Goal: Task Accomplishment & Management: Use online tool/utility

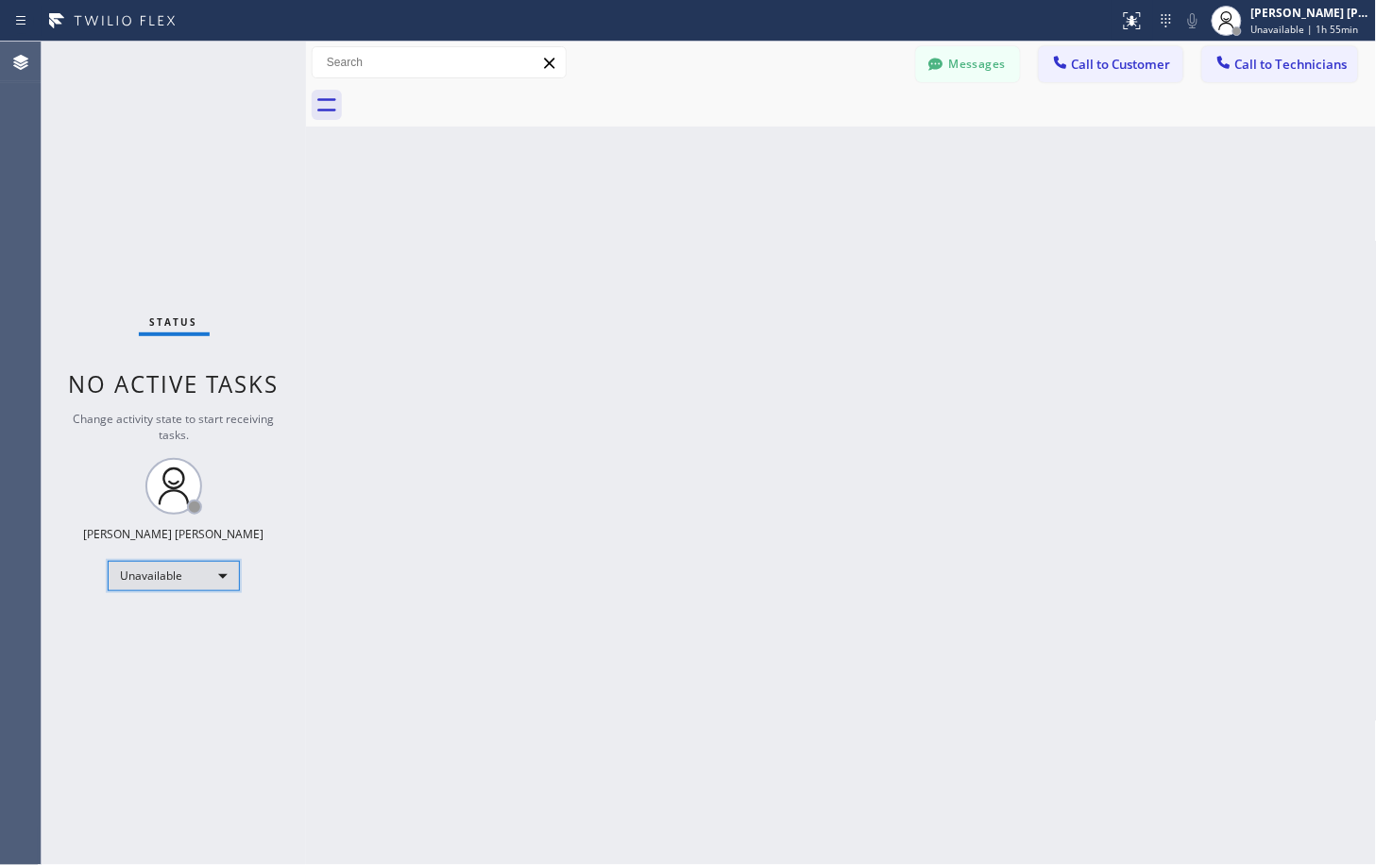
click at [155, 583] on div "Unavailable" at bounding box center [174, 576] width 132 height 30
click at [155, 583] on div at bounding box center [688, 432] width 1376 height 865
click at [155, 583] on div "Unavailable" at bounding box center [174, 576] width 132 height 30
click at [708, 577] on div at bounding box center [688, 432] width 1376 height 865
click at [708, 577] on div "Back to Dashboard Change Sender ID Customers Technicians Select a contact Outbo…" at bounding box center [841, 453] width 1071 height 823
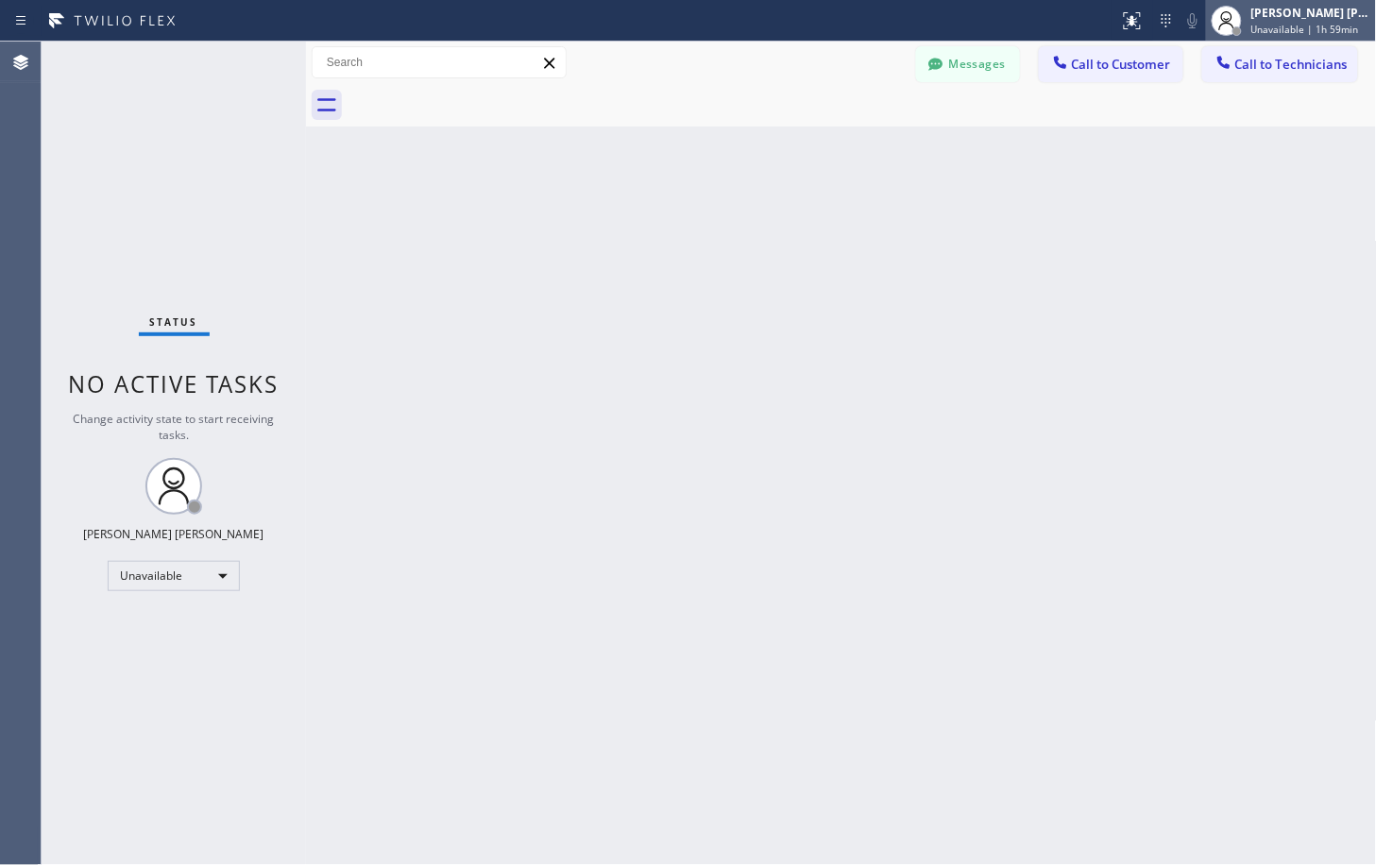
click at [1322, 30] on span "Unavailable | 1h 59min" at bounding box center [1305, 29] width 108 height 13
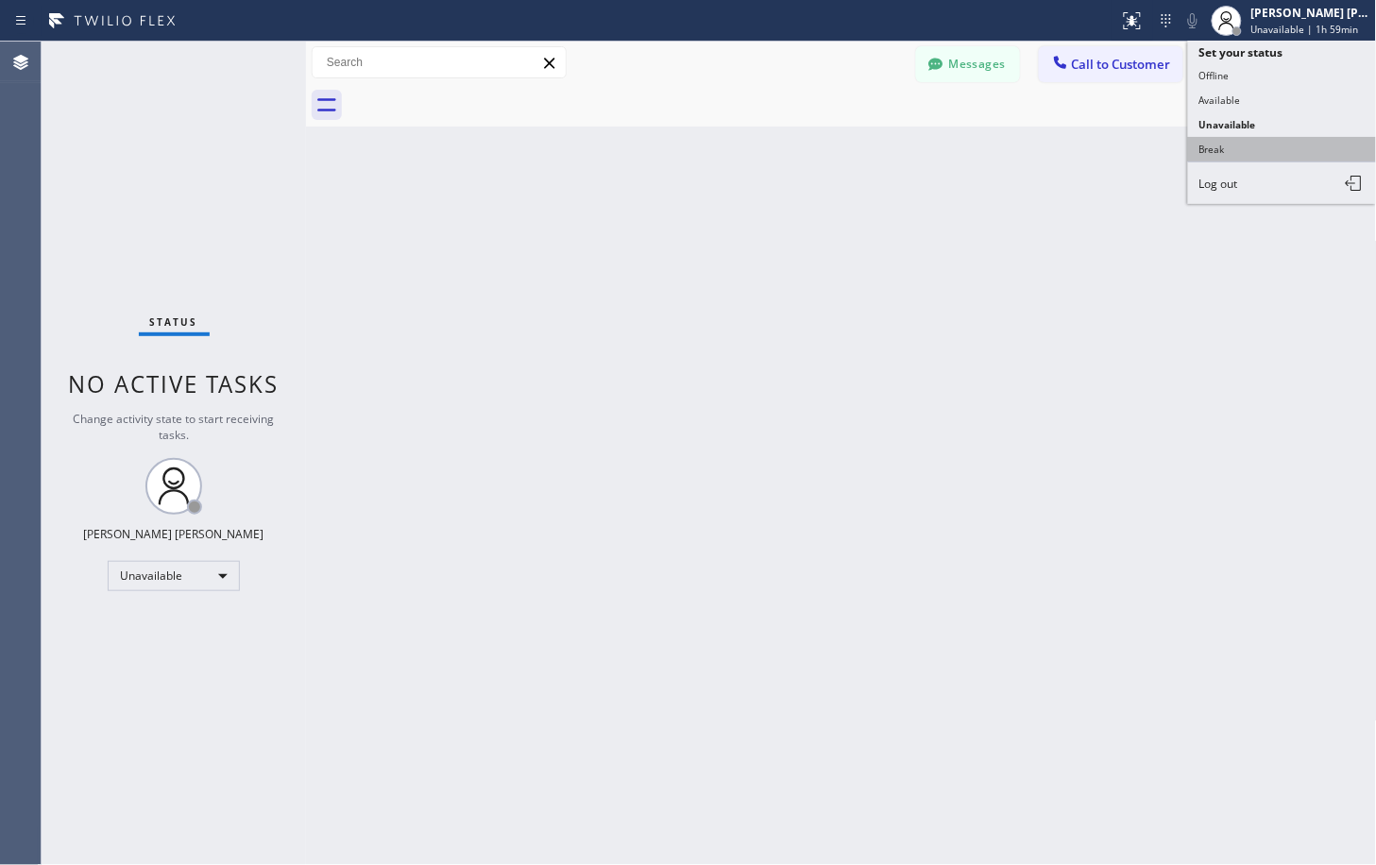
click at [1301, 158] on button "Break" at bounding box center [1282, 149] width 189 height 25
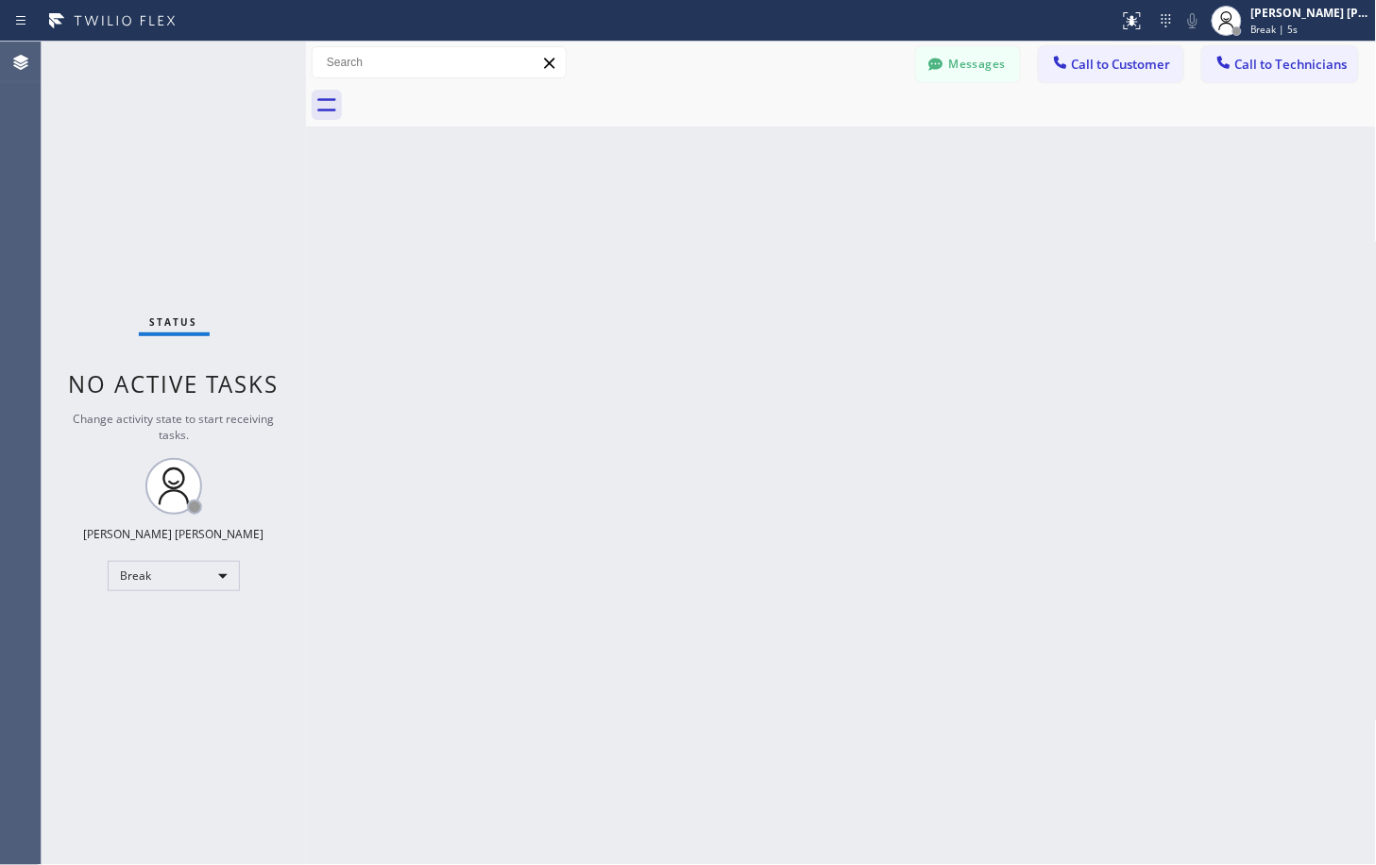
drag, startPoint x: 1126, startPoint y: 592, endPoint x: 957, endPoint y: 777, distance: 250.6
click at [1126, 592] on div "Back to Dashboard Change Sender ID Customers Technicians Select a contact Outbo…" at bounding box center [841, 453] width 1071 height 823
click at [741, 148] on div "Back to Dashboard Change Sender ID Customers Technicians Select a contact Outbo…" at bounding box center [841, 453] width 1071 height 823
click at [737, 139] on div "Back to Dashboard Change Sender ID Customers Technicians Select a contact Outbo…" at bounding box center [841, 453] width 1071 height 823
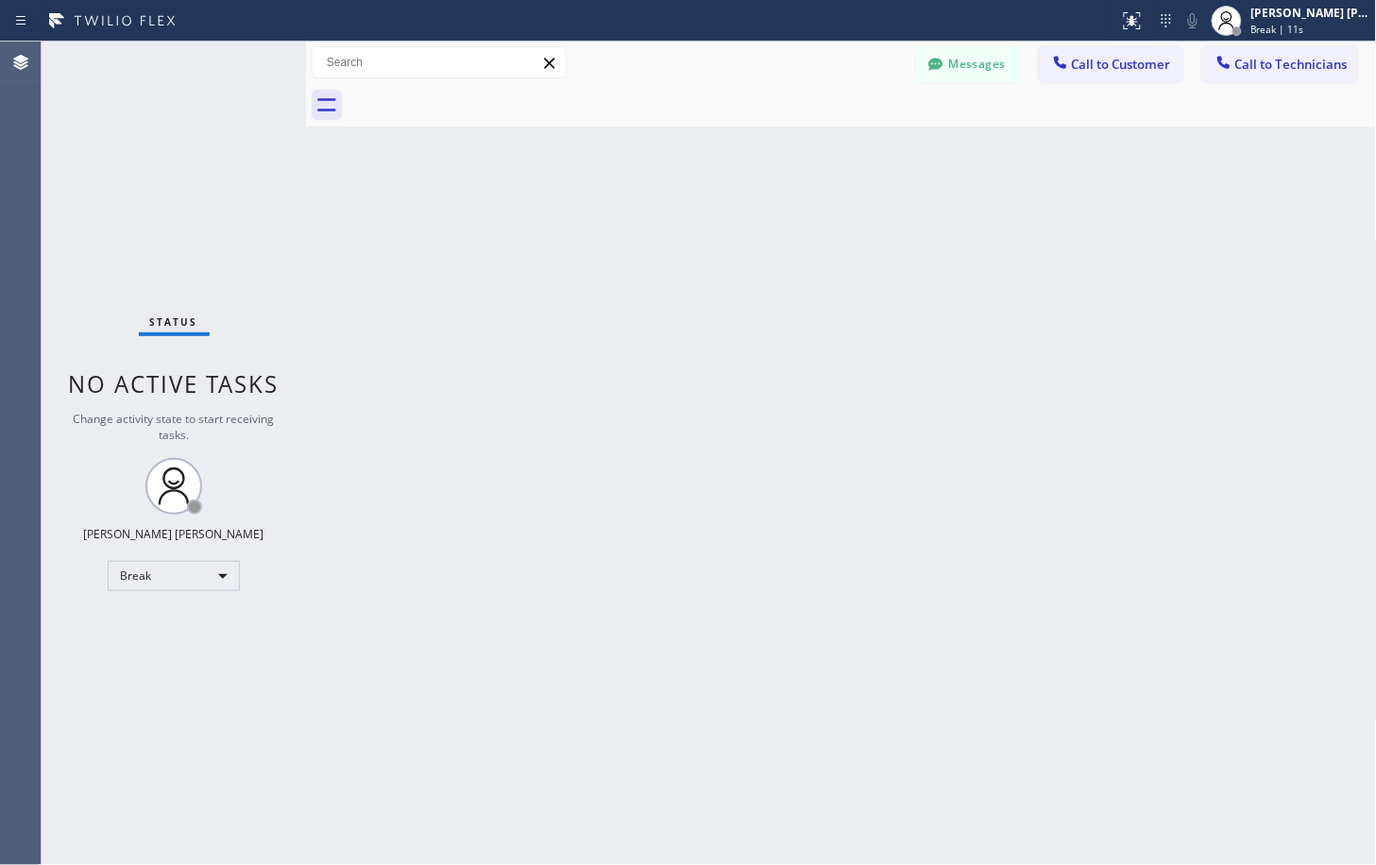
click at [737, 139] on div "Back to Dashboard Change Sender ID Customers Technicians Select a contact Outbo…" at bounding box center [841, 453] width 1071 height 823
click at [744, 121] on div at bounding box center [861, 105] width 1029 height 42
click at [1124, 133] on div "Back to Dashboard Change Sender ID Customers Technicians Select a contact Outbo…" at bounding box center [841, 453] width 1071 height 823
click at [1021, 217] on div "Back to Dashboard Change Sender ID Customers Technicians Select a contact Outbo…" at bounding box center [841, 453] width 1071 height 823
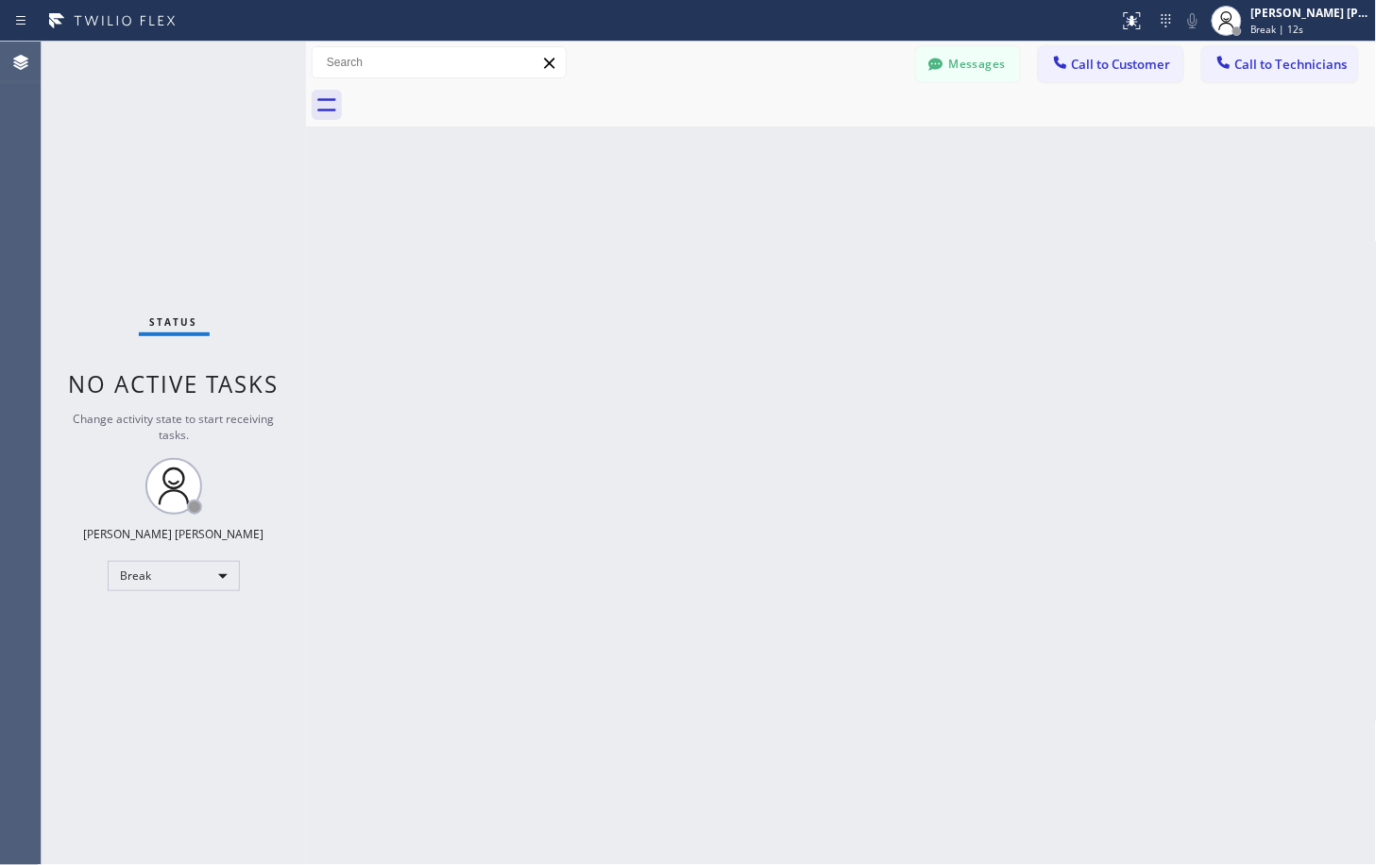
click at [1021, 217] on div "Back to Dashboard Change Sender ID Customers Technicians Select a contact Outbo…" at bounding box center [841, 453] width 1071 height 823
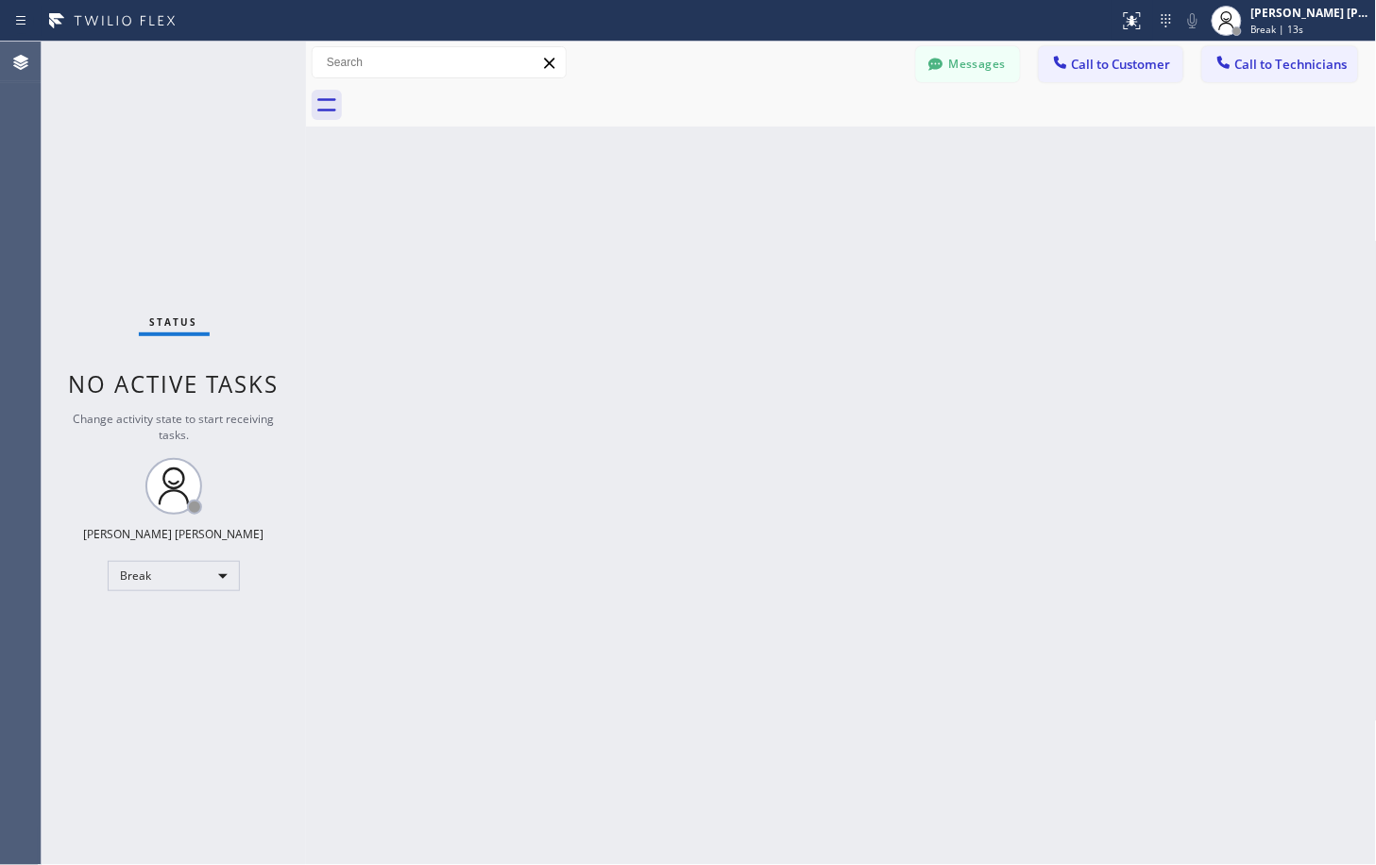
click at [1021, 217] on div "Back to Dashboard Change Sender ID Customers Technicians Select a contact Outbo…" at bounding box center [841, 453] width 1071 height 823
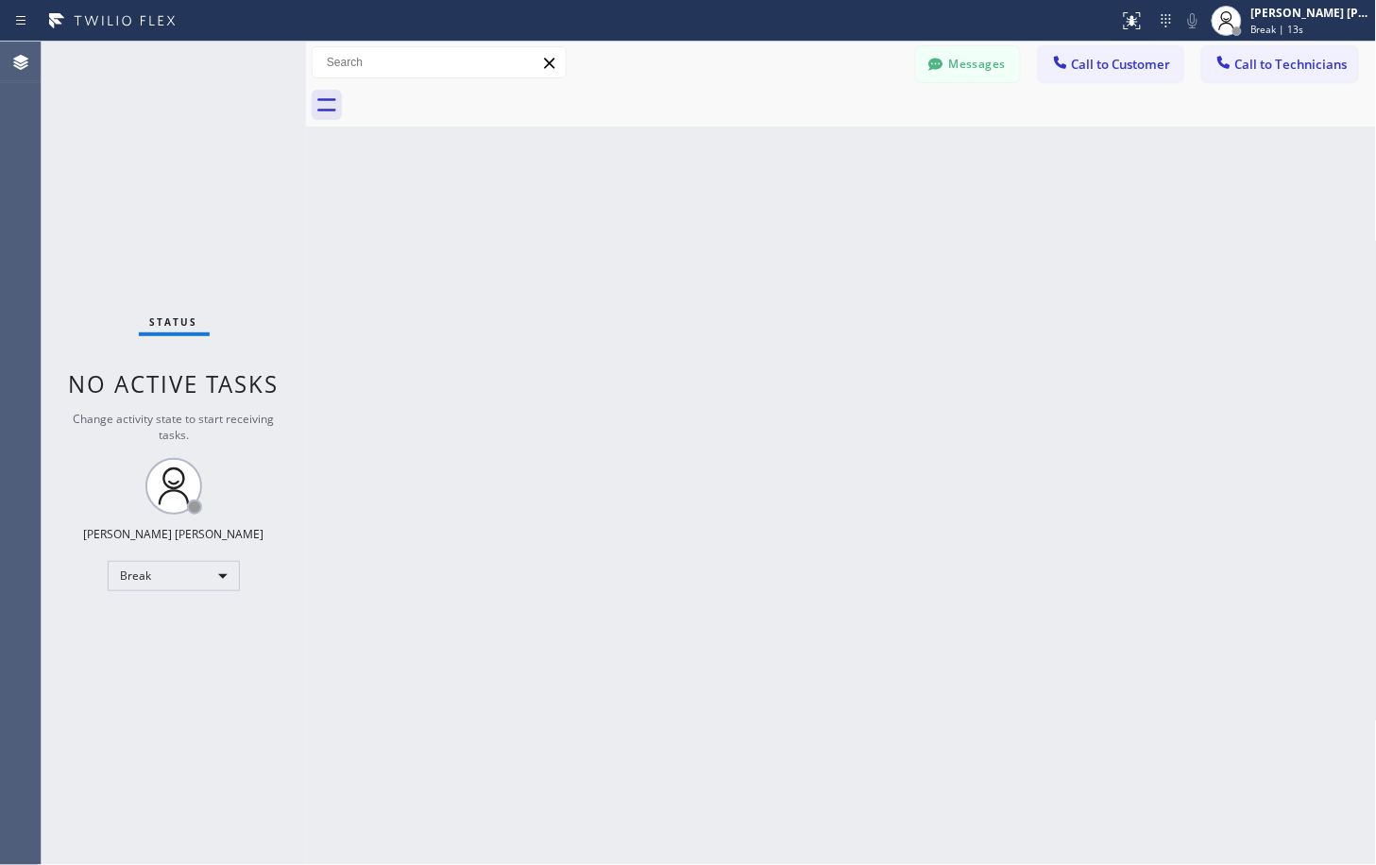
click at [1021, 217] on div "Back to Dashboard Change Sender ID Customers Technicians Select a contact Outbo…" at bounding box center [841, 453] width 1071 height 823
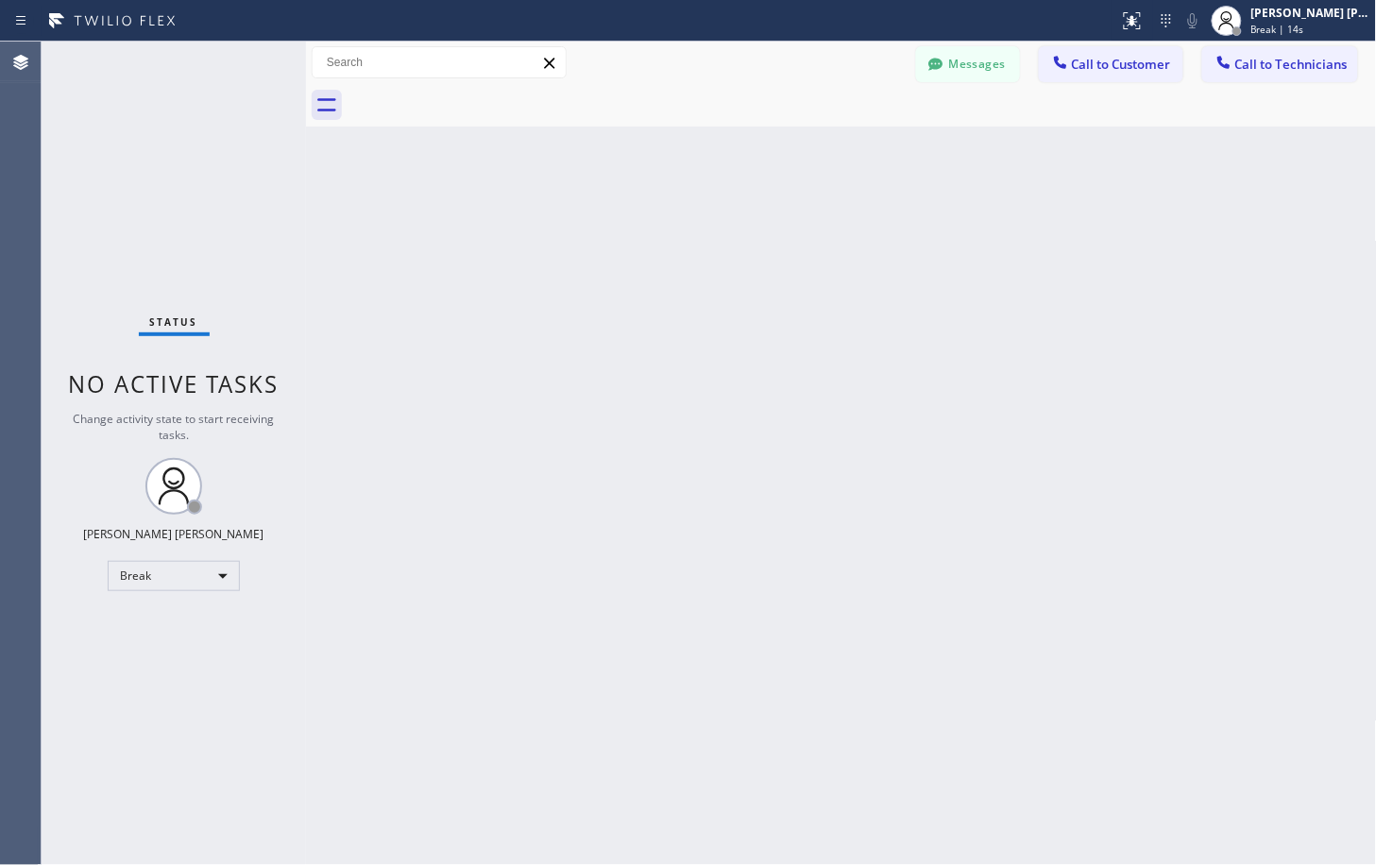
click at [1021, 217] on div "Back to Dashboard Change Sender ID Customers Technicians Select a contact Outbo…" at bounding box center [841, 453] width 1071 height 823
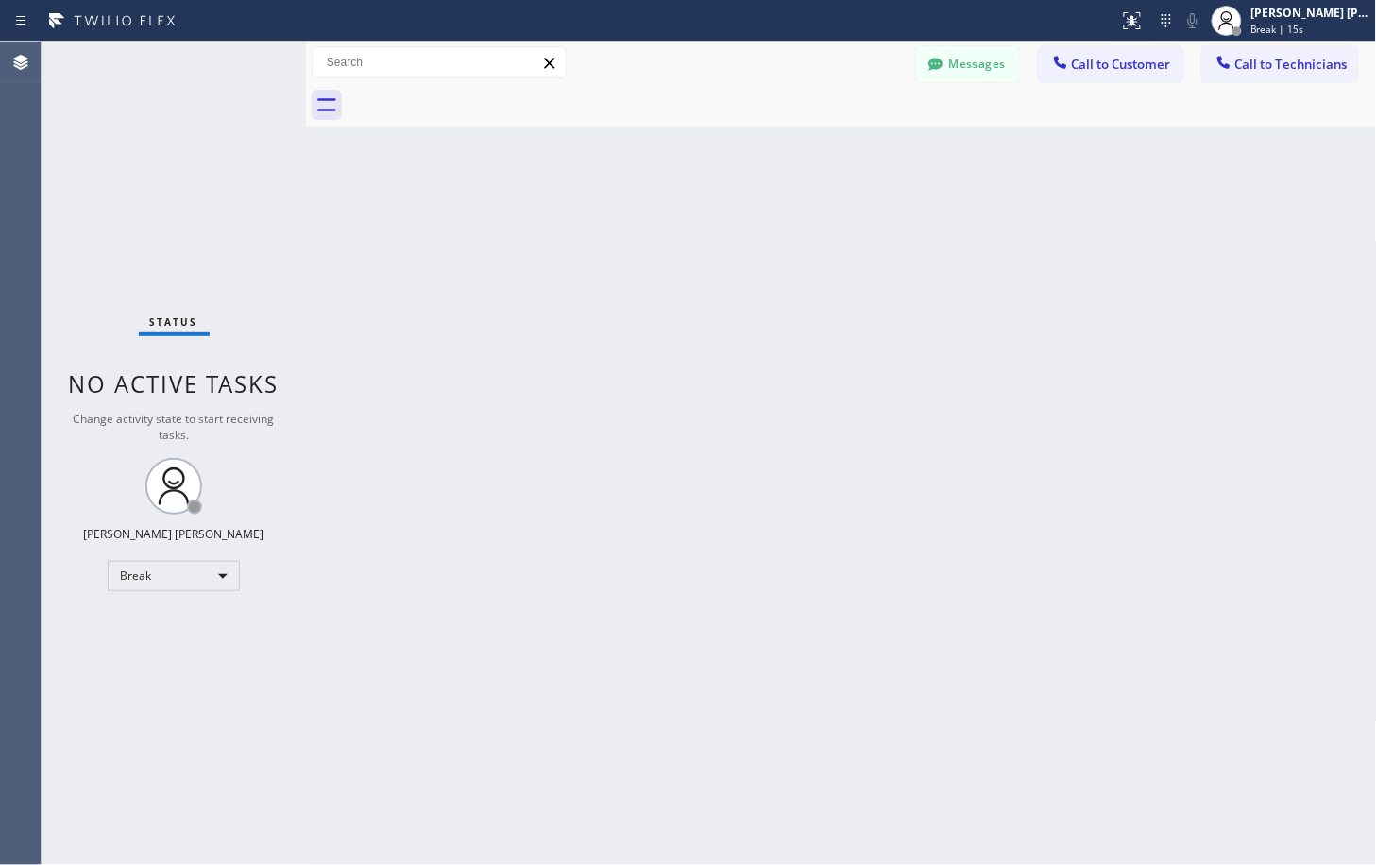
click at [1021, 217] on div "Back to Dashboard Change Sender ID Customers Technicians Select a contact Outbo…" at bounding box center [841, 453] width 1071 height 823
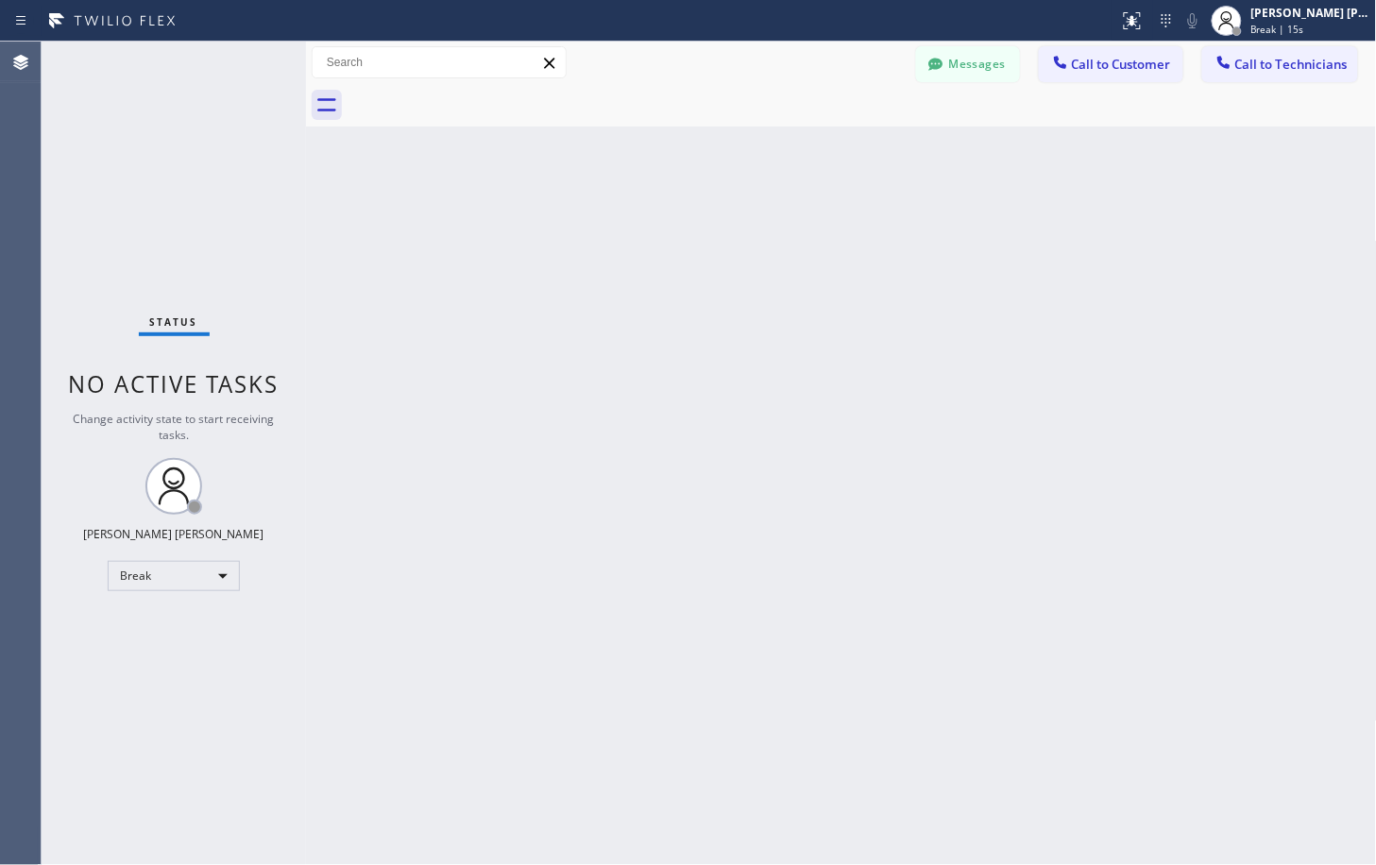
click at [1021, 217] on div "Back to Dashboard Change Sender ID Customers Technicians Select a contact Outbo…" at bounding box center [841, 453] width 1071 height 823
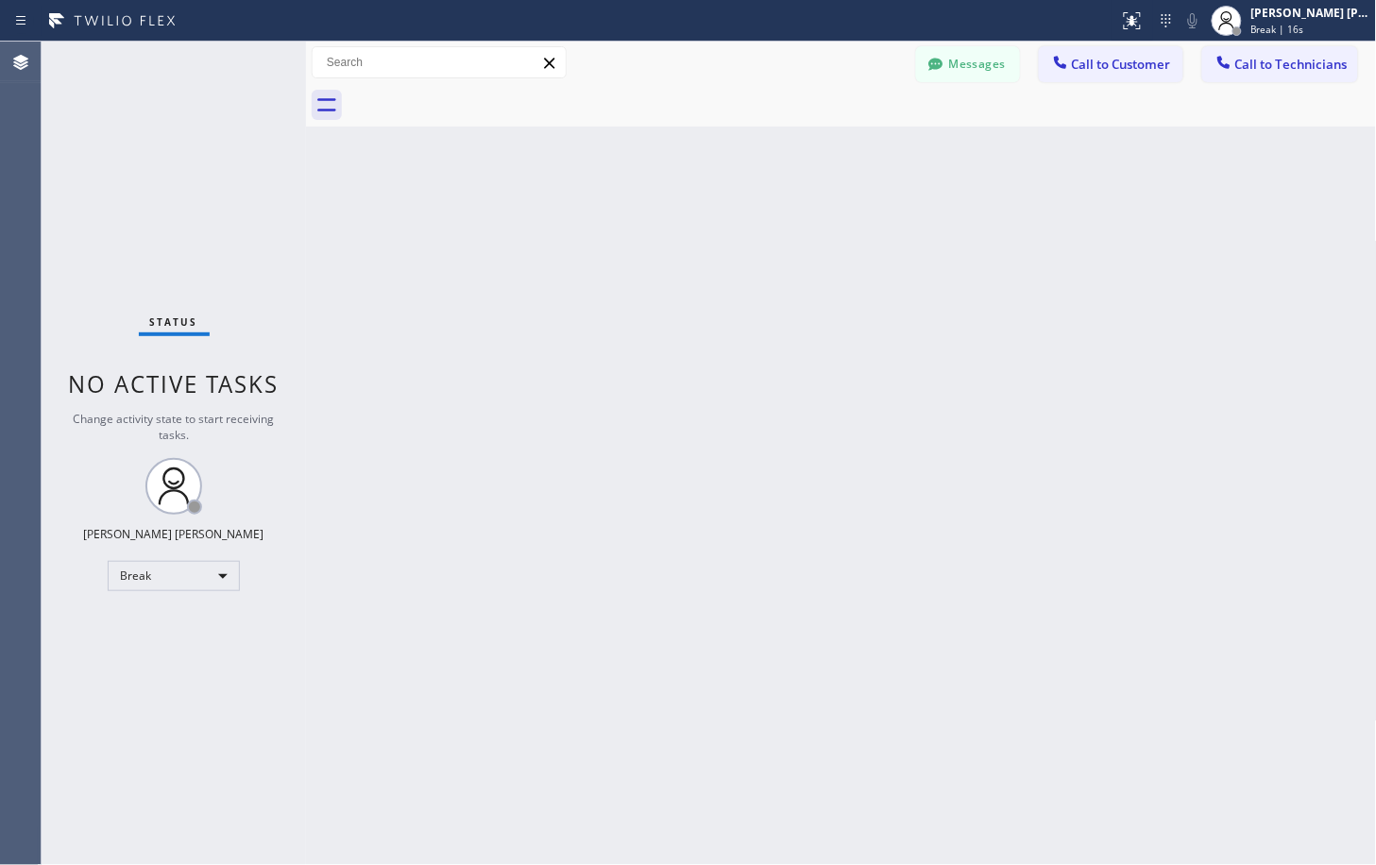
click at [1021, 217] on div "Back to Dashboard Change Sender ID Customers Technicians Select a contact Outbo…" at bounding box center [841, 453] width 1071 height 823
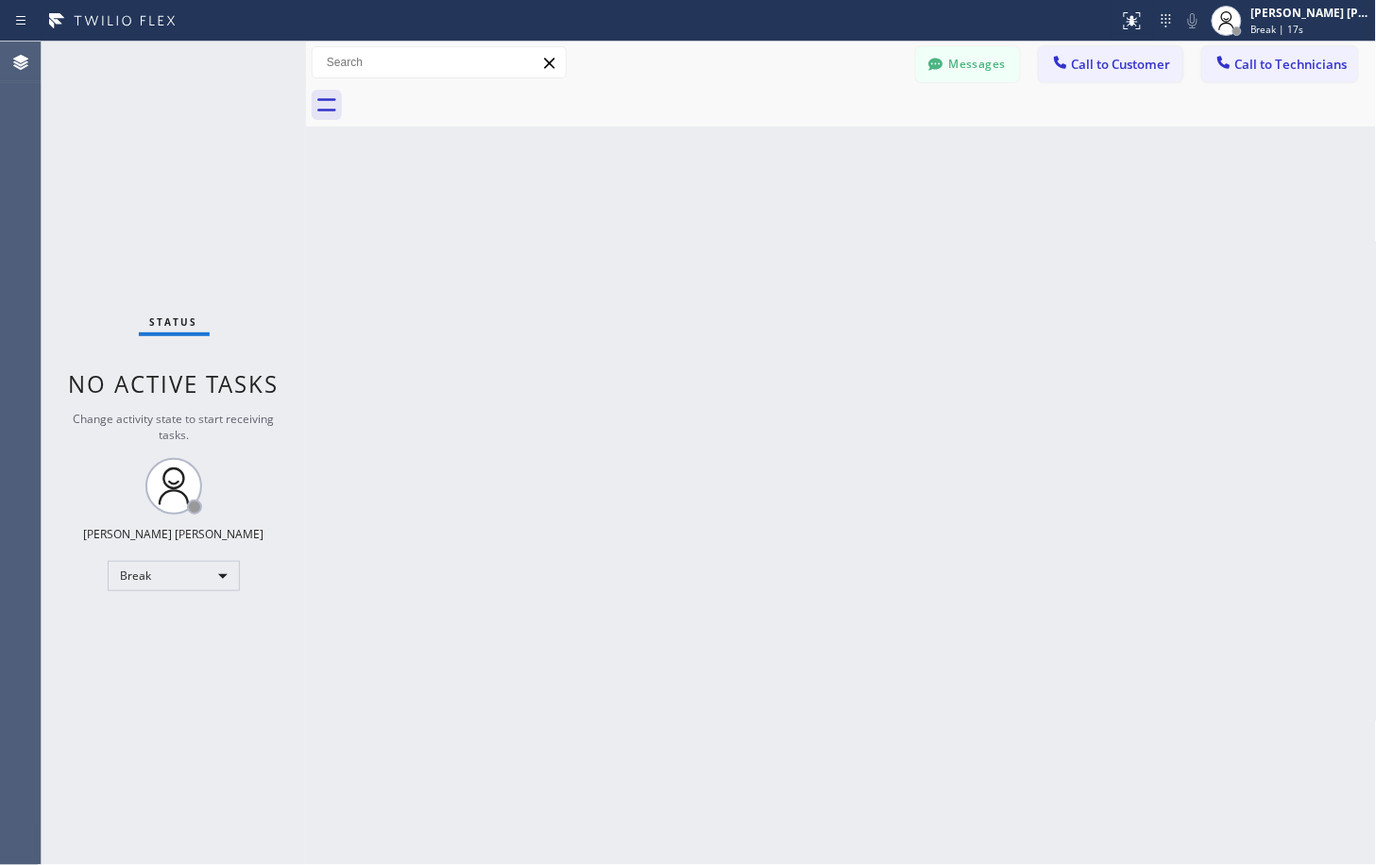
click at [1021, 217] on div "Back to Dashboard Change Sender ID Customers Technicians Select a contact Outbo…" at bounding box center [841, 453] width 1071 height 823
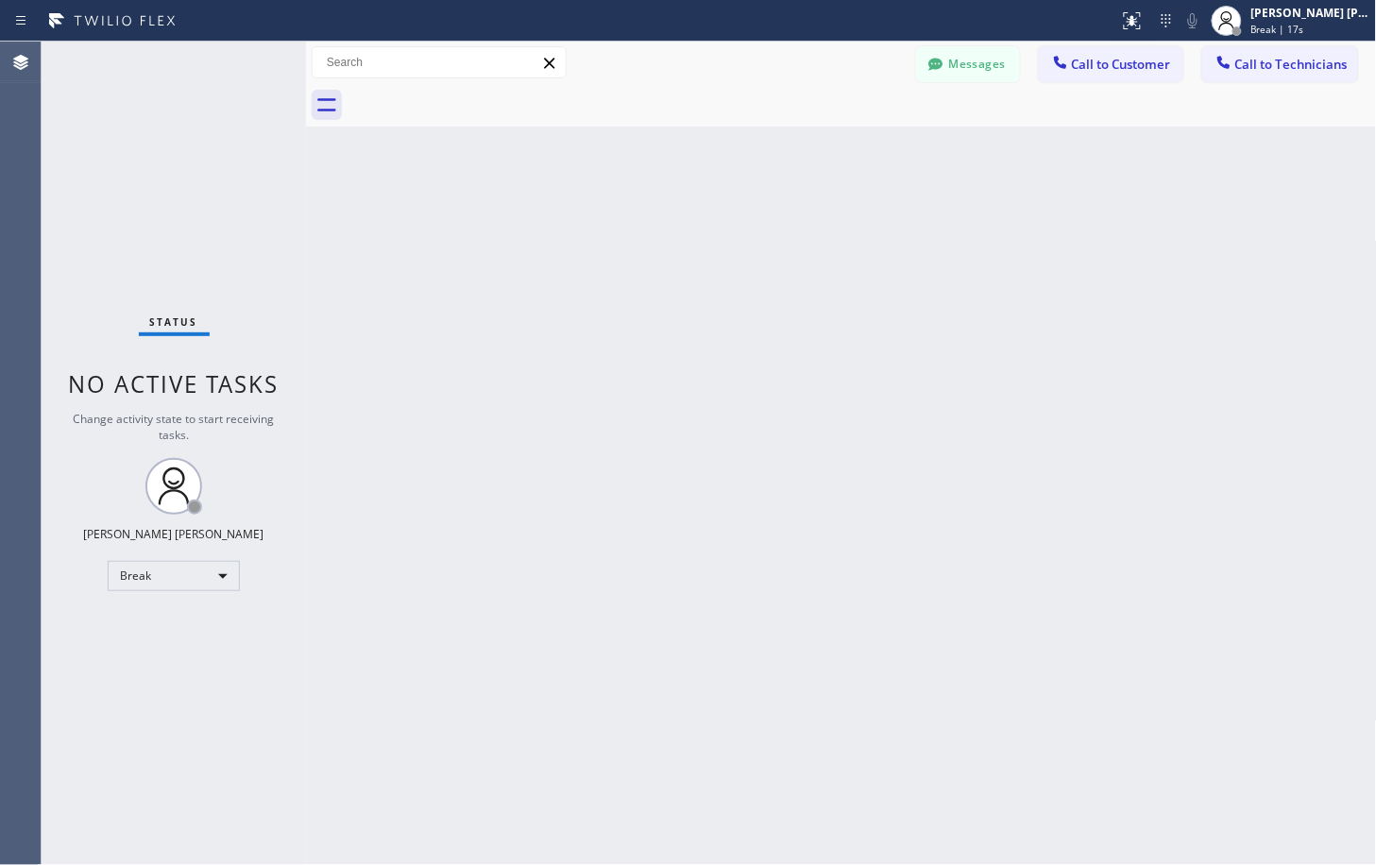
click at [1021, 217] on div "Back to Dashboard Change Sender ID Customers Technicians Select a contact Outbo…" at bounding box center [841, 453] width 1071 height 823
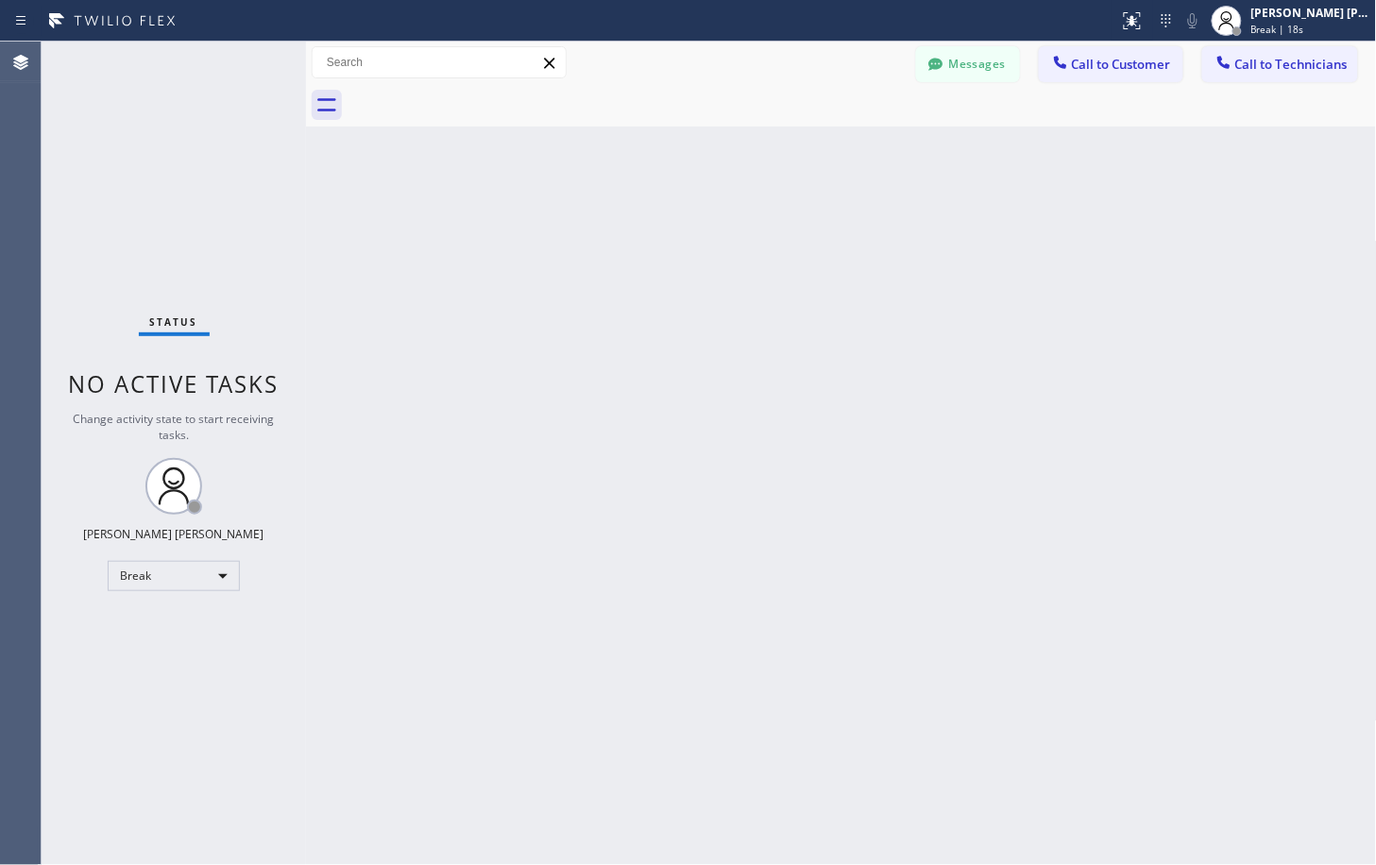
click at [1021, 217] on div "Back to Dashboard Change Sender ID Customers Technicians Select a contact Outbo…" at bounding box center [841, 453] width 1071 height 823
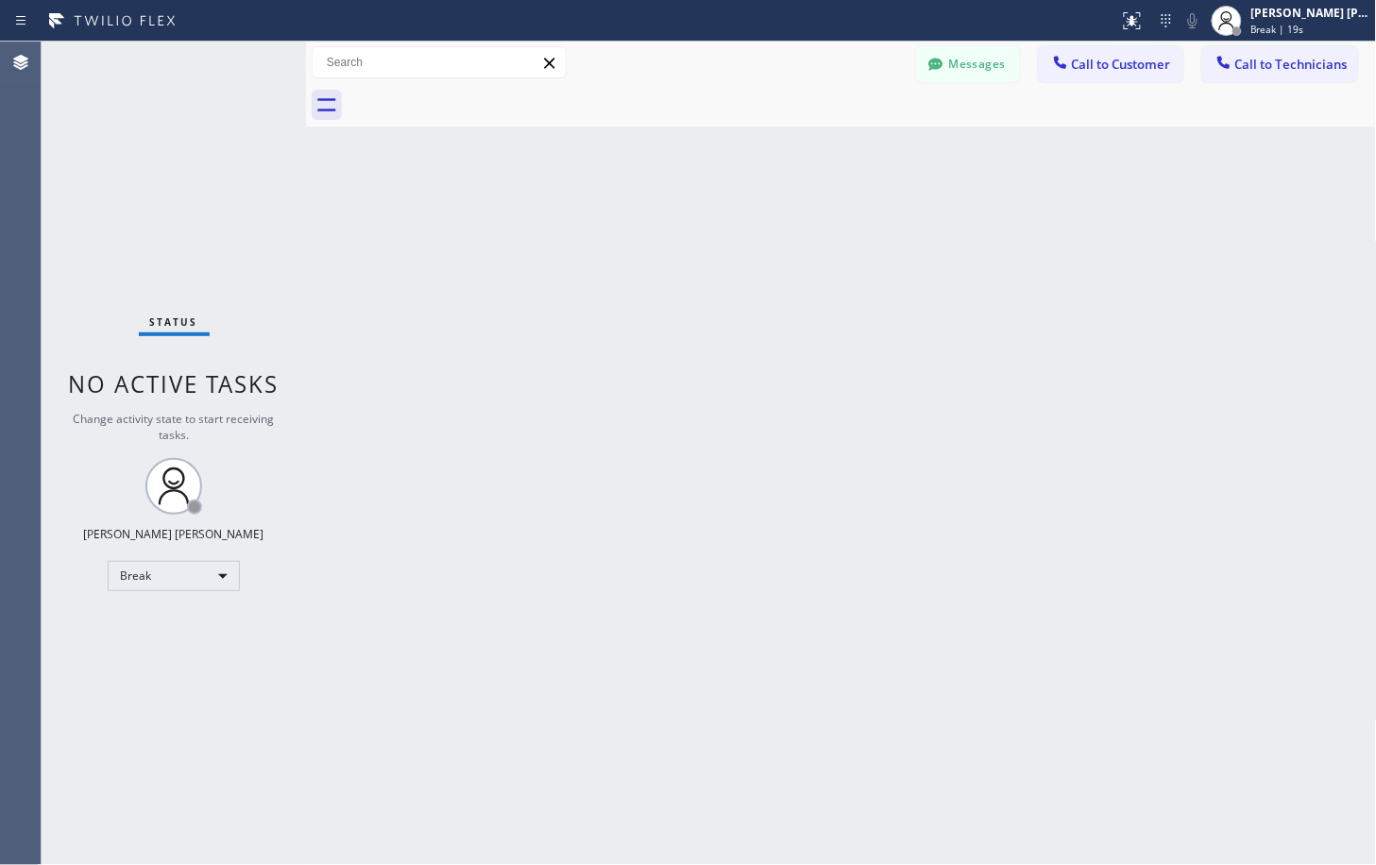
click at [1021, 217] on div "Back to Dashboard Change Sender ID Customers Technicians Select a contact Outbo…" at bounding box center [841, 453] width 1071 height 823
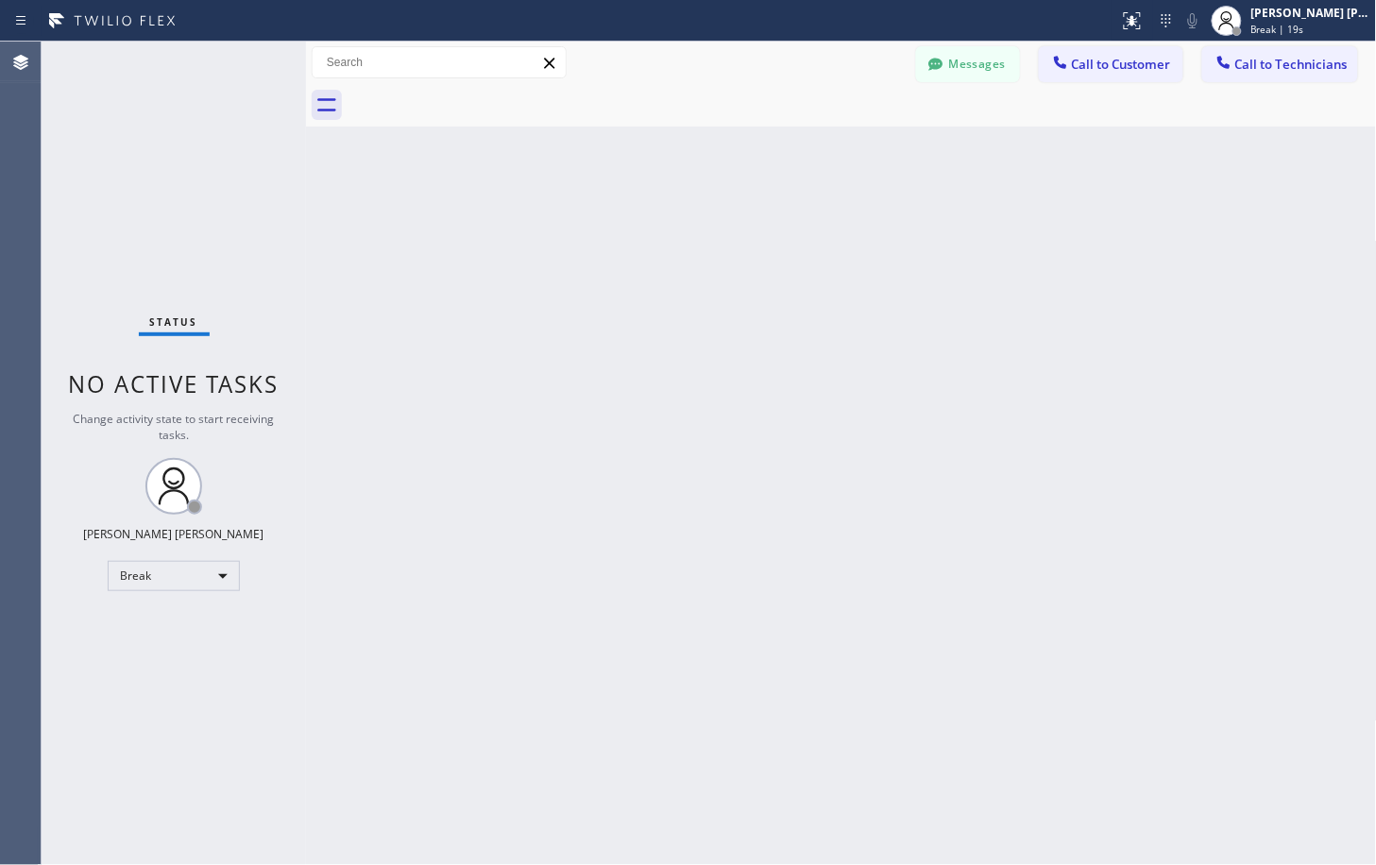
click at [1021, 217] on div "Back to Dashboard Change Sender ID Customers Technicians Select a contact Outbo…" at bounding box center [841, 453] width 1071 height 823
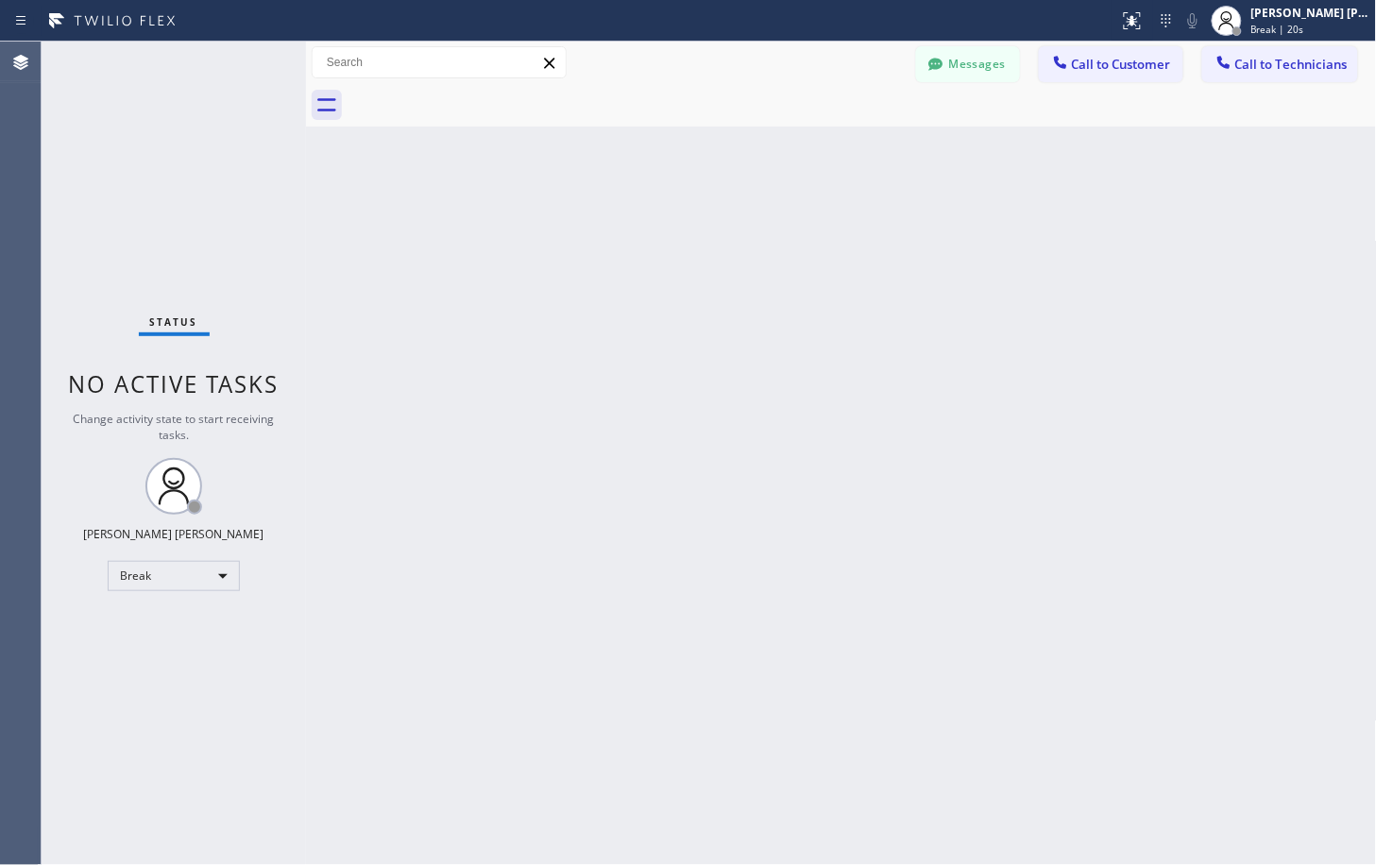
click at [1021, 217] on div "Back to Dashboard Change Sender ID Customers Technicians Select a contact Outbo…" at bounding box center [841, 453] width 1071 height 823
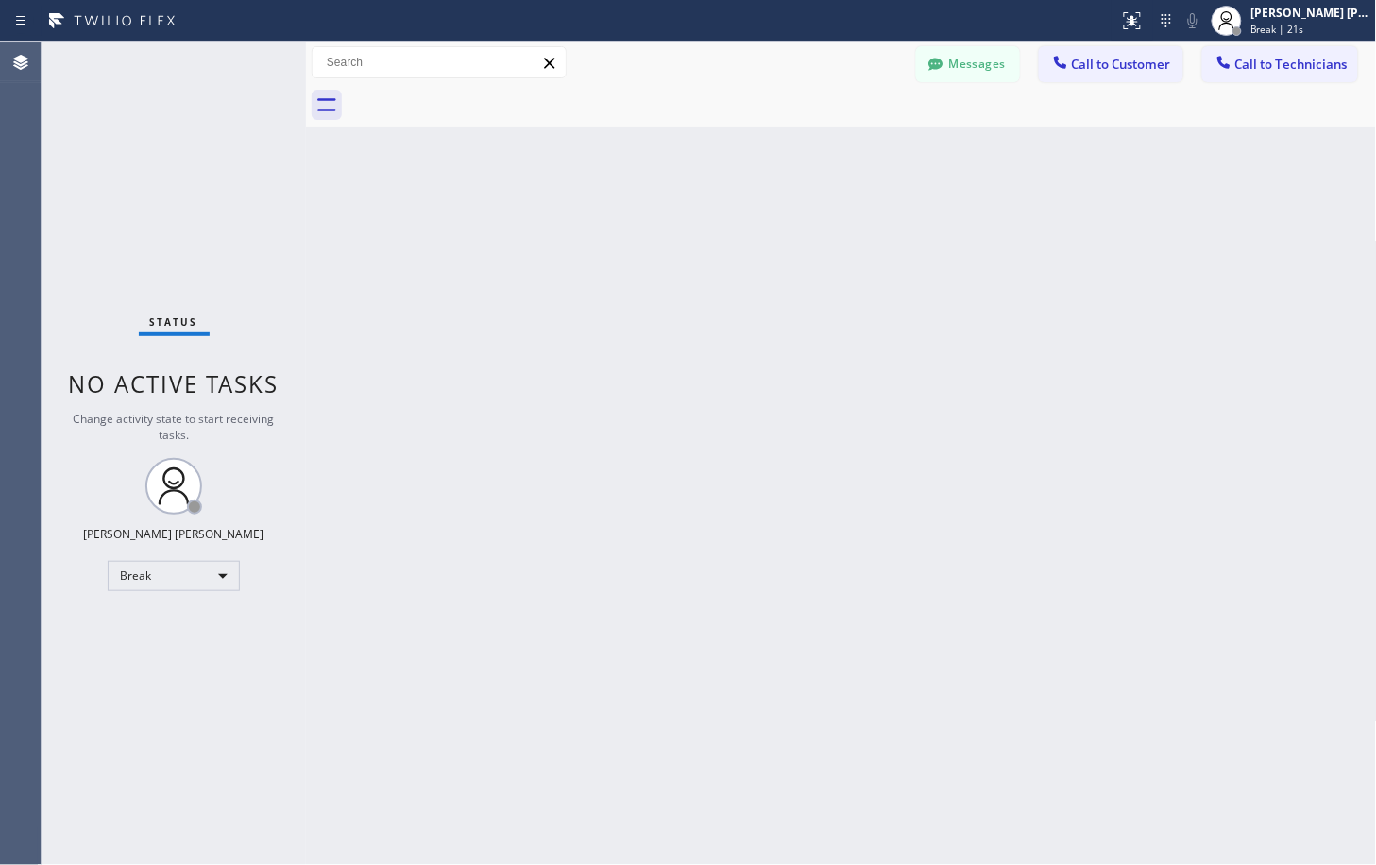
click at [1021, 217] on div "Back to Dashboard Change Sender ID Customers Technicians Select a contact Outbo…" at bounding box center [841, 453] width 1071 height 823
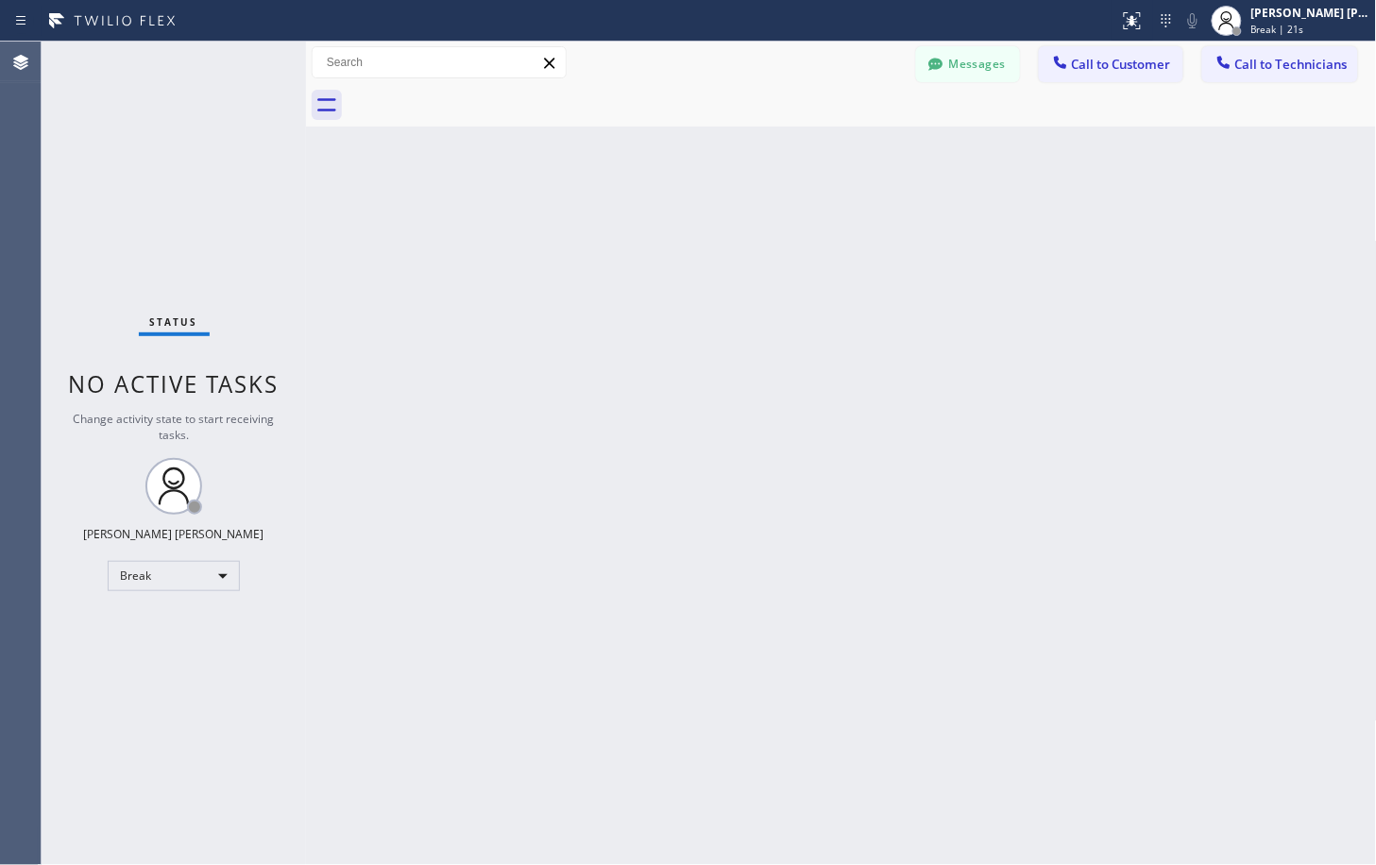
click at [1021, 217] on div "Back to Dashboard Change Sender ID Customers Technicians Select a contact Outbo…" at bounding box center [841, 453] width 1071 height 823
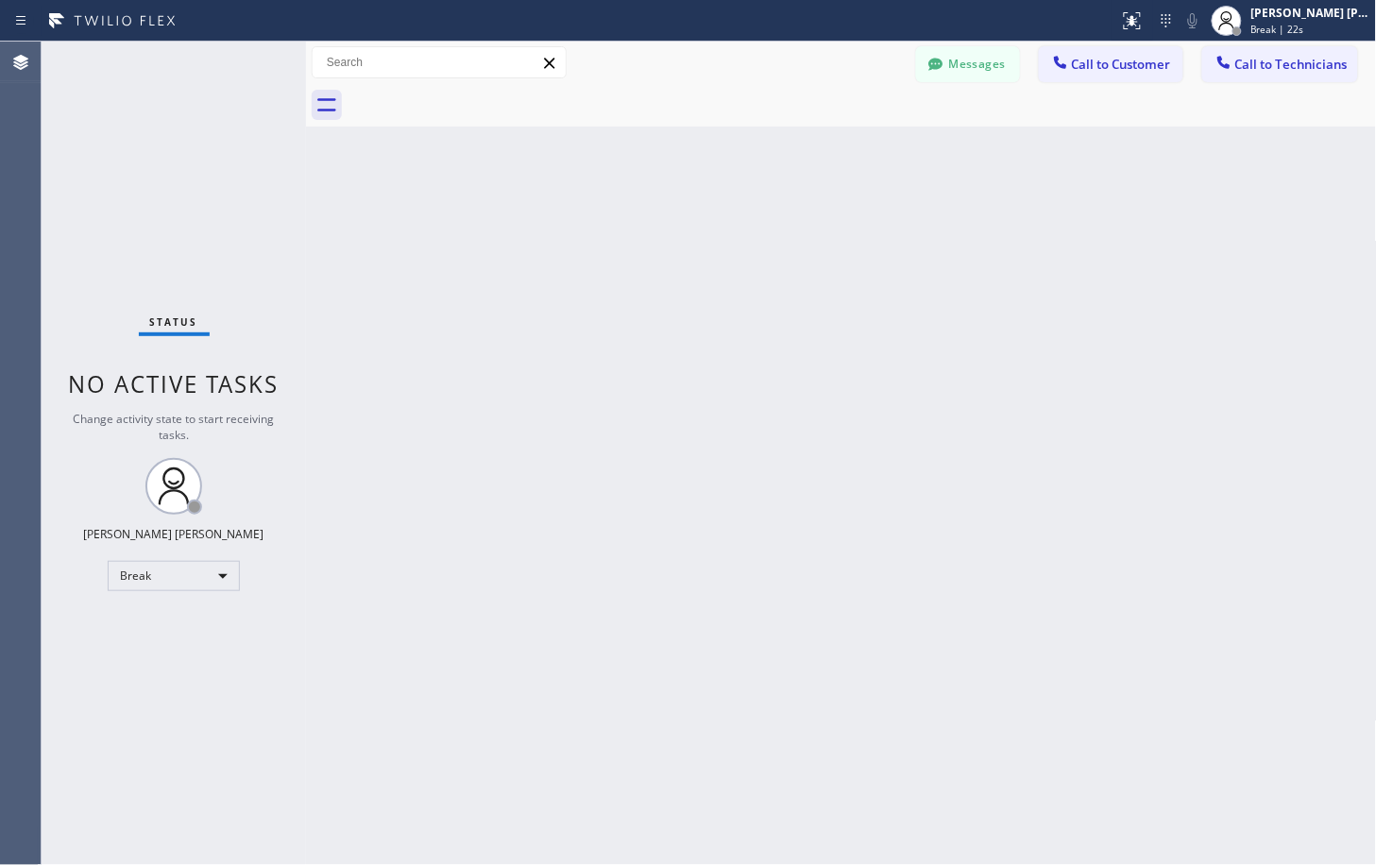
click at [1021, 217] on div "Back to Dashboard Change Sender ID Customers Technicians Select a contact Outbo…" at bounding box center [841, 453] width 1071 height 823
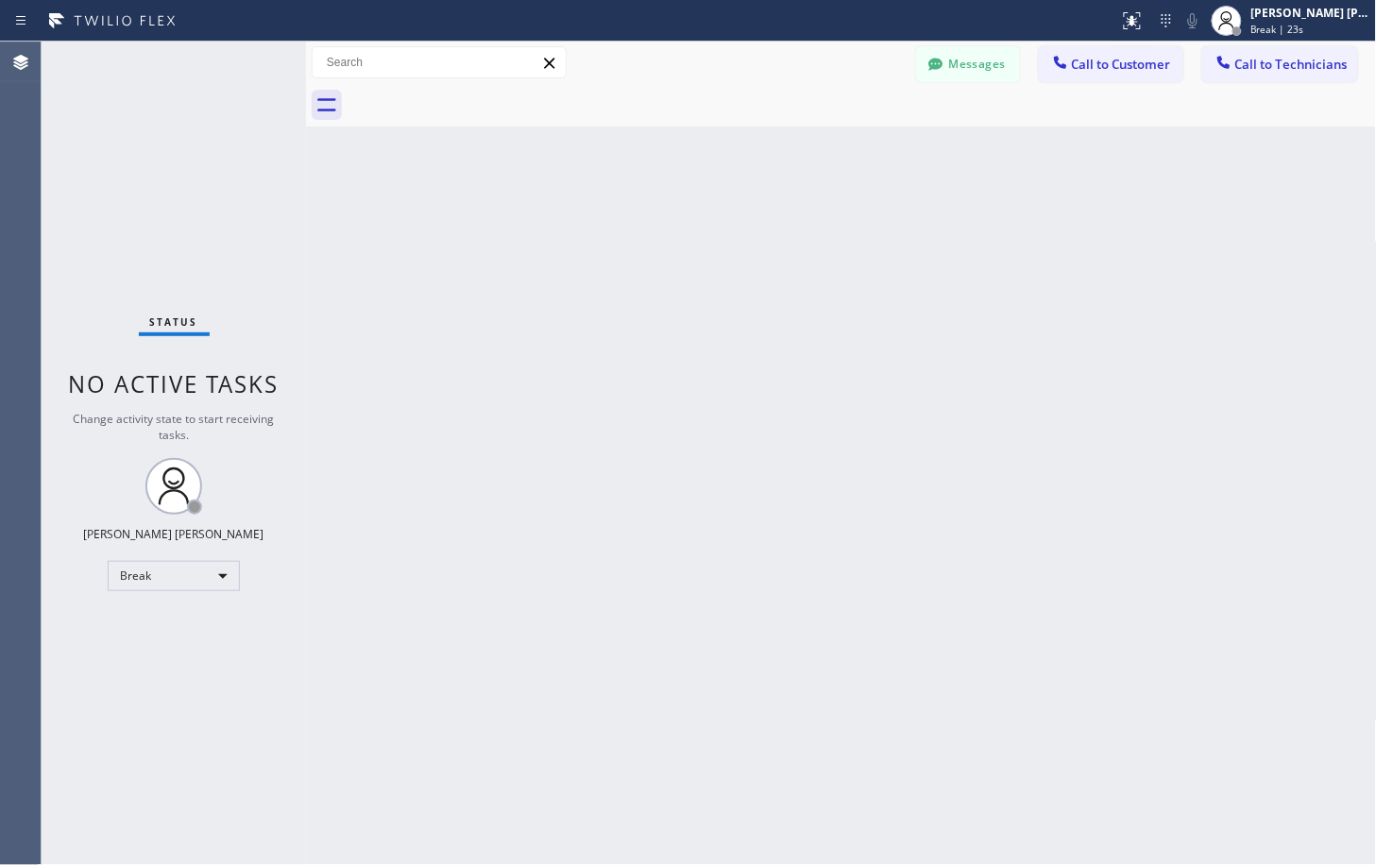
click at [1021, 217] on div "Back to Dashboard Change Sender ID Customers Technicians Select a contact Outbo…" at bounding box center [841, 453] width 1071 height 823
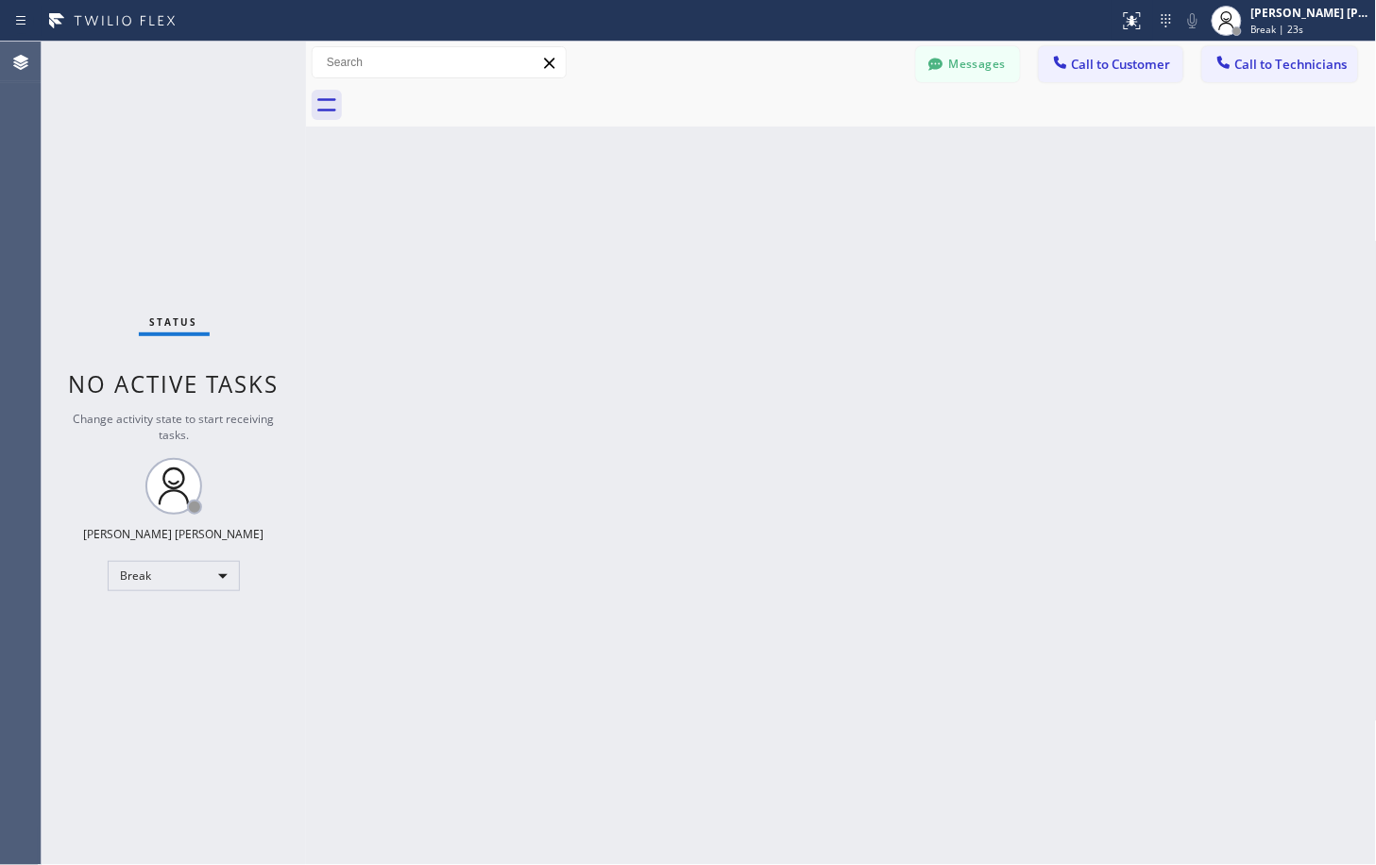
click at [1021, 217] on div "Back to Dashboard Change Sender ID Customers Technicians Select a contact Outbo…" at bounding box center [841, 453] width 1071 height 823
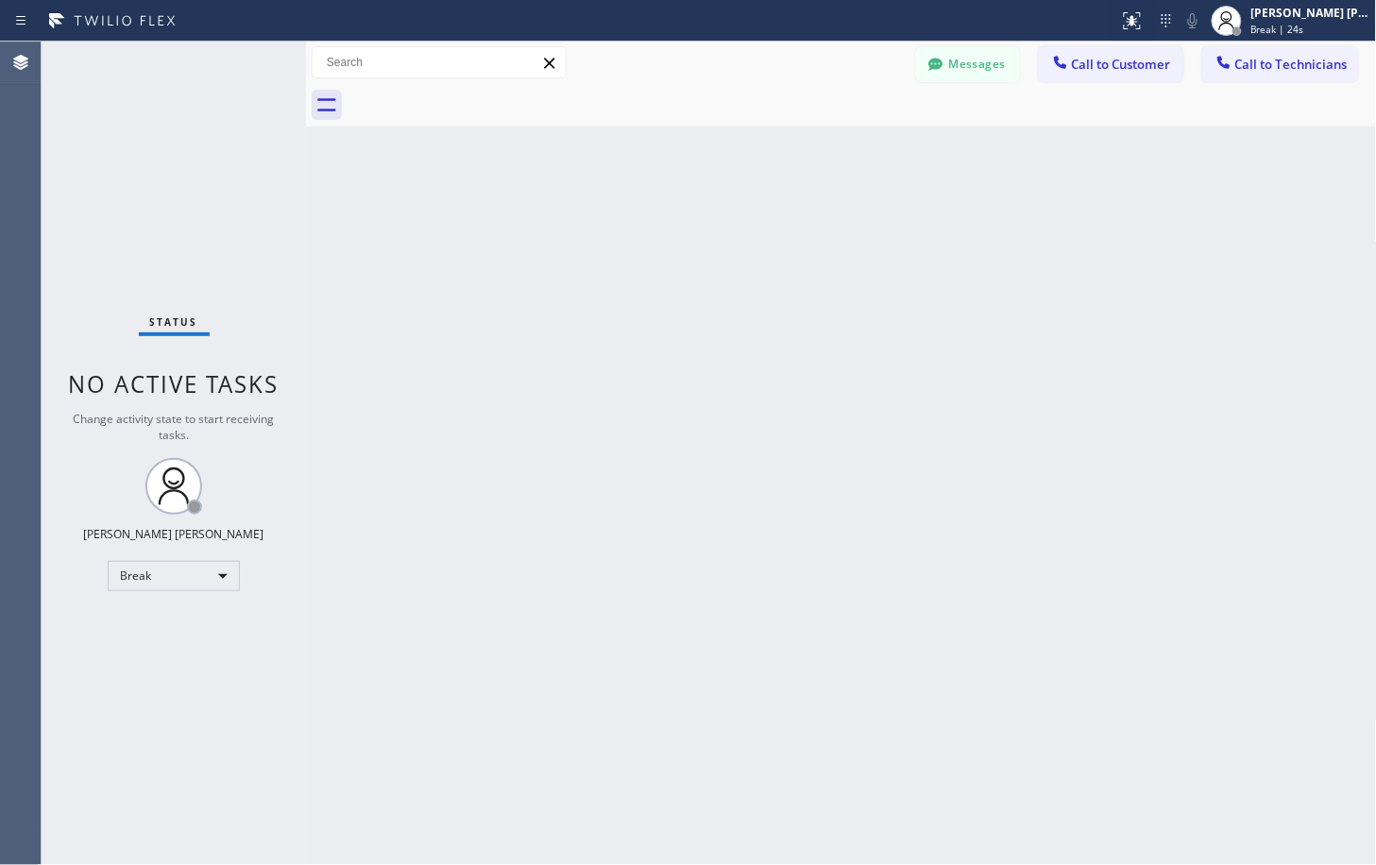
click at [1021, 217] on div "Back to Dashboard Change Sender ID Customers Technicians Select a contact Outbo…" at bounding box center [841, 453] width 1071 height 823
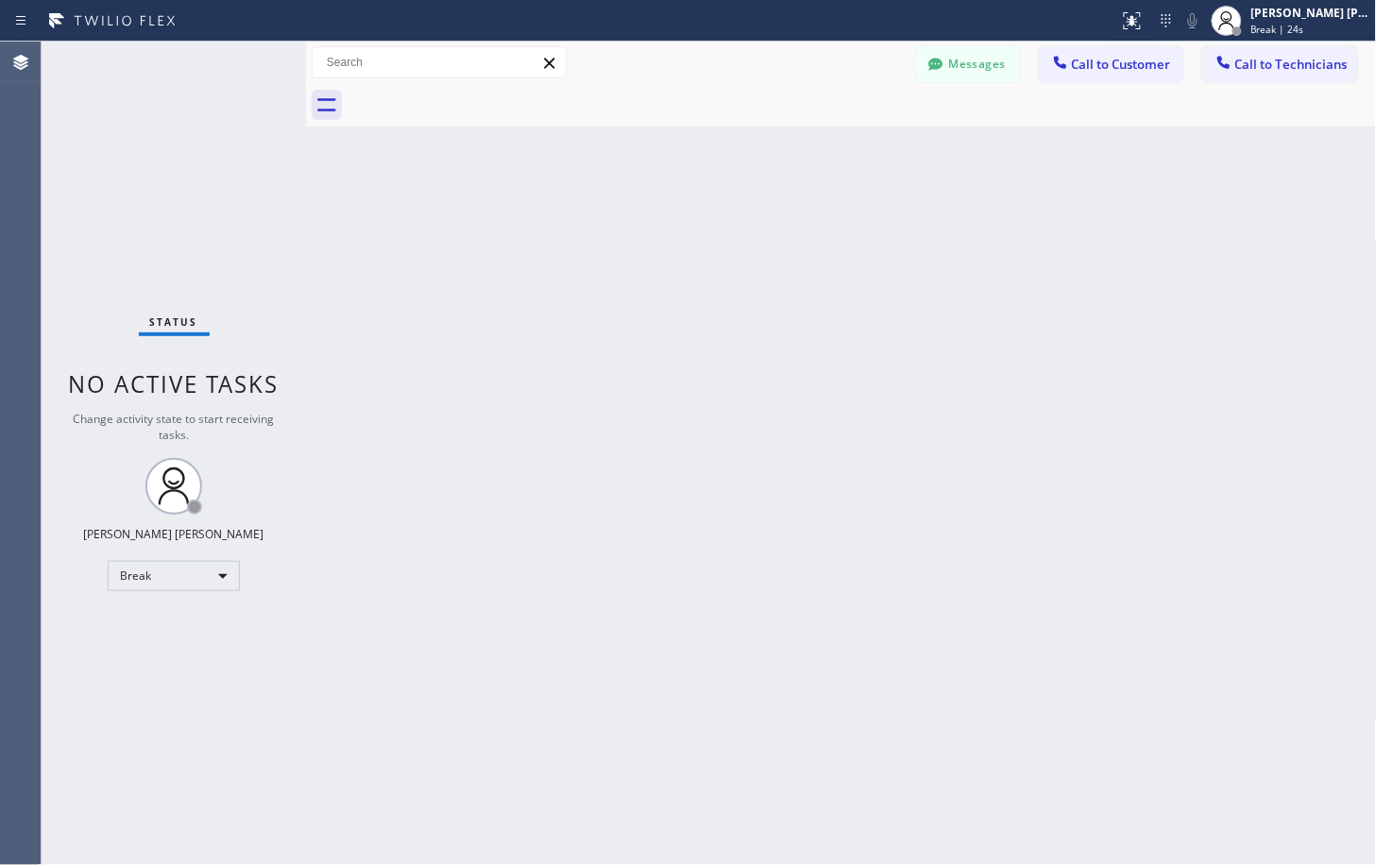
click at [1021, 217] on div "Back to Dashboard Change Sender ID Customers Technicians Select a contact Outbo…" at bounding box center [841, 453] width 1071 height 823
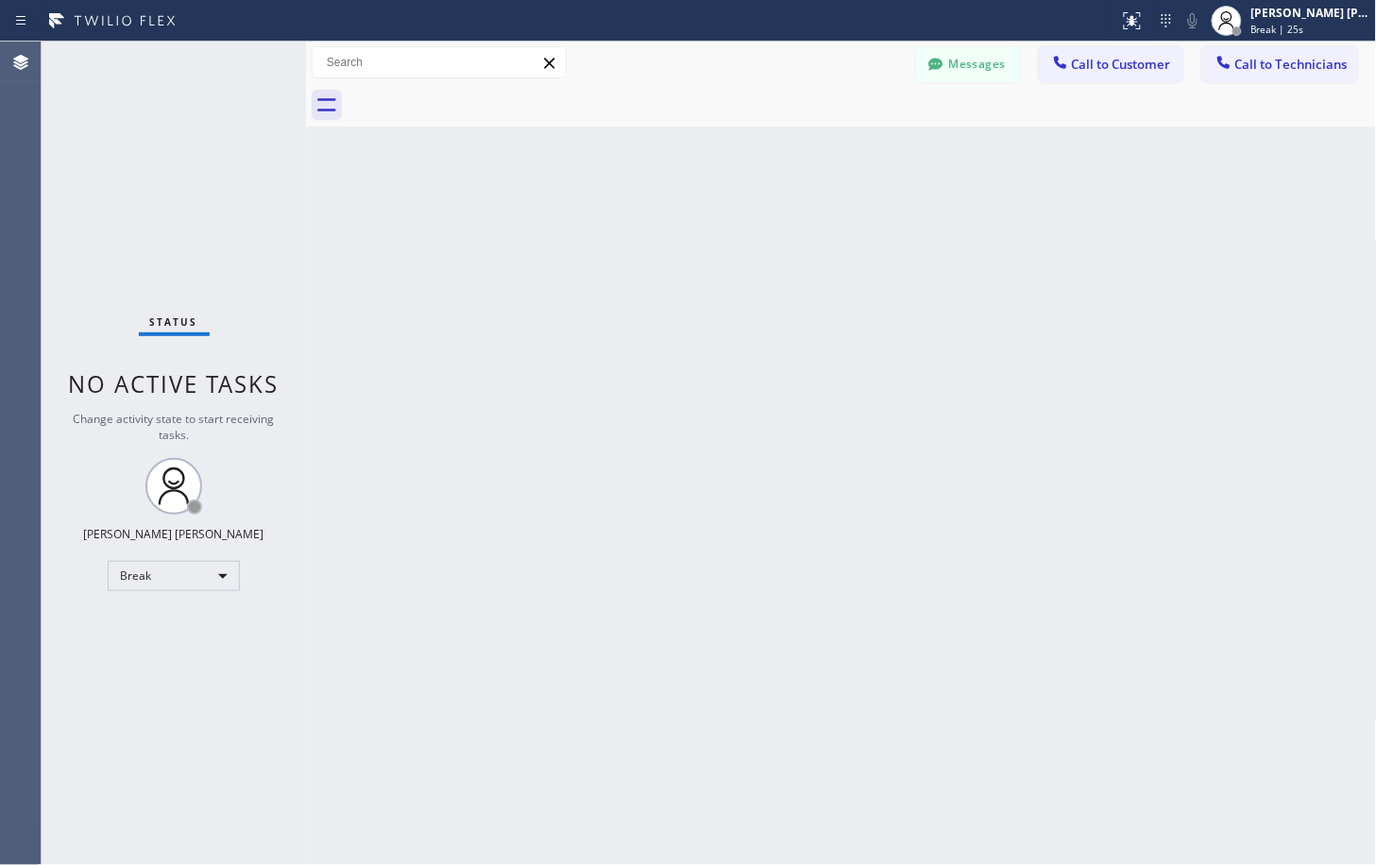
click at [1021, 217] on div "Back to Dashboard Change Sender ID Customers Technicians Select a contact Outbo…" at bounding box center [841, 453] width 1071 height 823
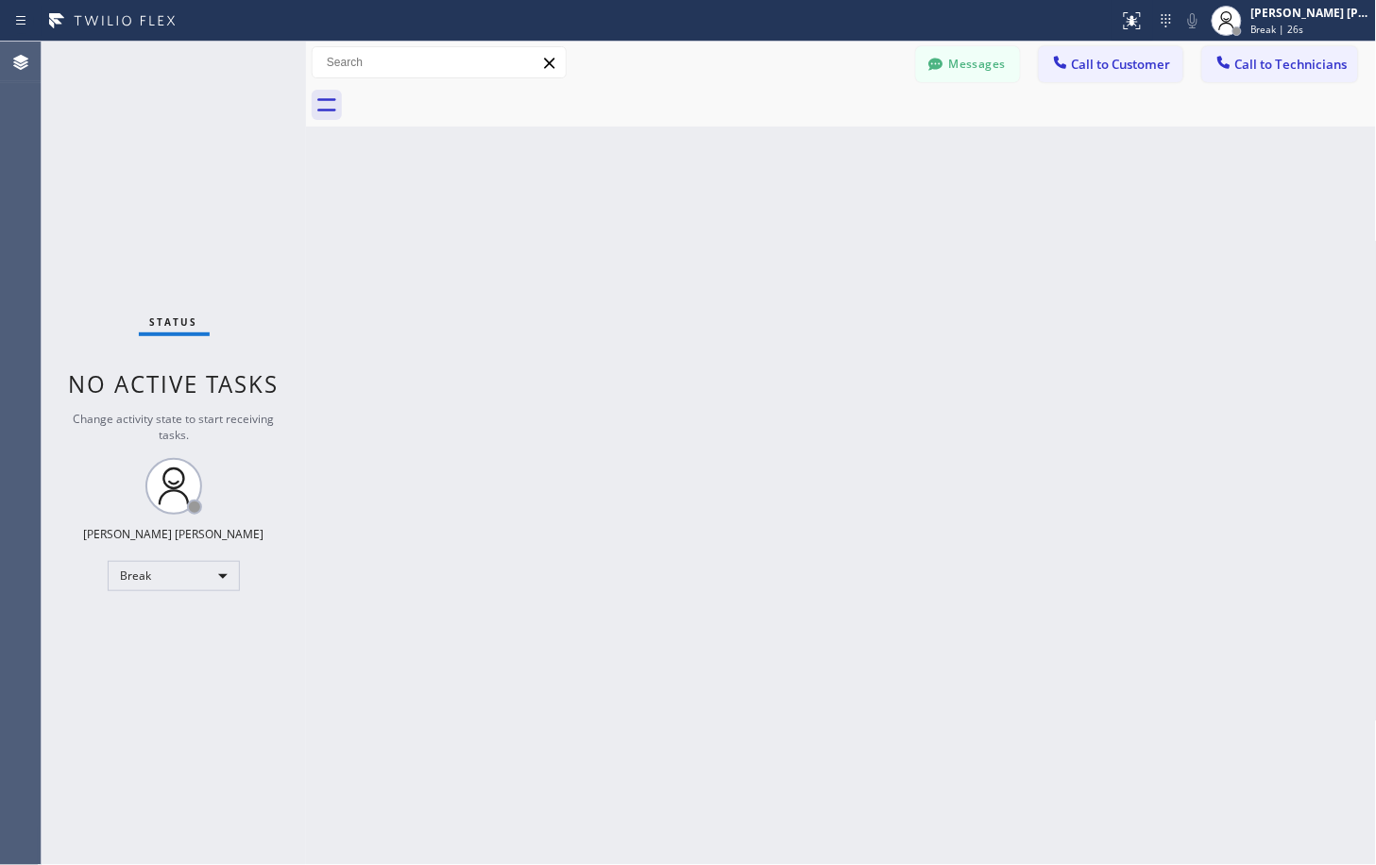
click at [1021, 217] on div "Back to Dashboard Change Sender ID Customers Technicians Select a contact Outbo…" at bounding box center [841, 453] width 1071 height 823
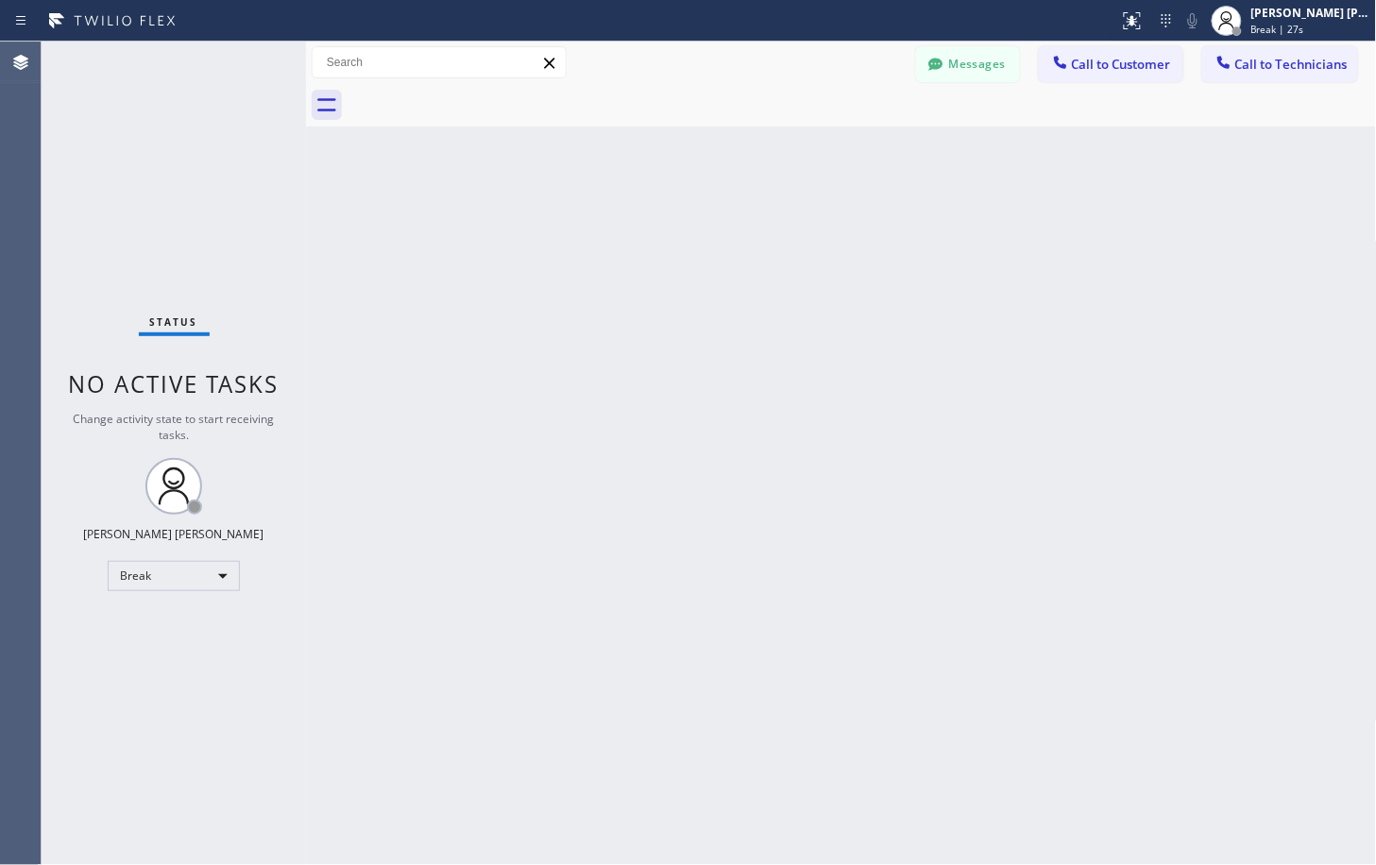
click at [1021, 217] on div "Back to Dashboard Change Sender ID Customers Technicians Select a contact Outbo…" at bounding box center [841, 453] width 1071 height 823
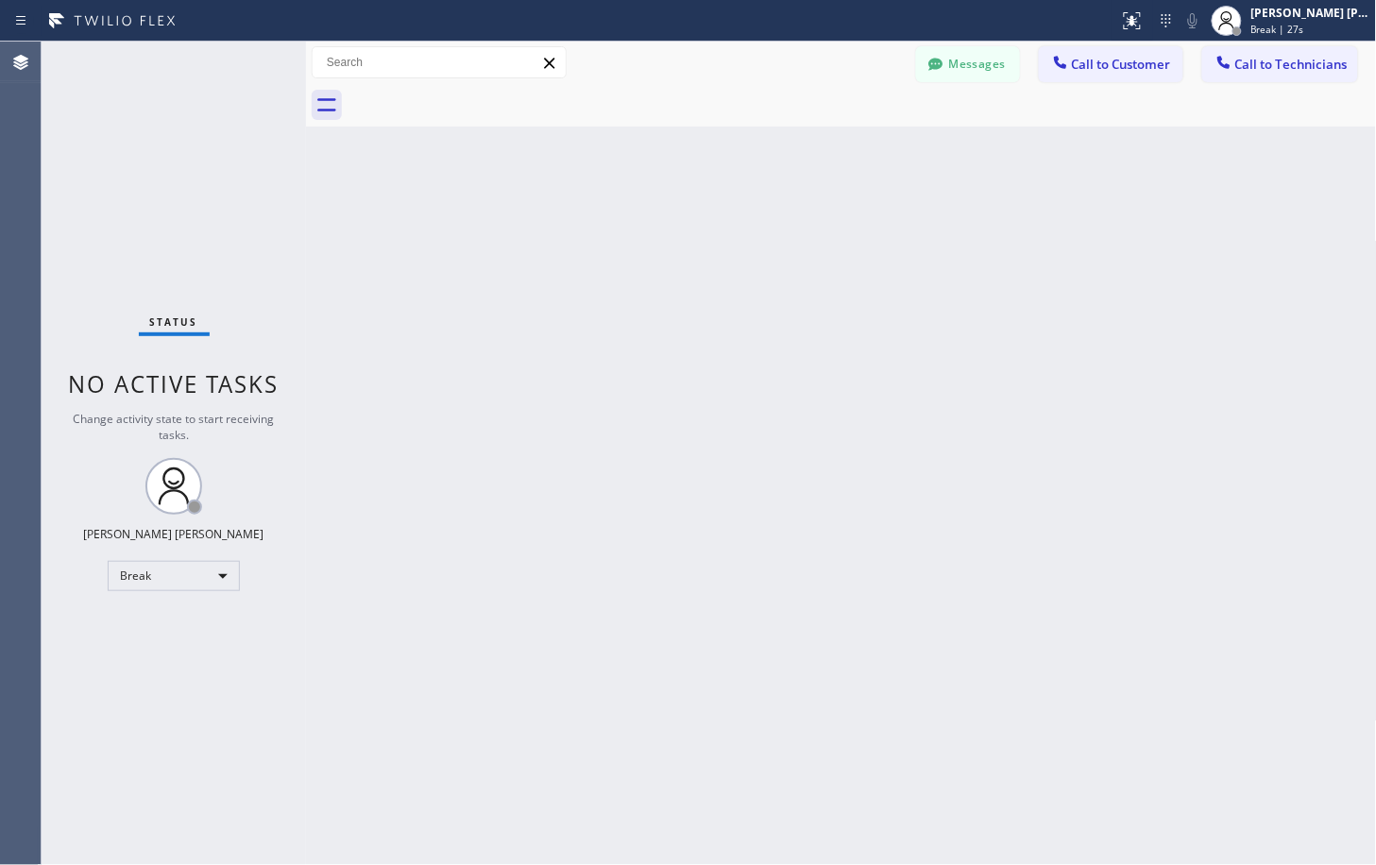
click at [1021, 217] on div "Back to Dashboard Change Sender ID Customers Technicians Select a contact Outbo…" at bounding box center [841, 453] width 1071 height 823
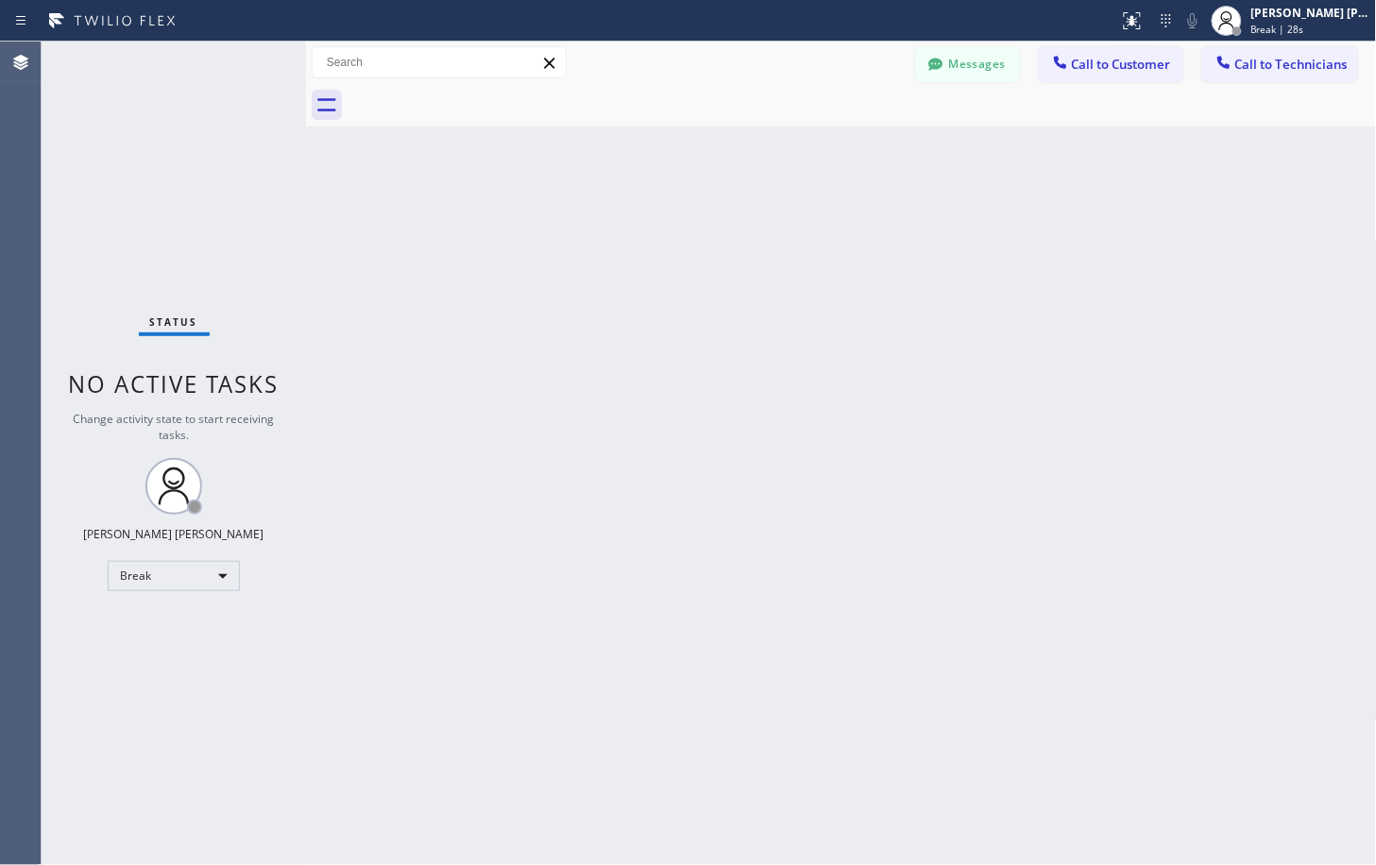
click at [1021, 217] on div "Back to Dashboard Change Sender ID Customers Technicians Select a contact Outbo…" at bounding box center [841, 453] width 1071 height 823
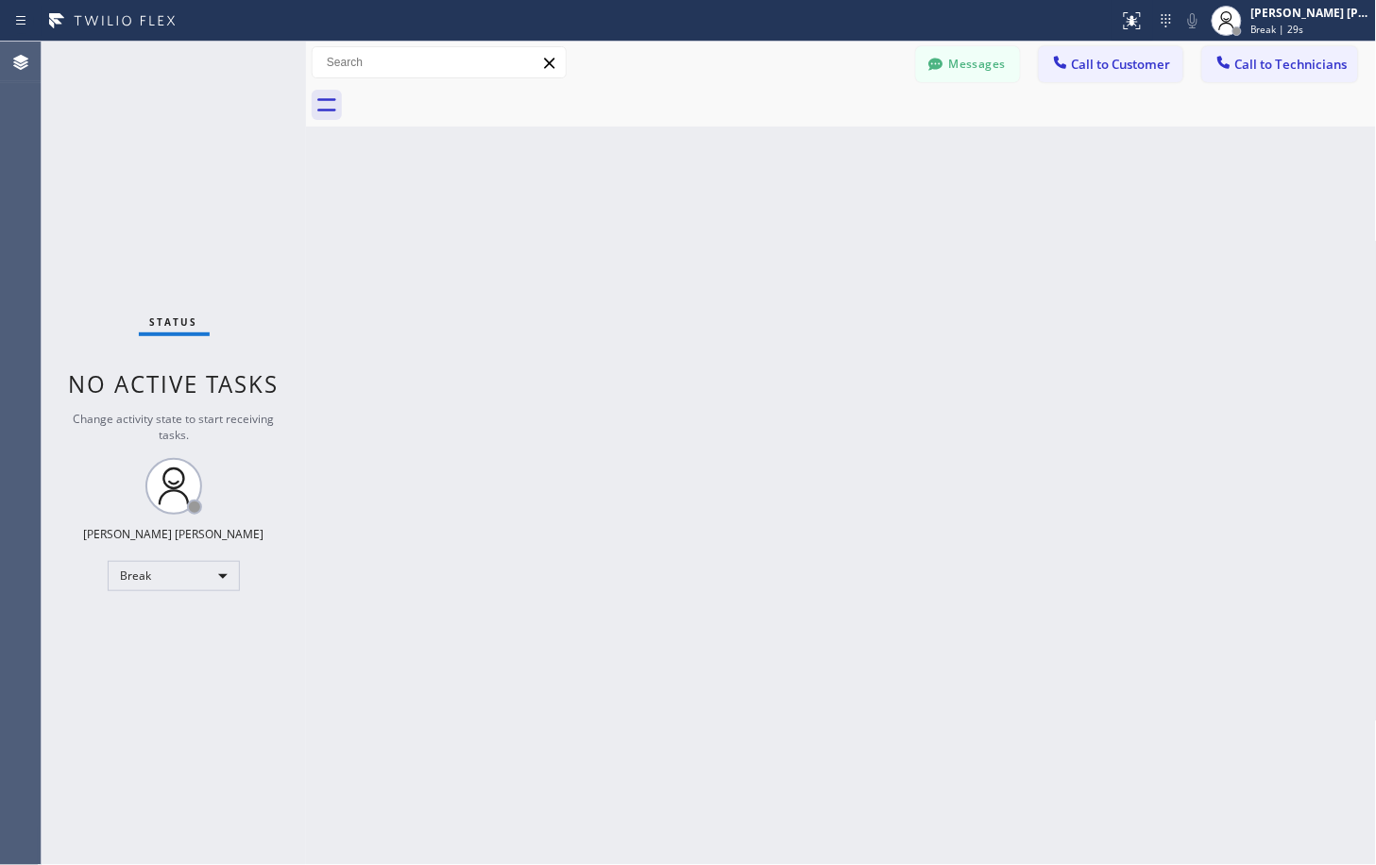
click at [1021, 217] on div "Back to Dashboard Change Sender ID Customers Technicians Select a contact Outbo…" at bounding box center [841, 453] width 1071 height 823
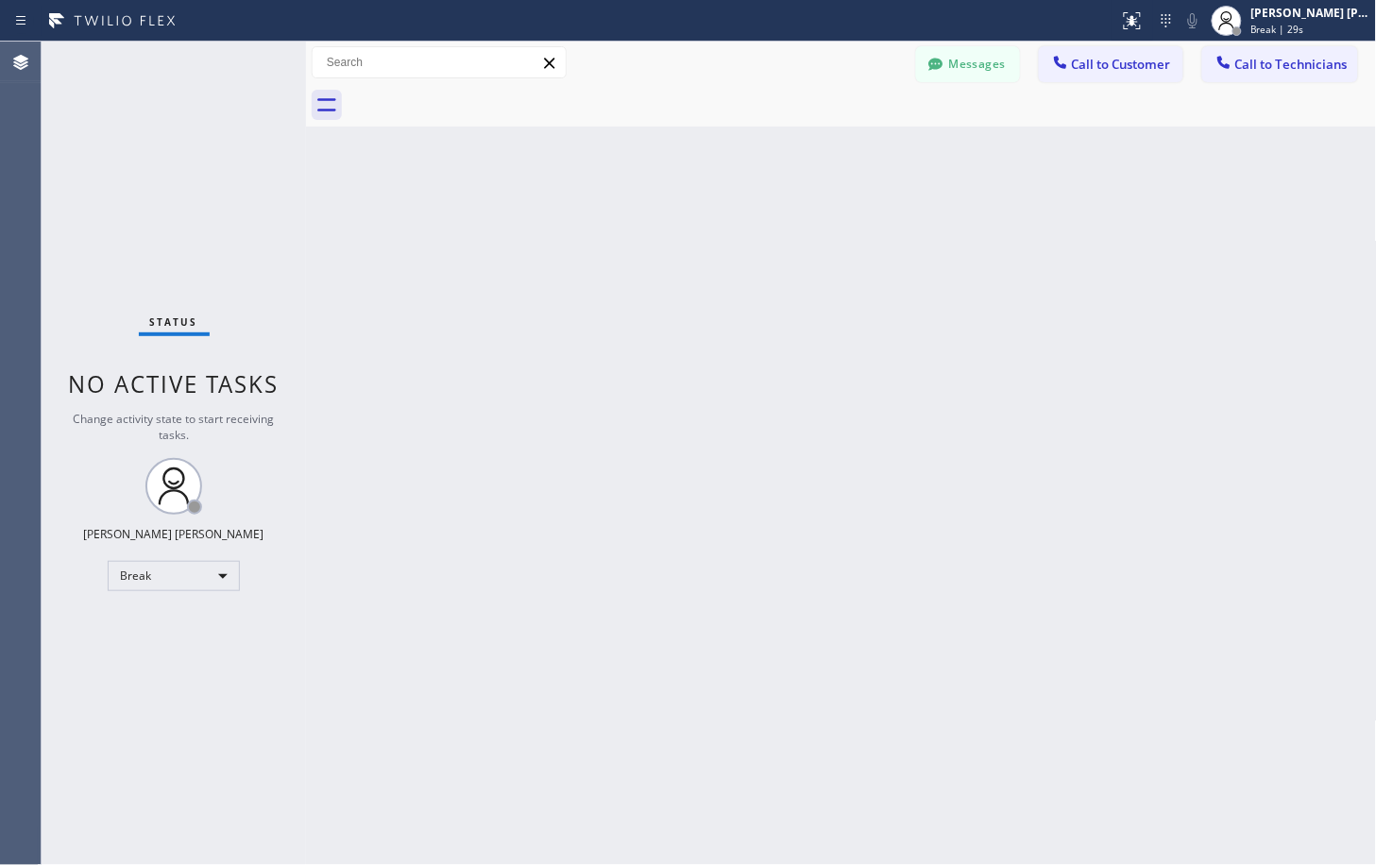
click at [1021, 217] on div "Back to Dashboard Change Sender ID Customers Technicians Select a contact Outbo…" at bounding box center [841, 453] width 1071 height 823
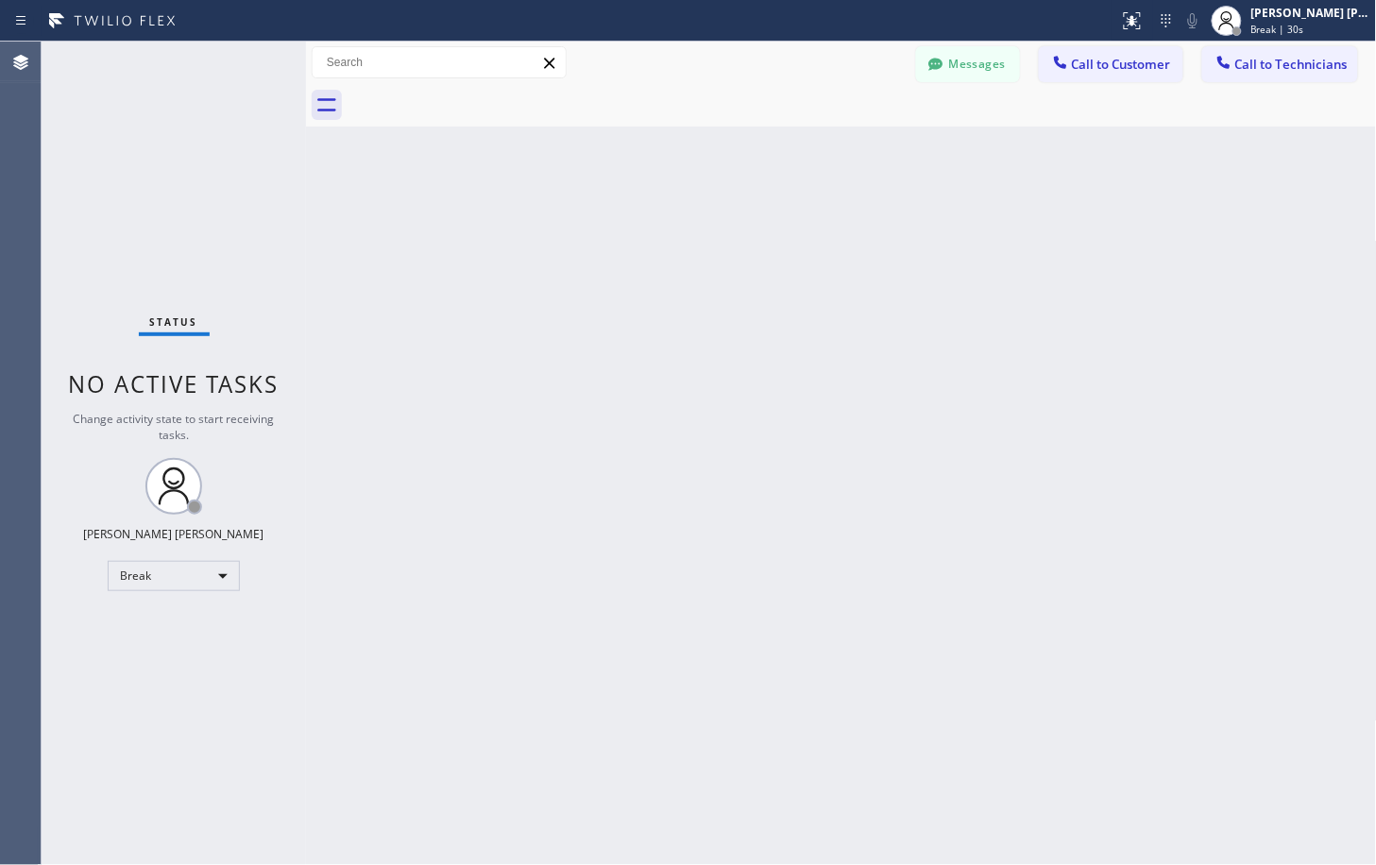
click at [1021, 217] on div "Back to Dashboard Change Sender ID Customers Technicians Select a contact Outbo…" at bounding box center [841, 453] width 1071 height 823
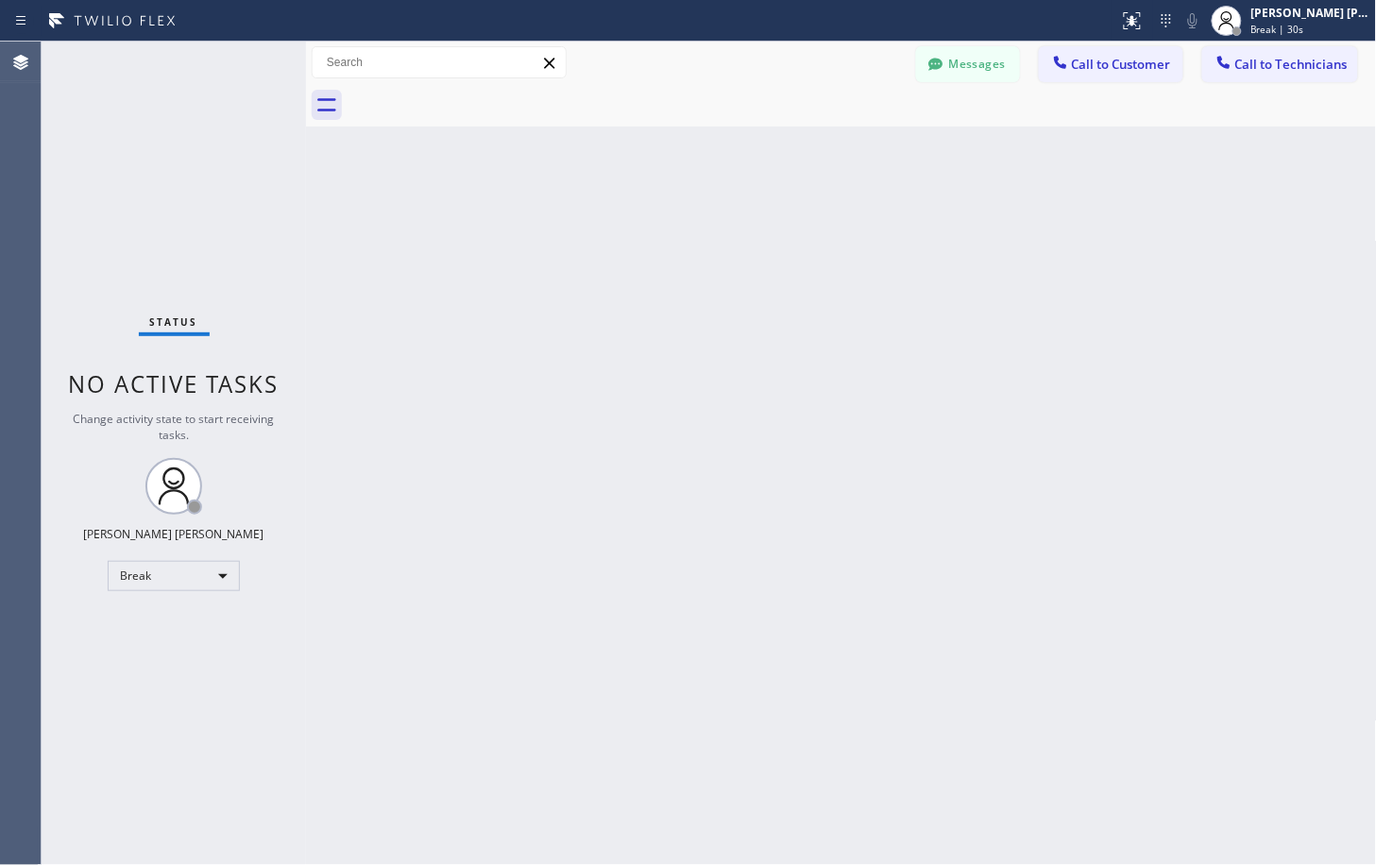
click at [1021, 217] on div "Back to Dashboard Change Sender ID Customers Technicians Select a contact Outbo…" at bounding box center [841, 453] width 1071 height 823
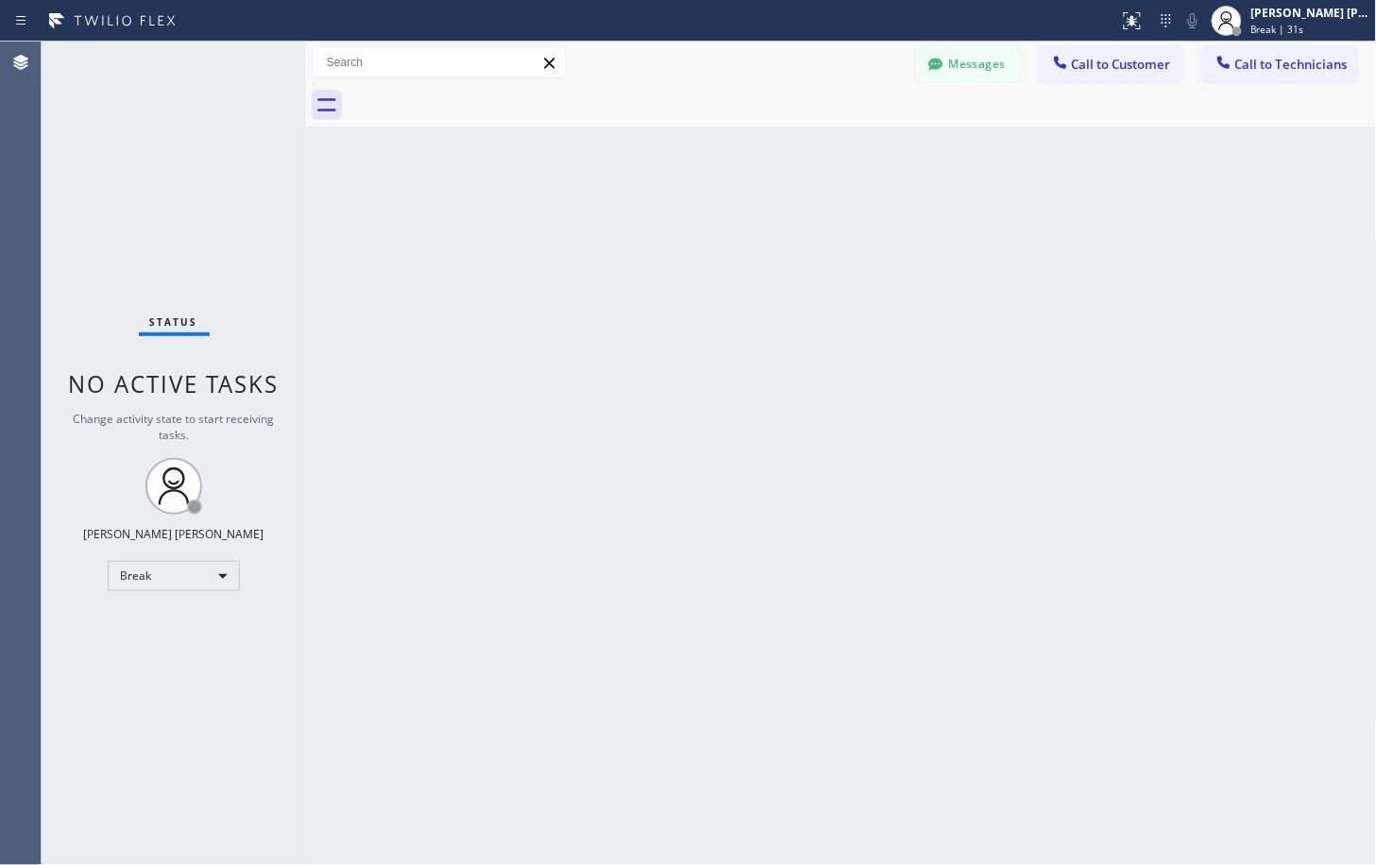
click at [1021, 217] on div "Back to Dashboard Change Sender ID Customers Technicians Select a contact Outbo…" at bounding box center [841, 453] width 1071 height 823
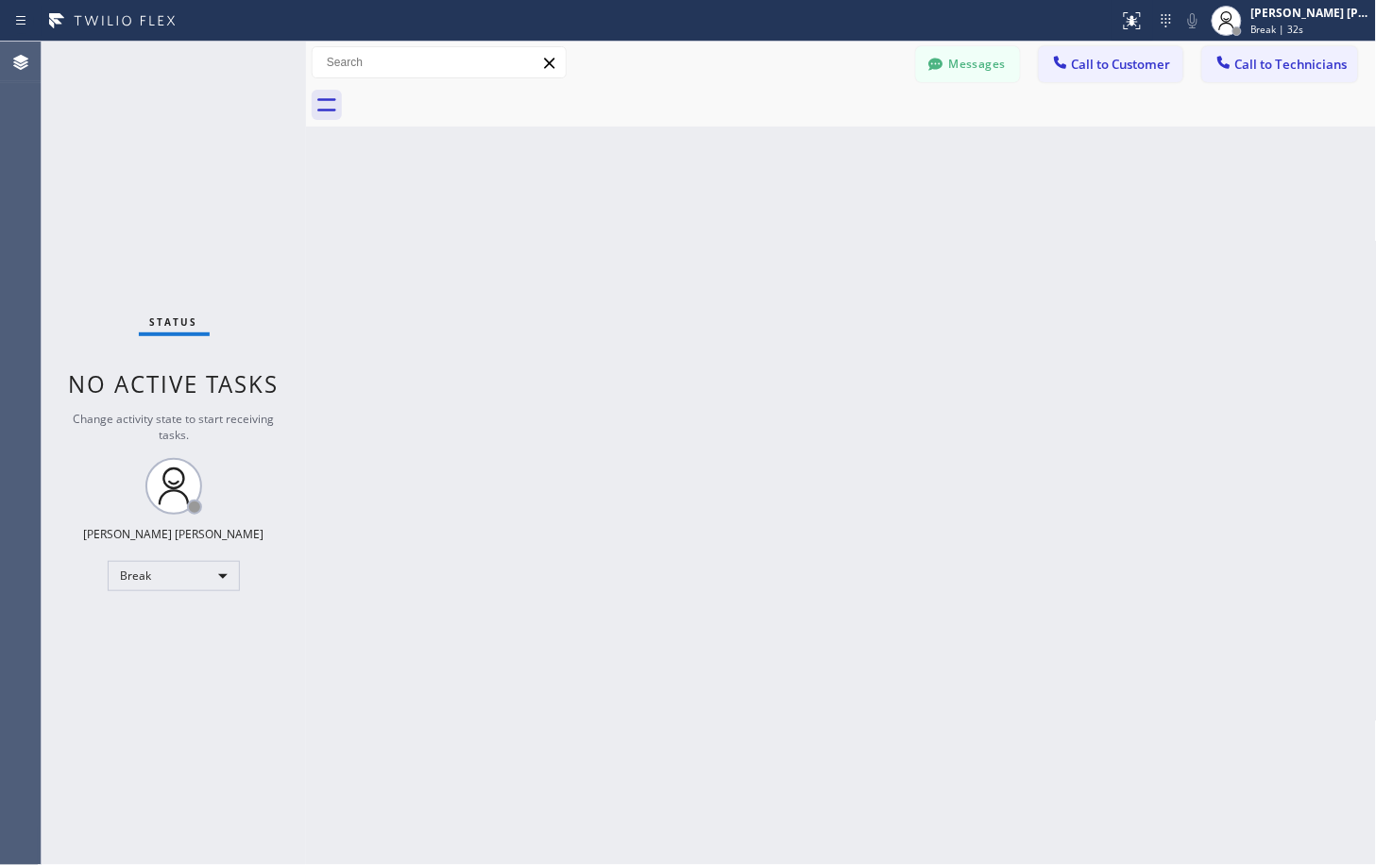
click at [1021, 217] on div "Back to Dashboard Change Sender ID Customers Technicians Select a contact Outbo…" at bounding box center [841, 453] width 1071 height 823
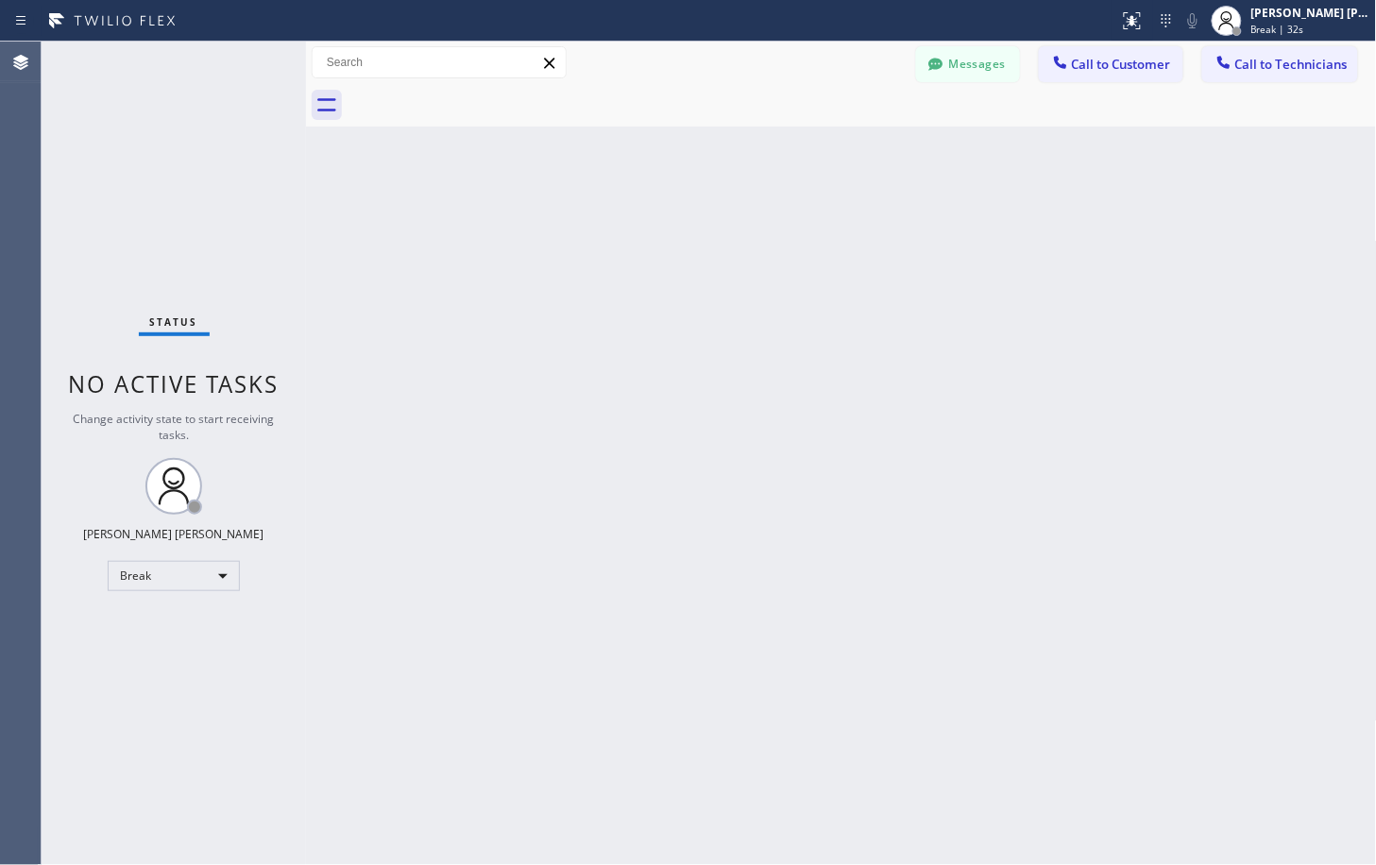
click at [1021, 217] on div "Back to Dashboard Change Sender ID Customers Technicians Select a contact Outbo…" at bounding box center [841, 453] width 1071 height 823
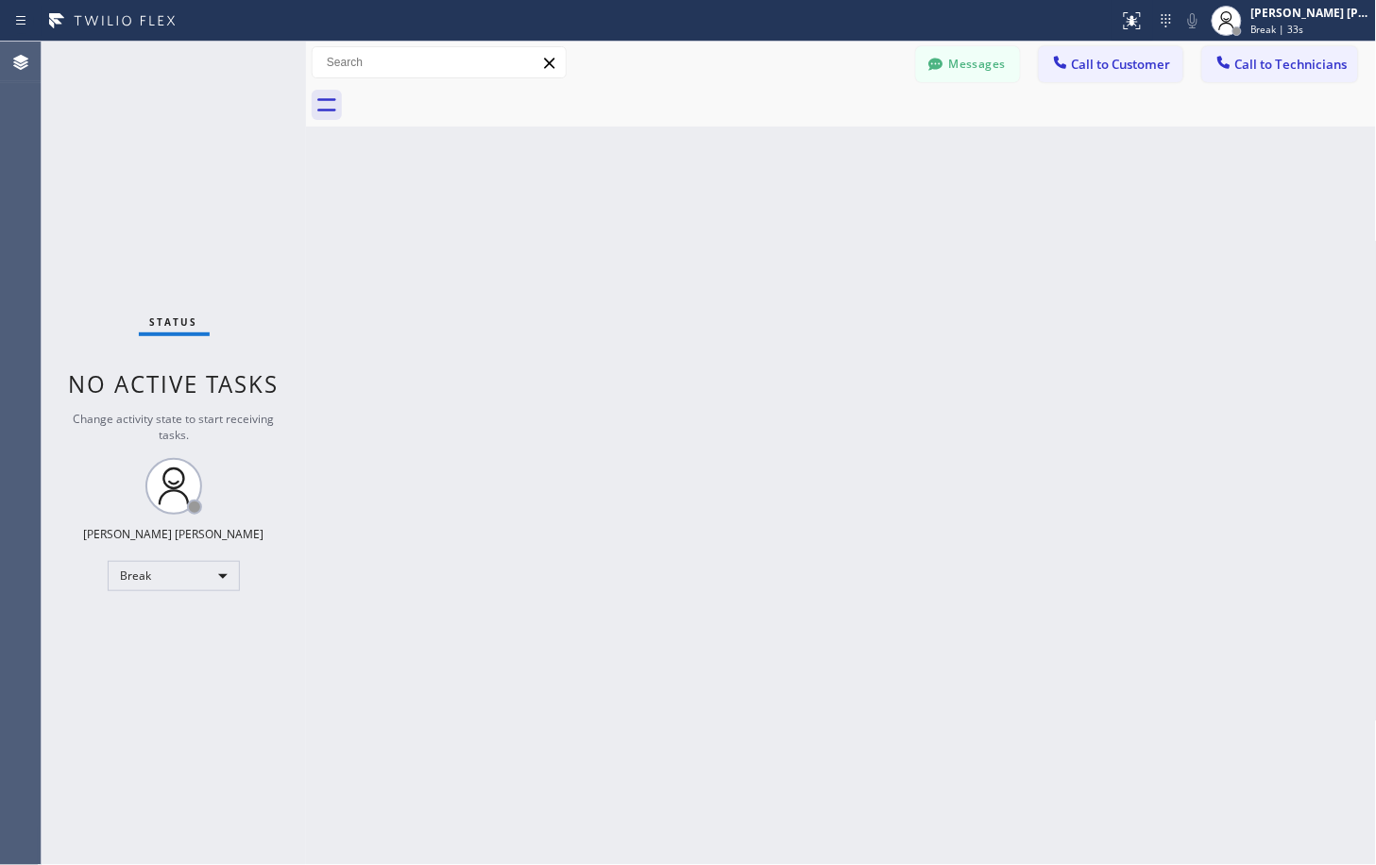
click at [1021, 217] on div "Back to Dashboard Change Sender ID Customers Technicians Select a contact Outbo…" at bounding box center [841, 453] width 1071 height 823
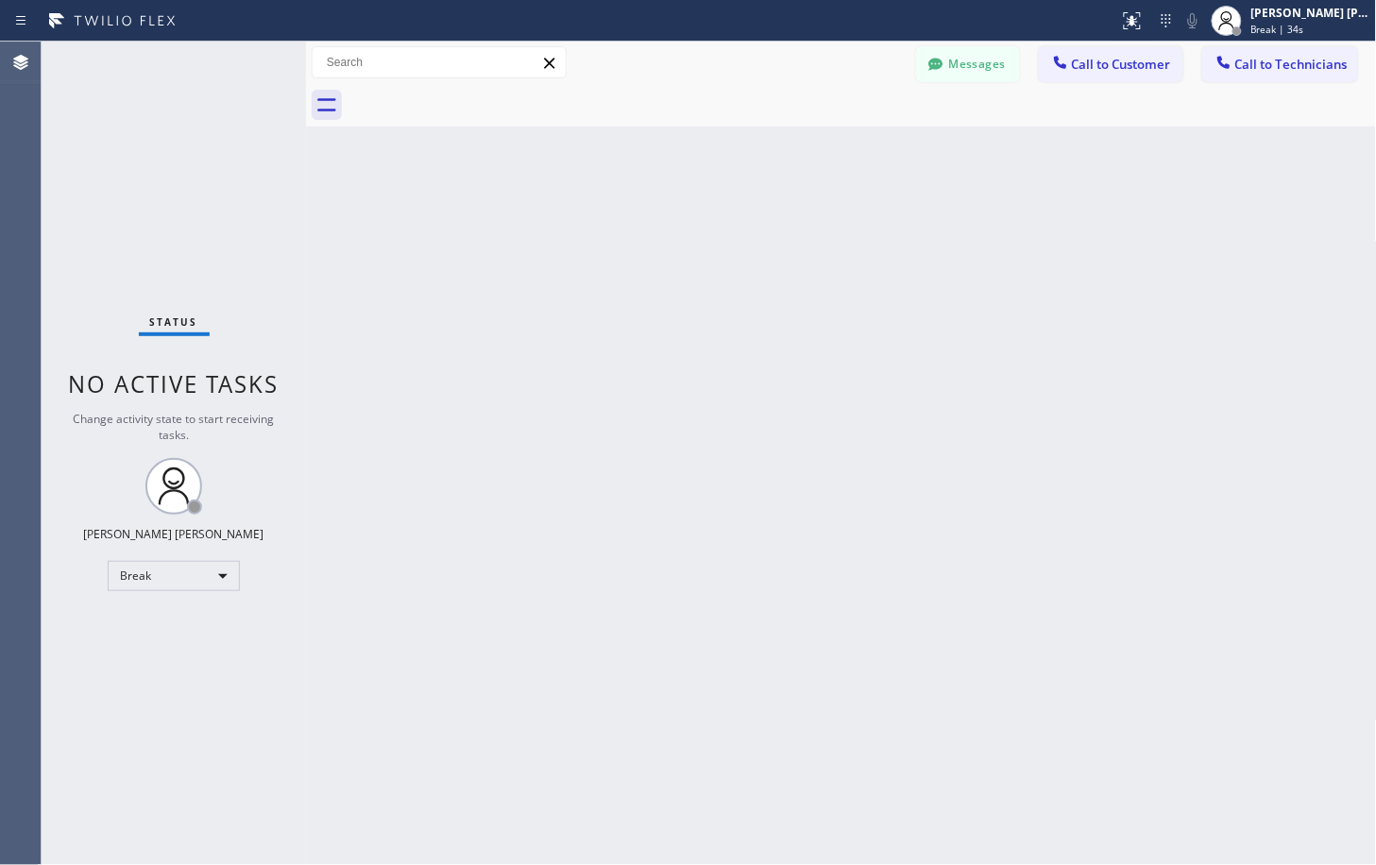
click at [1021, 217] on div "Back to Dashboard Change Sender ID Customers Technicians Select a contact Outbo…" at bounding box center [841, 453] width 1071 height 823
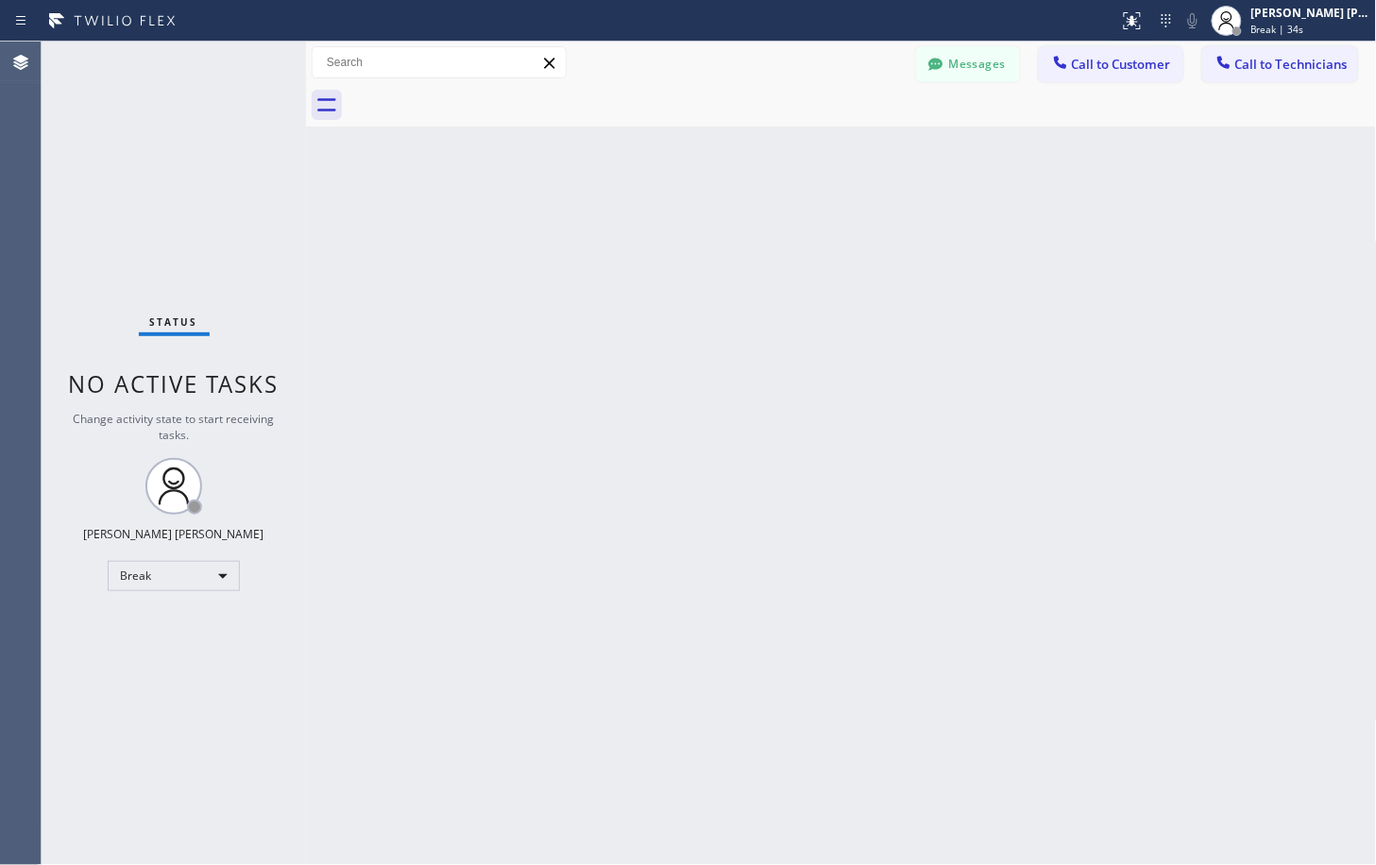
click at [1021, 217] on div "Back to Dashboard Change Sender ID Customers Technicians Select a contact Outbo…" at bounding box center [841, 453] width 1071 height 823
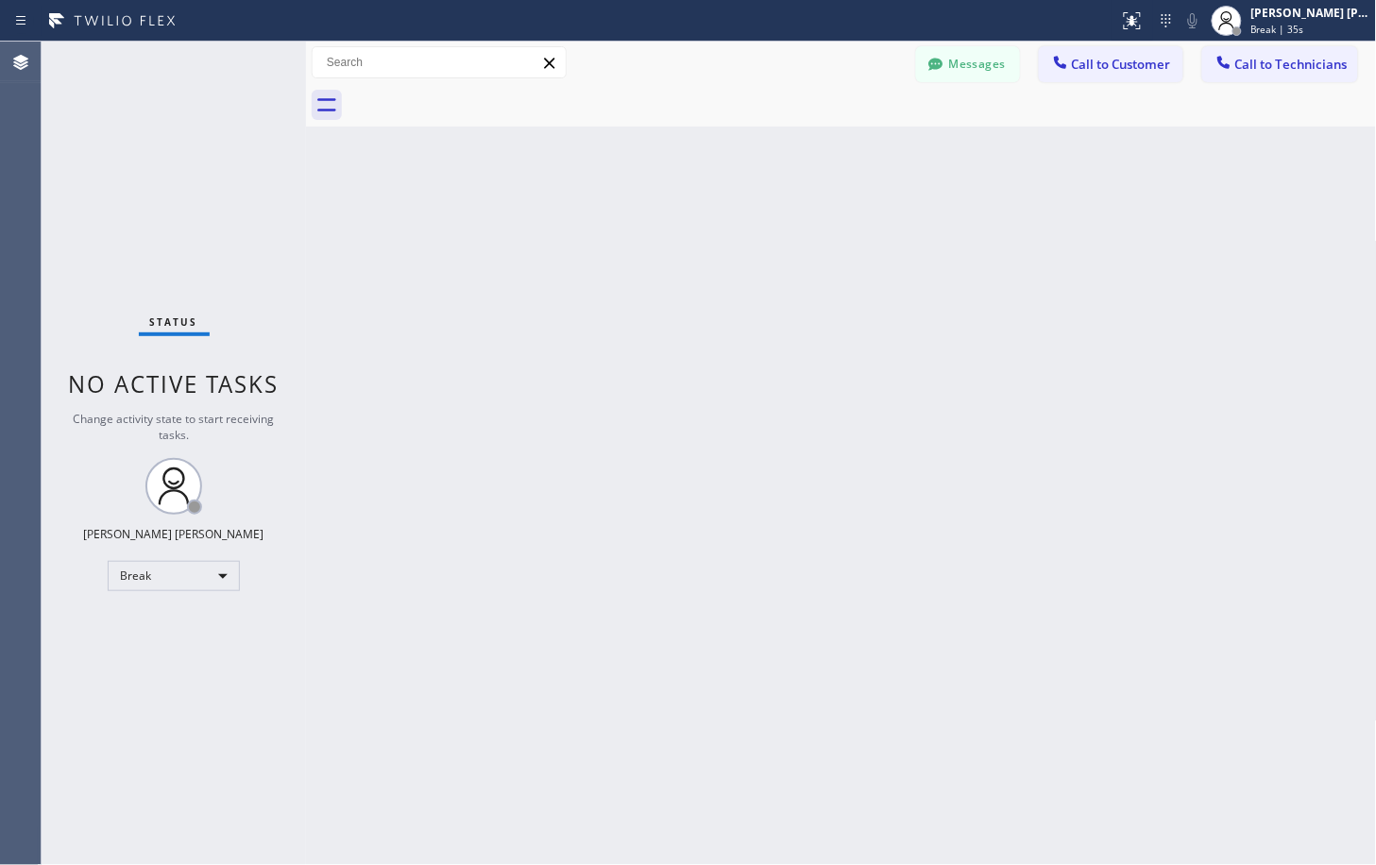
click at [1021, 217] on div "Back to Dashboard Change Sender ID Customers Technicians Select a contact Outbo…" at bounding box center [841, 453] width 1071 height 823
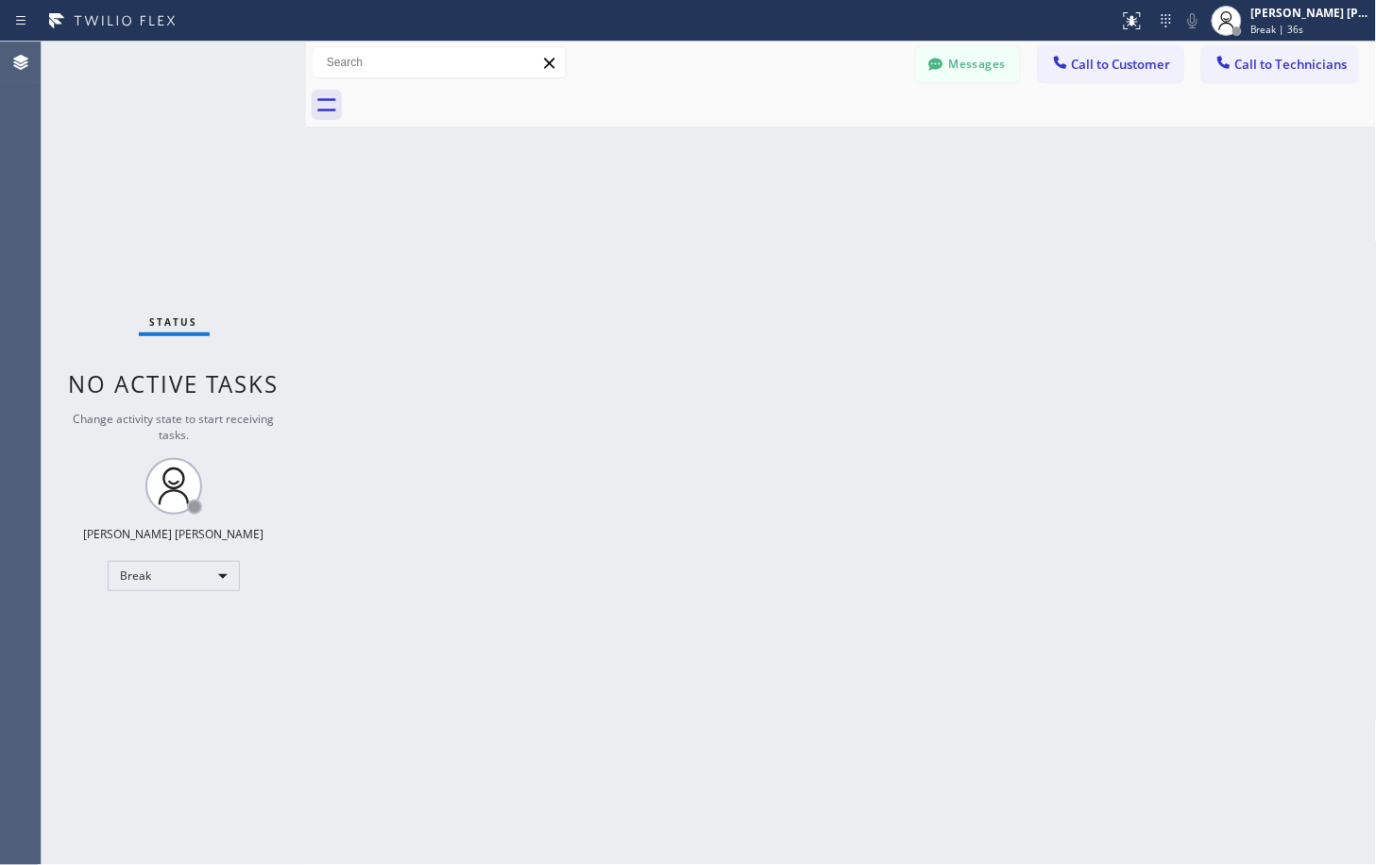
click at [1021, 217] on div "Back to Dashboard Change Sender ID Customers Technicians Select a contact Outbo…" at bounding box center [841, 453] width 1071 height 823
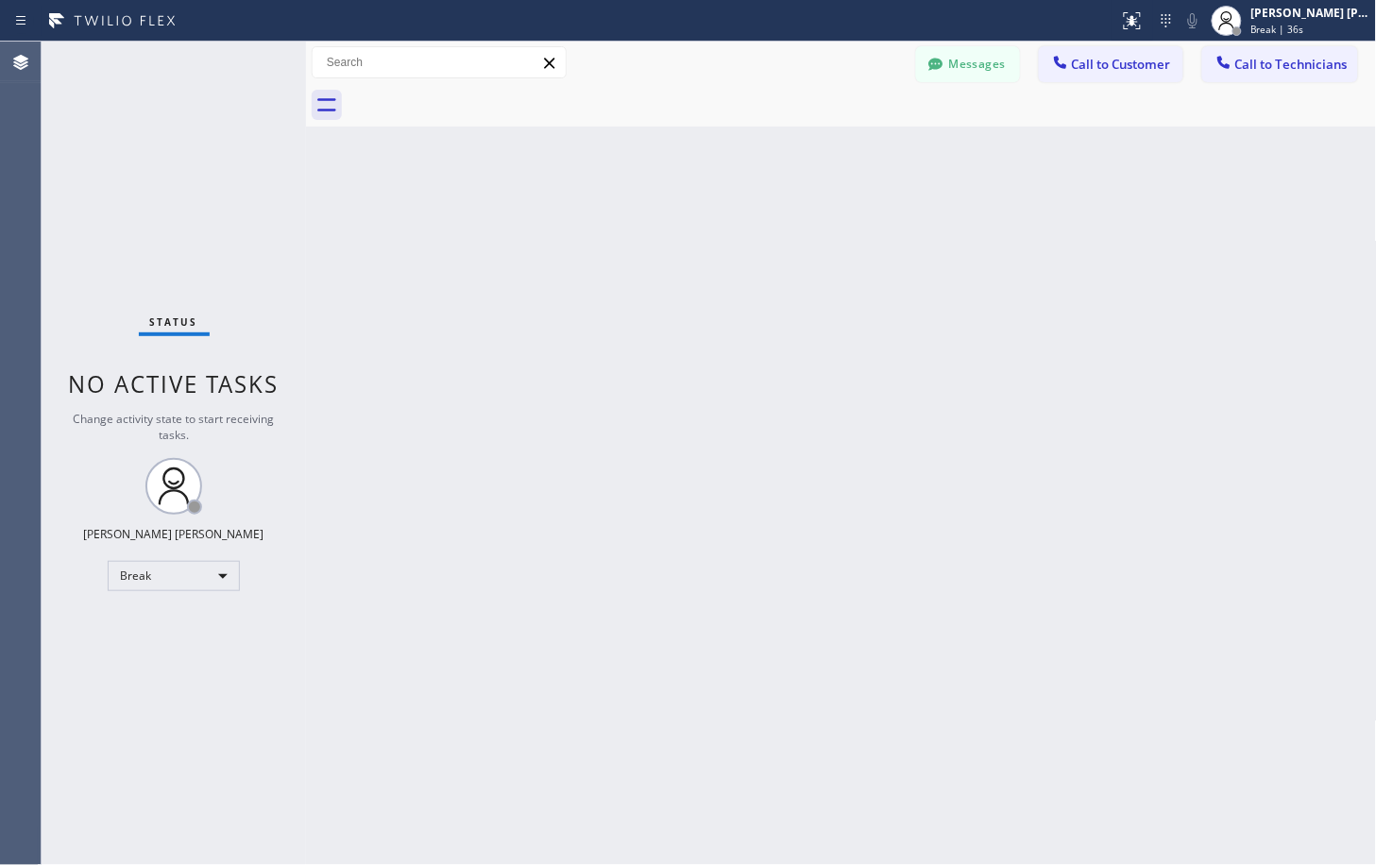
click at [1021, 217] on div "Back to Dashboard Change Sender ID Customers Technicians Select a contact Outbo…" at bounding box center [841, 453] width 1071 height 823
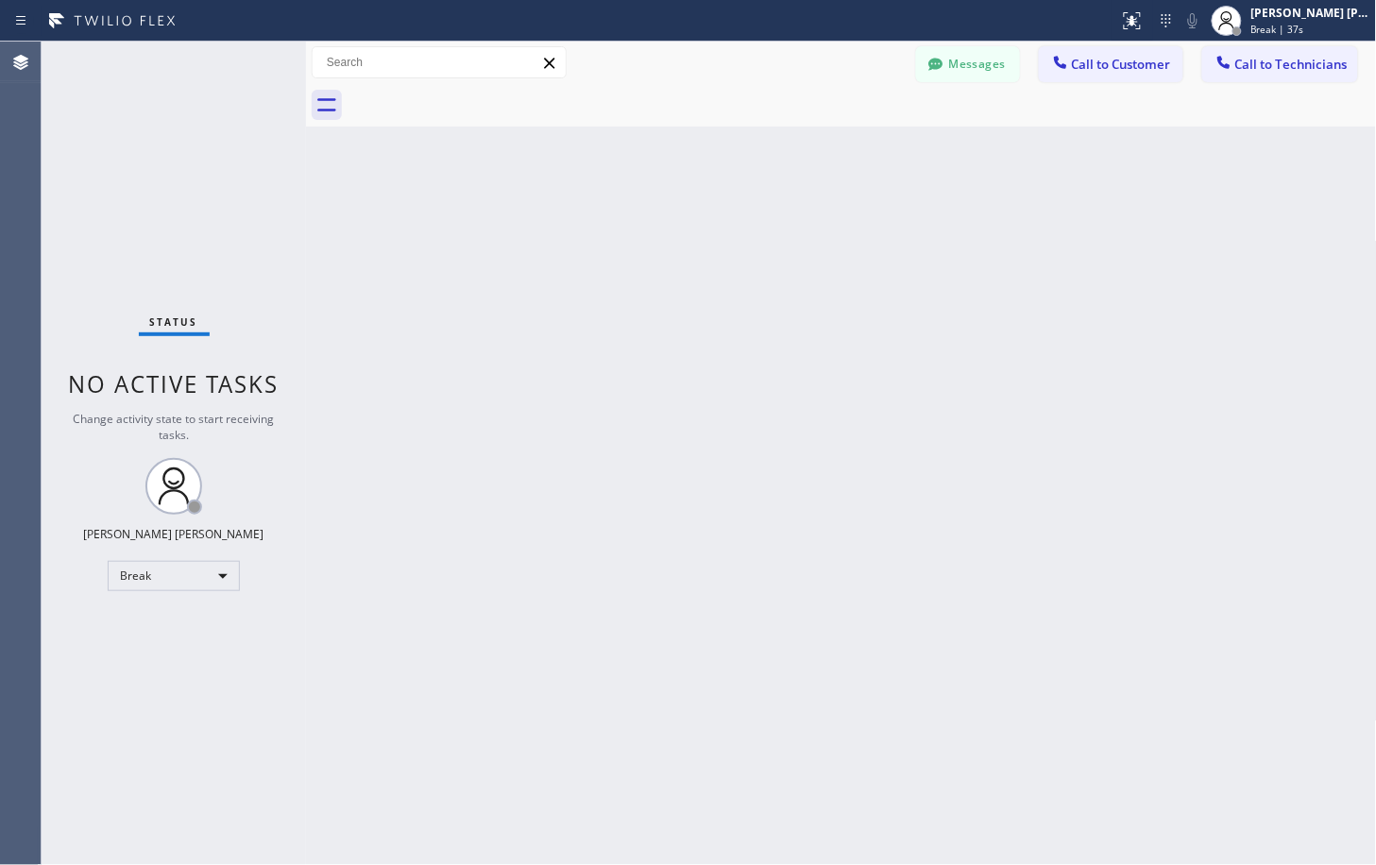
click at [1021, 217] on div "Back to Dashboard Change Sender ID Customers Technicians Select a contact Outbo…" at bounding box center [841, 453] width 1071 height 823
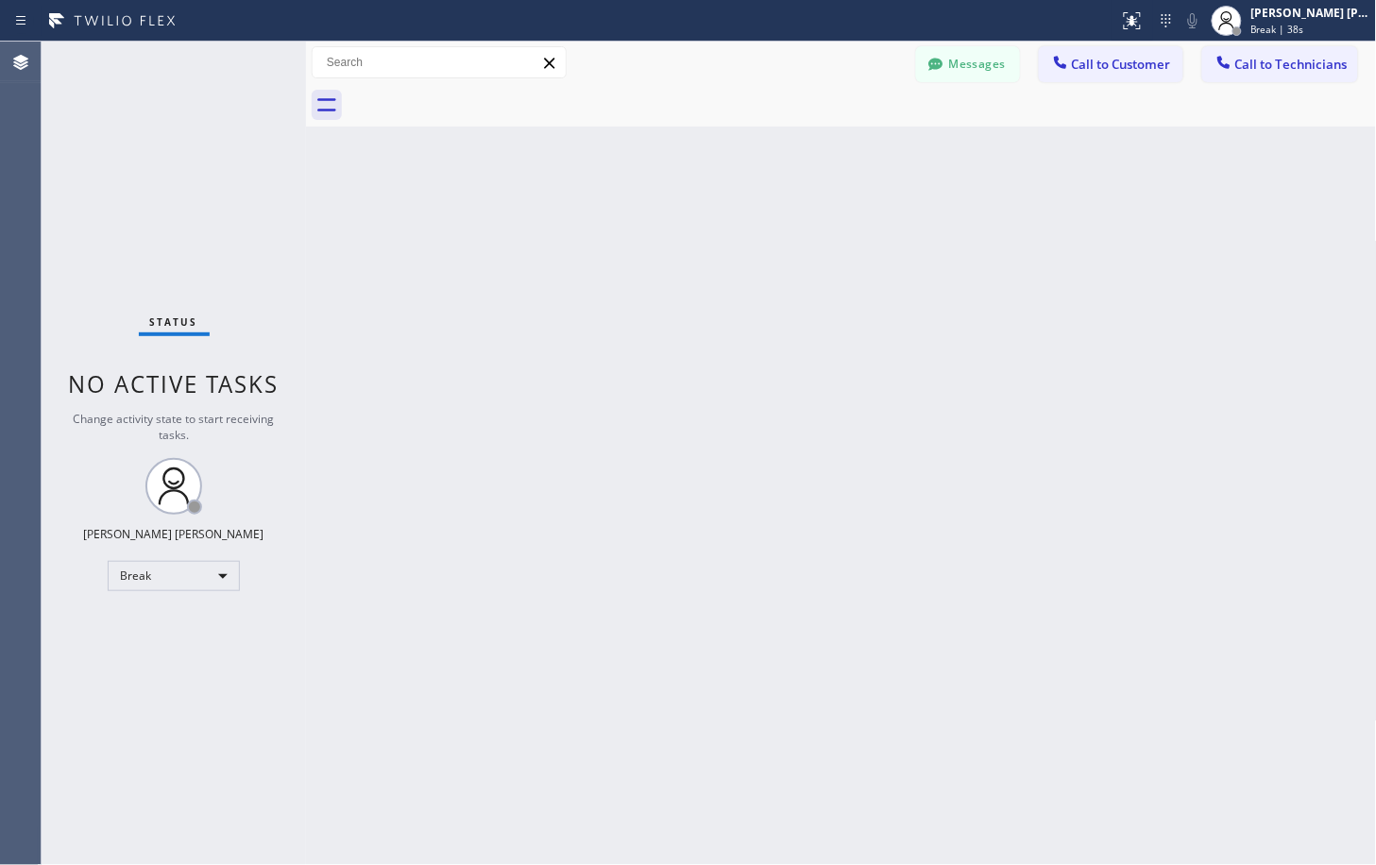
click at [1021, 217] on div "Back to Dashboard Change Sender ID Customers Technicians Select a contact Outbo…" at bounding box center [841, 453] width 1071 height 823
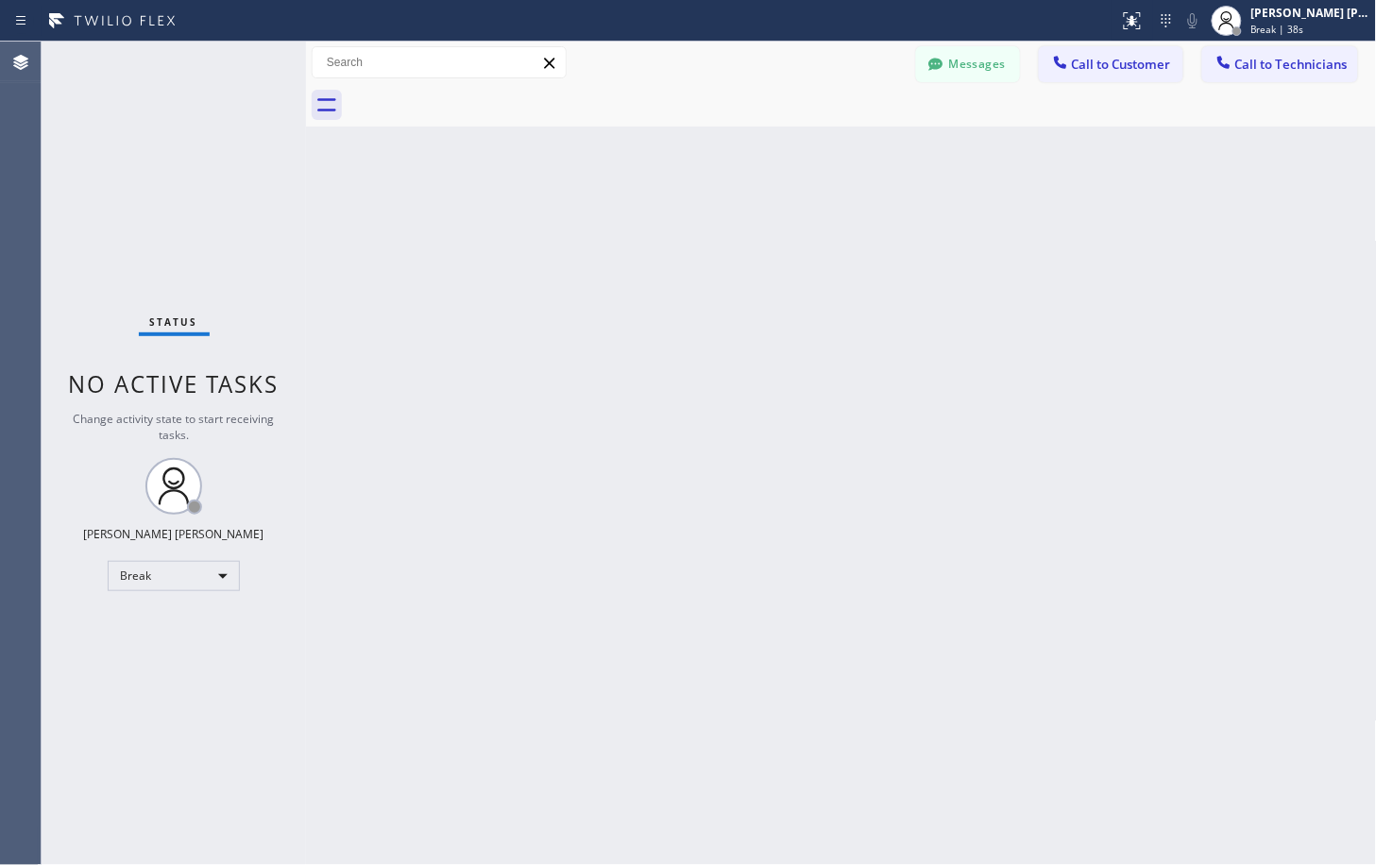
click at [1021, 217] on div "Back to Dashboard Change Sender ID Customers Technicians Select a contact Outbo…" at bounding box center [841, 453] width 1071 height 823
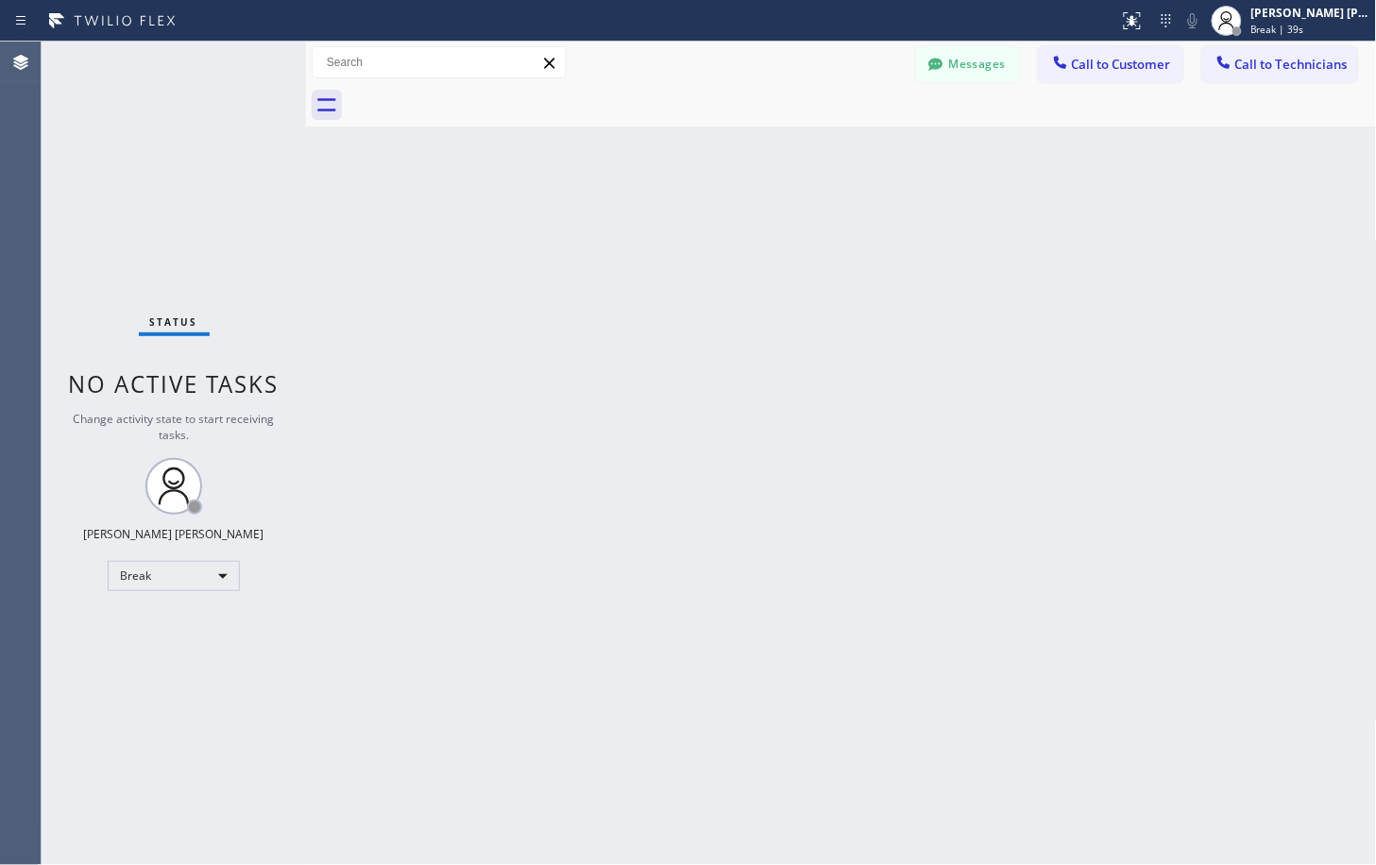
click at [1021, 217] on div "Back to Dashboard Change Sender ID Customers Technicians Select a contact Outbo…" at bounding box center [841, 453] width 1071 height 823
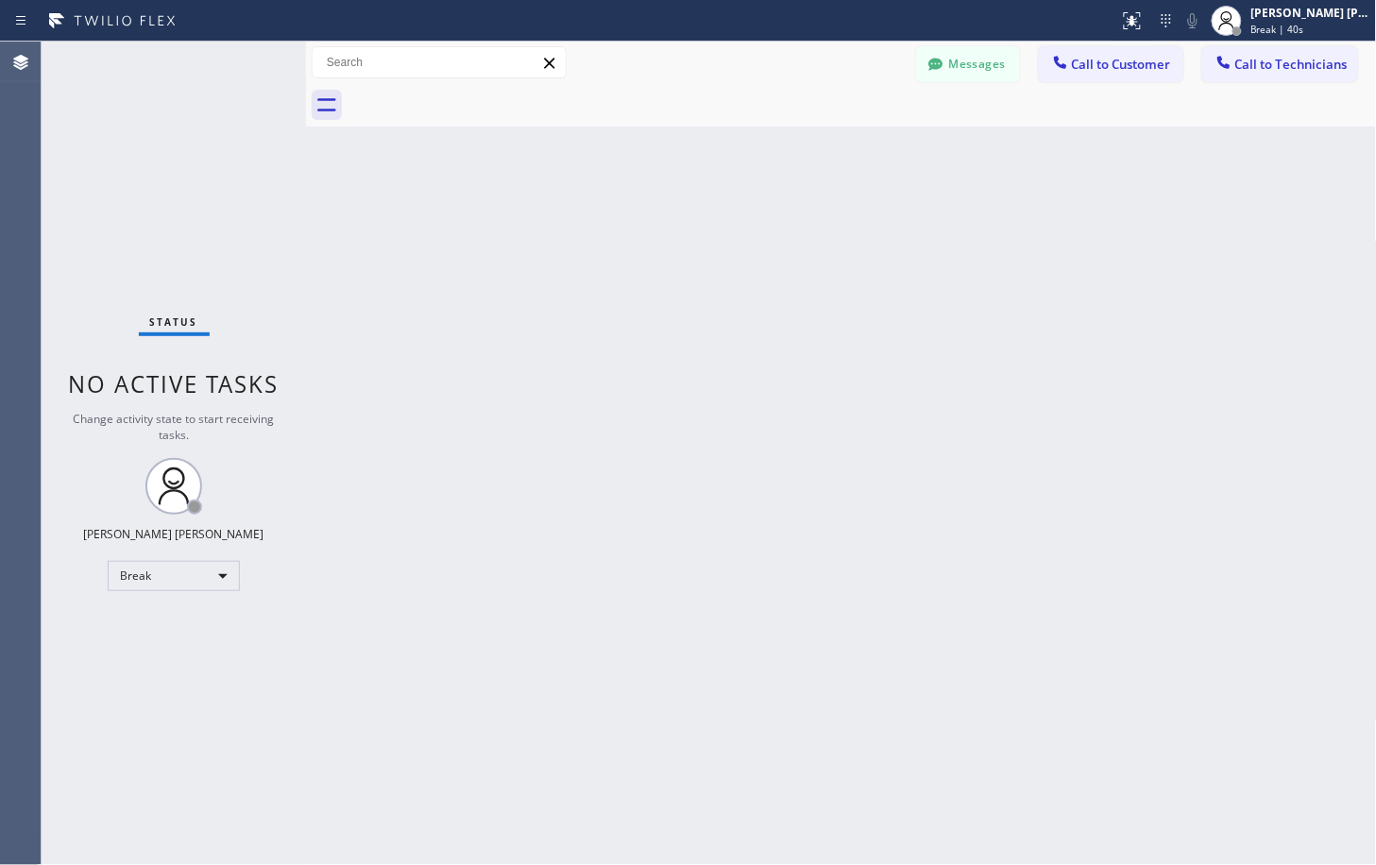
click at [1021, 217] on div "Back to Dashboard Change Sender ID Customers Technicians Select a contact Outbo…" at bounding box center [841, 453] width 1071 height 823
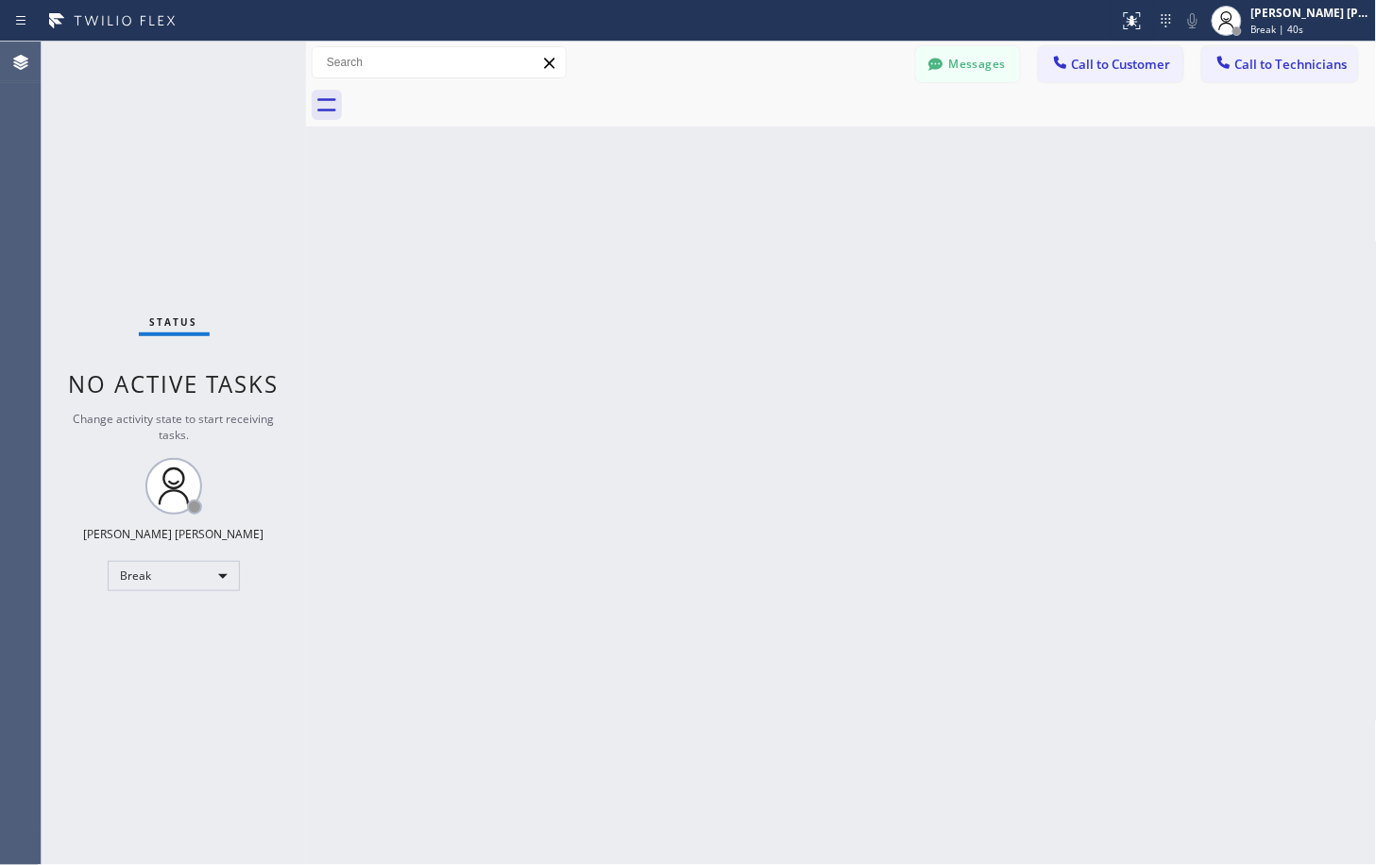
click at [1021, 217] on div "Back to Dashboard Change Sender ID Customers Technicians Select a contact Outbo…" at bounding box center [841, 453] width 1071 height 823
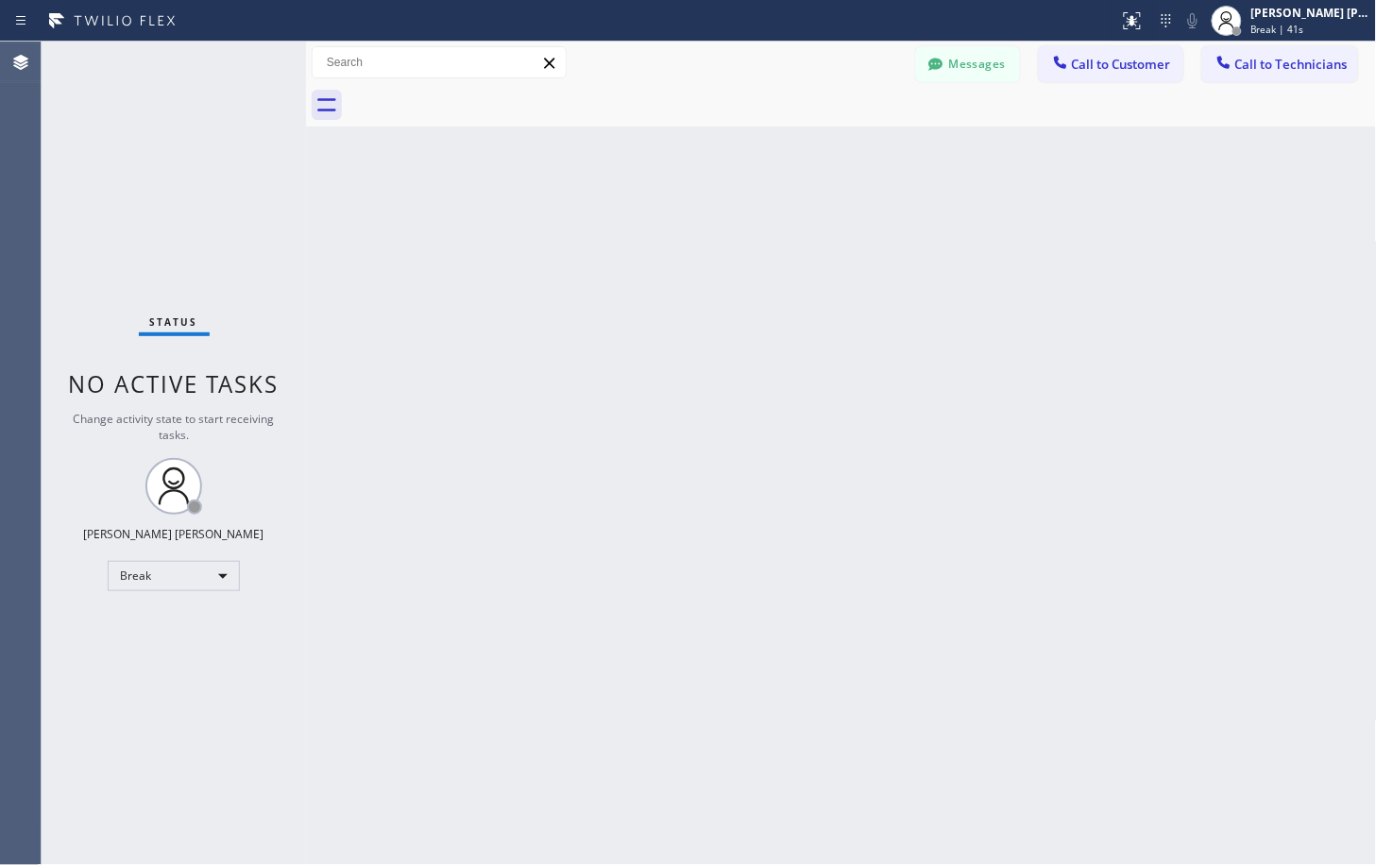
click at [1021, 217] on div "Back to Dashboard Change Sender ID Customers Technicians Select a contact Outbo…" at bounding box center [841, 453] width 1071 height 823
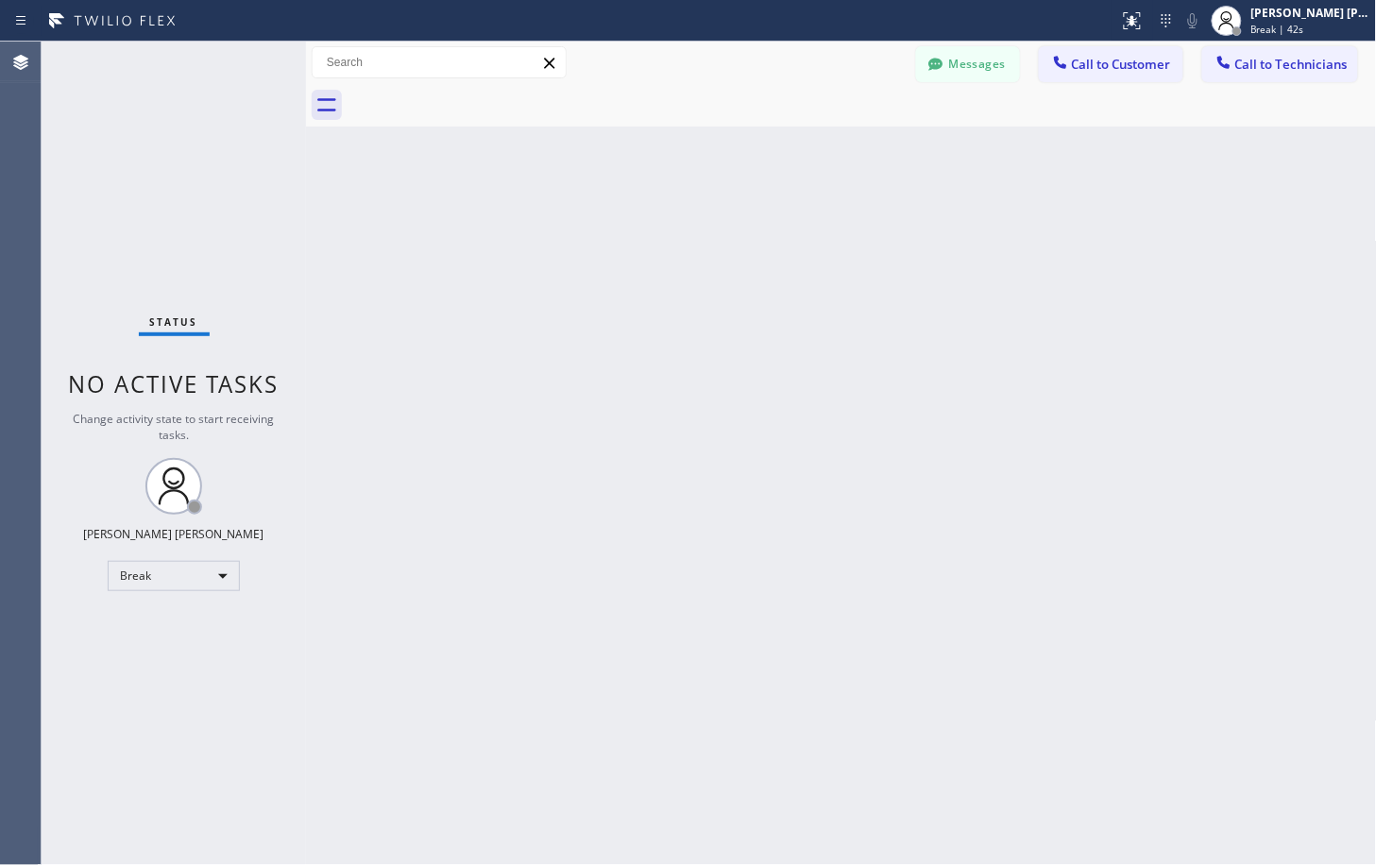
click at [1021, 217] on div "Back to Dashboard Change Sender ID Customers Technicians Select a contact Outbo…" at bounding box center [841, 453] width 1071 height 823
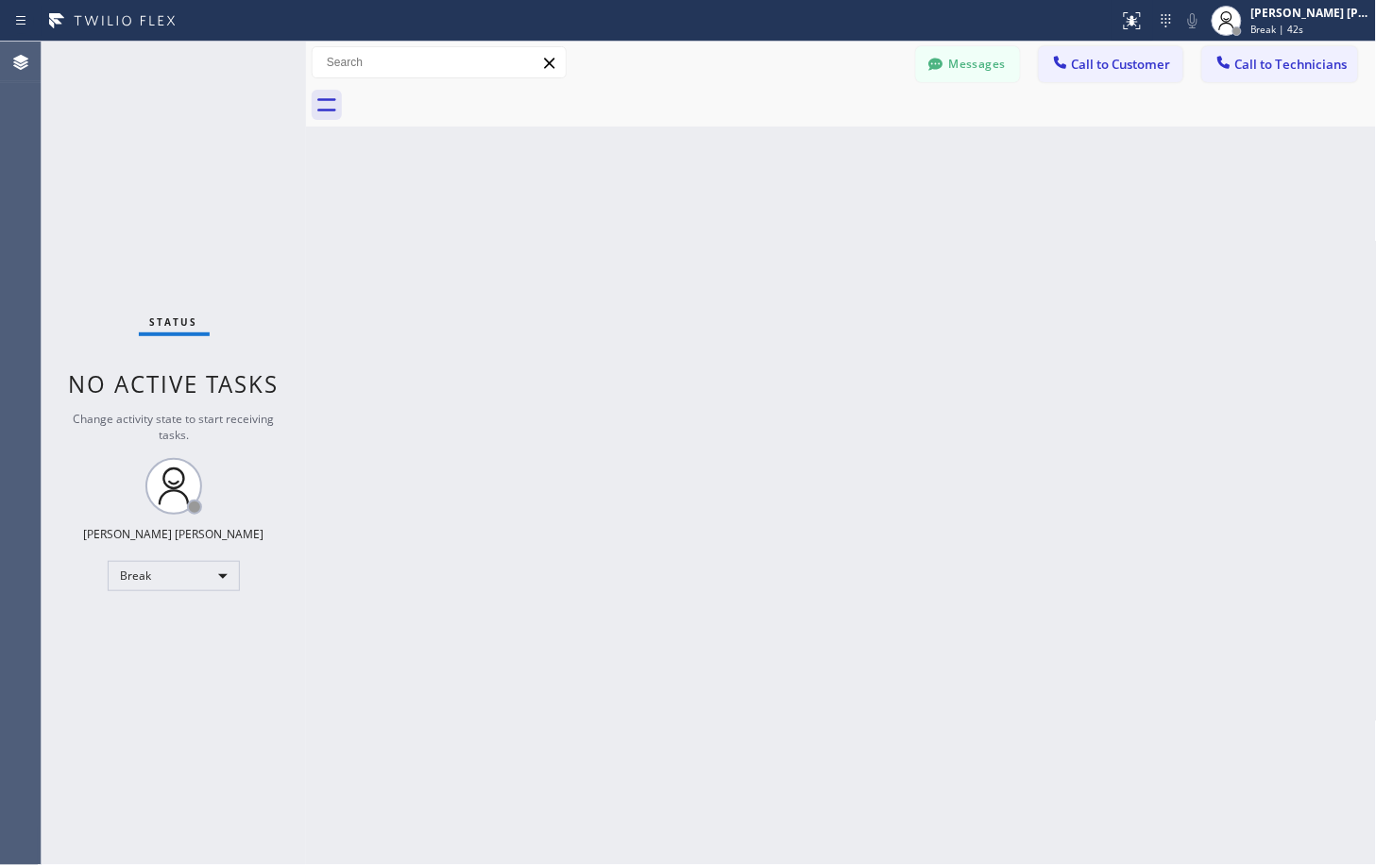
click at [1021, 217] on div "Back to Dashboard Change Sender ID Customers Technicians Select a contact Outbo…" at bounding box center [841, 453] width 1071 height 823
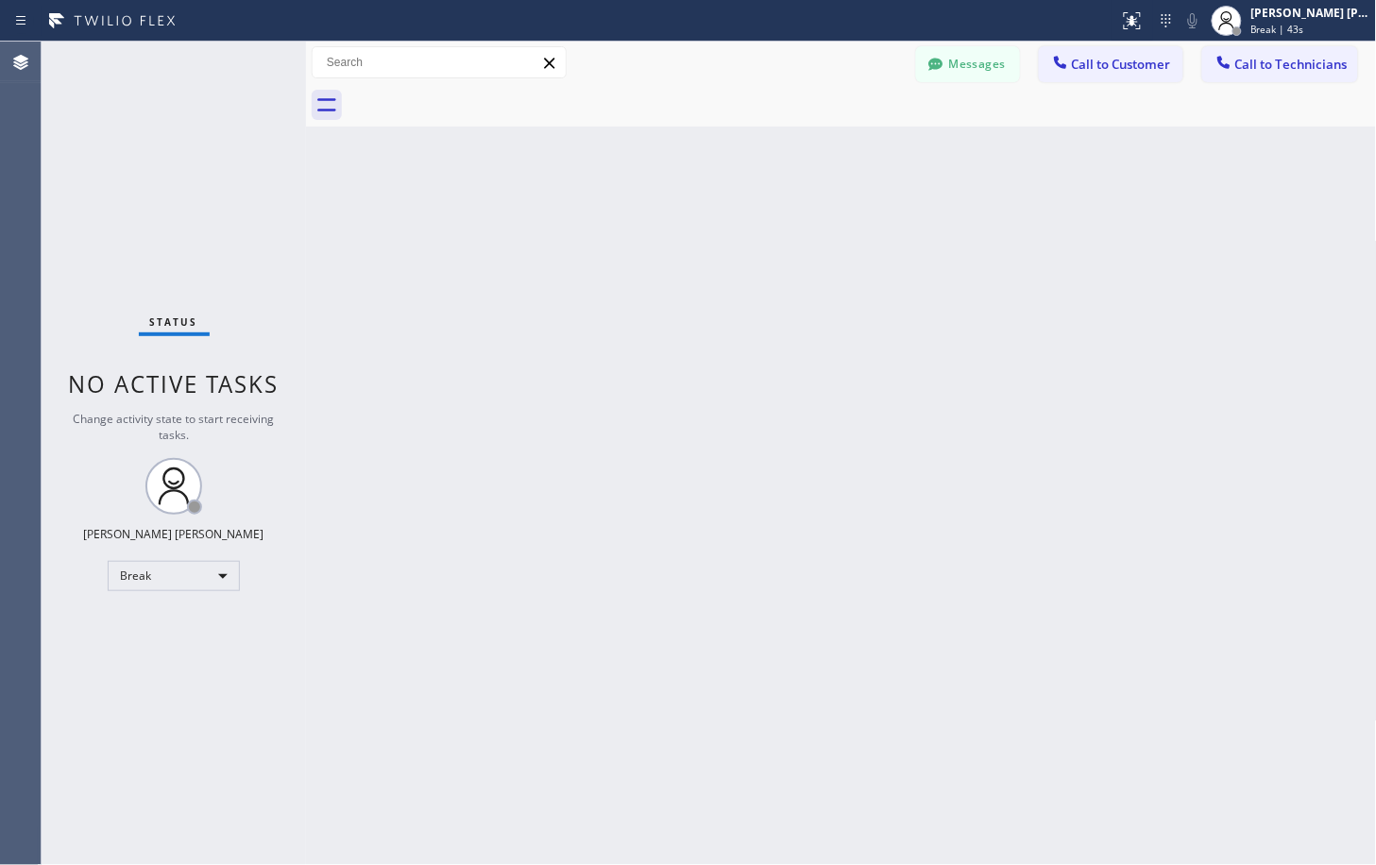
click at [1021, 217] on div "Back to Dashboard Change Sender ID Customers Technicians Select a contact Outbo…" at bounding box center [841, 453] width 1071 height 823
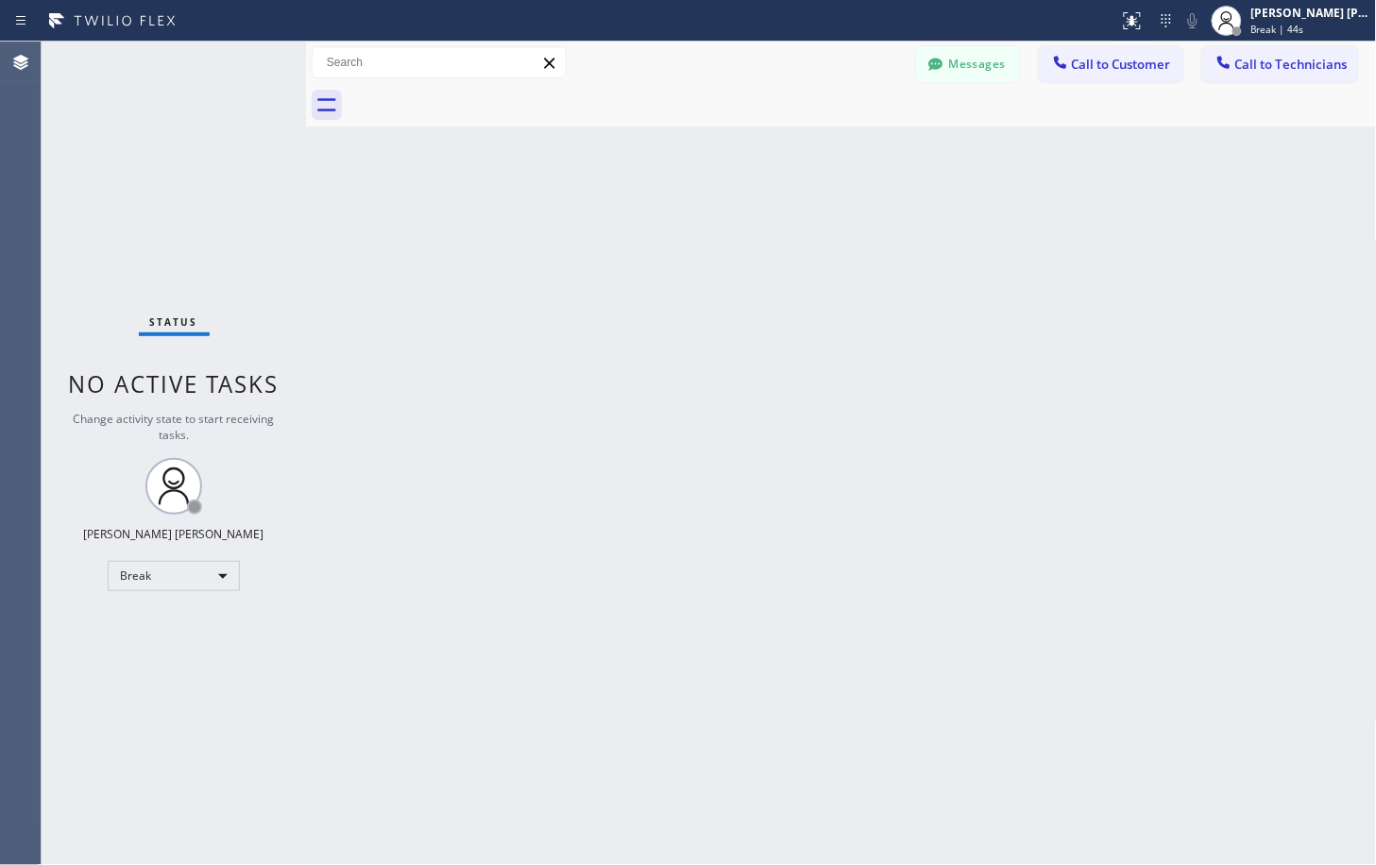
click at [1021, 217] on div "Back to Dashboard Change Sender ID Customers Technicians Select a contact Outbo…" at bounding box center [841, 453] width 1071 height 823
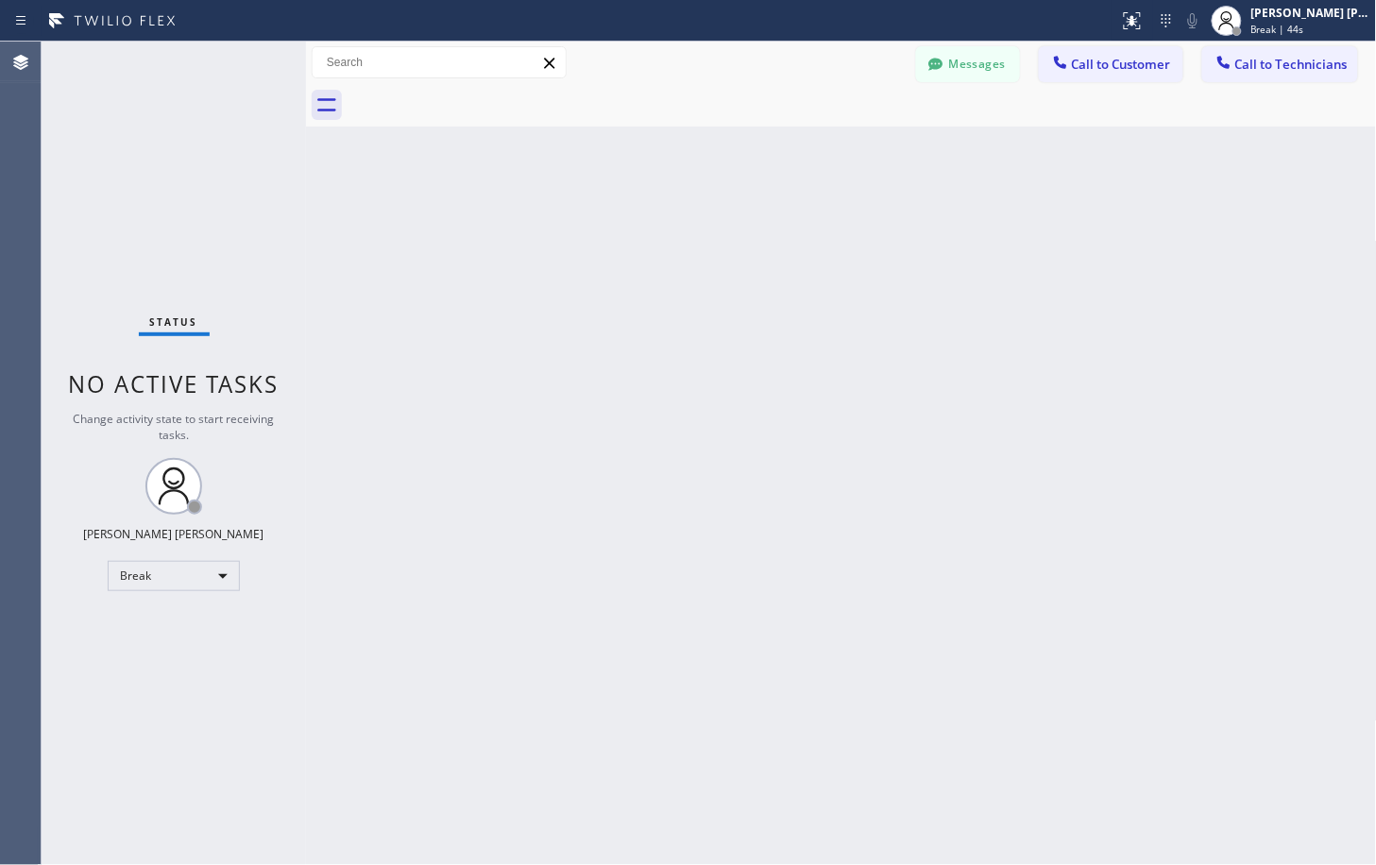
click at [1021, 217] on div "Back to Dashboard Change Sender ID Customers Technicians Select a contact Outbo…" at bounding box center [841, 453] width 1071 height 823
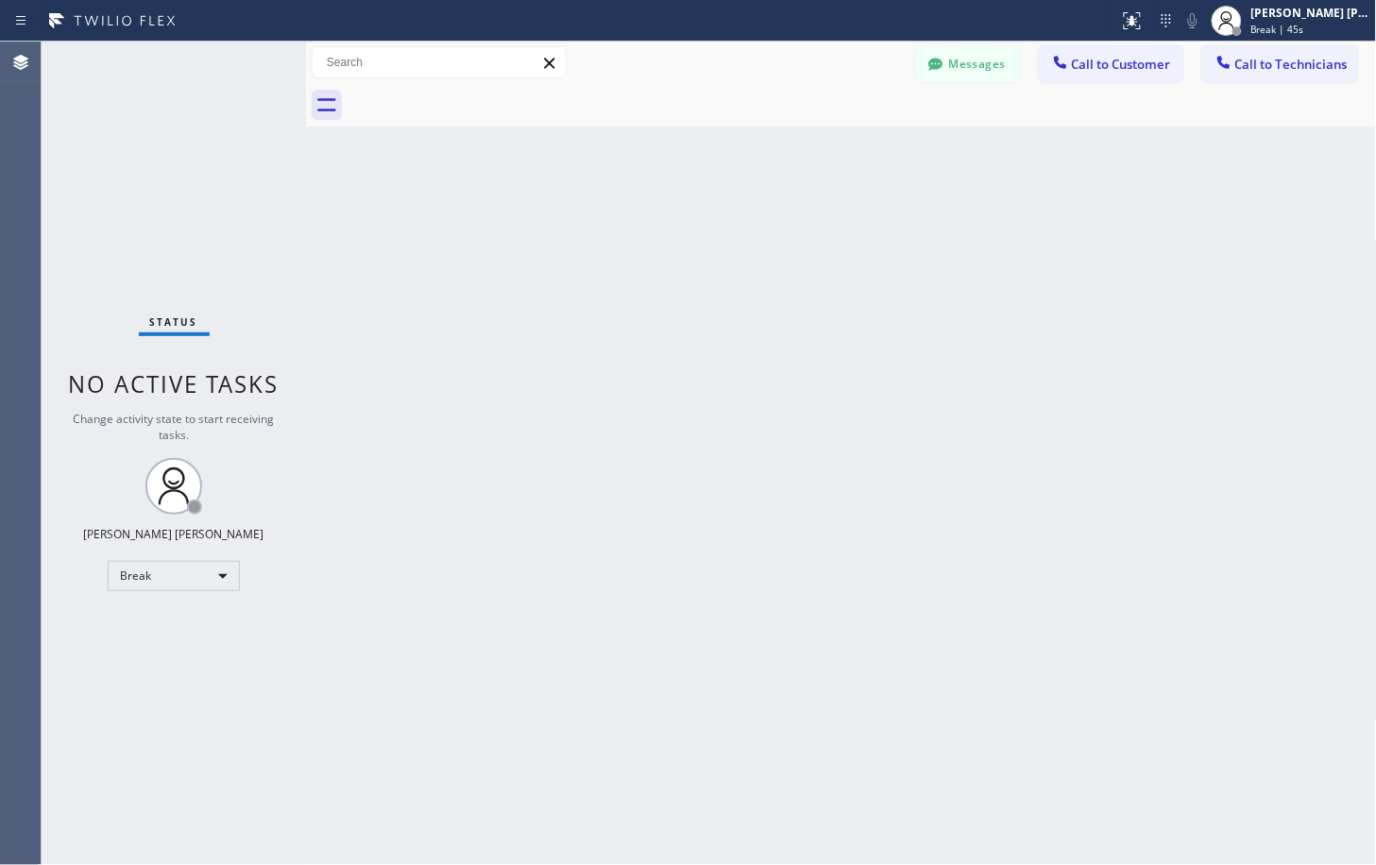
click at [1021, 217] on div "Back to Dashboard Change Sender ID Customers Technicians Select a contact Outbo…" at bounding box center [841, 453] width 1071 height 823
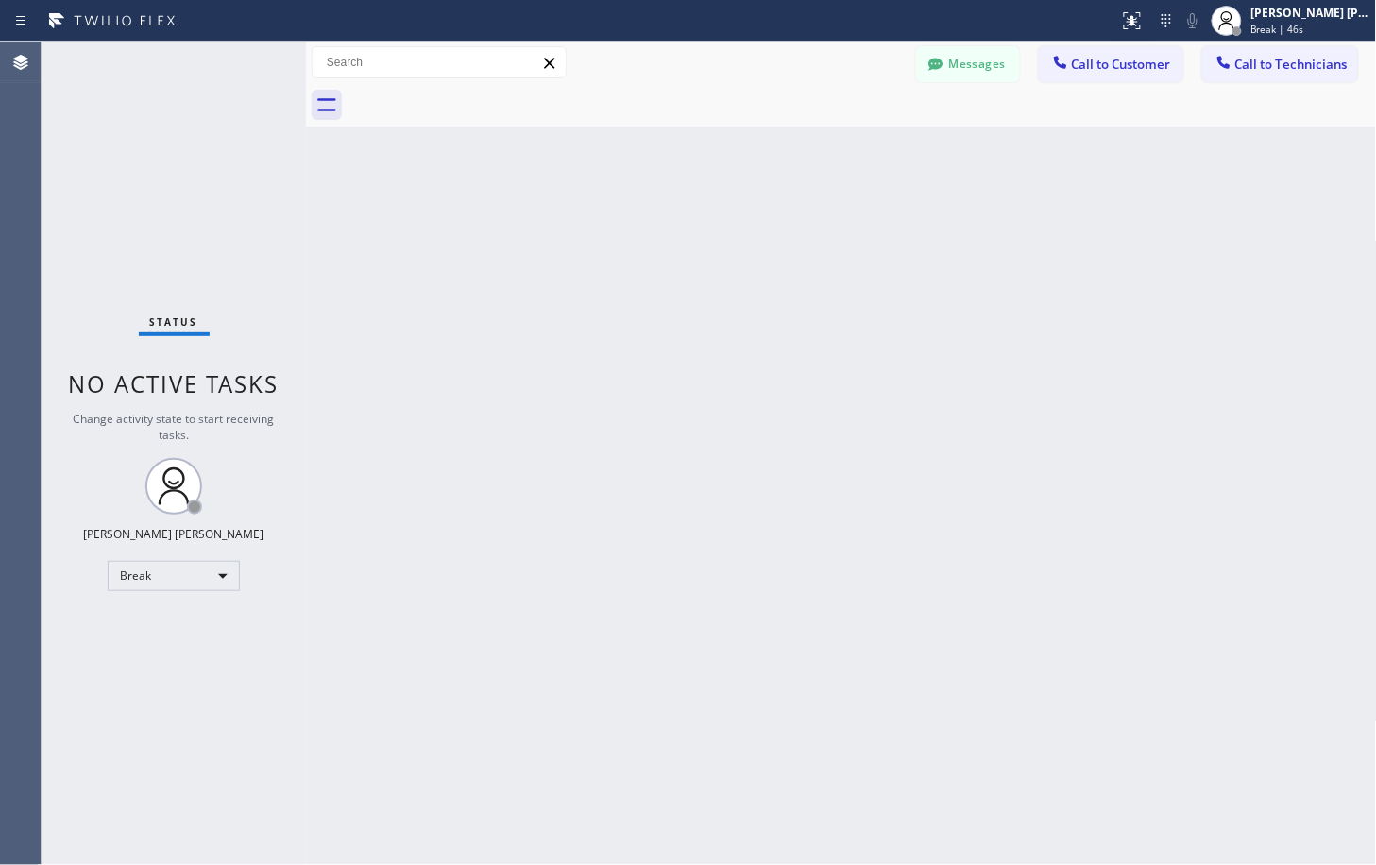
click at [1021, 217] on div "Back to Dashboard Change Sender ID Customers Technicians Select a contact Outbo…" at bounding box center [841, 453] width 1071 height 823
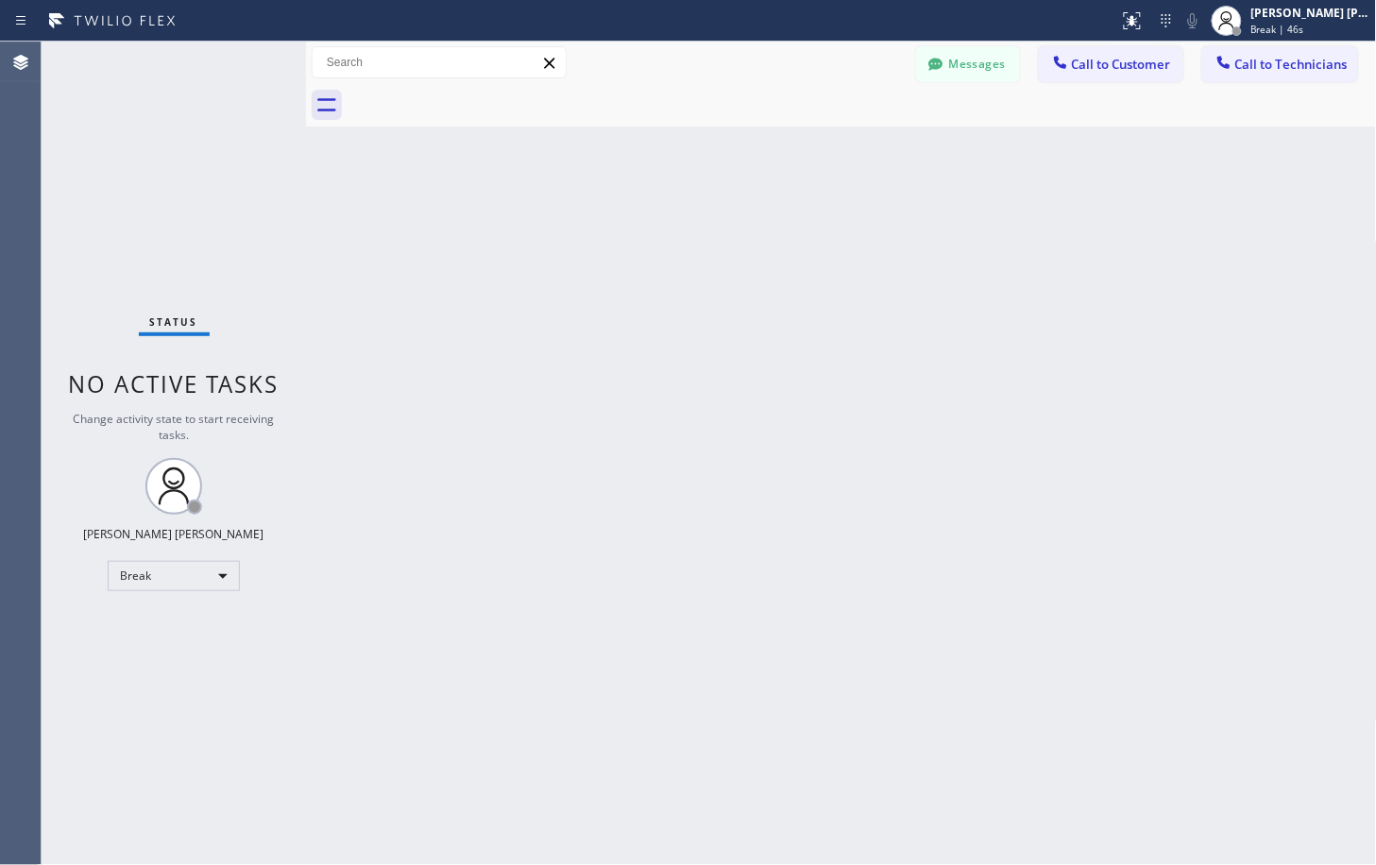
click at [1021, 217] on div "Back to Dashboard Change Sender ID Customers Technicians Select a contact Outbo…" at bounding box center [841, 453] width 1071 height 823
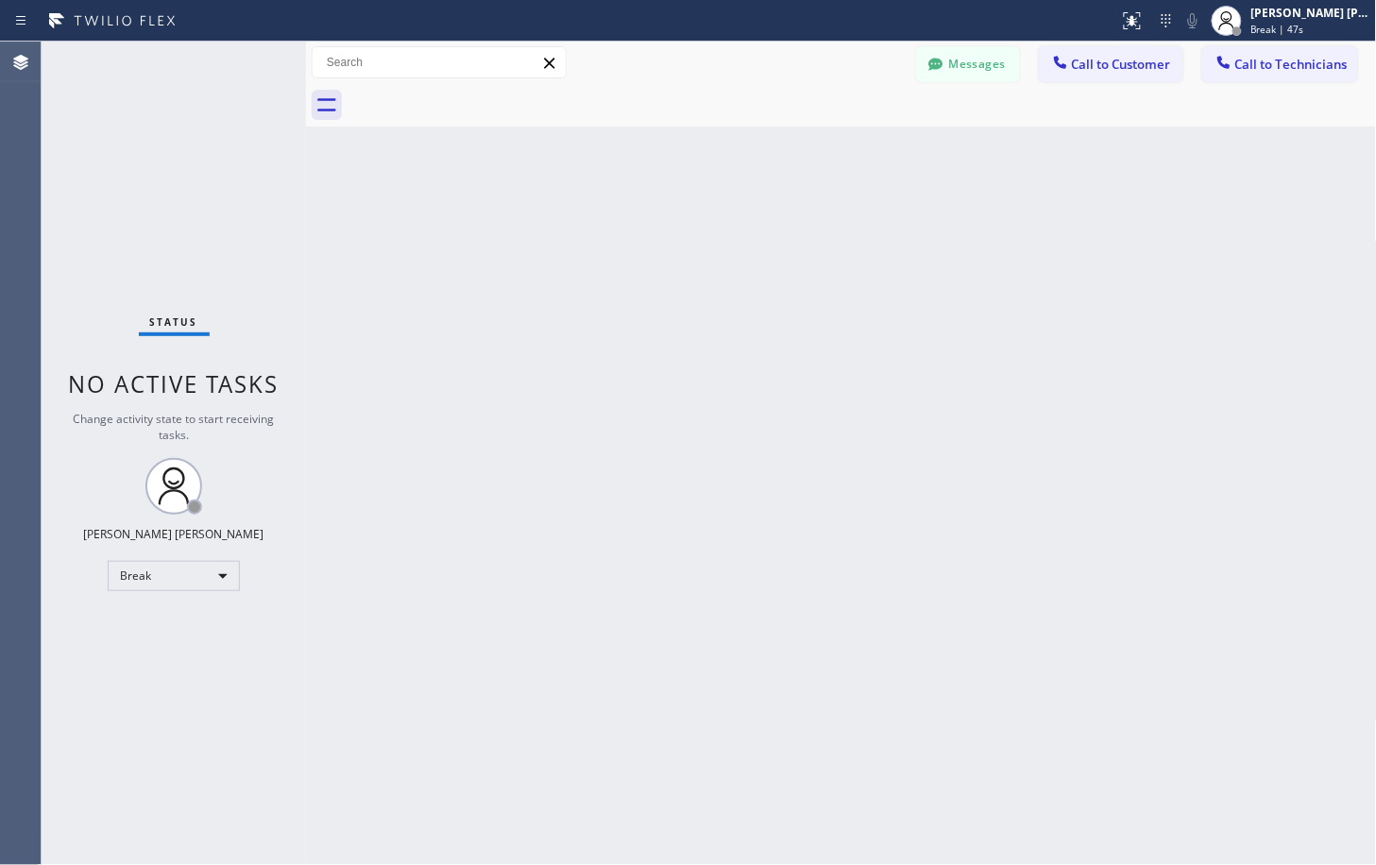
click at [1021, 217] on div "Back to Dashboard Change Sender ID Customers Technicians Select a contact Outbo…" at bounding box center [841, 453] width 1071 height 823
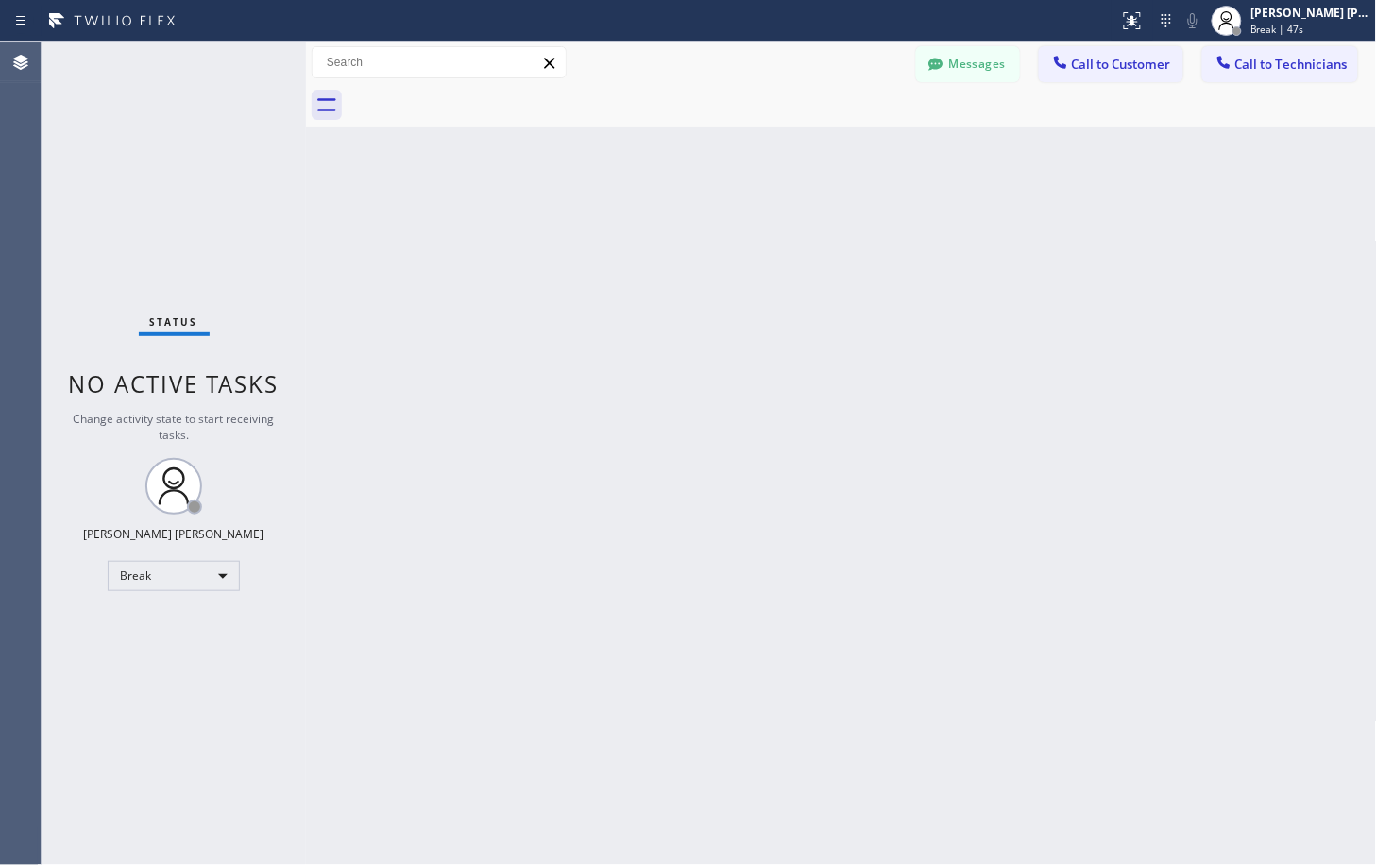
click at [1021, 217] on div "Back to Dashboard Change Sender ID Customers Technicians Select a contact Outbo…" at bounding box center [841, 453] width 1071 height 823
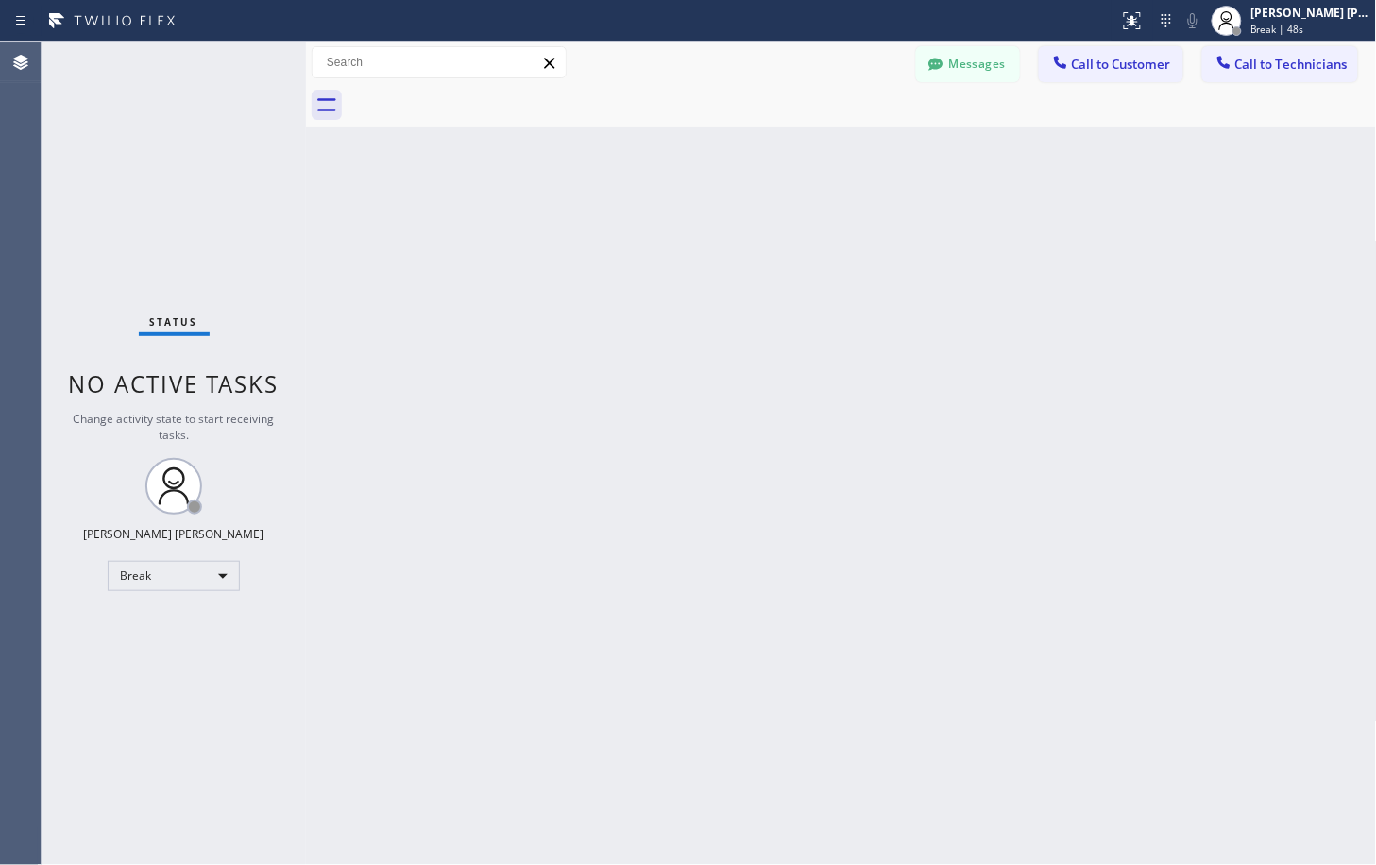
click at [1021, 217] on div "Back to Dashboard Change Sender ID Customers Technicians Select a contact Outbo…" at bounding box center [841, 453] width 1071 height 823
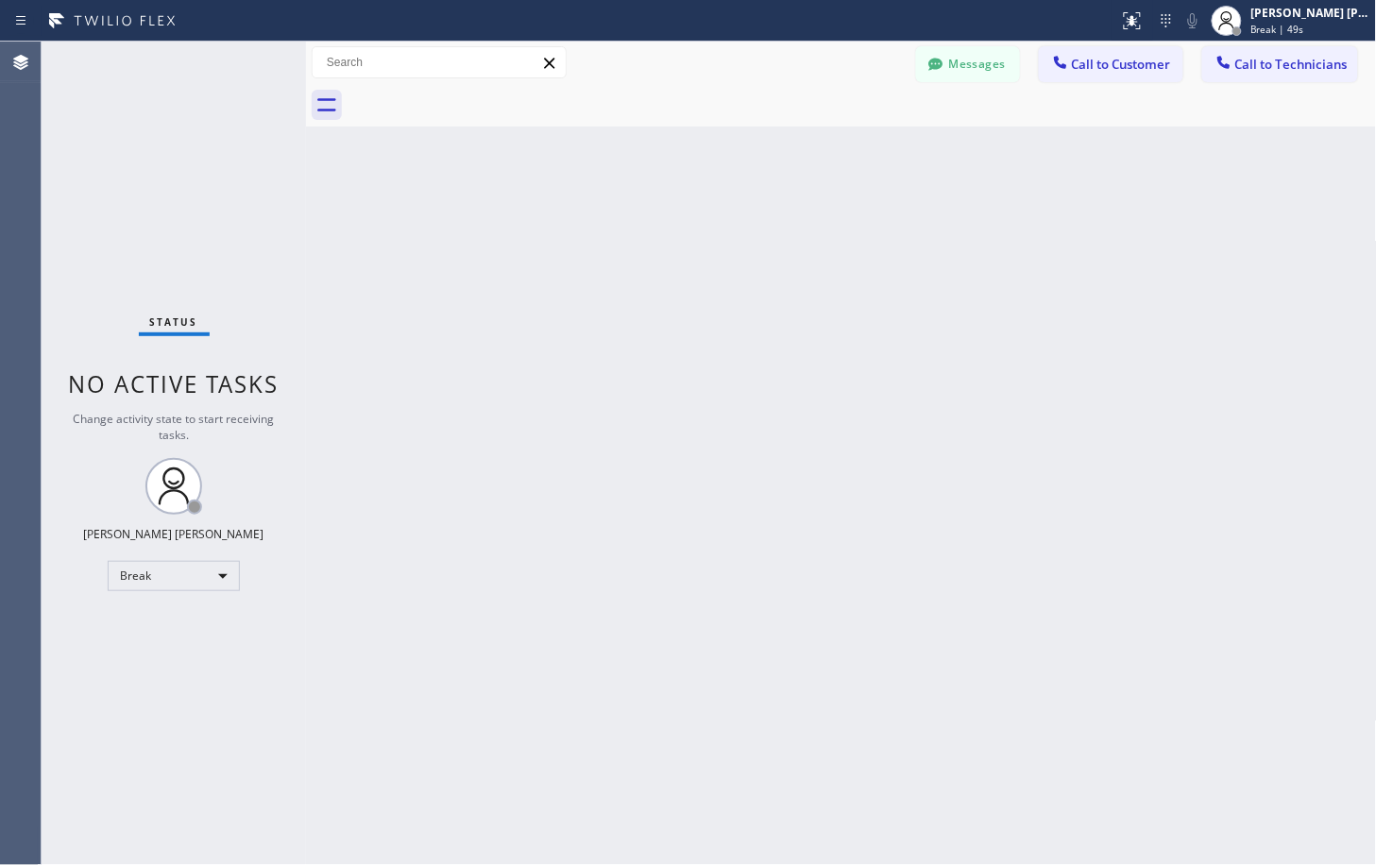
click at [1021, 217] on div "Back to Dashboard Change Sender ID Customers Technicians Select a contact Outbo…" at bounding box center [841, 453] width 1071 height 823
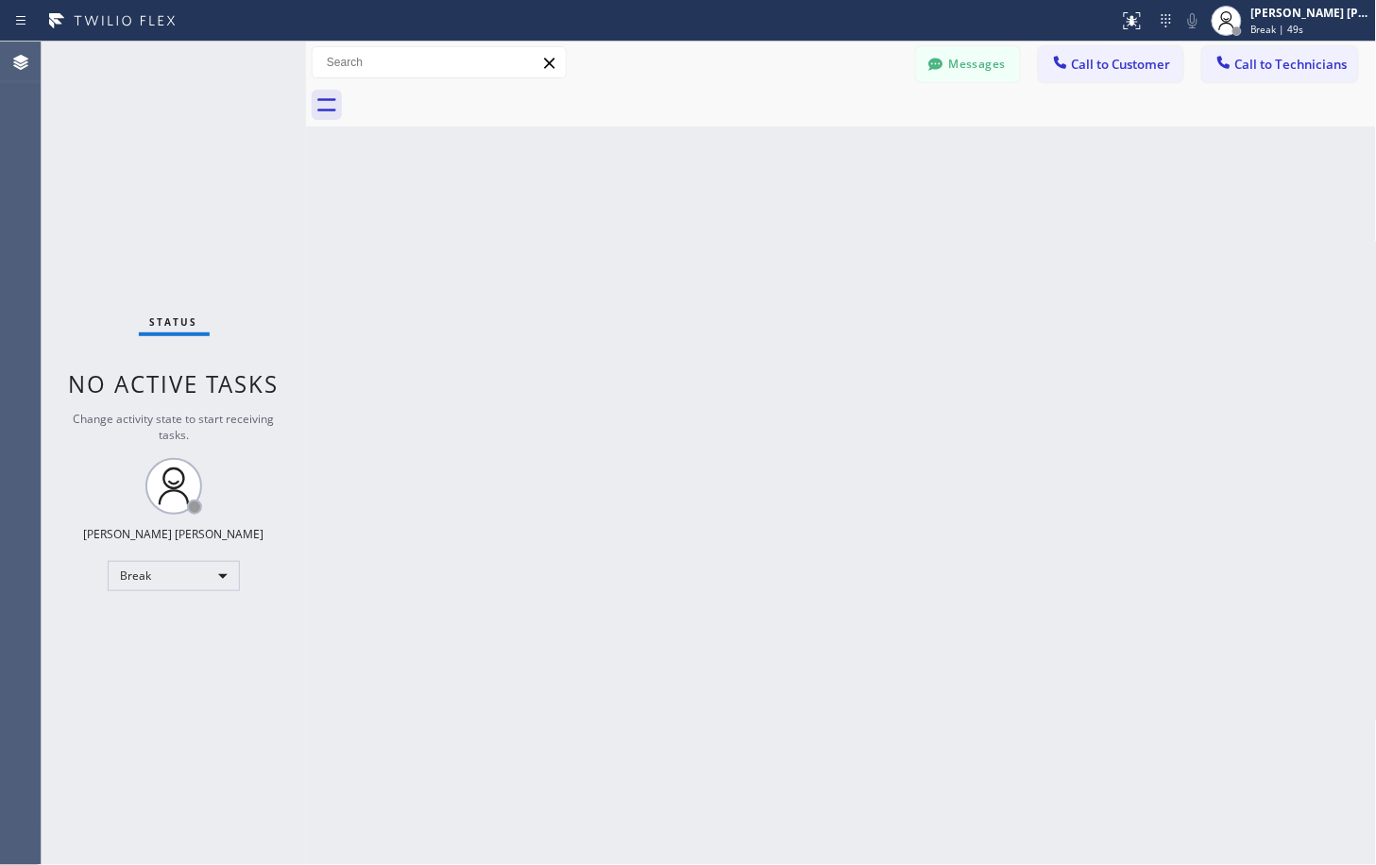
click at [1021, 217] on div "Back to Dashboard Change Sender ID Customers Technicians Select a contact Outbo…" at bounding box center [841, 453] width 1071 height 823
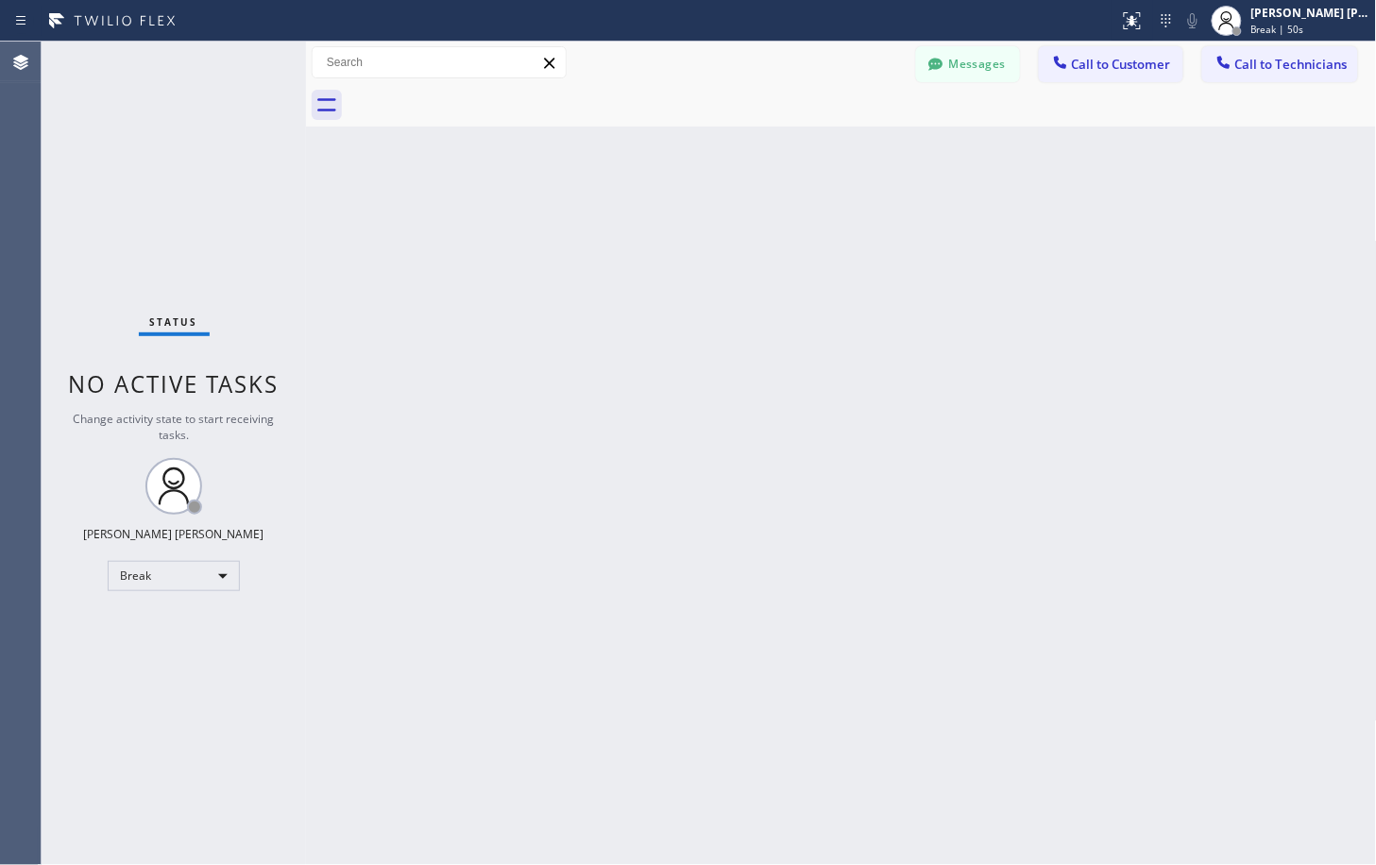
click at [1021, 217] on div "Back to Dashboard Change Sender ID Customers Technicians Select a contact Outbo…" at bounding box center [841, 453] width 1071 height 823
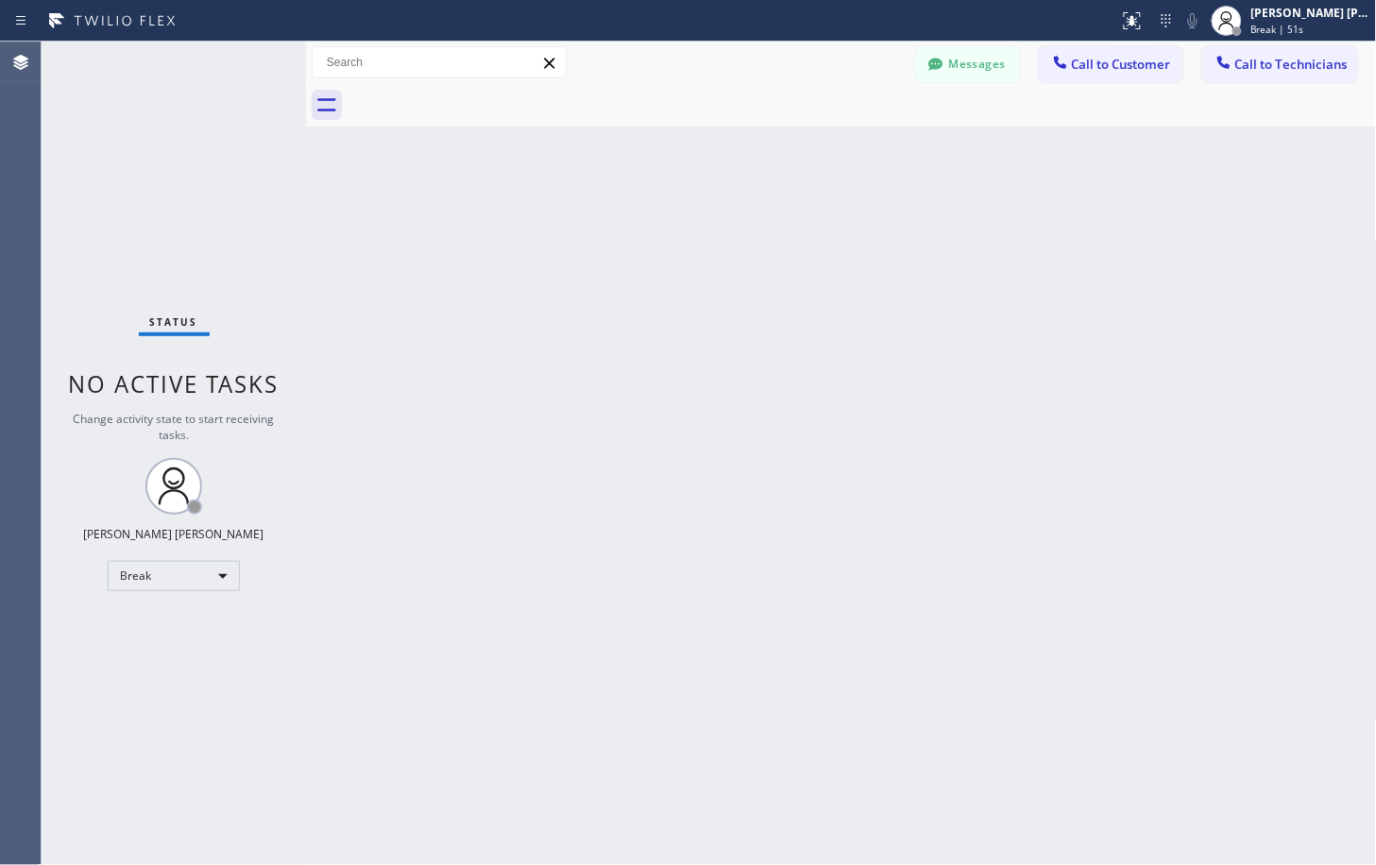
click at [1021, 217] on div "Back to Dashboard Change Sender ID Customers Technicians Select a contact Outbo…" at bounding box center [841, 453] width 1071 height 823
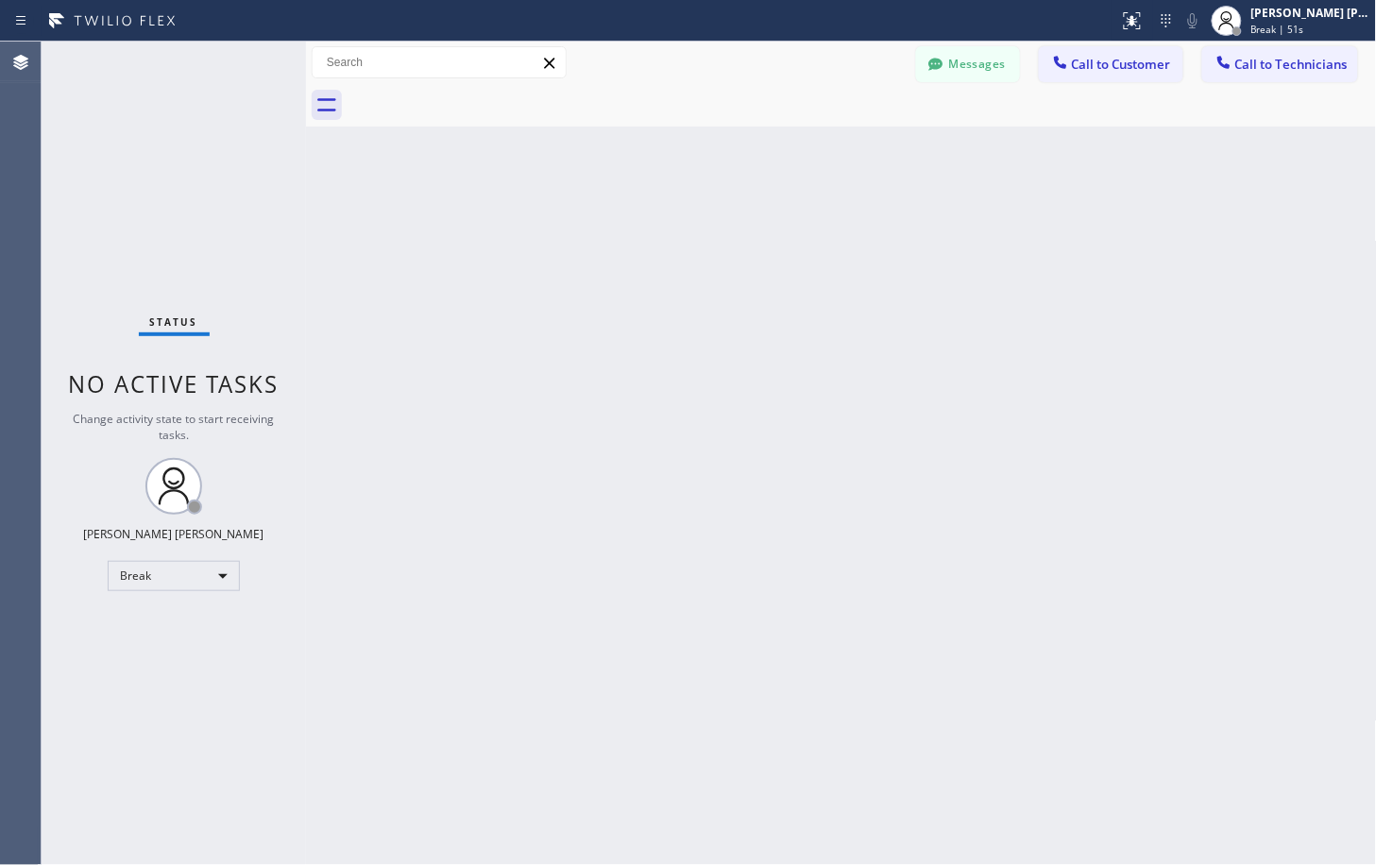
click at [1021, 217] on div "Back to Dashboard Change Sender ID Customers Technicians Select a contact Outbo…" at bounding box center [841, 453] width 1071 height 823
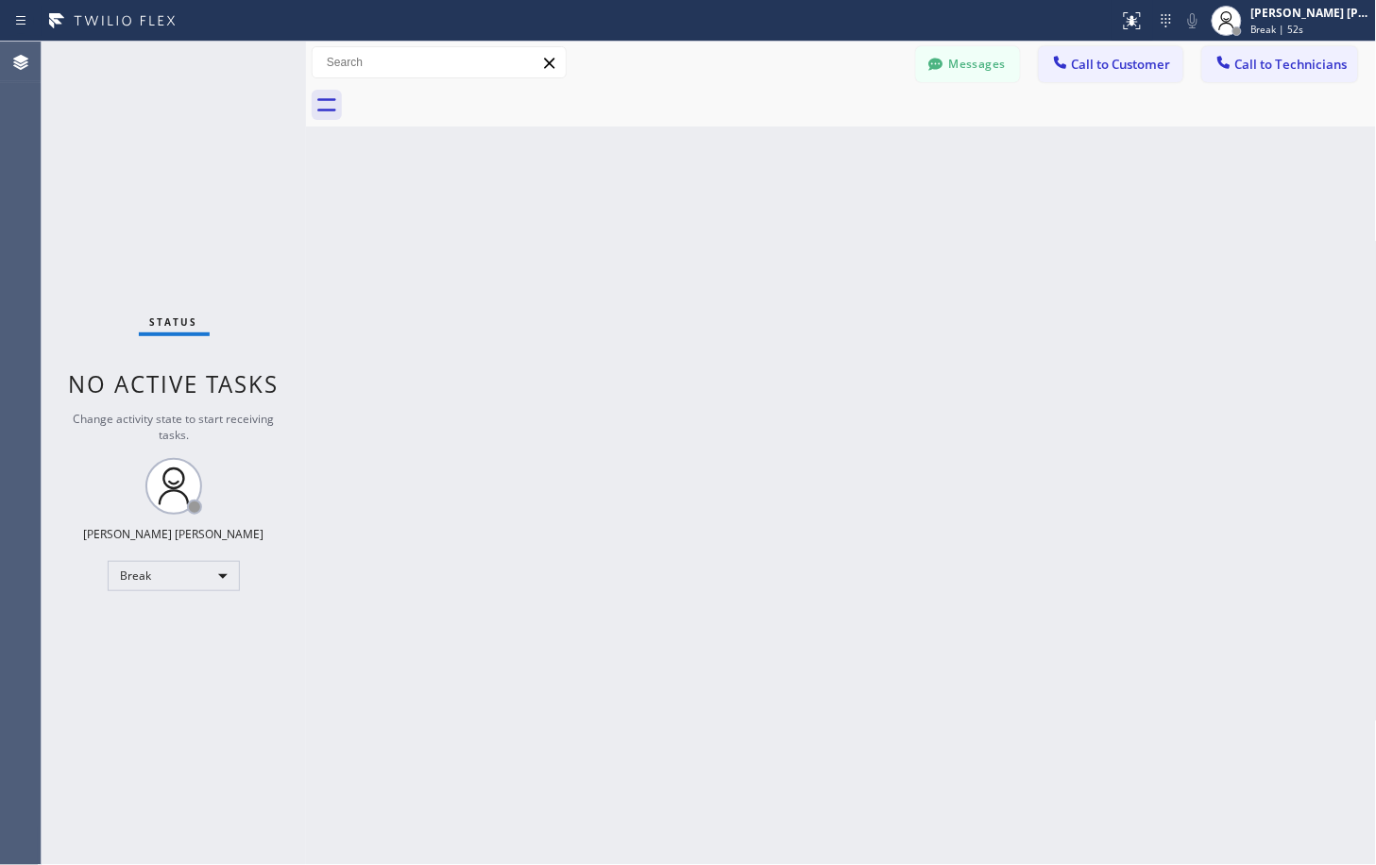
click at [1021, 217] on div "Back to Dashboard Change Sender ID Customers Technicians Select a contact Outbo…" at bounding box center [841, 453] width 1071 height 823
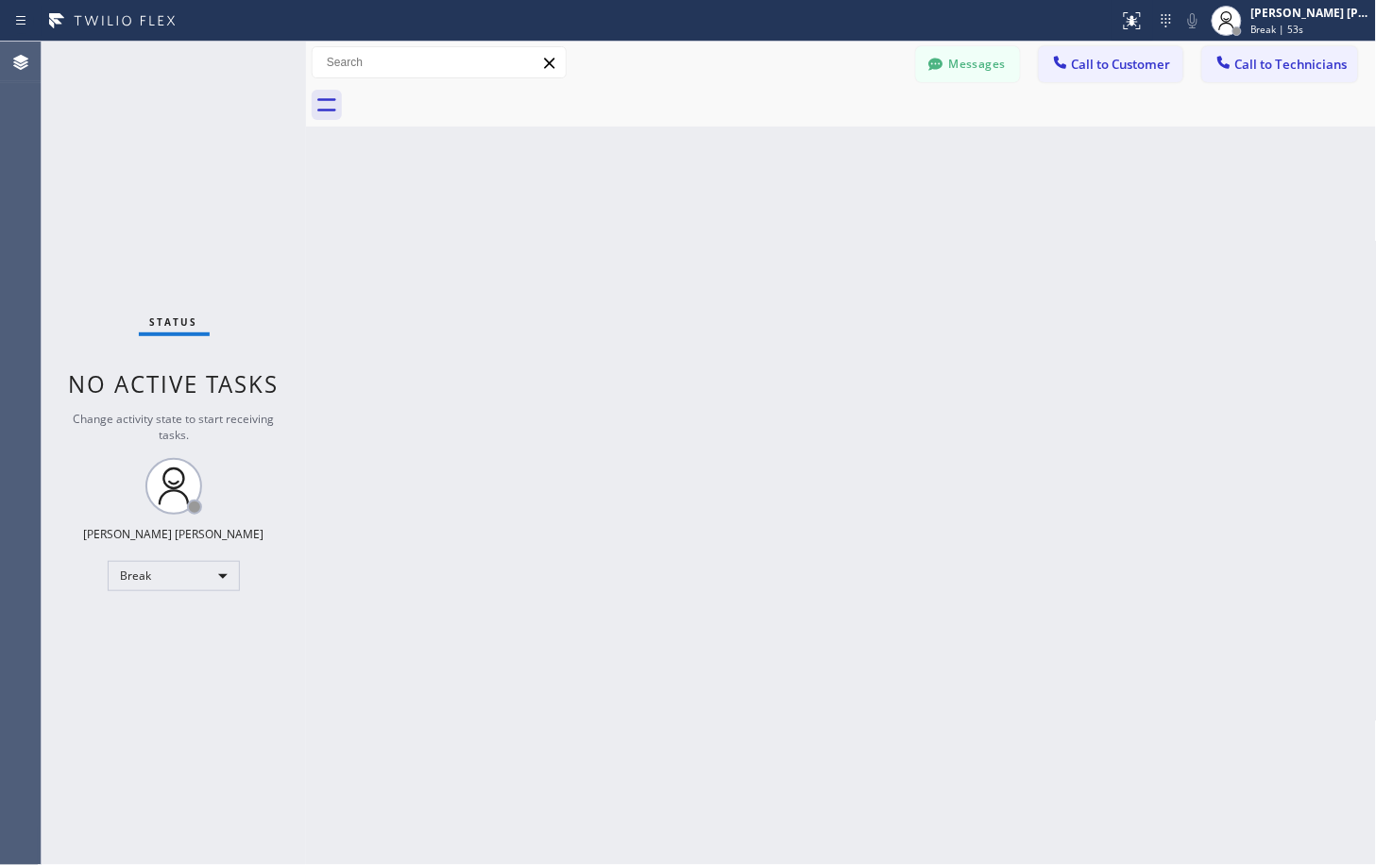
click at [1021, 217] on div "Back to Dashboard Change Sender ID Customers Technicians Select a contact Outbo…" at bounding box center [841, 453] width 1071 height 823
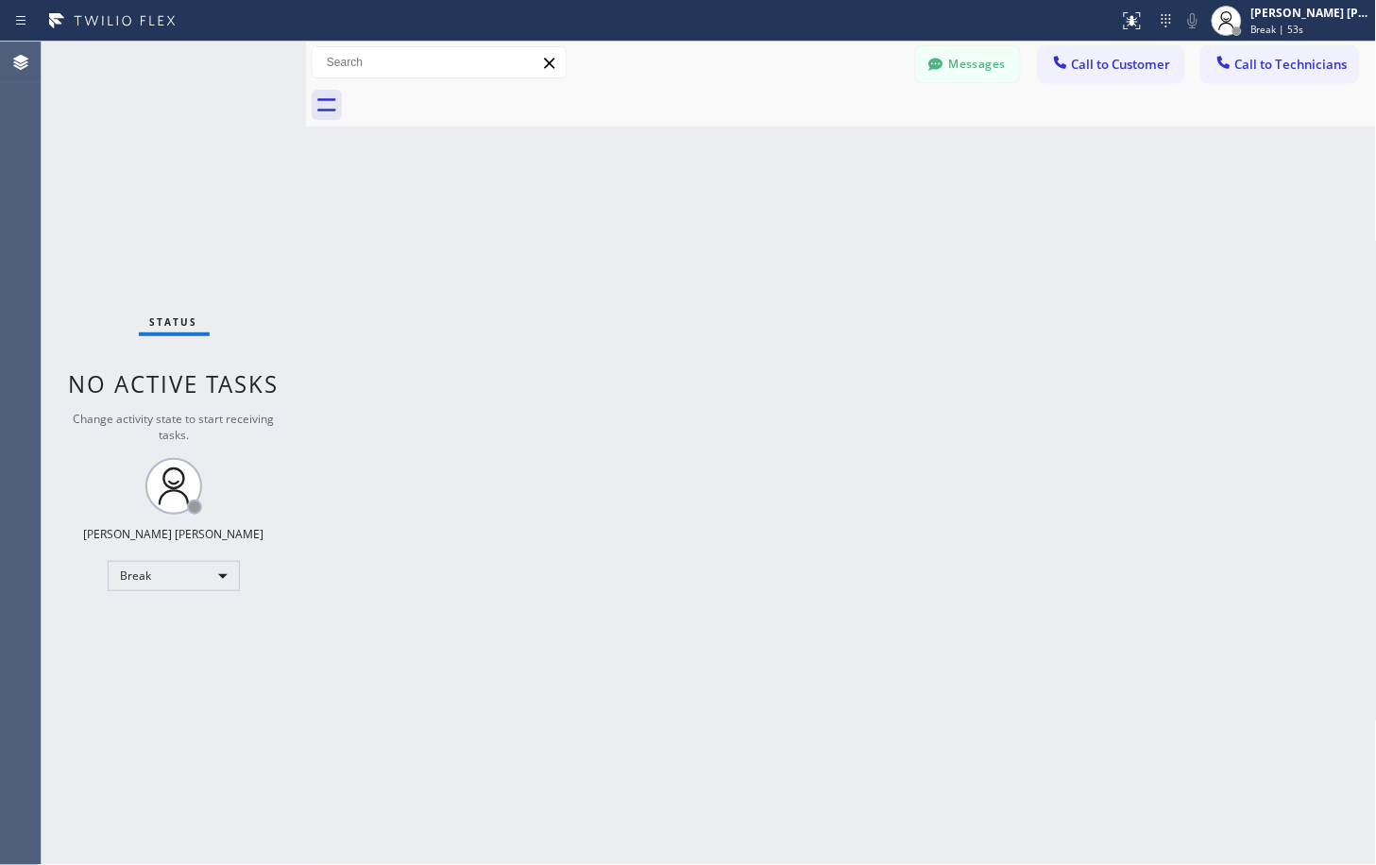
click at [1021, 217] on div "Back to Dashboard Change Sender ID Customers Technicians Select a contact Outbo…" at bounding box center [841, 453] width 1071 height 823
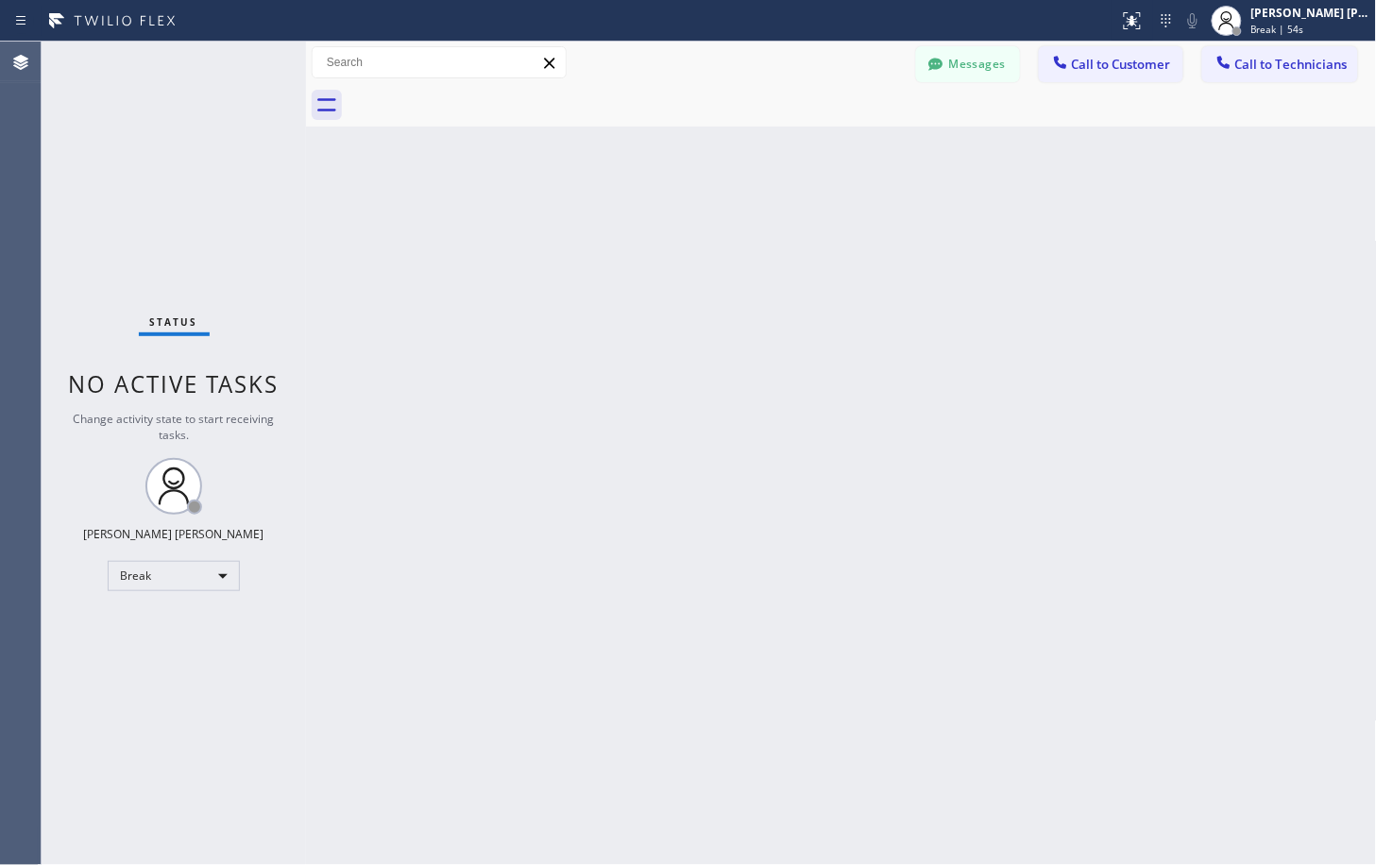
click at [1021, 217] on div "Back to Dashboard Change Sender ID Customers Technicians Select a contact Outbo…" at bounding box center [841, 453] width 1071 height 823
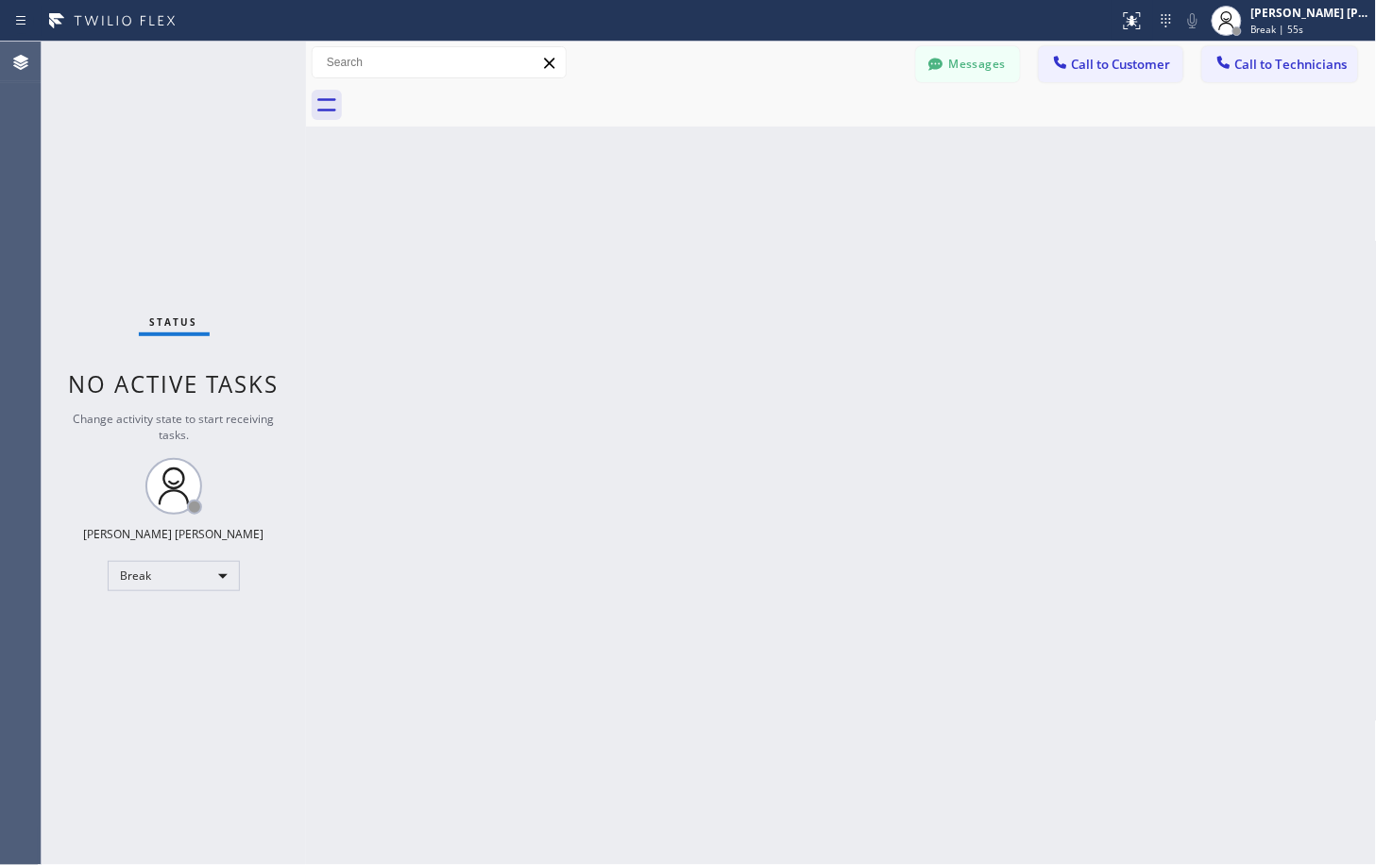
click at [1021, 217] on div "Back to Dashboard Change Sender ID Customers Technicians Select a contact Outbo…" at bounding box center [841, 453] width 1071 height 823
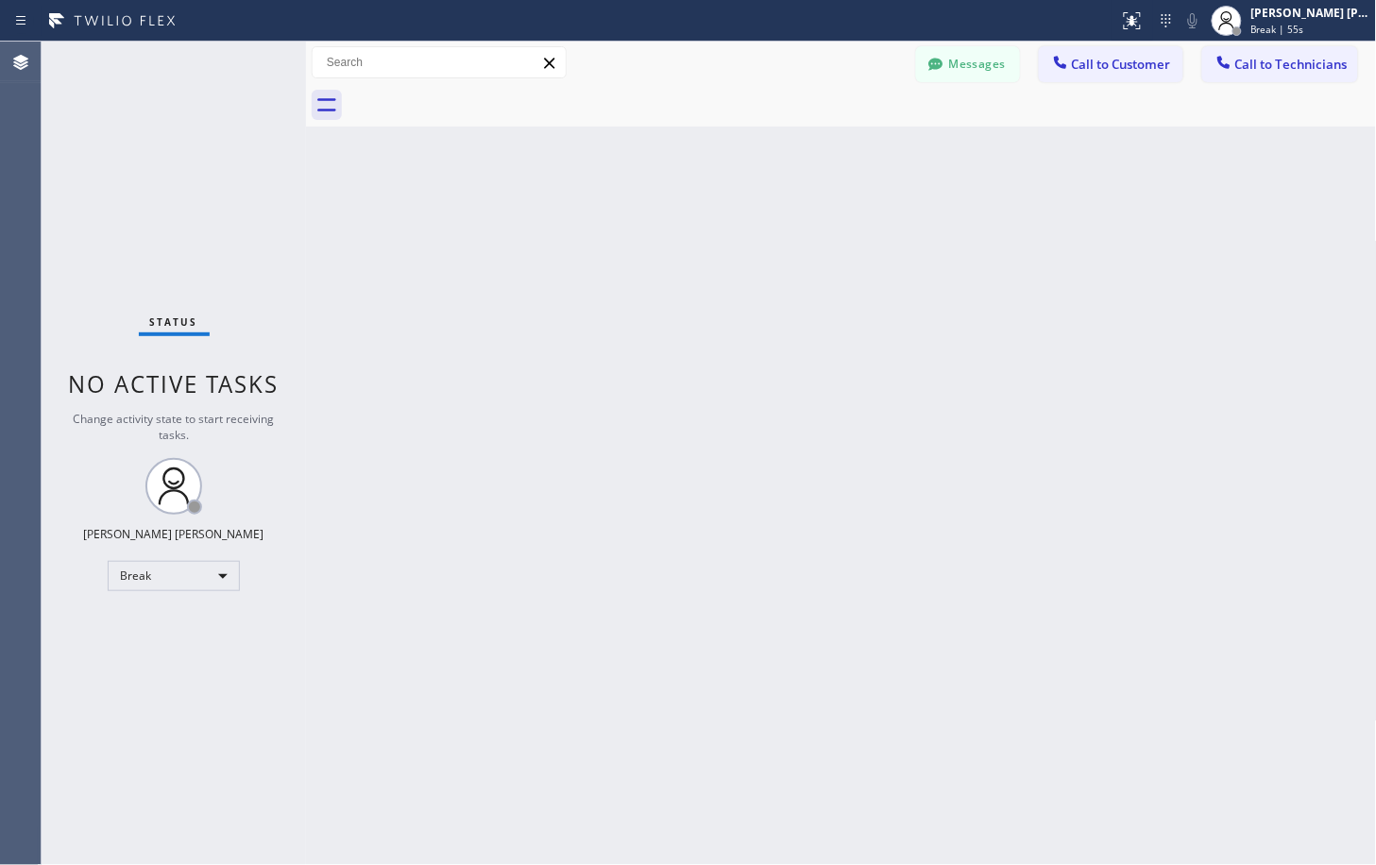
click at [1021, 217] on div "Back to Dashboard Change Sender ID Customers Technicians Select a contact Outbo…" at bounding box center [841, 453] width 1071 height 823
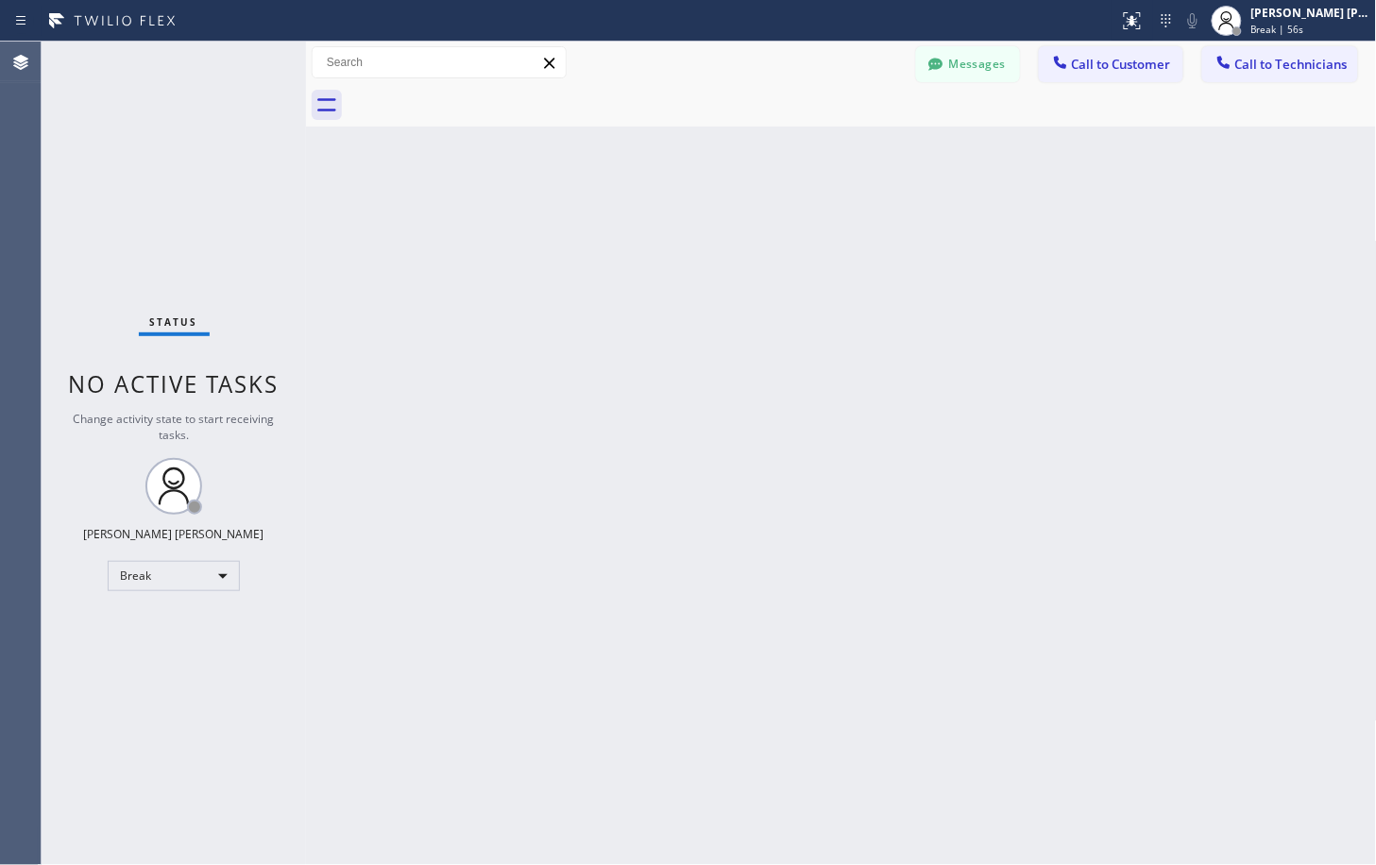
click at [1021, 217] on div "Back to Dashboard Change Sender ID Customers Technicians Select a contact Outbo…" at bounding box center [841, 453] width 1071 height 823
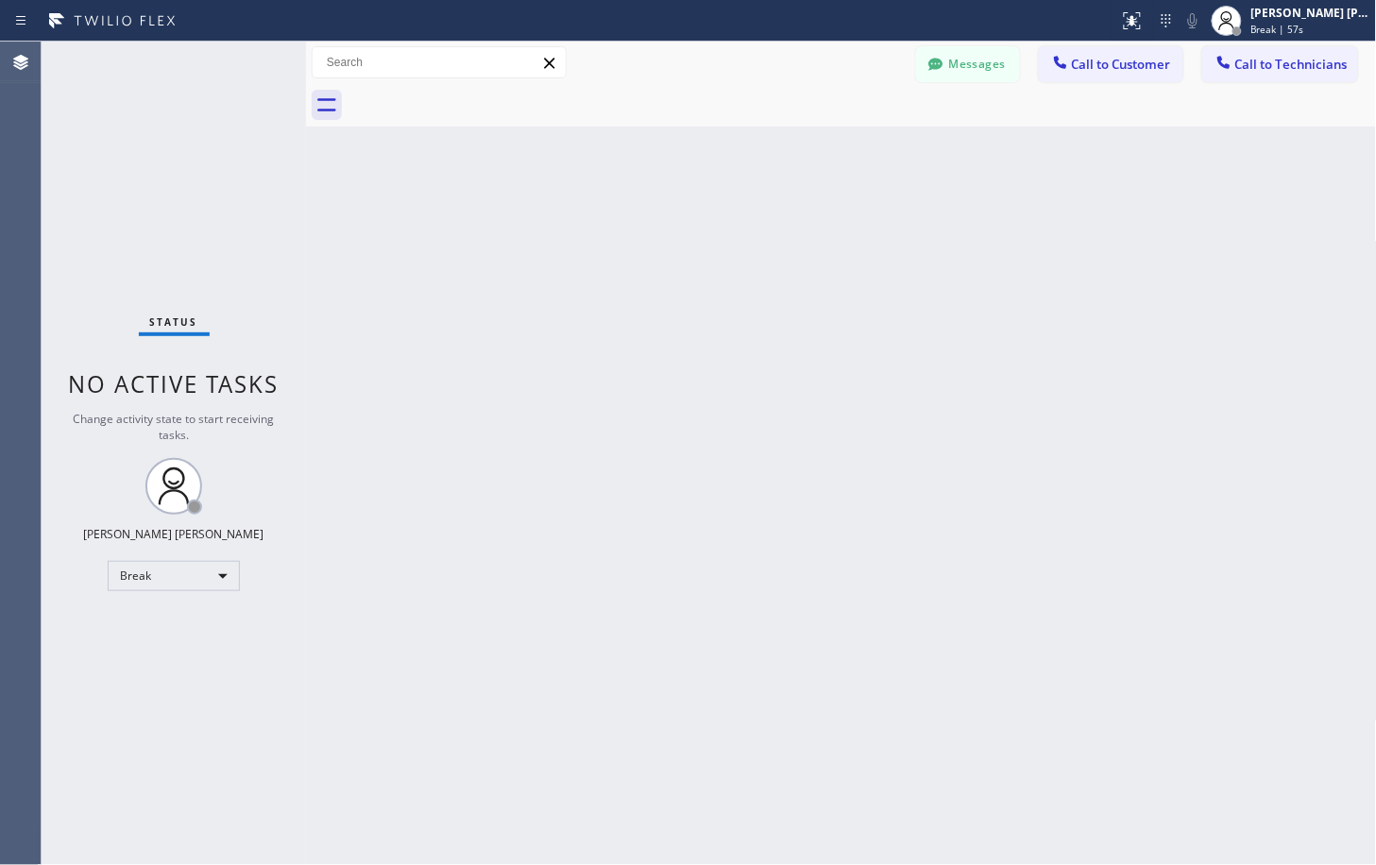
click at [1021, 217] on div "Back to Dashboard Change Sender ID Customers Technicians Select a contact Outbo…" at bounding box center [841, 453] width 1071 height 823
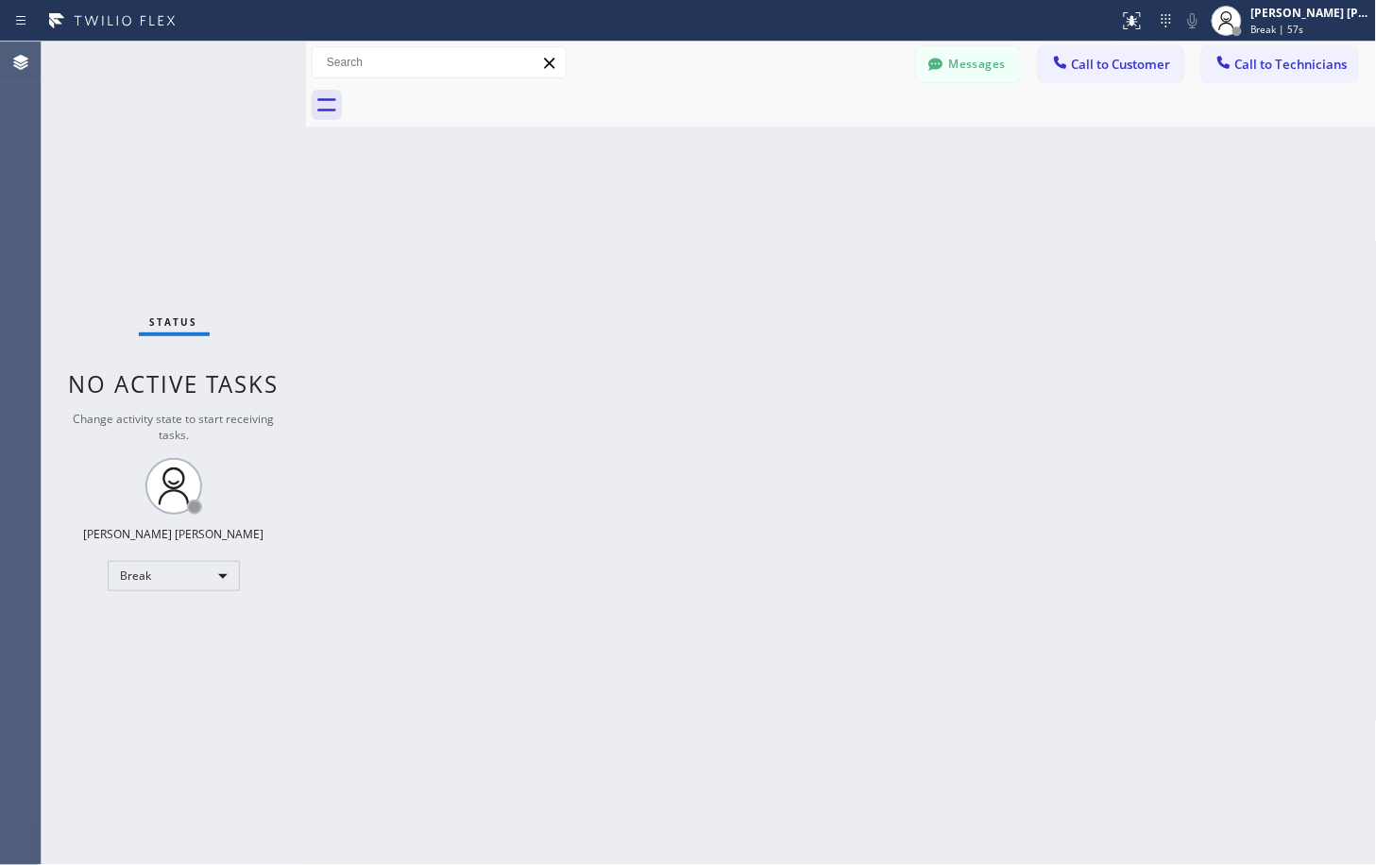
click at [1021, 217] on div "Back to Dashboard Change Sender ID Customers Technicians Select a contact Outbo…" at bounding box center [841, 453] width 1071 height 823
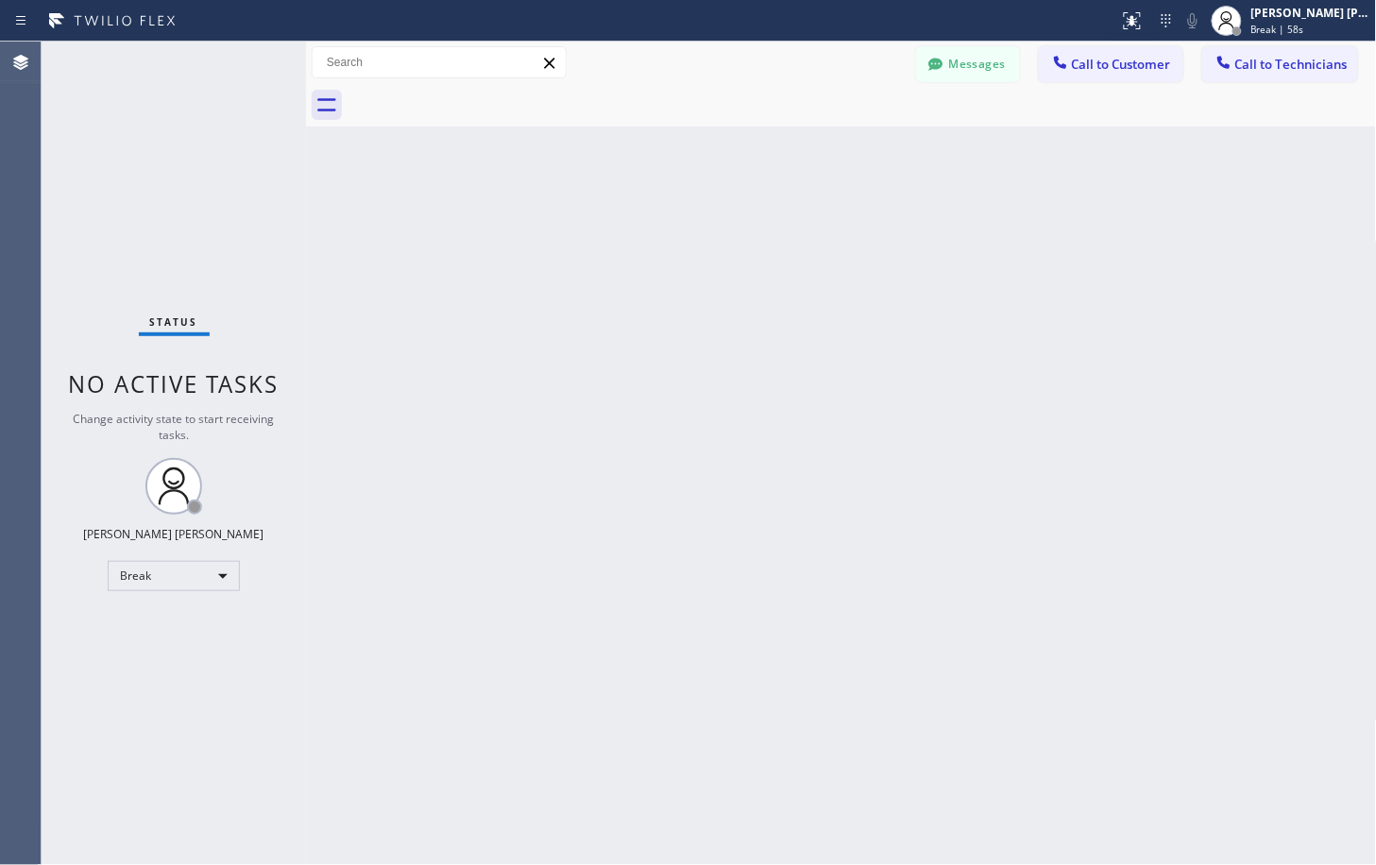
click at [1021, 217] on div "Back to Dashboard Change Sender ID Customers Technicians Select a contact Outbo…" at bounding box center [841, 453] width 1071 height 823
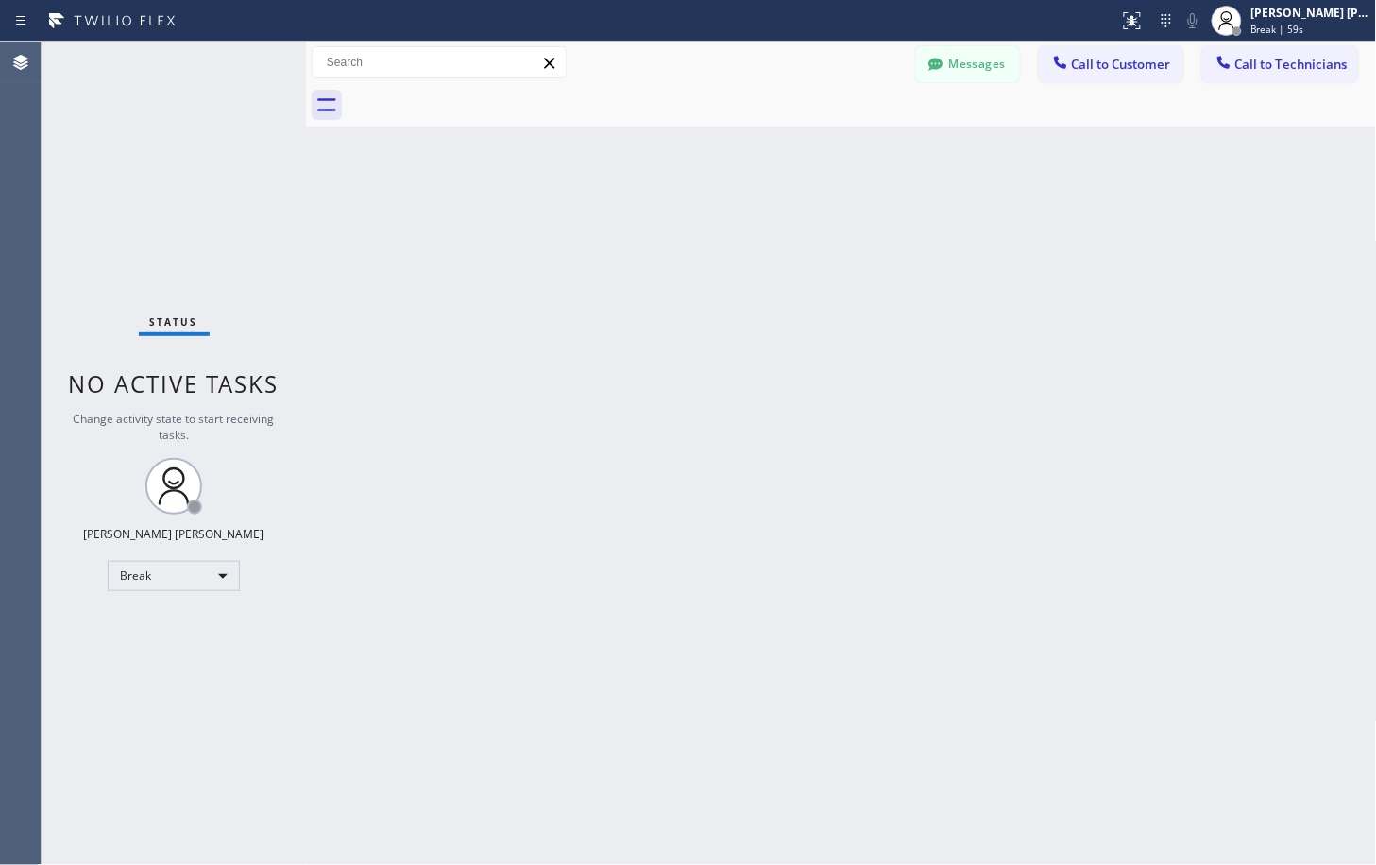
click at [1021, 217] on div "Back to Dashboard Change Sender ID Customers Technicians Select a contact Outbo…" at bounding box center [841, 453] width 1071 height 823
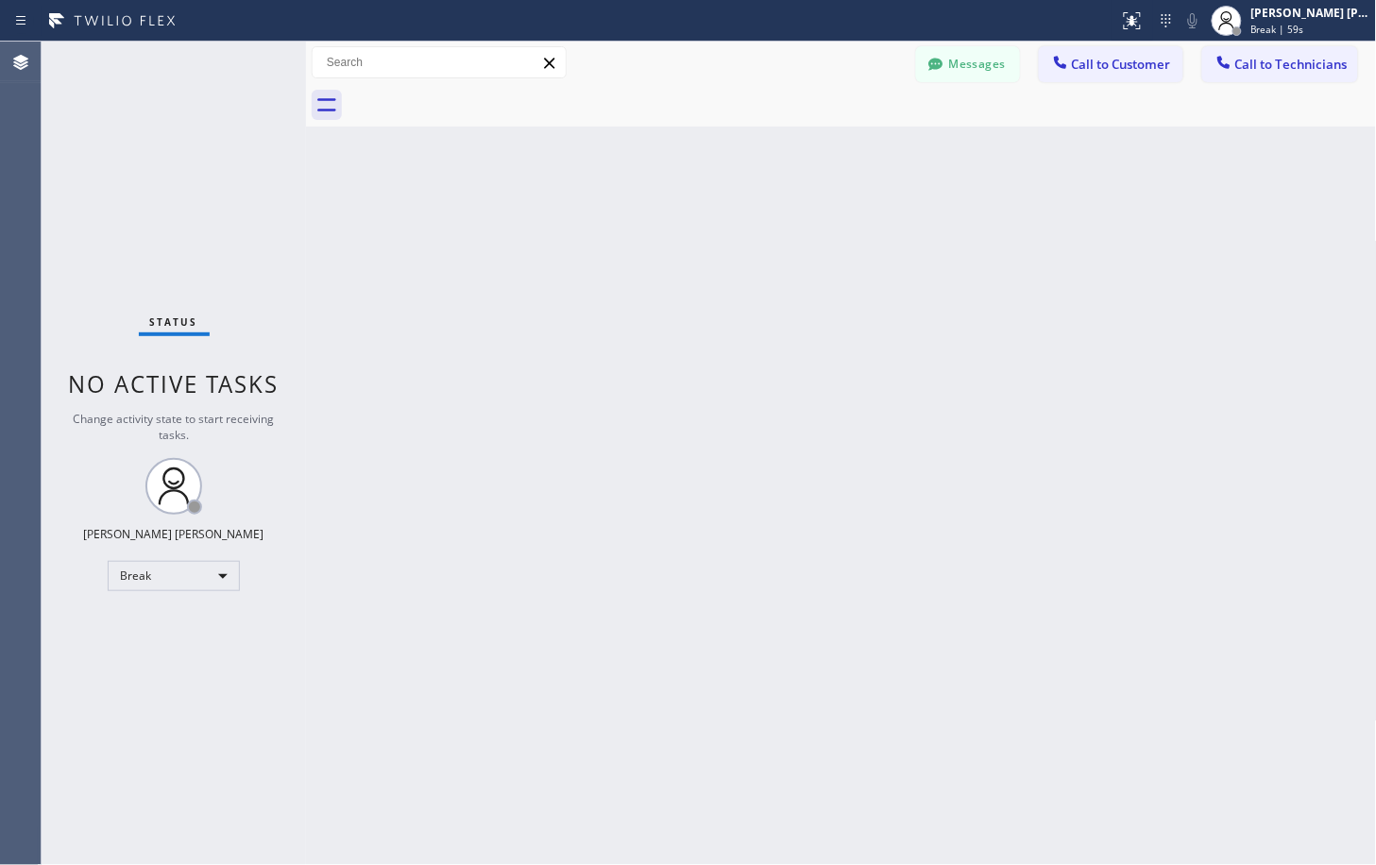
click at [1021, 217] on div "Back to Dashboard Change Sender ID Customers Technicians Select a contact Outbo…" at bounding box center [841, 453] width 1071 height 823
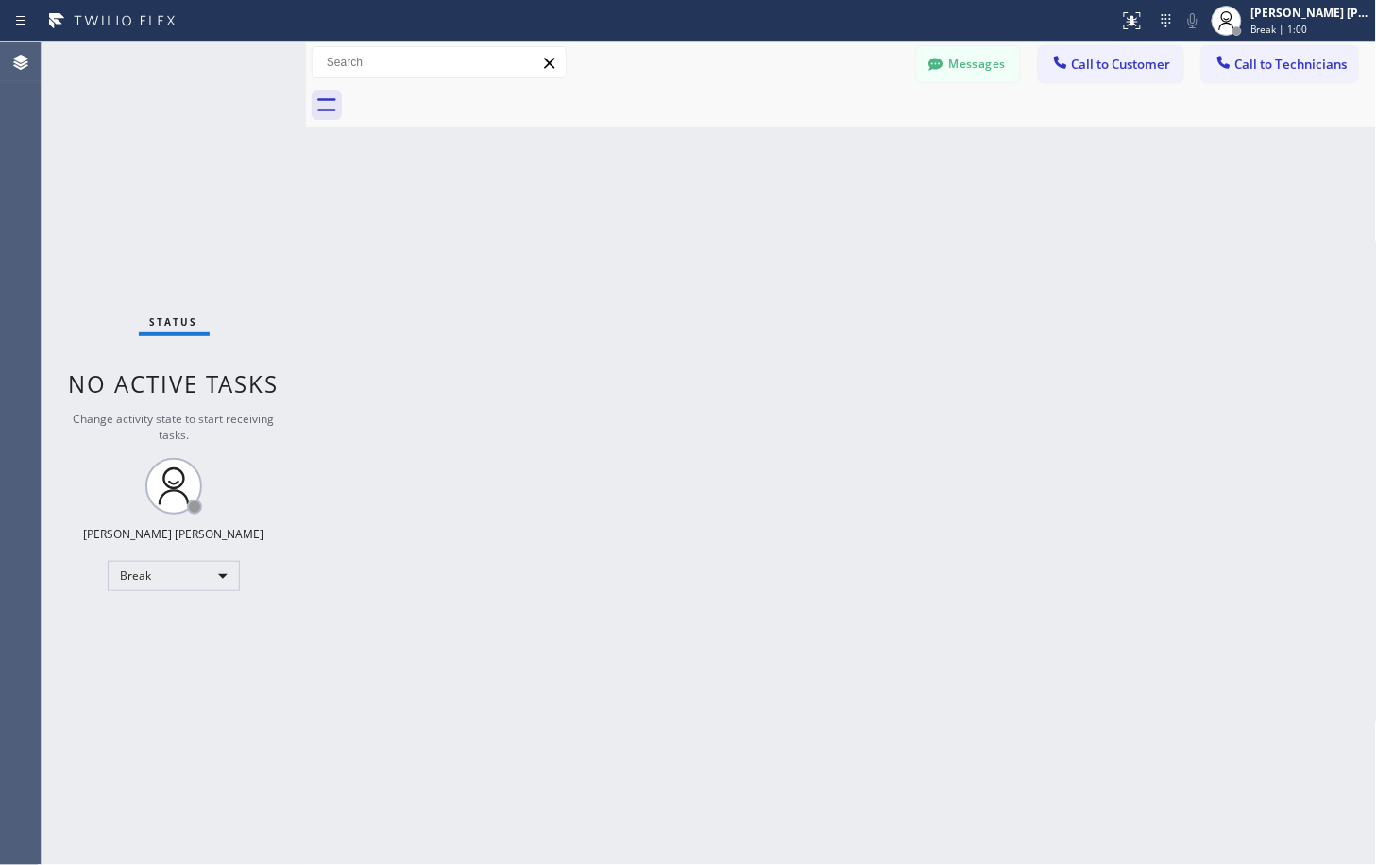
click at [1021, 217] on div "Back to Dashboard Change Sender ID Customers Technicians Select a contact Outbo…" at bounding box center [841, 453] width 1071 height 823
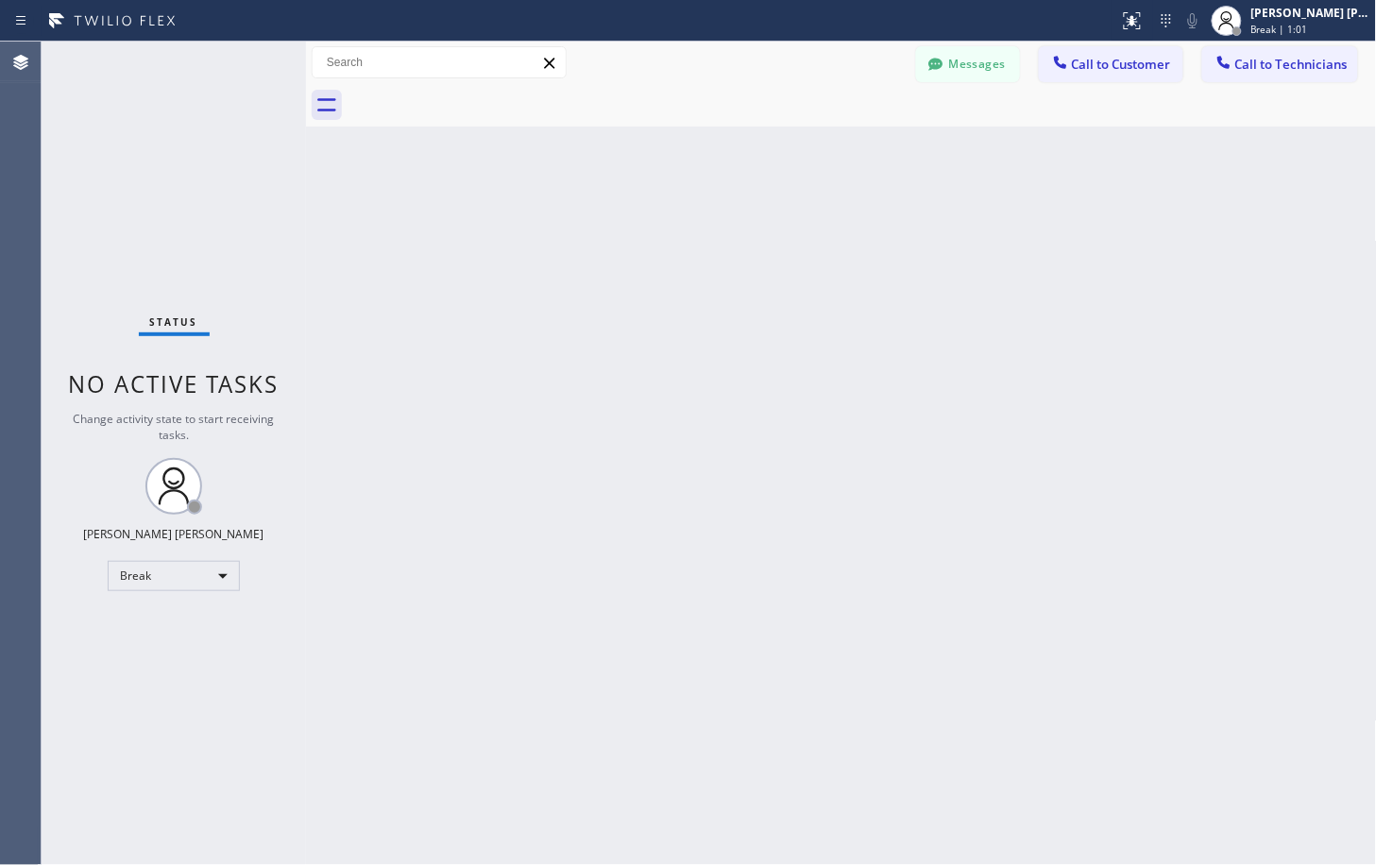
click at [1021, 217] on div "Back to Dashboard Change Sender ID Customers Technicians Select a contact Outbo…" at bounding box center [841, 453] width 1071 height 823
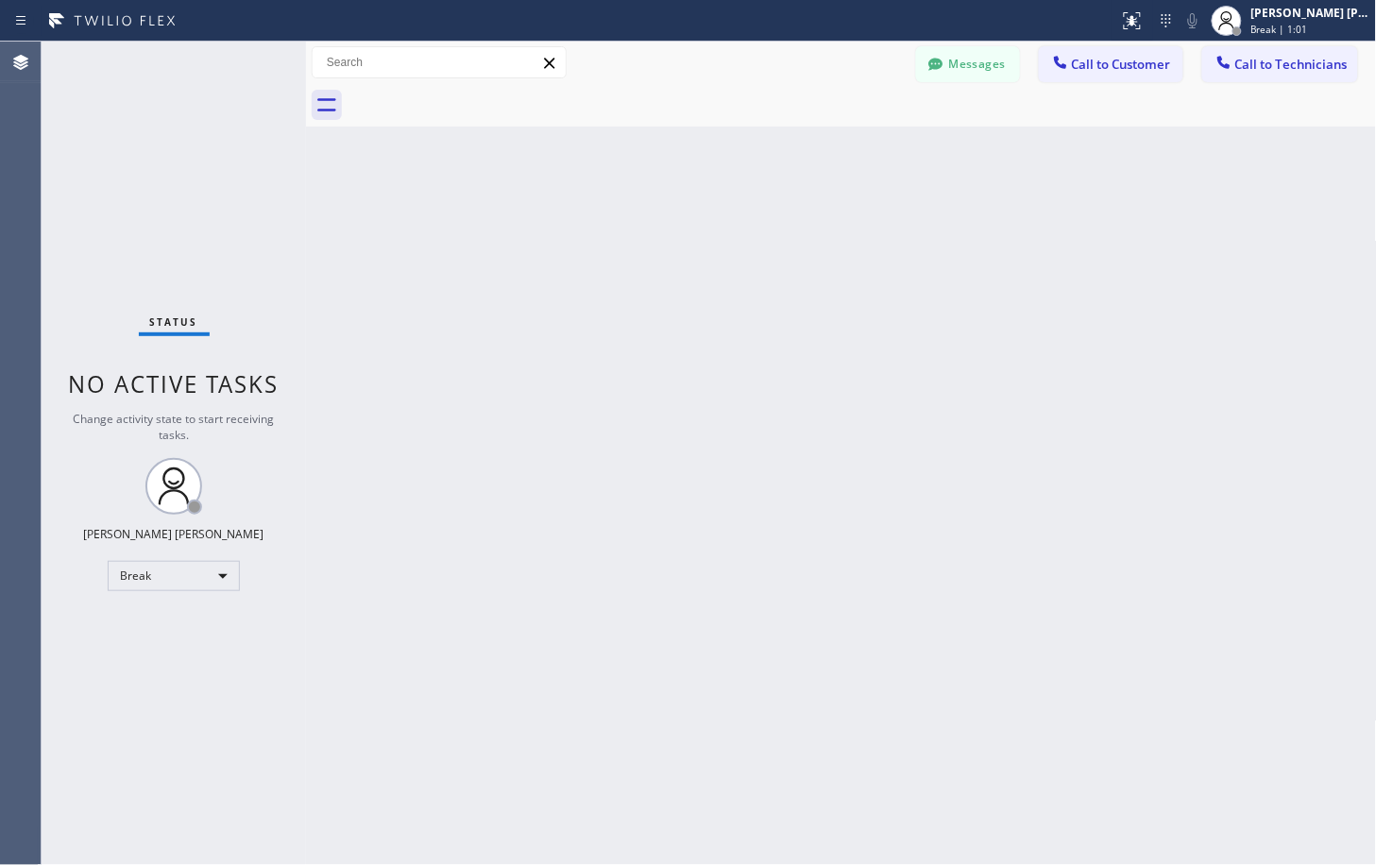
click at [1021, 217] on div "Back to Dashboard Change Sender ID Customers Technicians Select a contact Outbo…" at bounding box center [841, 453] width 1071 height 823
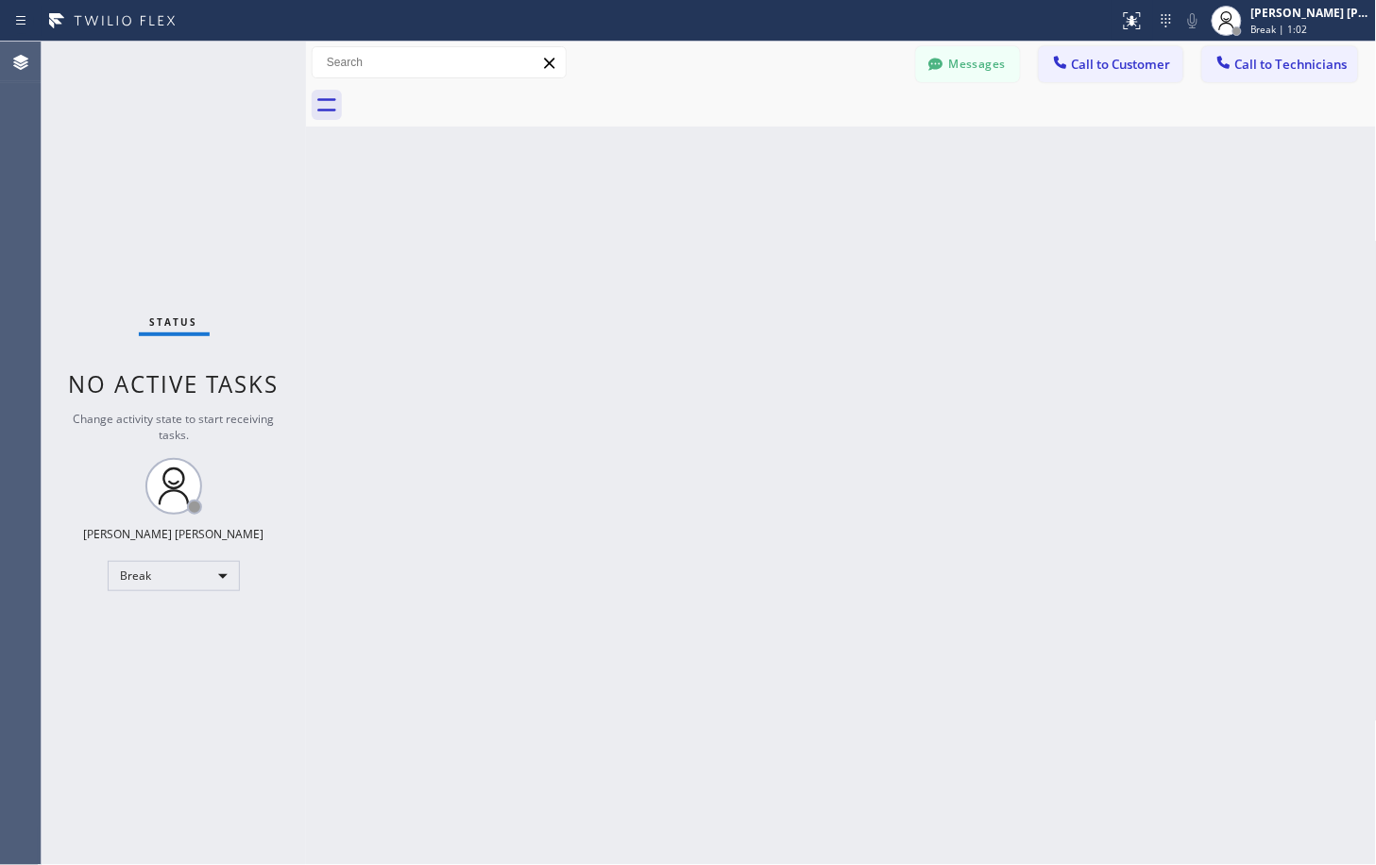
click at [1021, 217] on div "Back to Dashboard Change Sender ID Customers Technicians Select a contact Outbo…" at bounding box center [841, 453] width 1071 height 823
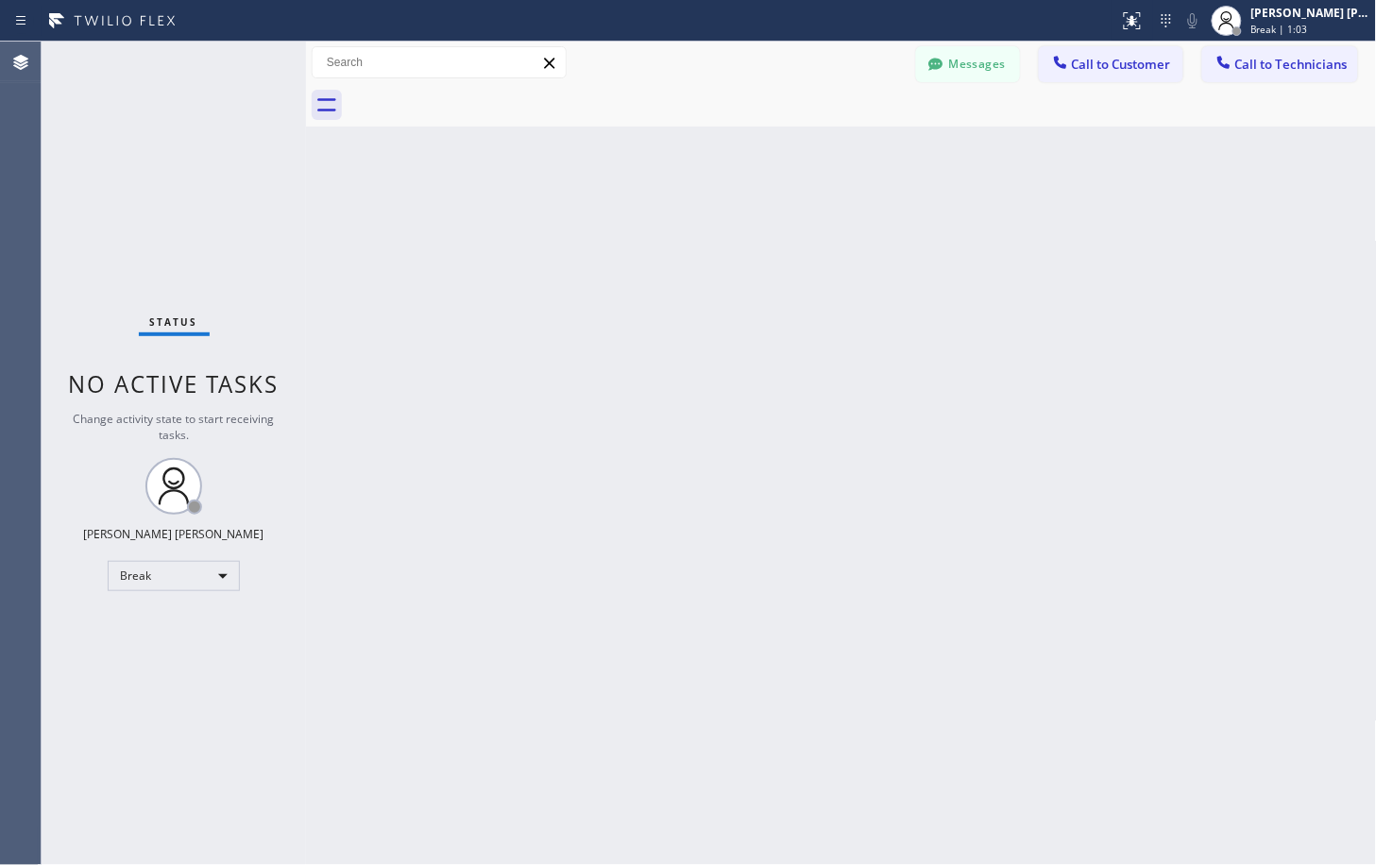
click at [1021, 217] on div "Back to Dashboard Change Sender ID Customers Technicians Select a contact Outbo…" at bounding box center [841, 453] width 1071 height 823
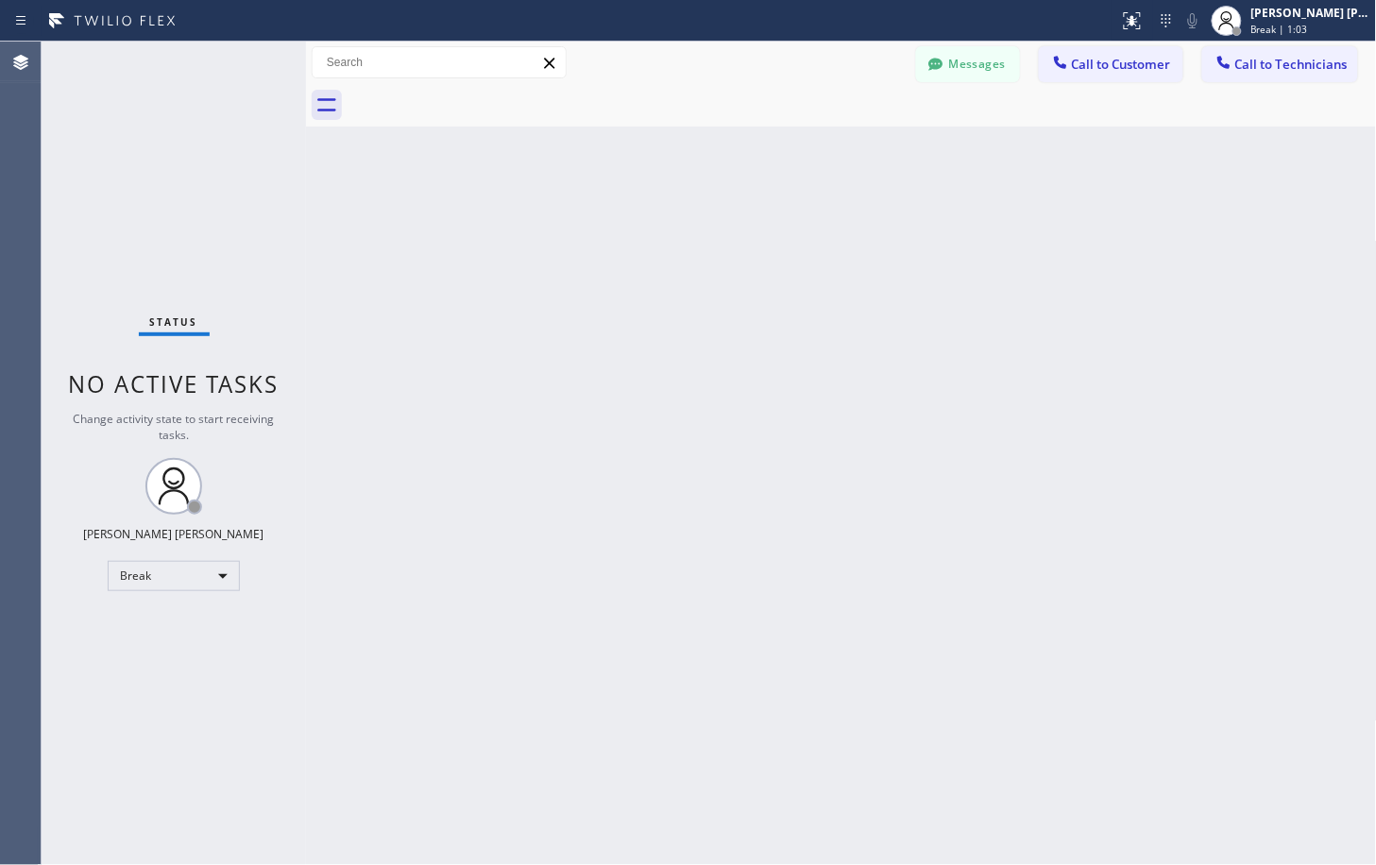
click at [1021, 217] on div "Back to Dashboard Change Sender ID Customers Technicians Select a contact Outbo…" at bounding box center [841, 453] width 1071 height 823
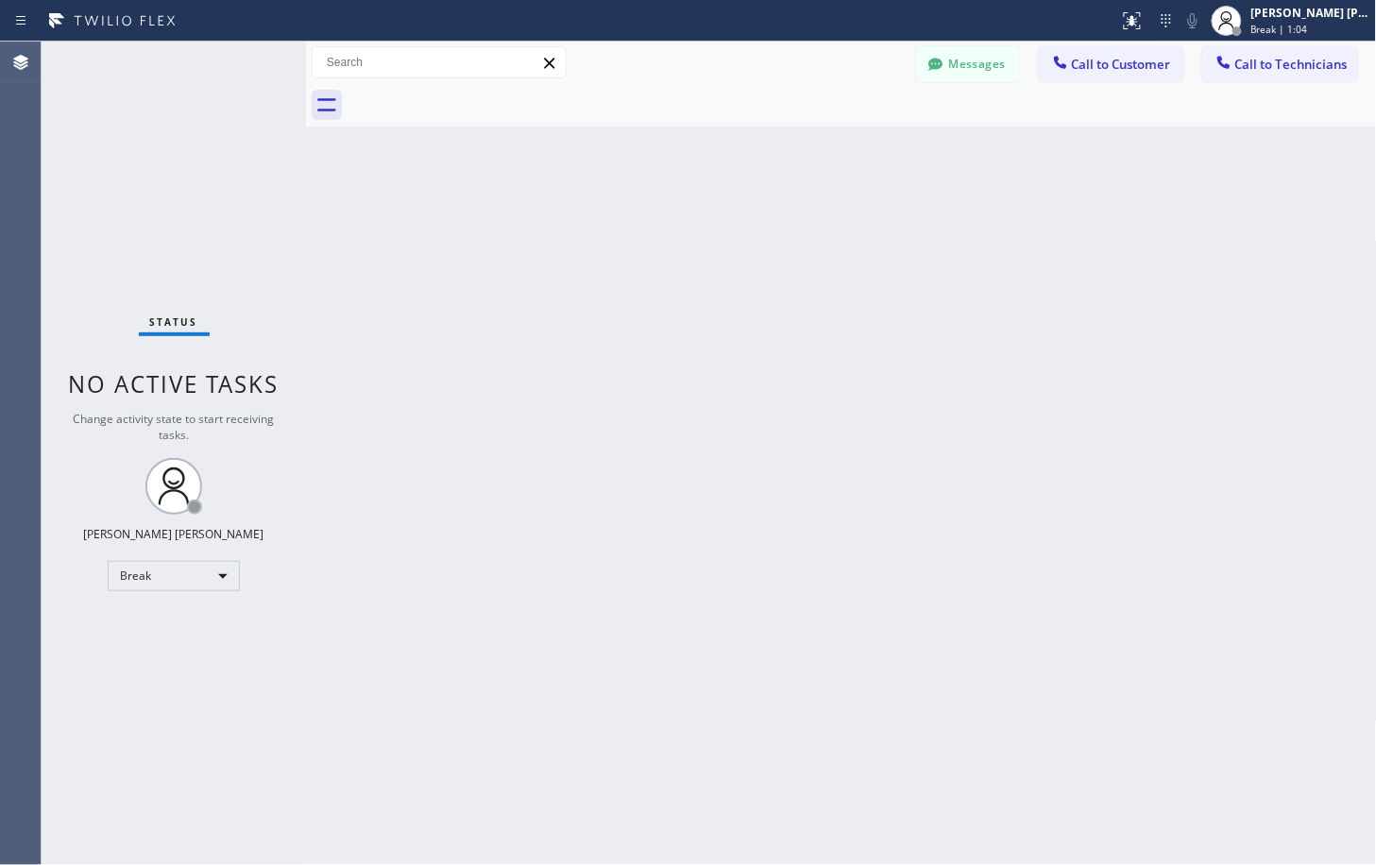
click at [1021, 217] on div "Back to Dashboard Change Sender ID Customers Technicians Select a contact Outbo…" at bounding box center [841, 453] width 1071 height 823
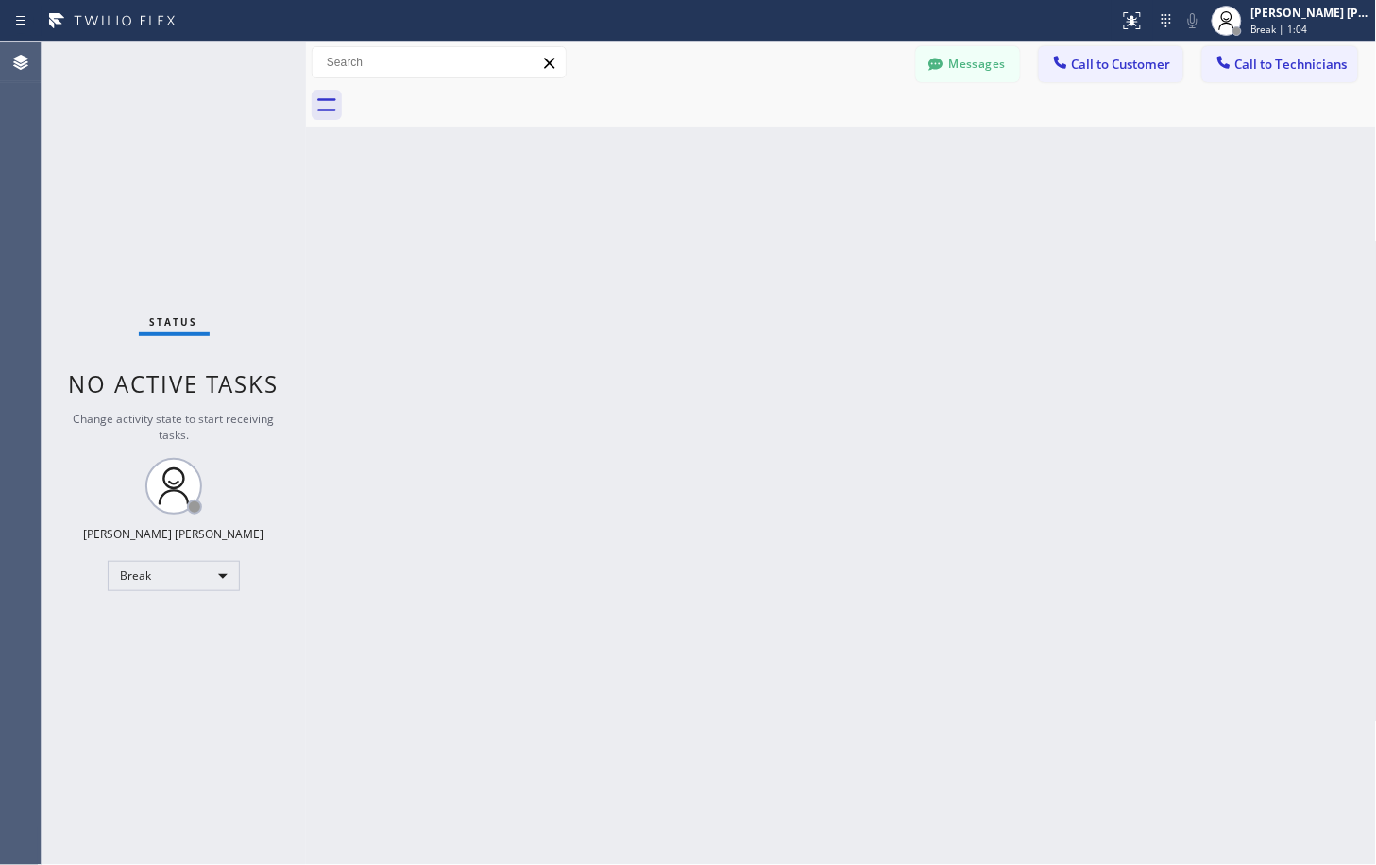
click at [1021, 217] on div "Back to Dashboard Change Sender ID Customers Technicians Select a contact Outbo…" at bounding box center [841, 453] width 1071 height 823
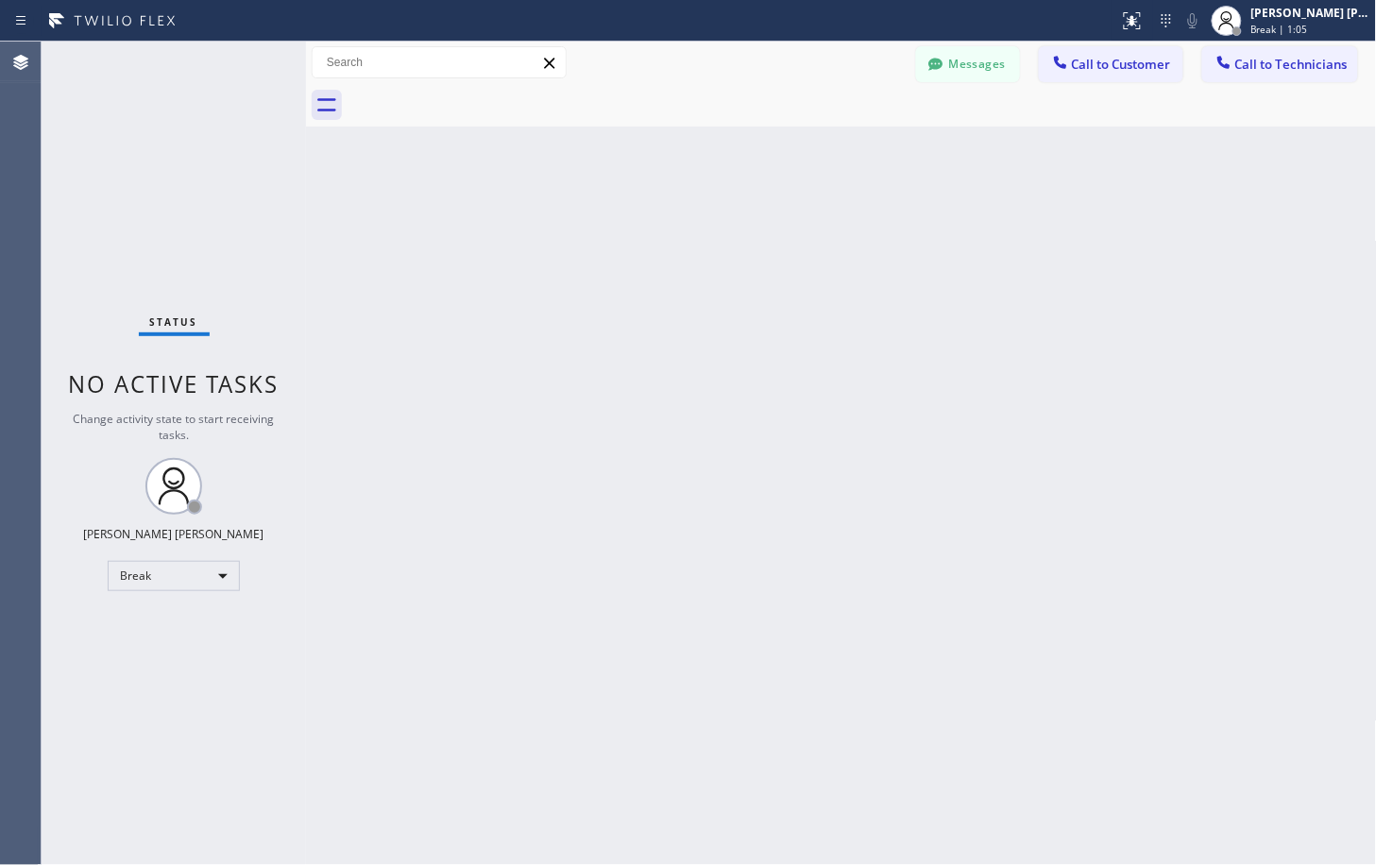
click at [1021, 217] on div "Back to Dashboard Change Sender ID Customers Technicians Select a contact Outbo…" at bounding box center [841, 453] width 1071 height 823
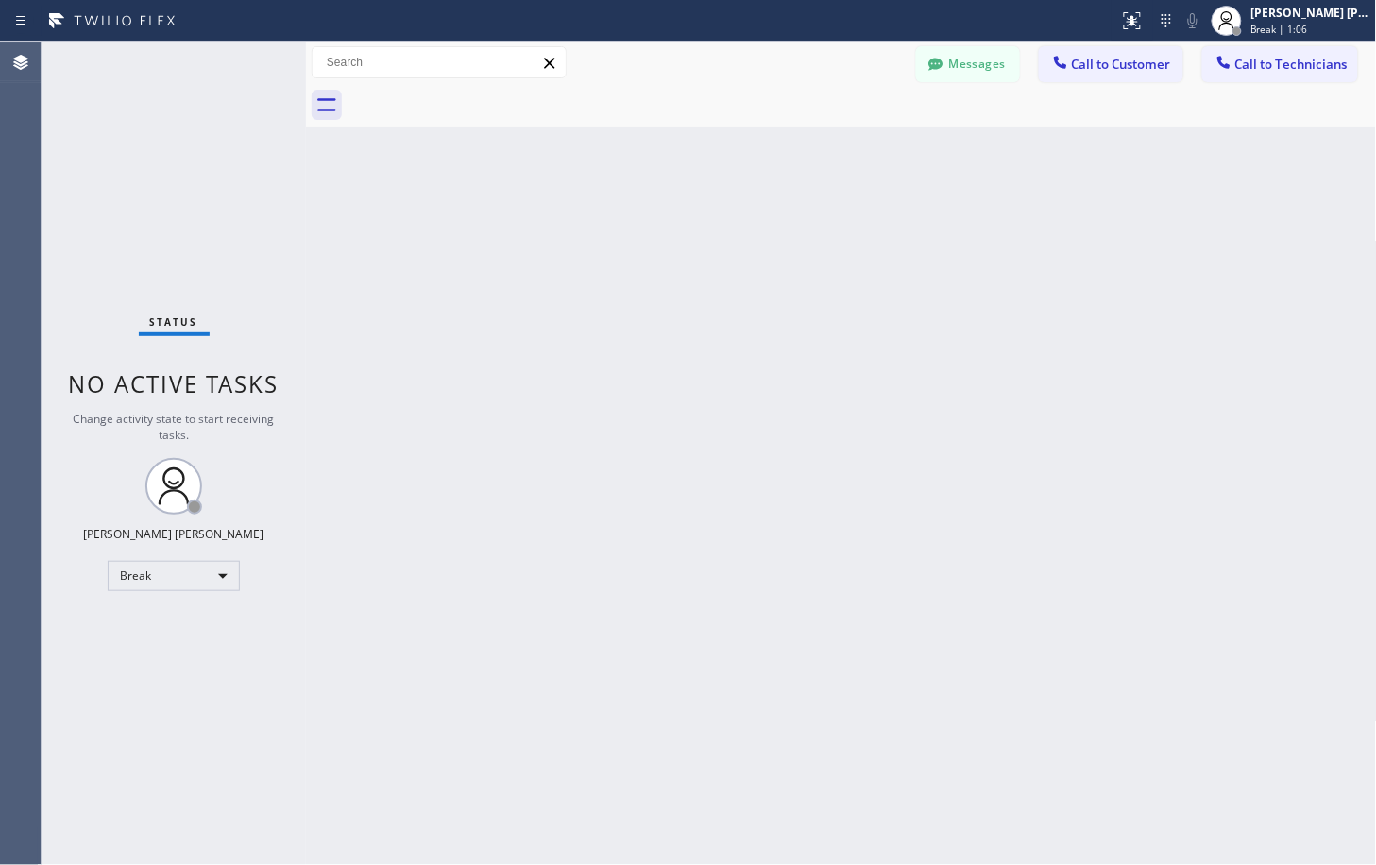
click at [1021, 217] on div "Back to Dashboard Change Sender ID Customers Technicians Select a contact Outbo…" at bounding box center [841, 453] width 1071 height 823
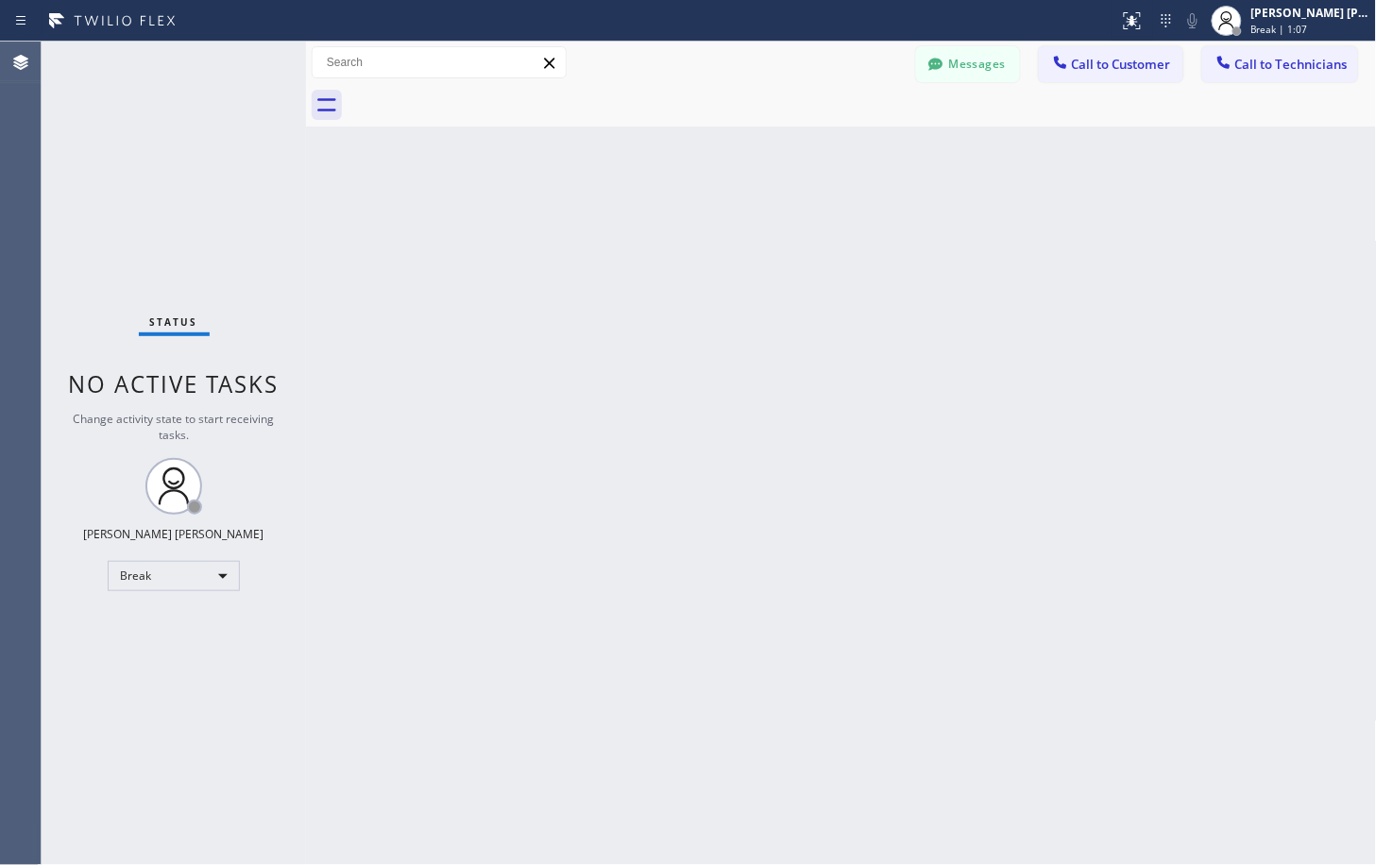
click at [1021, 217] on div "Back to Dashboard Change Sender ID Customers Technicians Select a contact Outbo…" at bounding box center [841, 453] width 1071 height 823
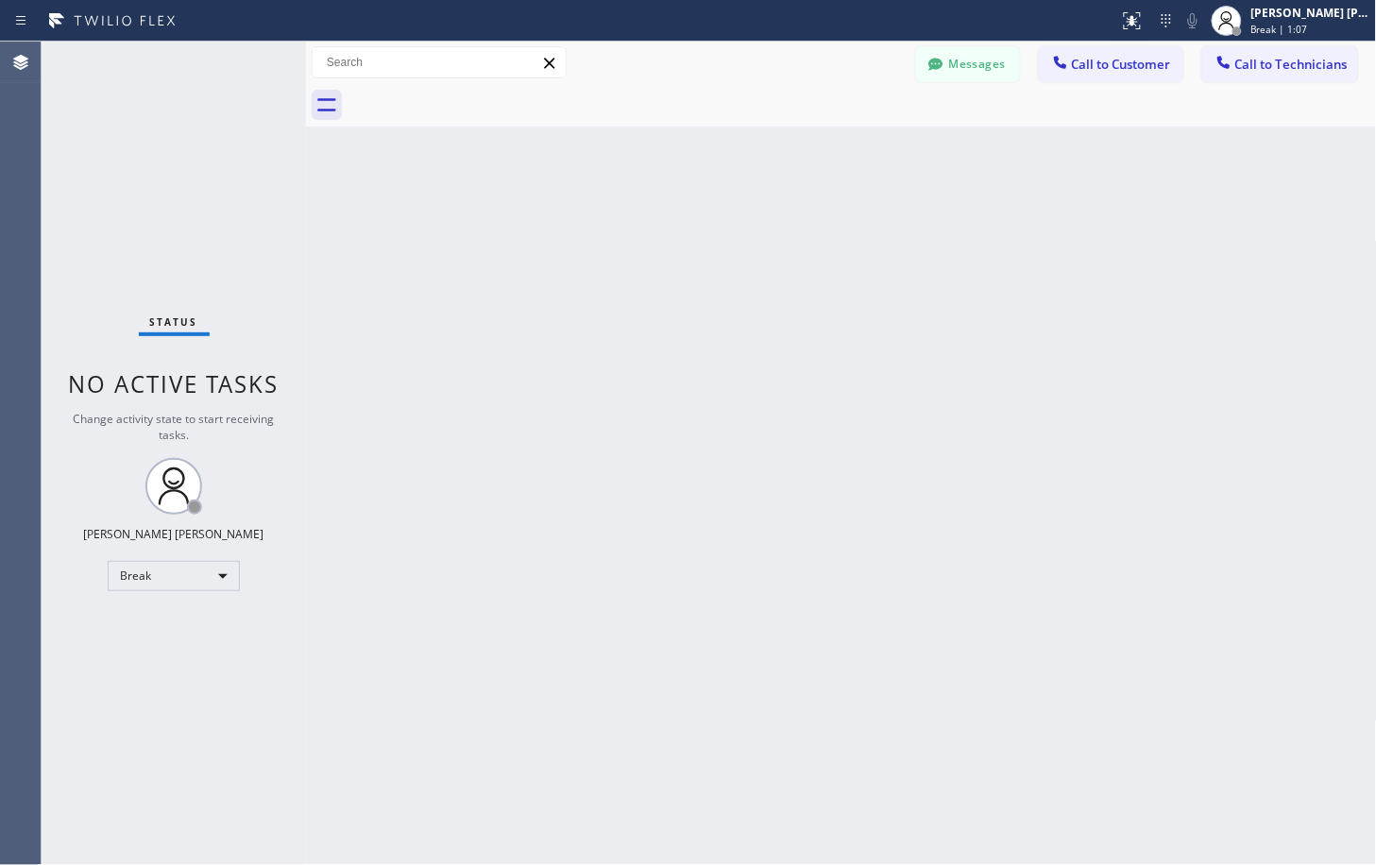
click at [1021, 217] on div "Back to Dashboard Change Sender ID Customers Technicians Select a contact Outbo…" at bounding box center [841, 453] width 1071 height 823
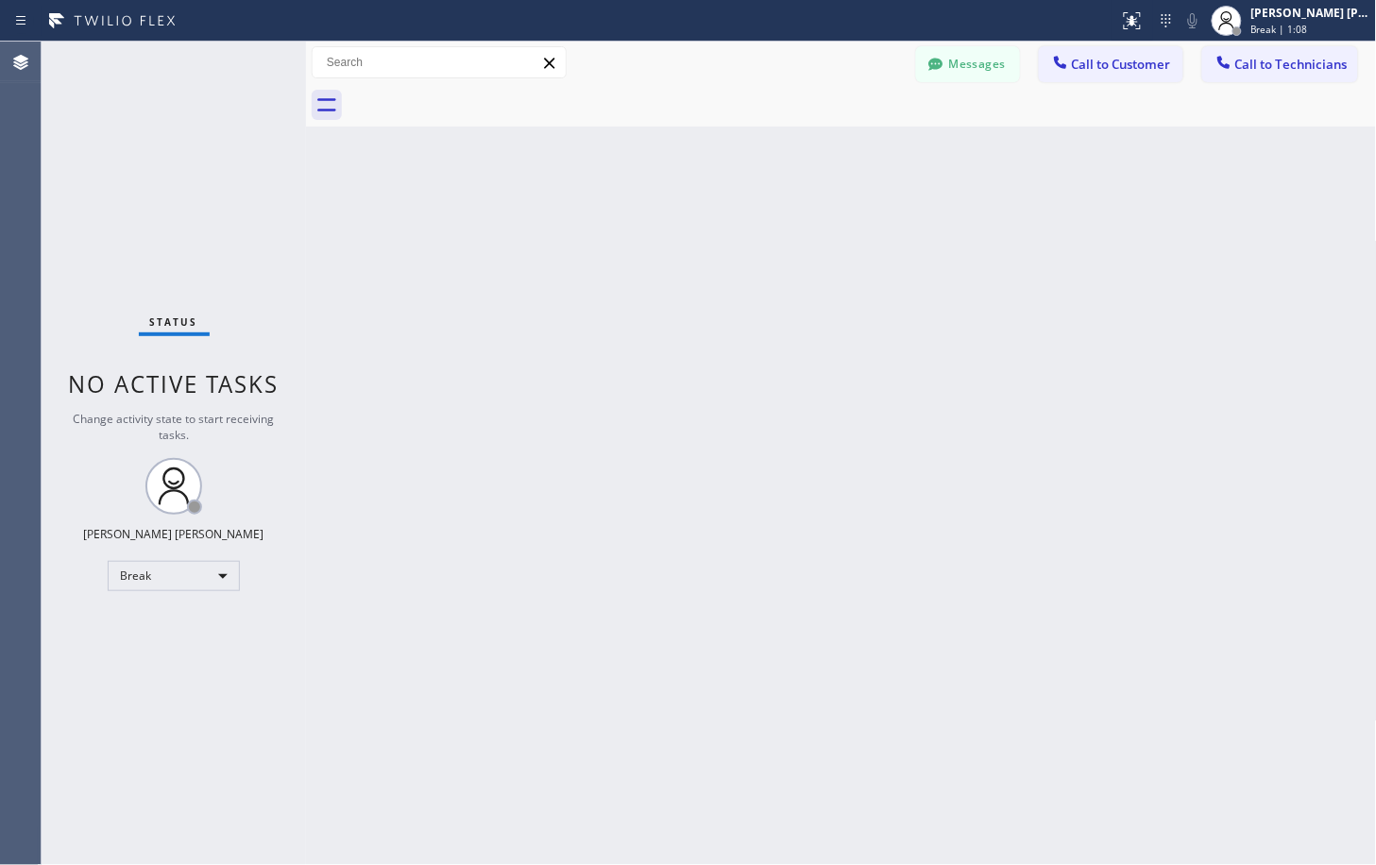
click at [1021, 217] on div "Back to Dashboard Change Sender ID Customers Technicians Select a contact Outbo…" at bounding box center [841, 453] width 1071 height 823
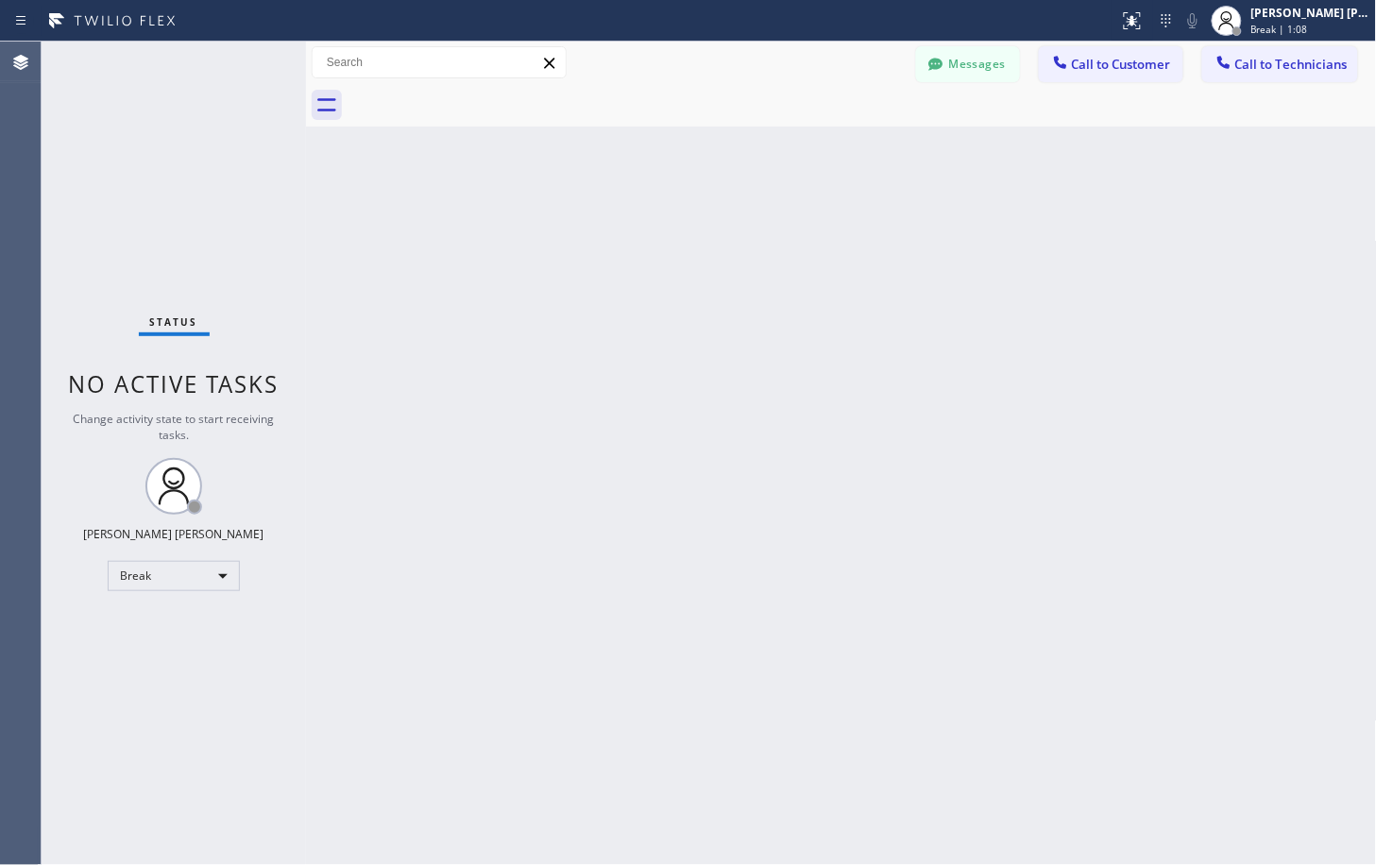
click at [1021, 217] on div "Back to Dashboard Change Sender ID Customers Technicians Select a contact Outbo…" at bounding box center [841, 453] width 1071 height 823
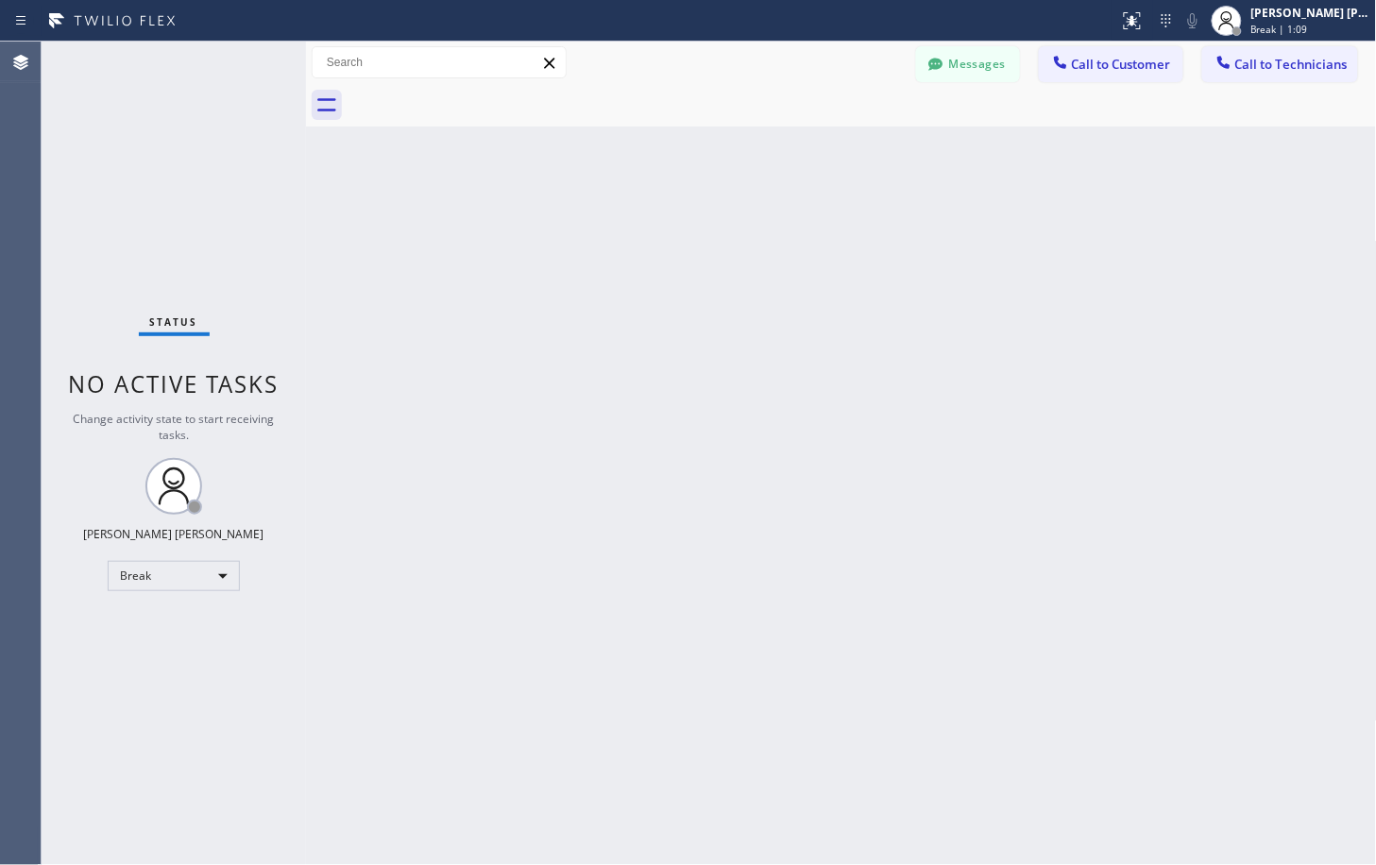
click at [1021, 217] on div "Back to Dashboard Change Sender ID Customers Technicians Select a contact Outbo…" at bounding box center [841, 453] width 1071 height 823
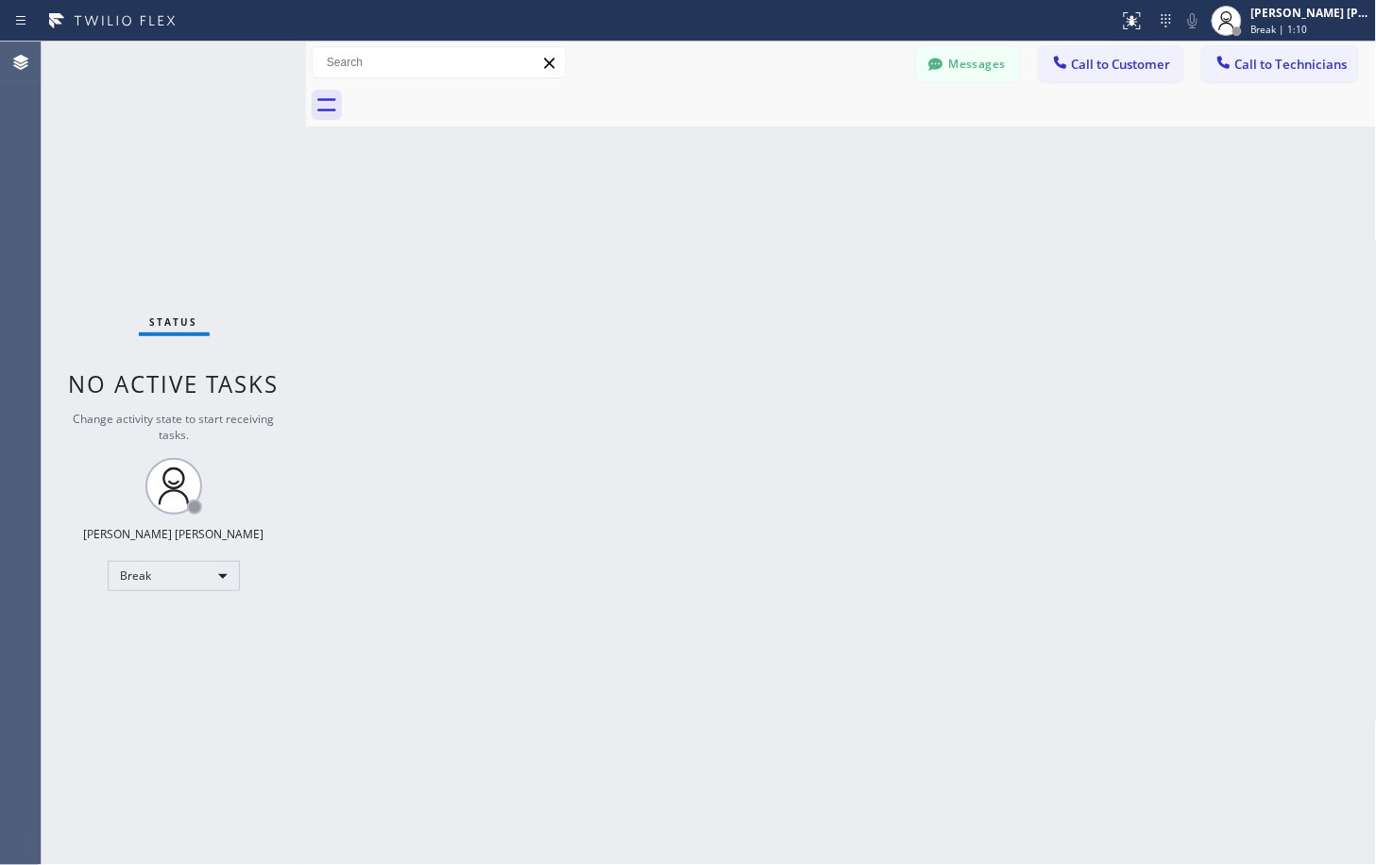
click at [1021, 217] on div "Back to Dashboard Change Sender ID Customers Technicians Select a contact Outbo…" at bounding box center [841, 453] width 1071 height 823
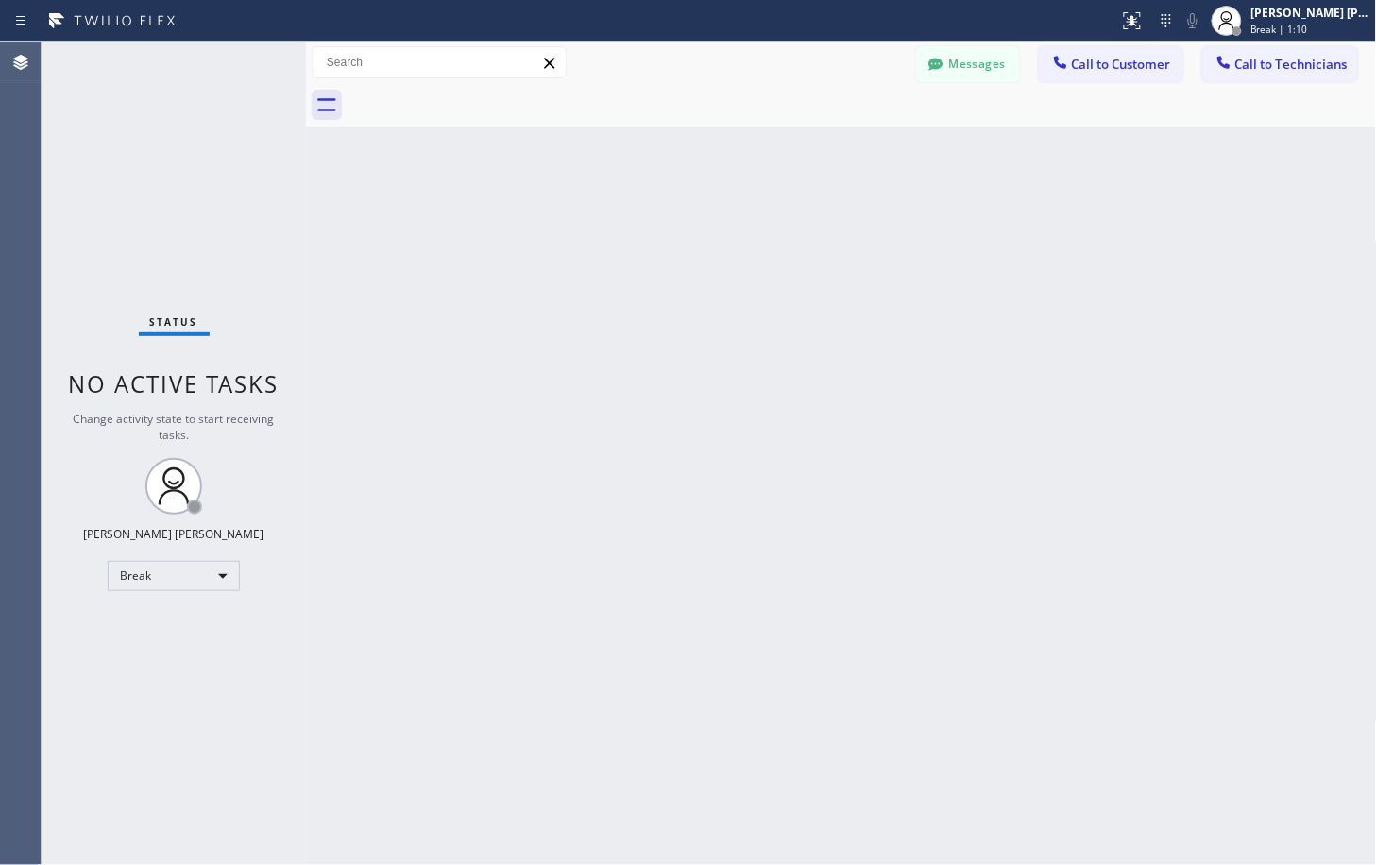
click at [1021, 217] on div "Back to Dashboard Change Sender ID Customers Technicians Select a contact Outbo…" at bounding box center [841, 453] width 1071 height 823
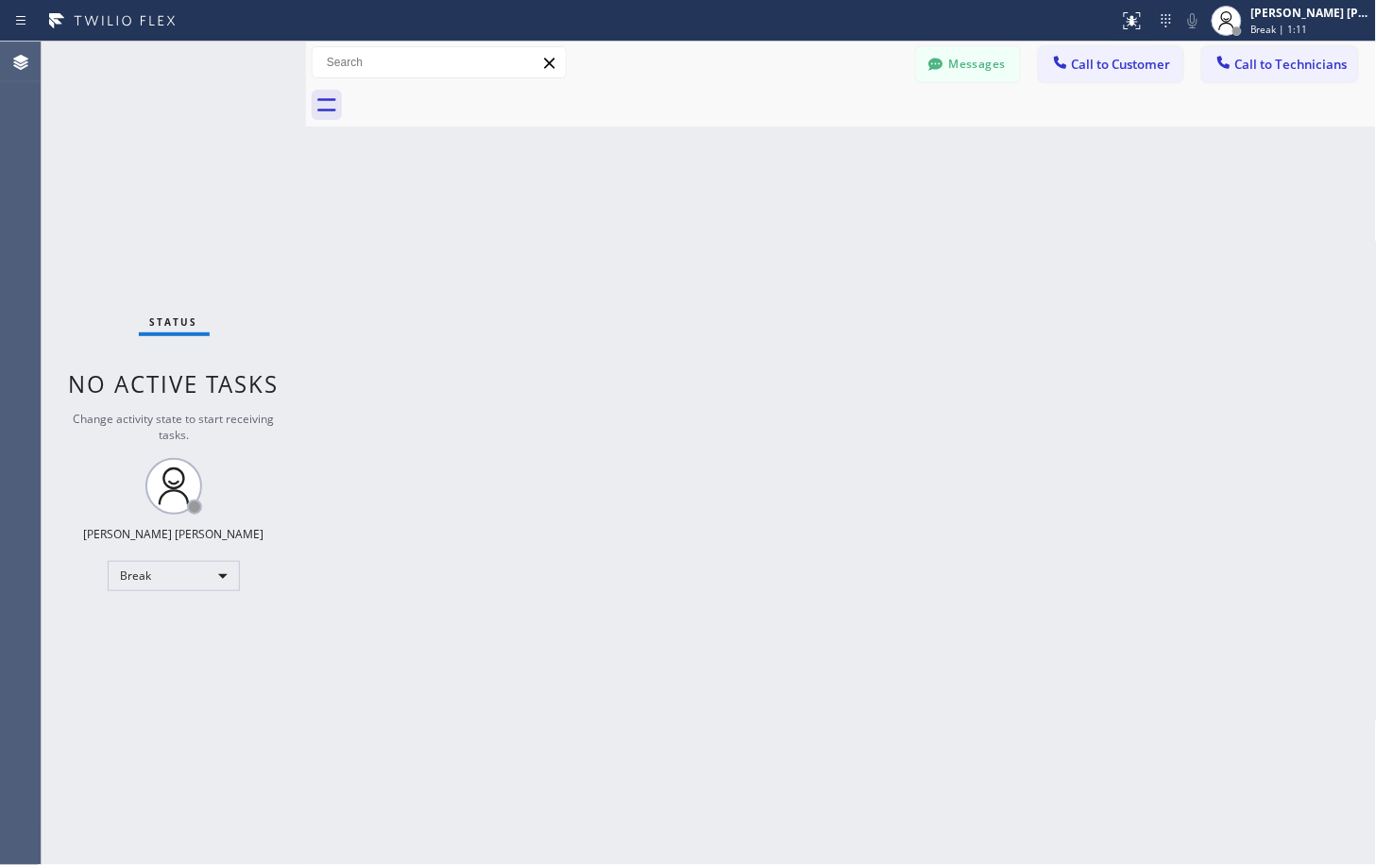
click at [1021, 217] on div "Back to Dashboard Change Sender ID Customers Technicians Select a contact Outbo…" at bounding box center [841, 453] width 1071 height 823
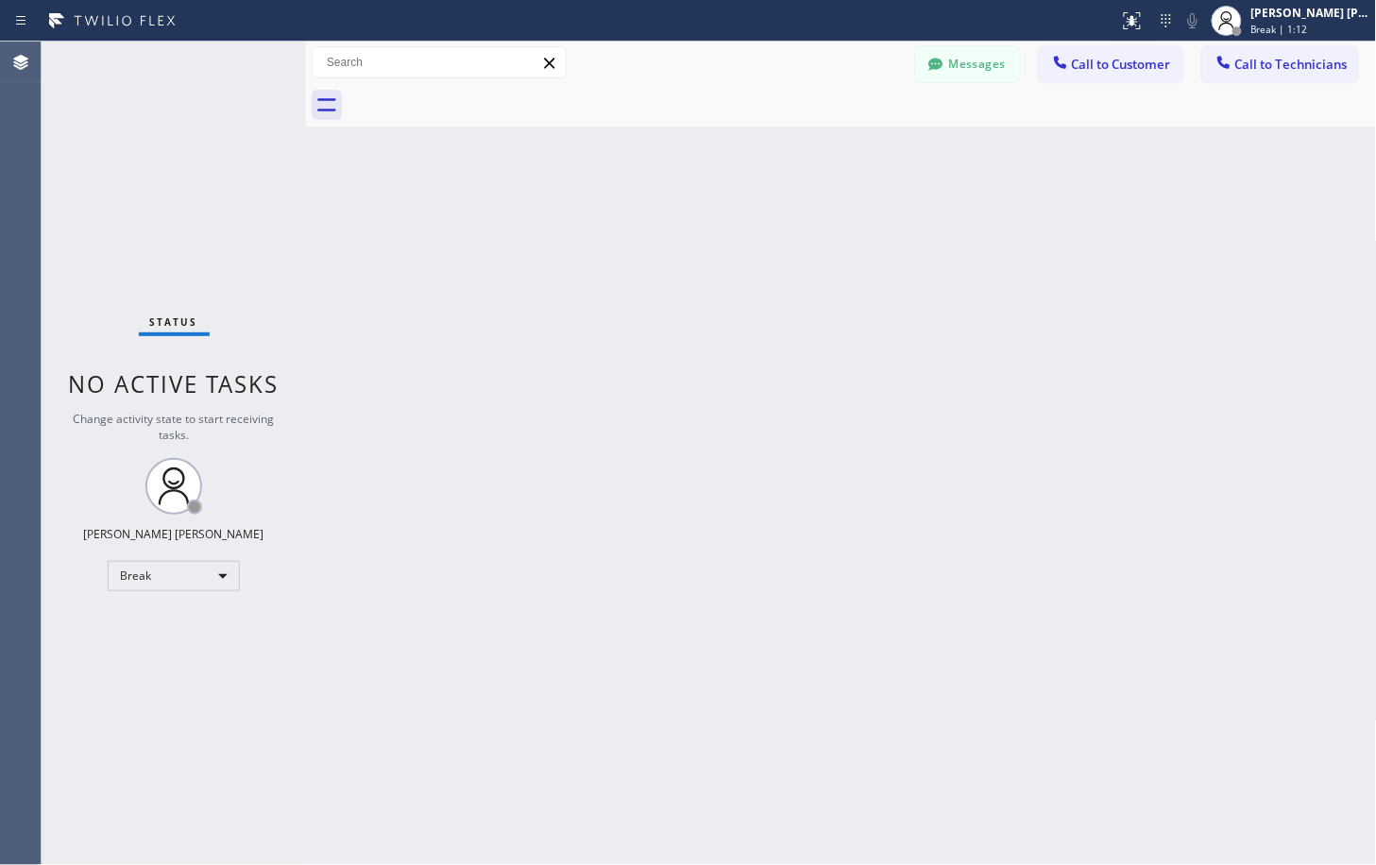
click at [1021, 217] on div "Back to Dashboard Change Sender ID Customers Technicians Select a contact Outbo…" at bounding box center [841, 453] width 1071 height 823
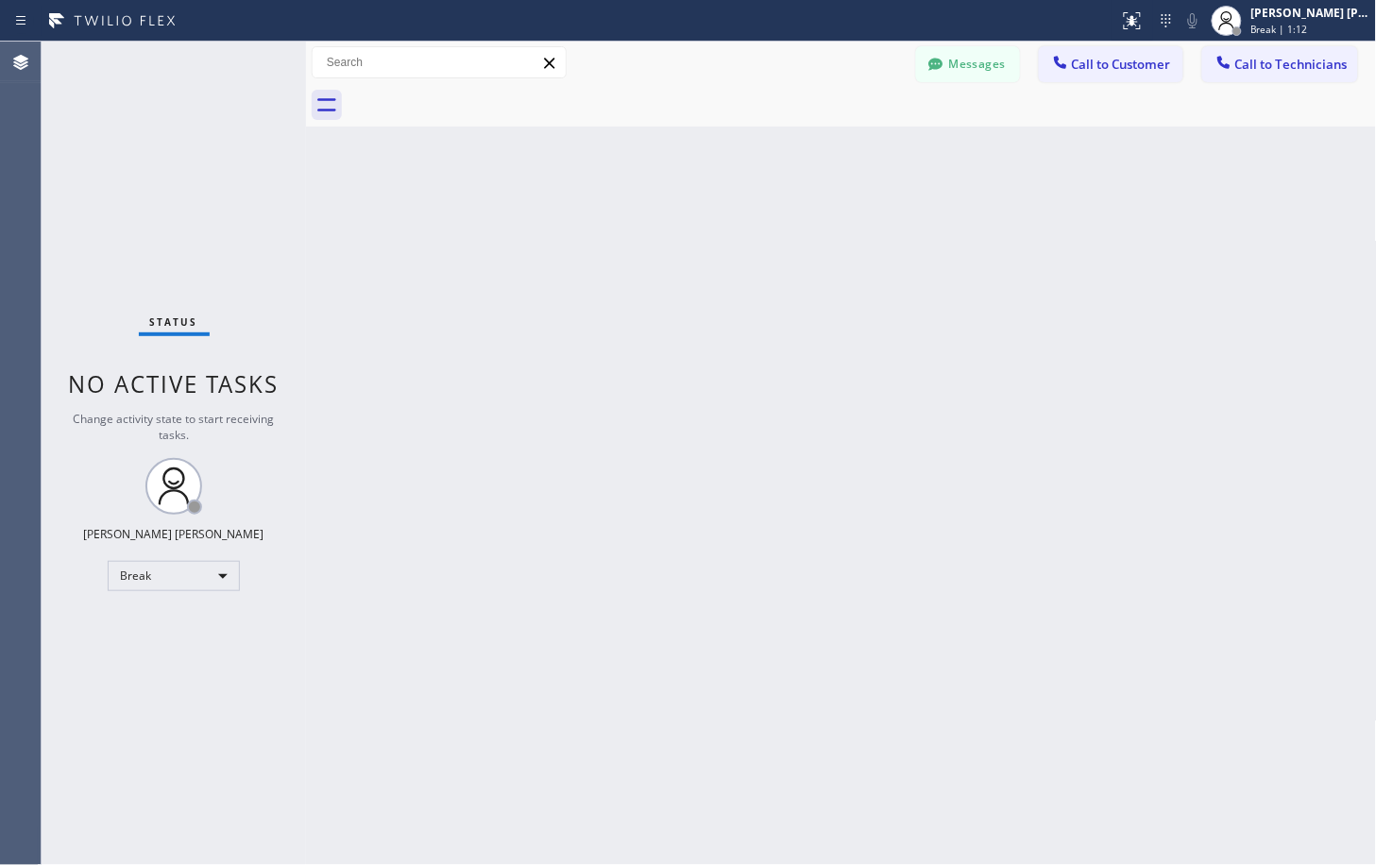
click at [1021, 217] on div "Back to Dashboard Change Sender ID Customers Technicians Select a contact Outbo…" at bounding box center [841, 453] width 1071 height 823
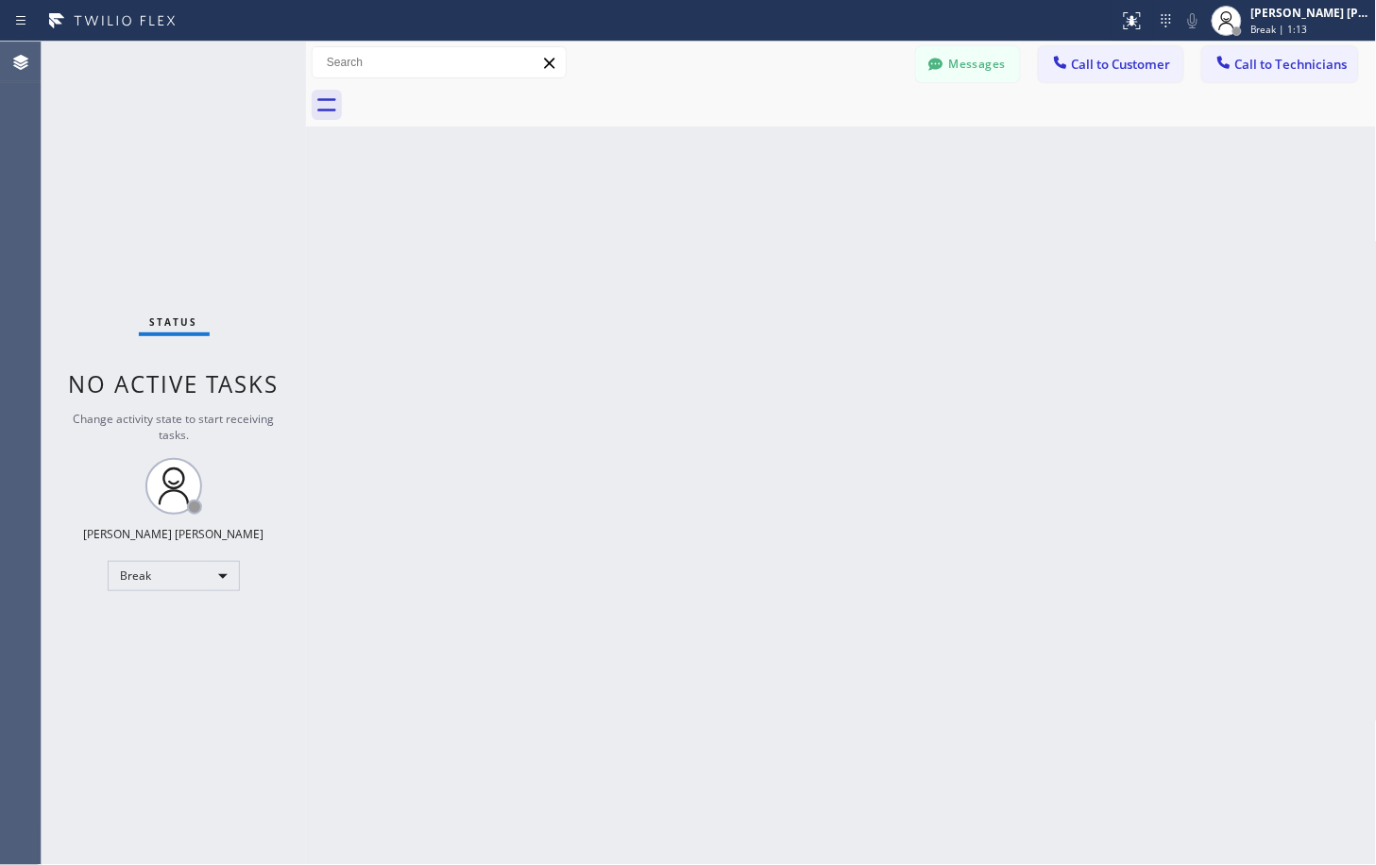
click at [1021, 217] on div "Back to Dashboard Change Sender ID Customers Technicians Select a contact Outbo…" at bounding box center [841, 453] width 1071 height 823
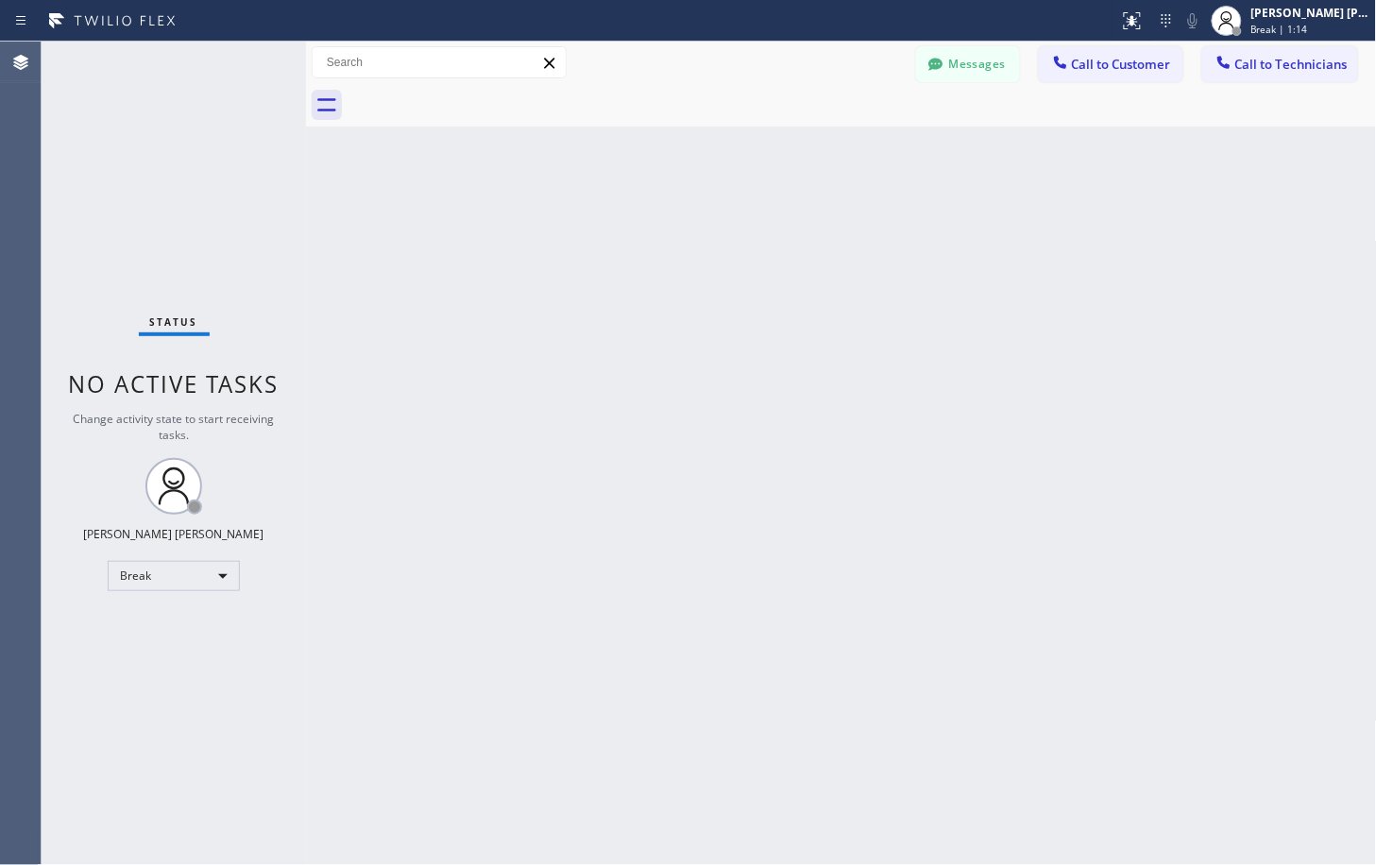
click at [1021, 217] on div "Back to Dashboard Change Sender ID Customers Technicians Select a contact Outbo…" at bounding box center [841, 453] width 1071 height 823
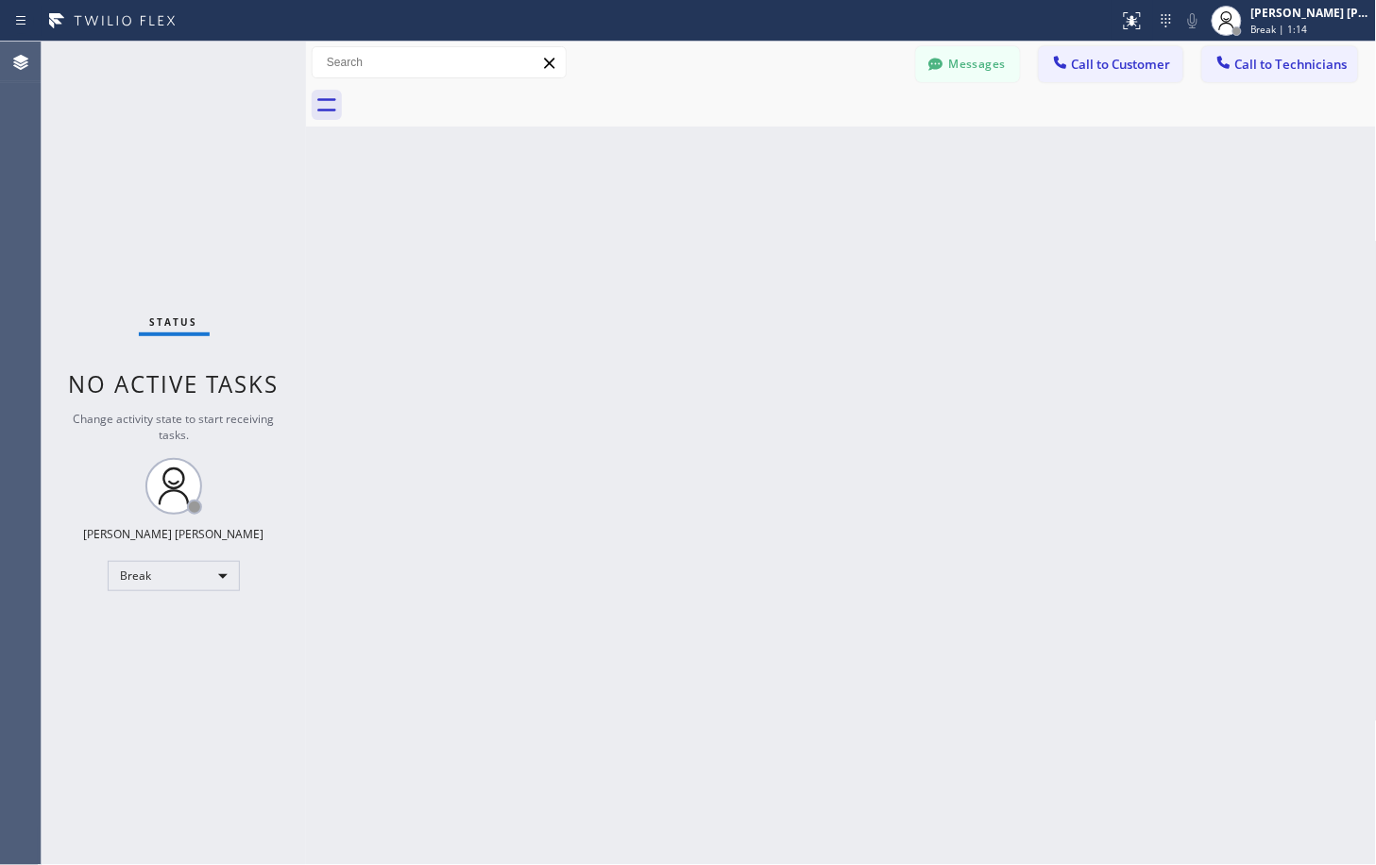
click at [1021, 217] on div "Back to Dashboard Change Sender ID Customers Technicians Select a contact Outbo…" at bounding box center [841, 453] width 1071 height 823
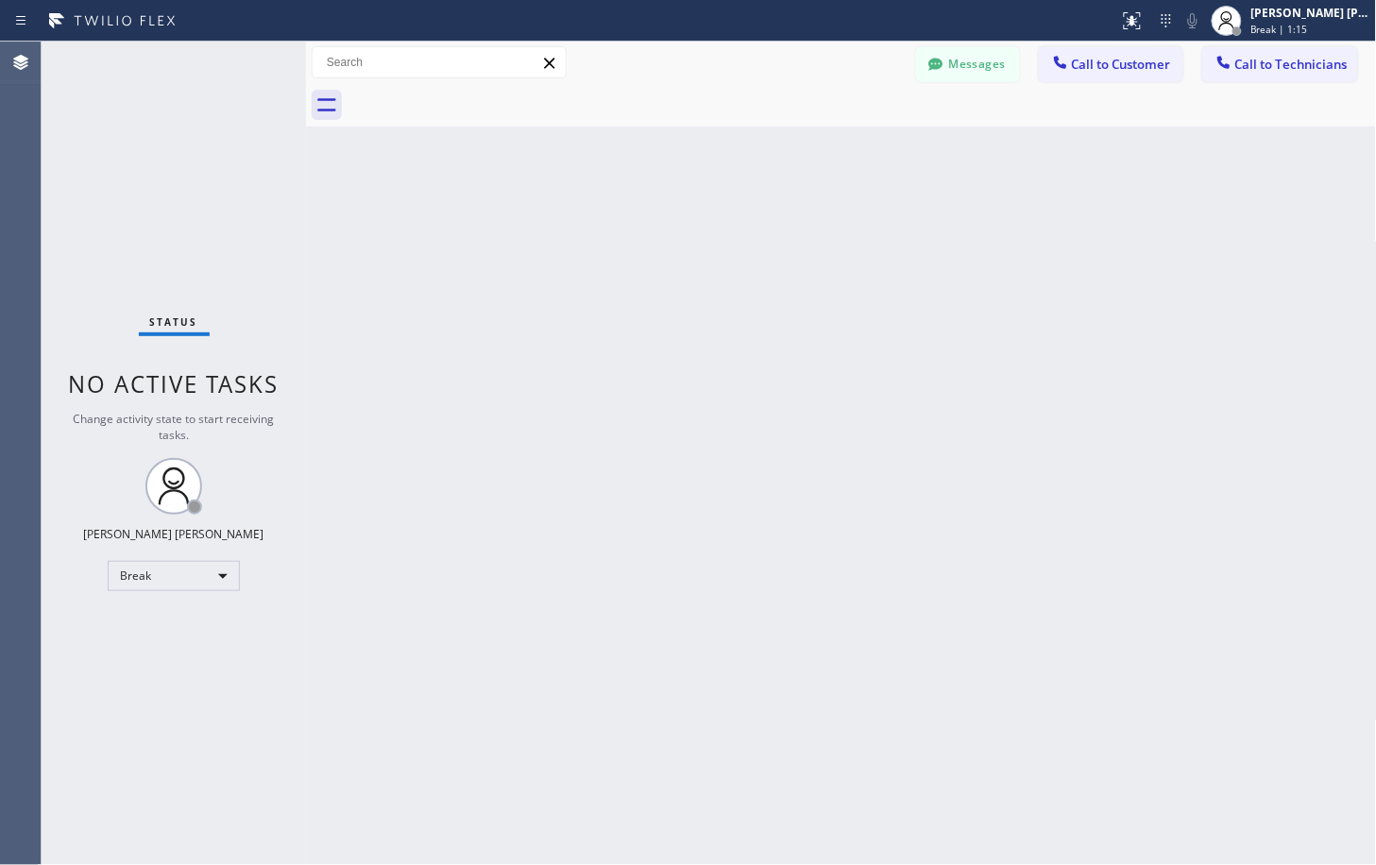
click at [1021, 217] on div "Back to Dashboard Change Sender ID Customers Technicians Select a contact Outbo…" at bounding box center [841, 453] width 1071 height 823
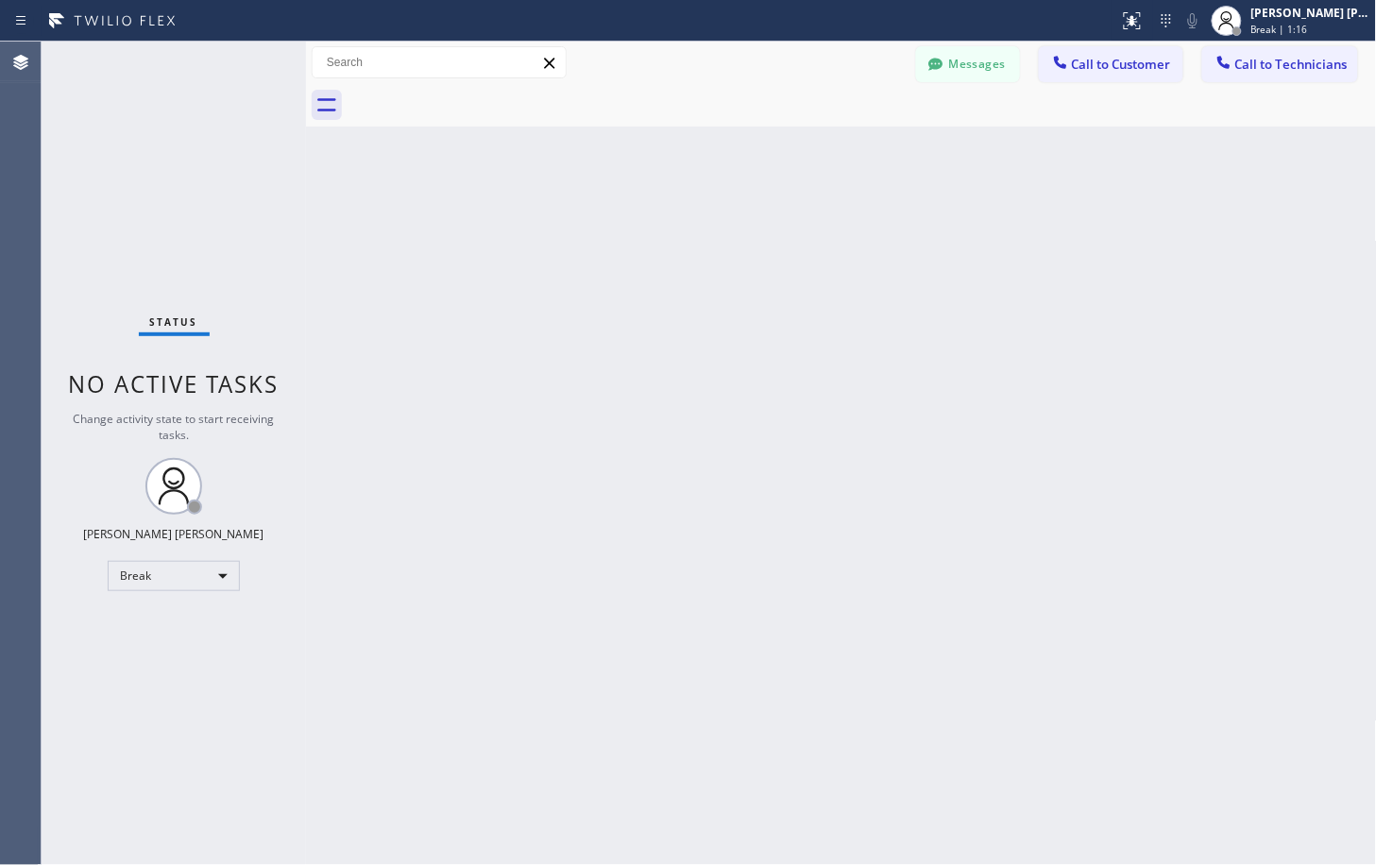
click at [1021, 217] on div "Back to Dashboard Change Sender ID Customers Technicians Select a contact Outbo…" at bounding box center [841, 453] width 1071 height 823
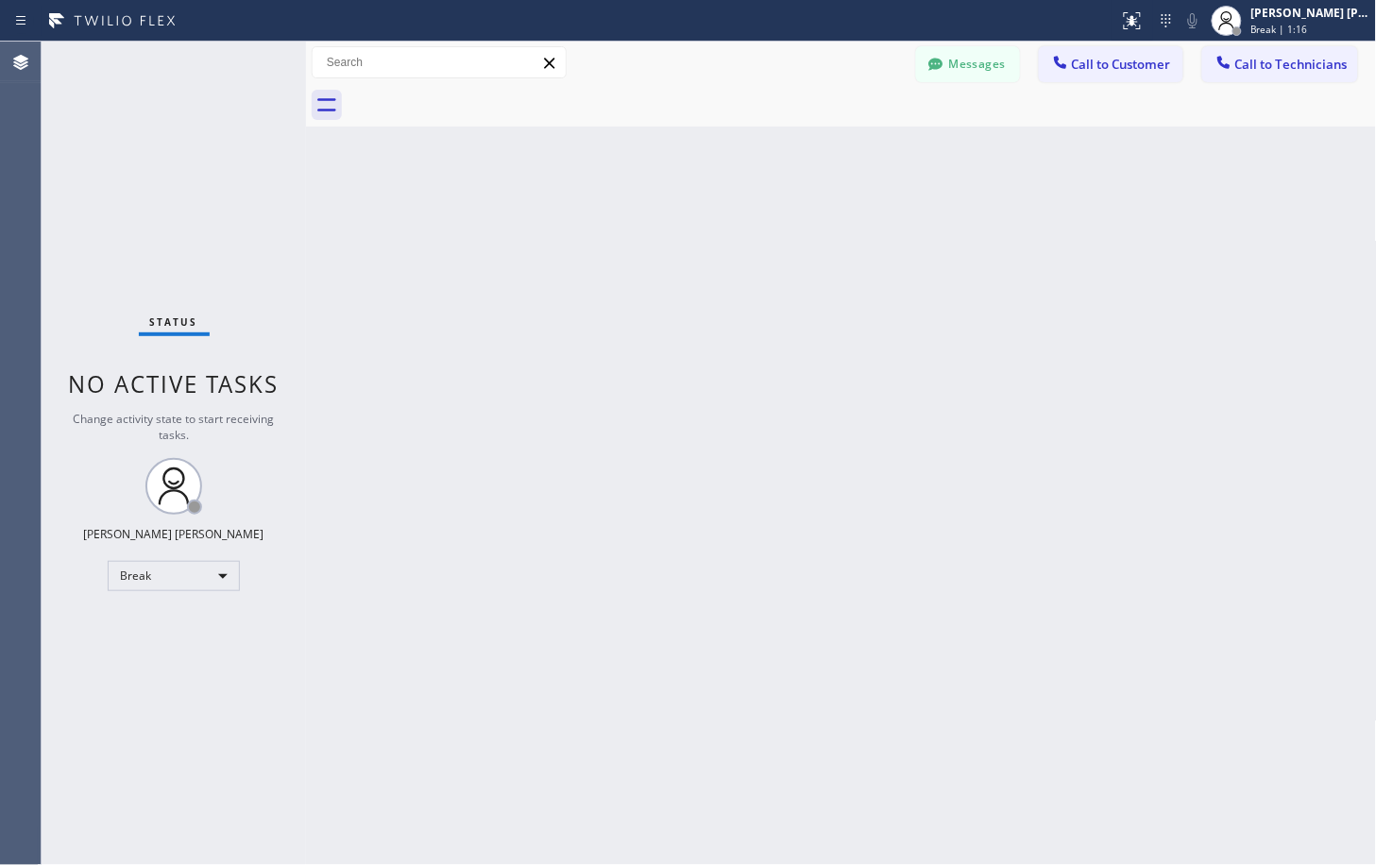
click at [1021, 217] on div "Back to Dashboard Change Sender ID Customers Technicians Select a contact Outbo…" at bounding box center [841, 453] width 1071 height 823
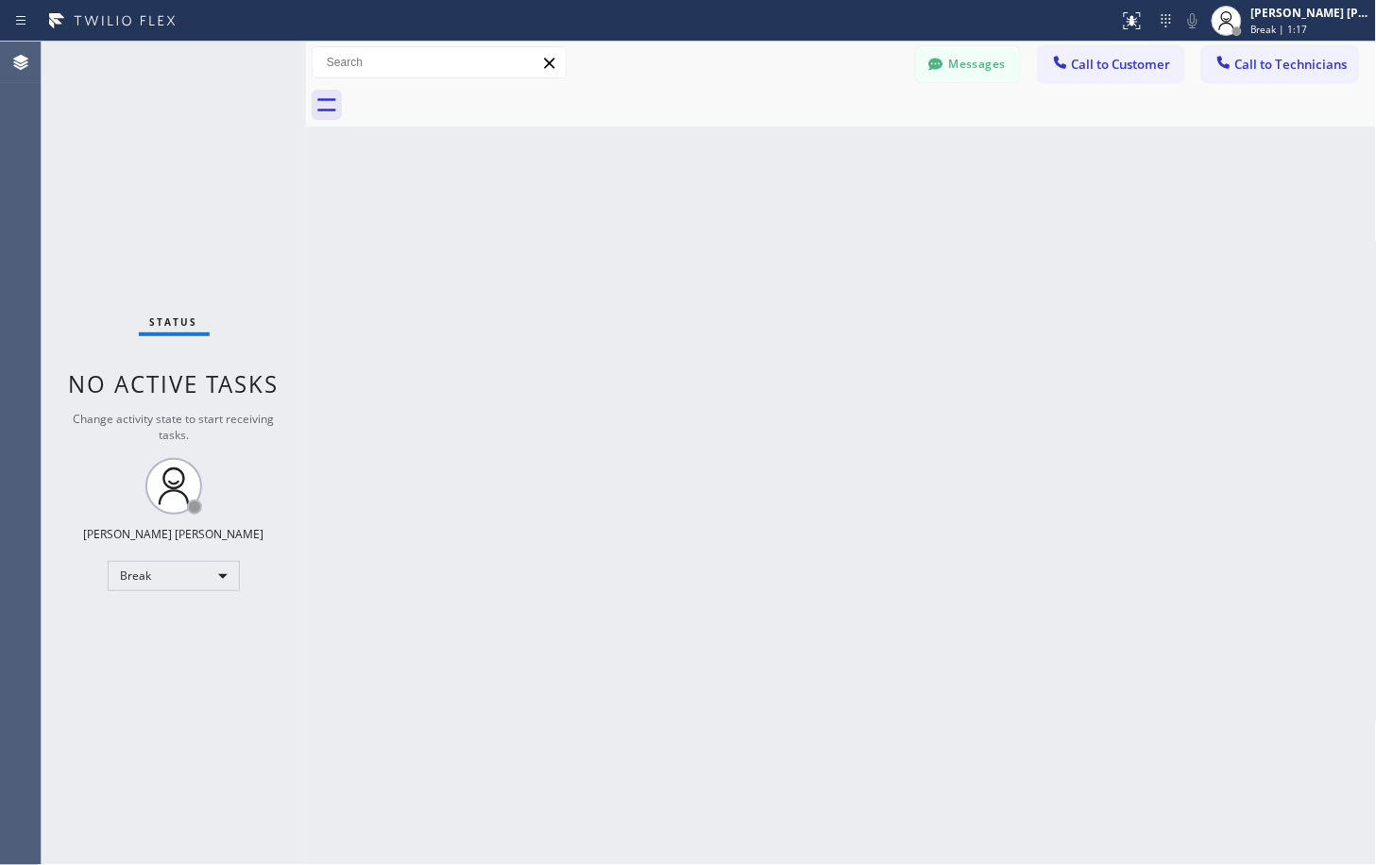
click at [1021, 217] on div "Back to Dashboard Change Sender ID Customers Technicians Select a contact Outbo…" at bounding box center [841, 453] width 1071 height 823
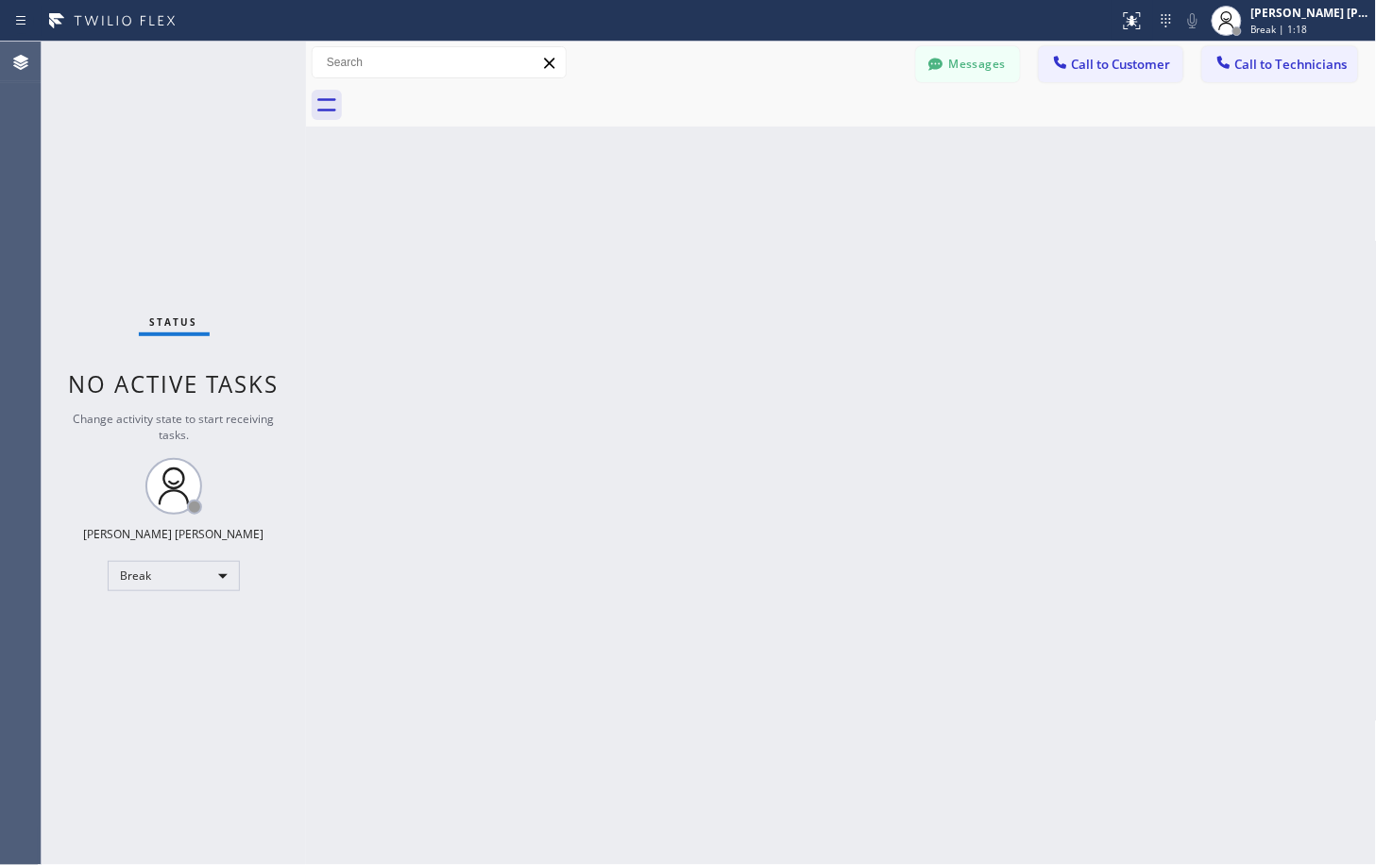
click at [1021, 217] on div "Back to Dashboard Change Sender ID Customers Technicians Select a contact Outbo…" at bounding box center [841, 453] width 1071 height 823
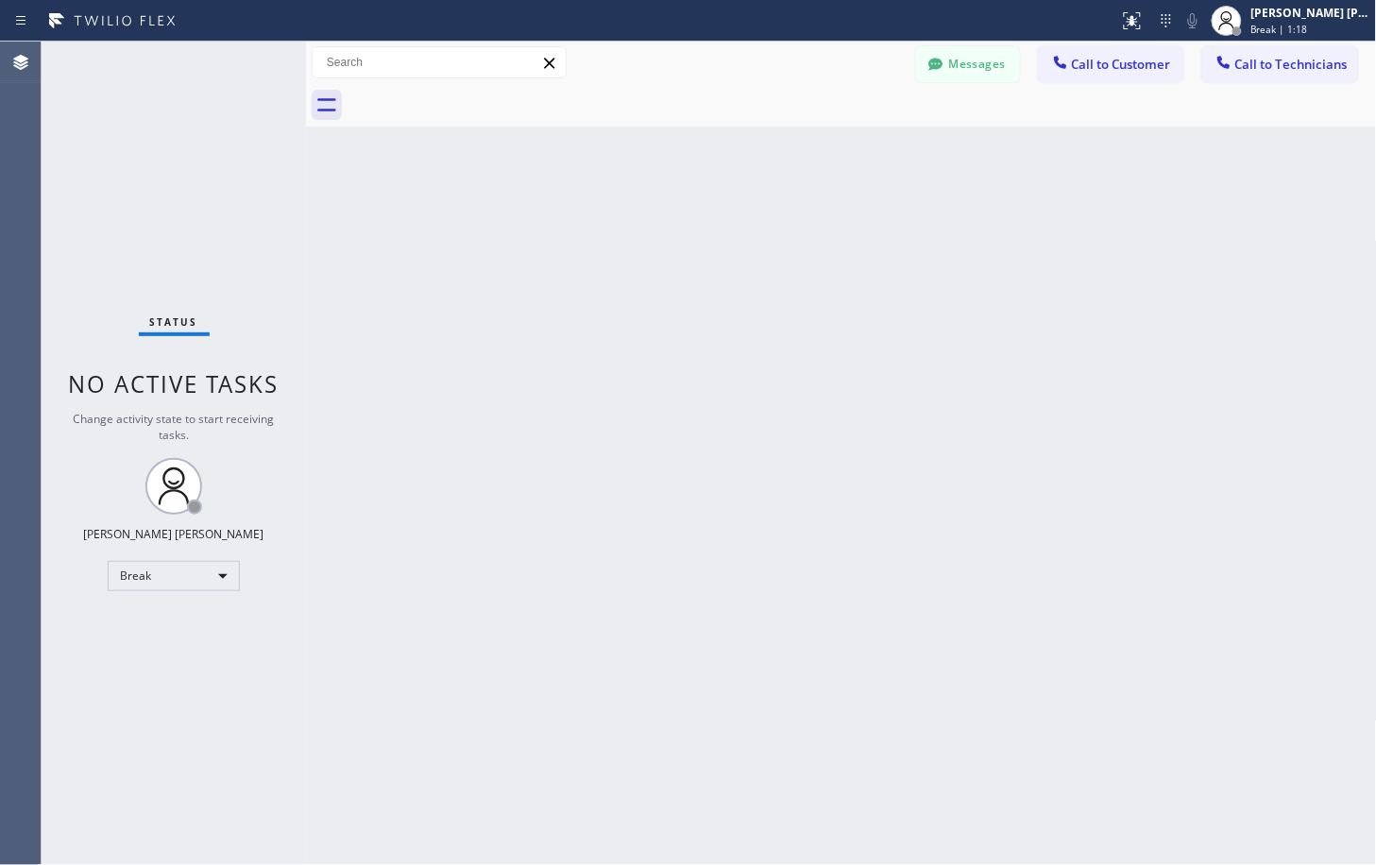
click at [1021, 217] on div "Back to Dashboard Change Sender ID Customers Technicians Select a contact Outbo…" at bounding box center [841, 453] width 1071 height 823
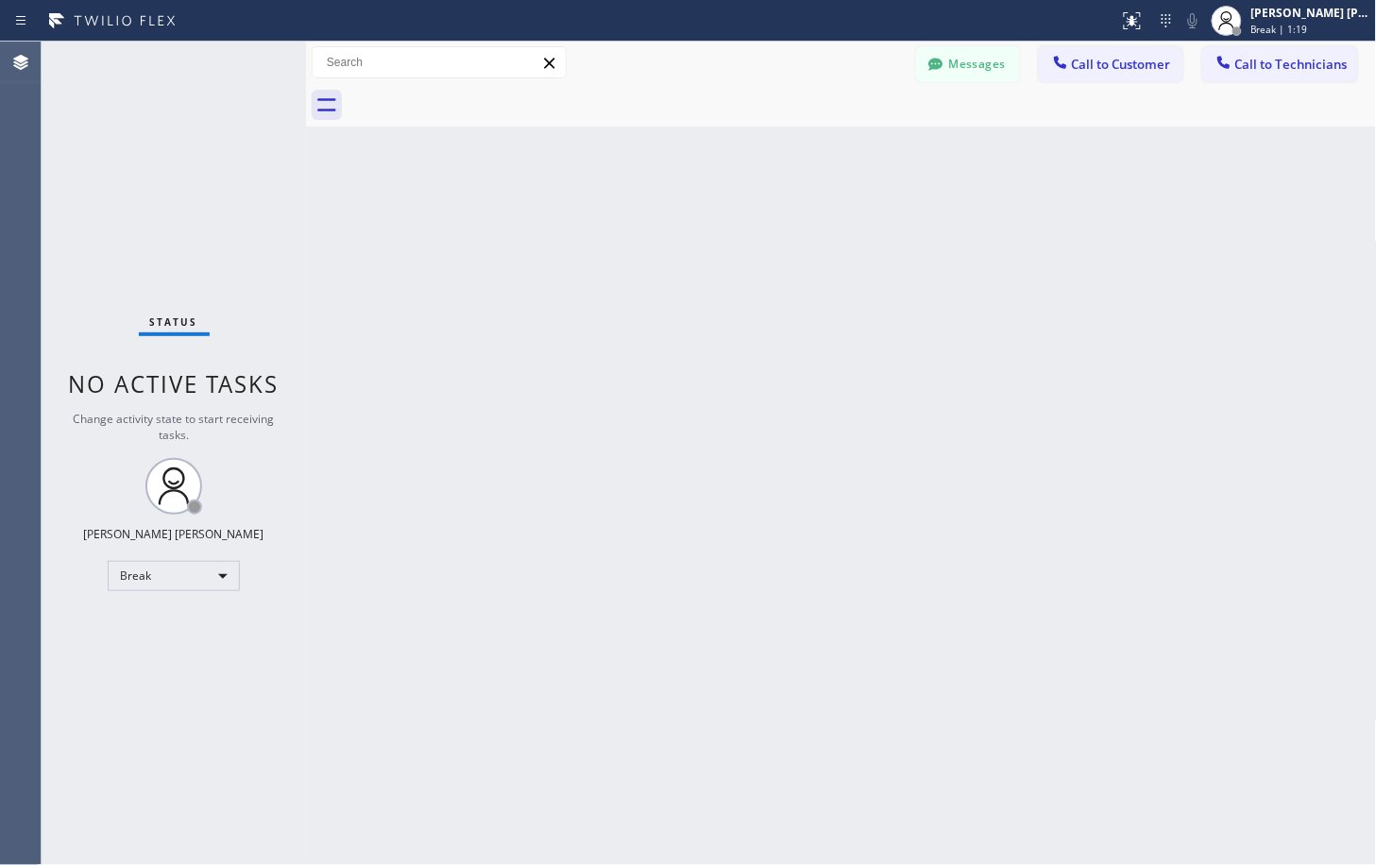
click at [1021, 217] on div "Back to Dashboard Change Sender ID Customers Technicians Select a contact Outbo…" at bounding box center [841, 453] width 1071 height 823
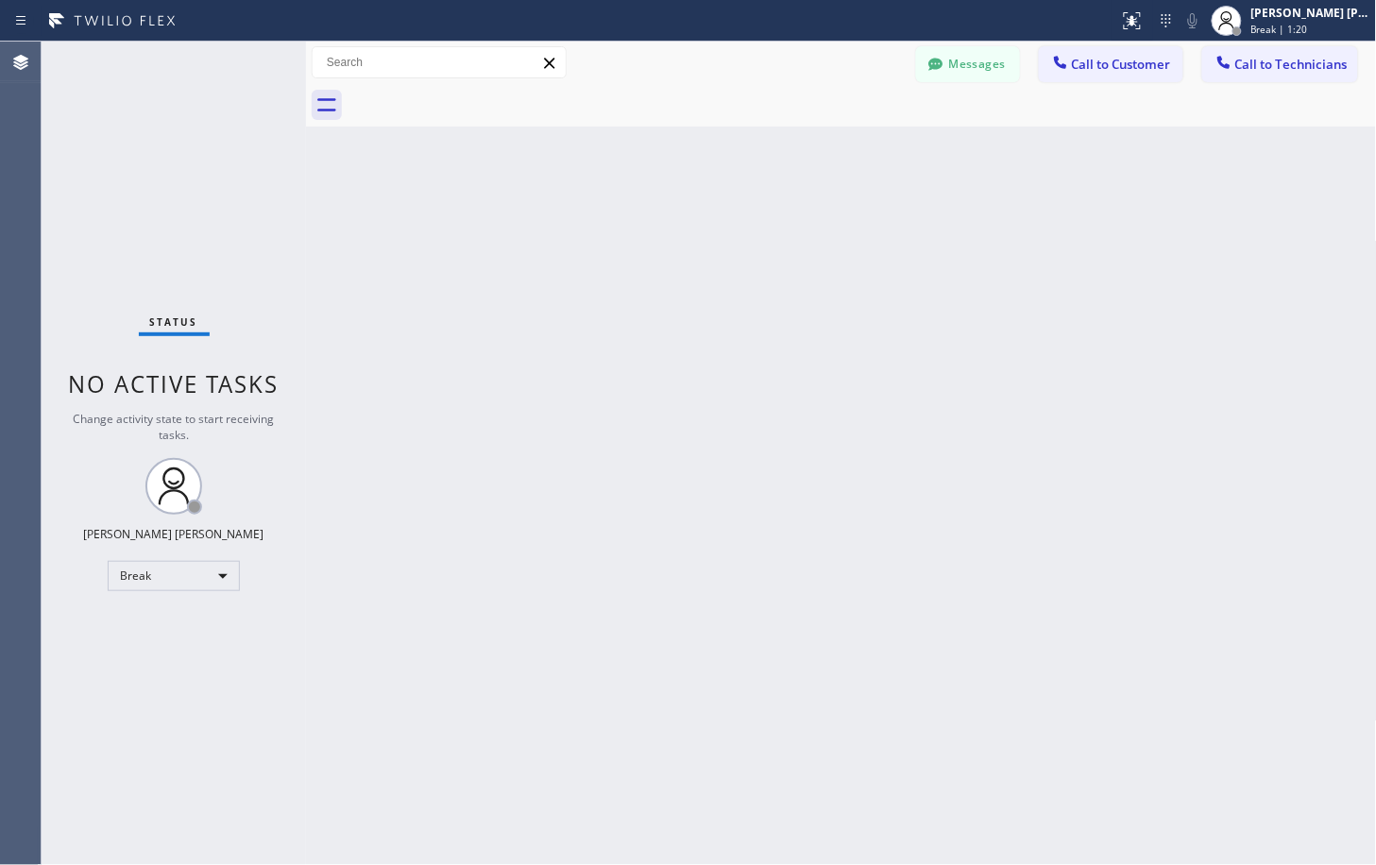
click at [1021, 217] on div "Back to Dashboard Change Sender ID Customers Technicians Select a contact Outbo…" at bounding box center [841, 453] width 1071 height 823
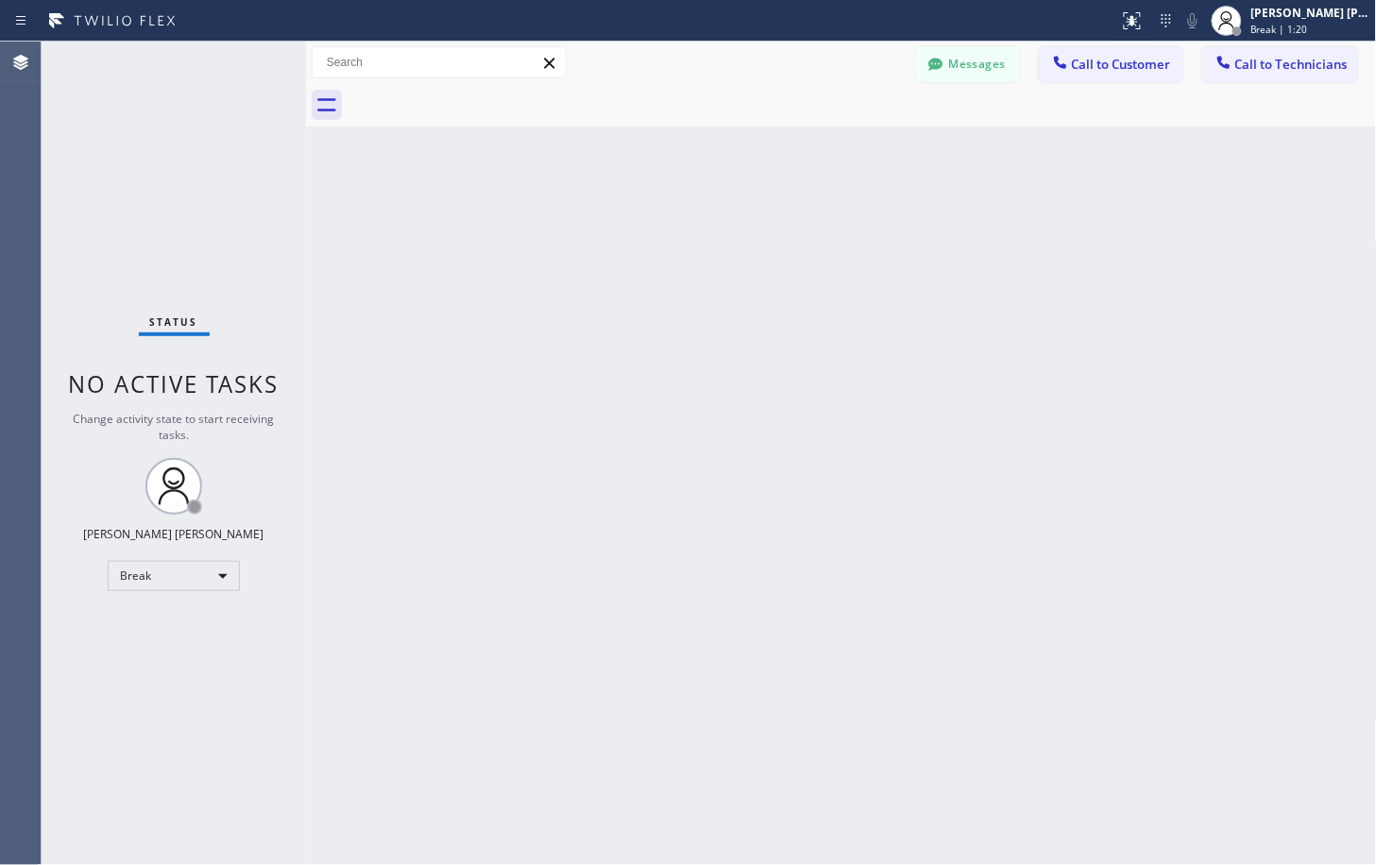
click at [1021, 217] on div "Back to Dashboard Change Sender ID Customers Technicians Select a contact Outbo…" at bounding box center [841, 453] width 1071 height 823
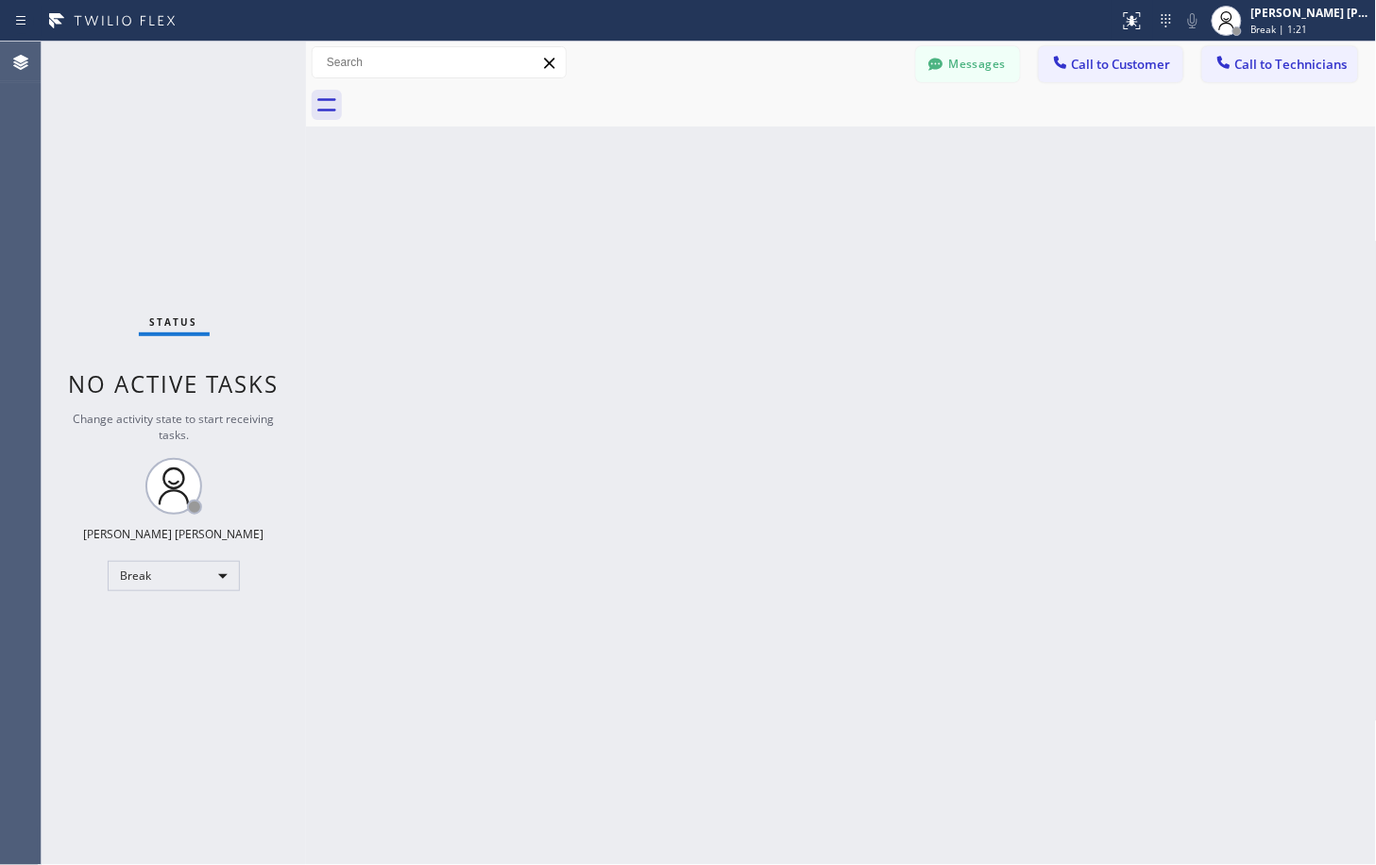
click at [1021, 217] on div "Back to Dashboard Change Sender ID Customers Technicians Select a contact Outbo…" at bounding box center [841, 453] width 1071 height 823
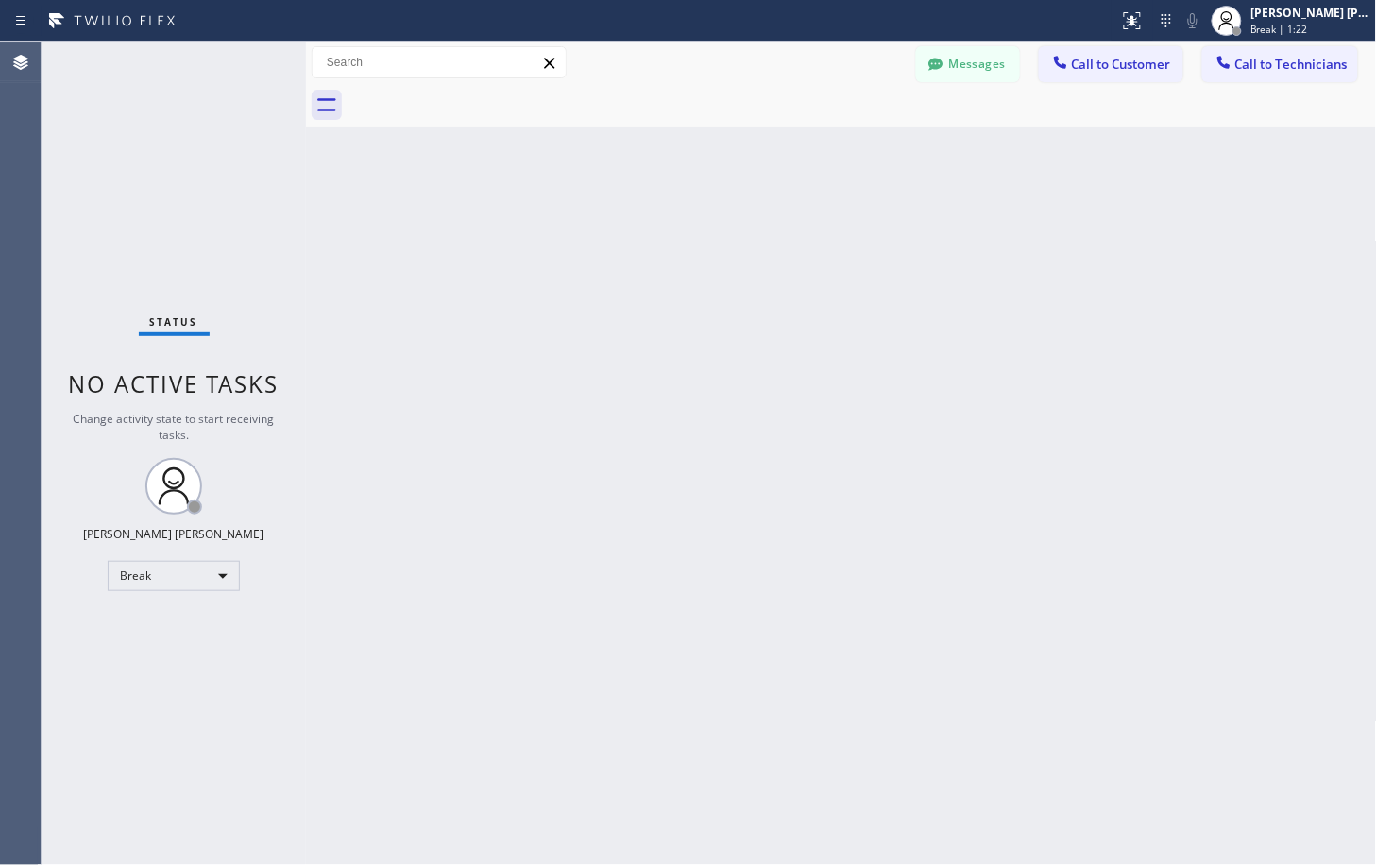
click at [1021, 217] on div "Back to Dashboard Change Sender ID Customers Technicians Select a contact Outbo…" at bounding box center [841, 453] width 1071 height 823
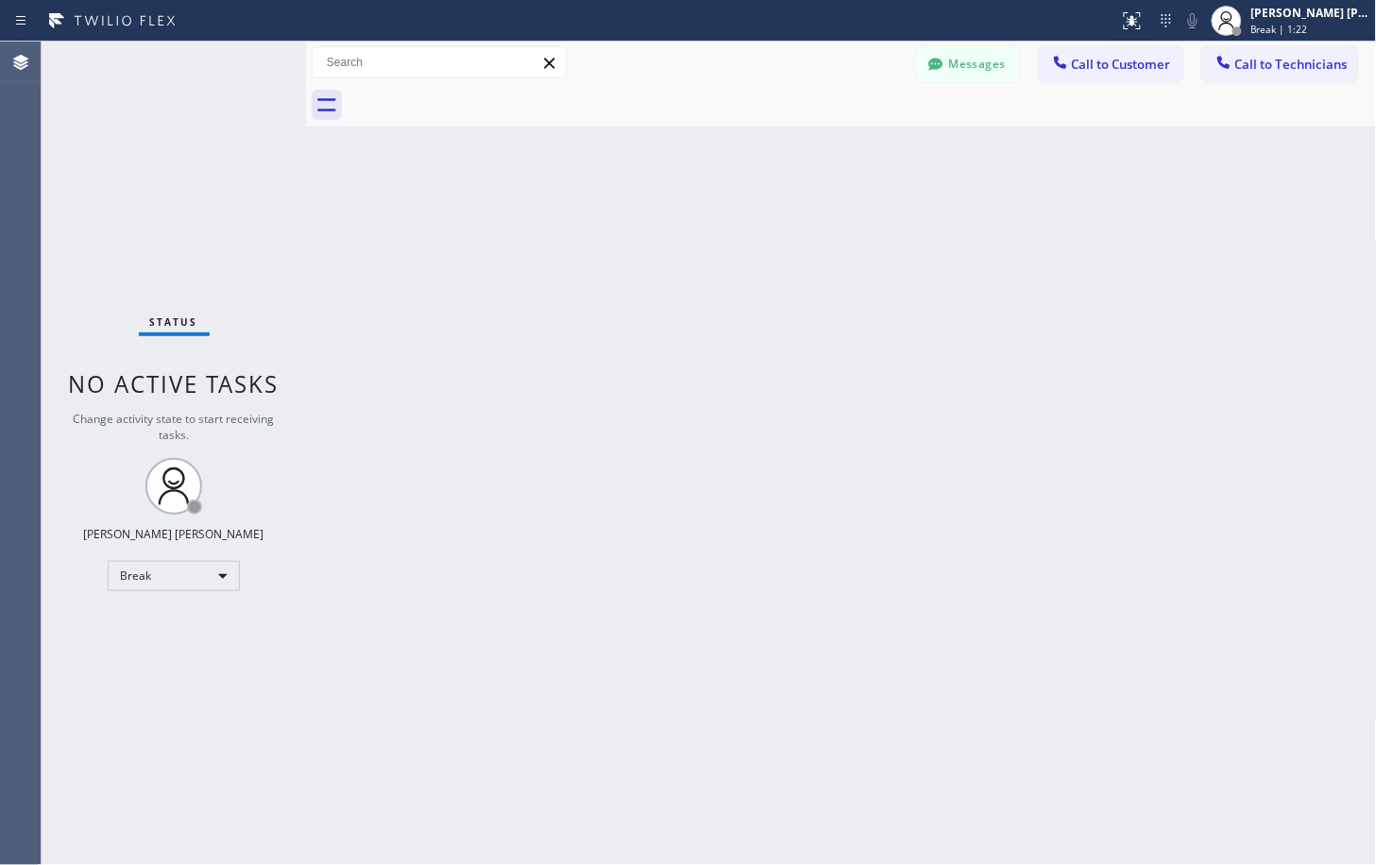
click at [1021, 217] on div "Back to Dashboard Change Sender ID Customers Technicians Select a contact Outbo…" at bounding box center [841, 453] width 1071 height 823
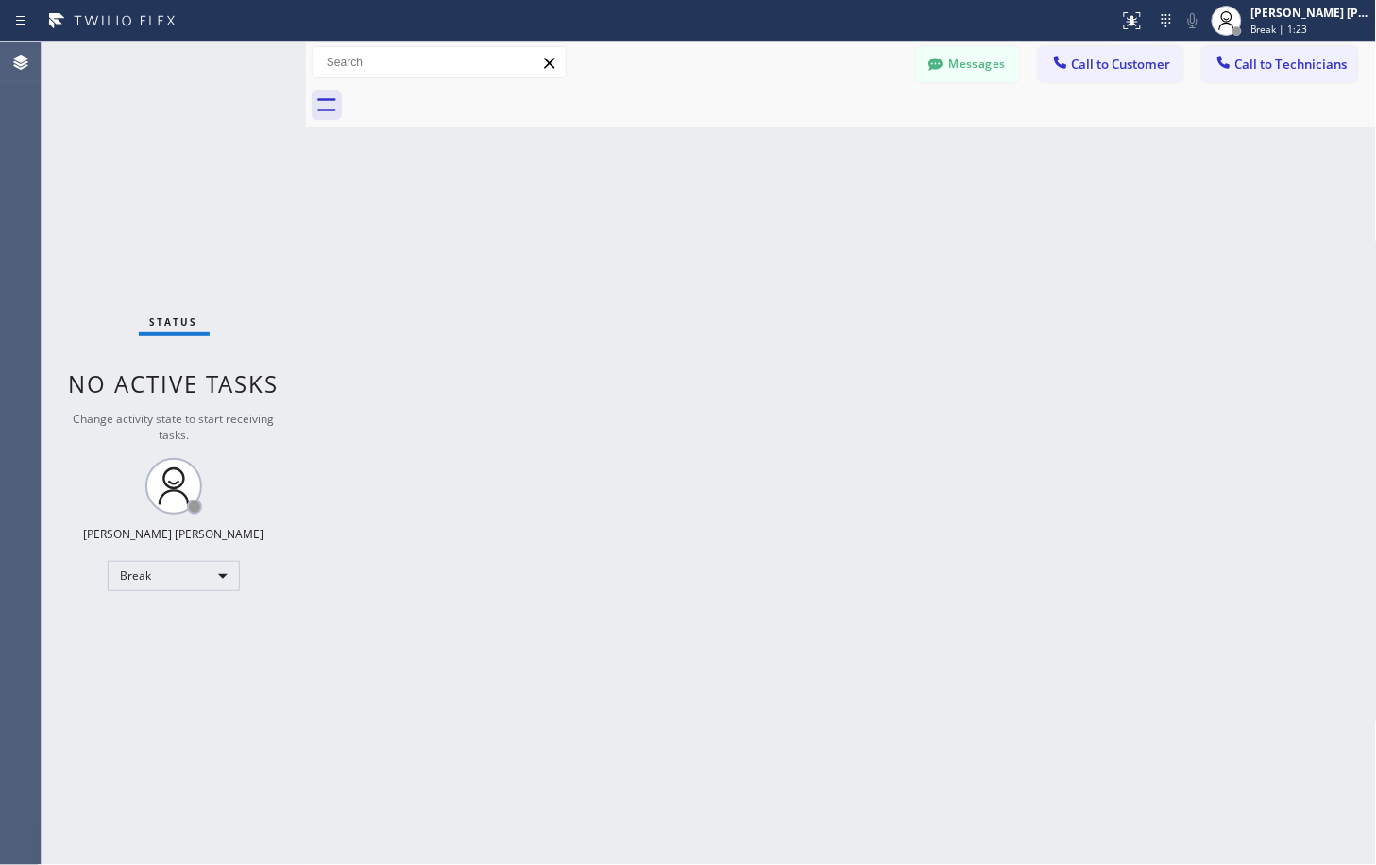
click at [1021, 217] on div "Back to Dashboard Change Sender ID Customers Technicians Select a contact Outbo…" at bounding box center [841, 453] width 1071 height 823
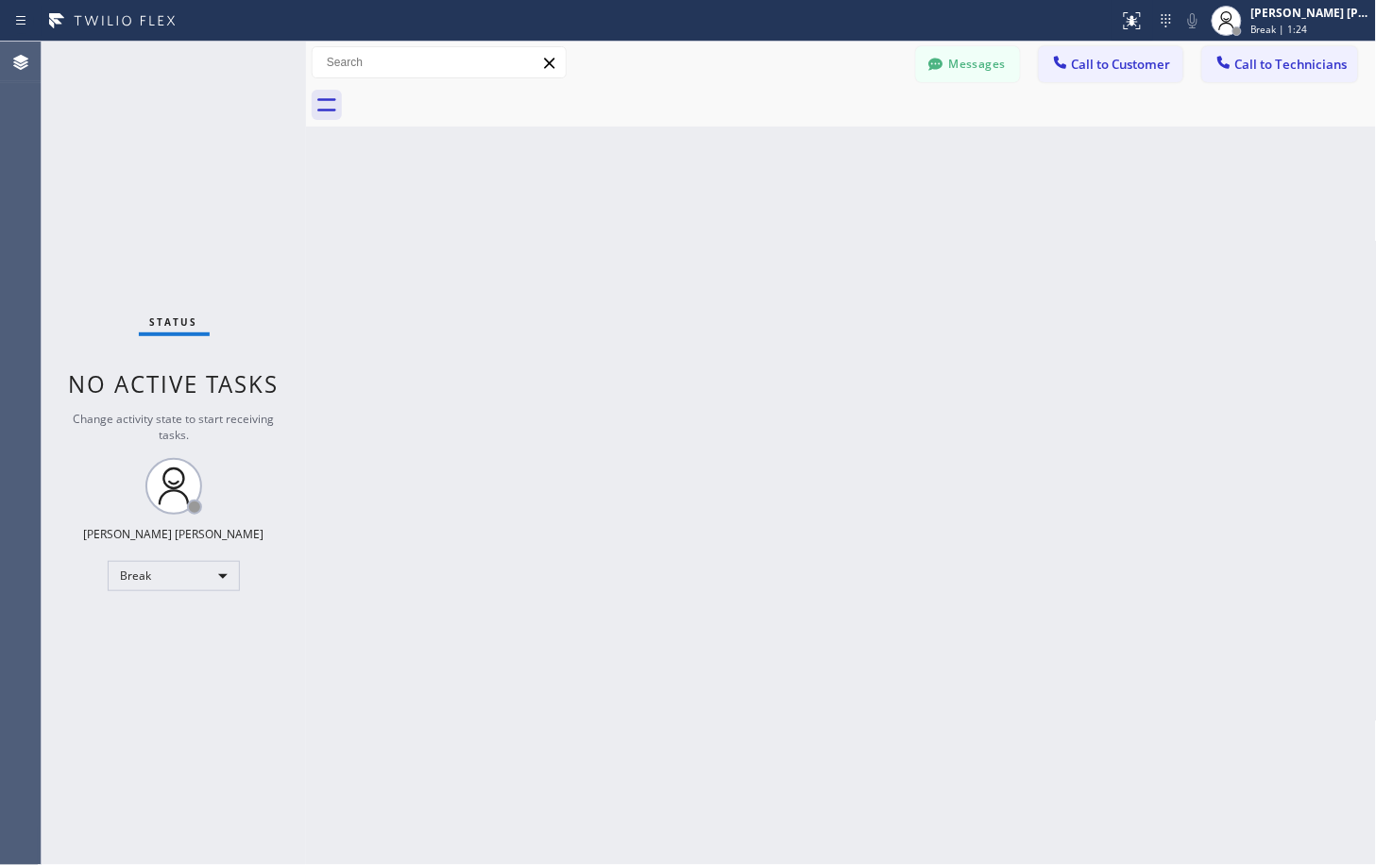
click at [1021, 217] on div "Back to Dashboard Change Sender ID Customers Technicians Select a contact Outbo…" at bounding box center [841, 453] width 1071 height 823
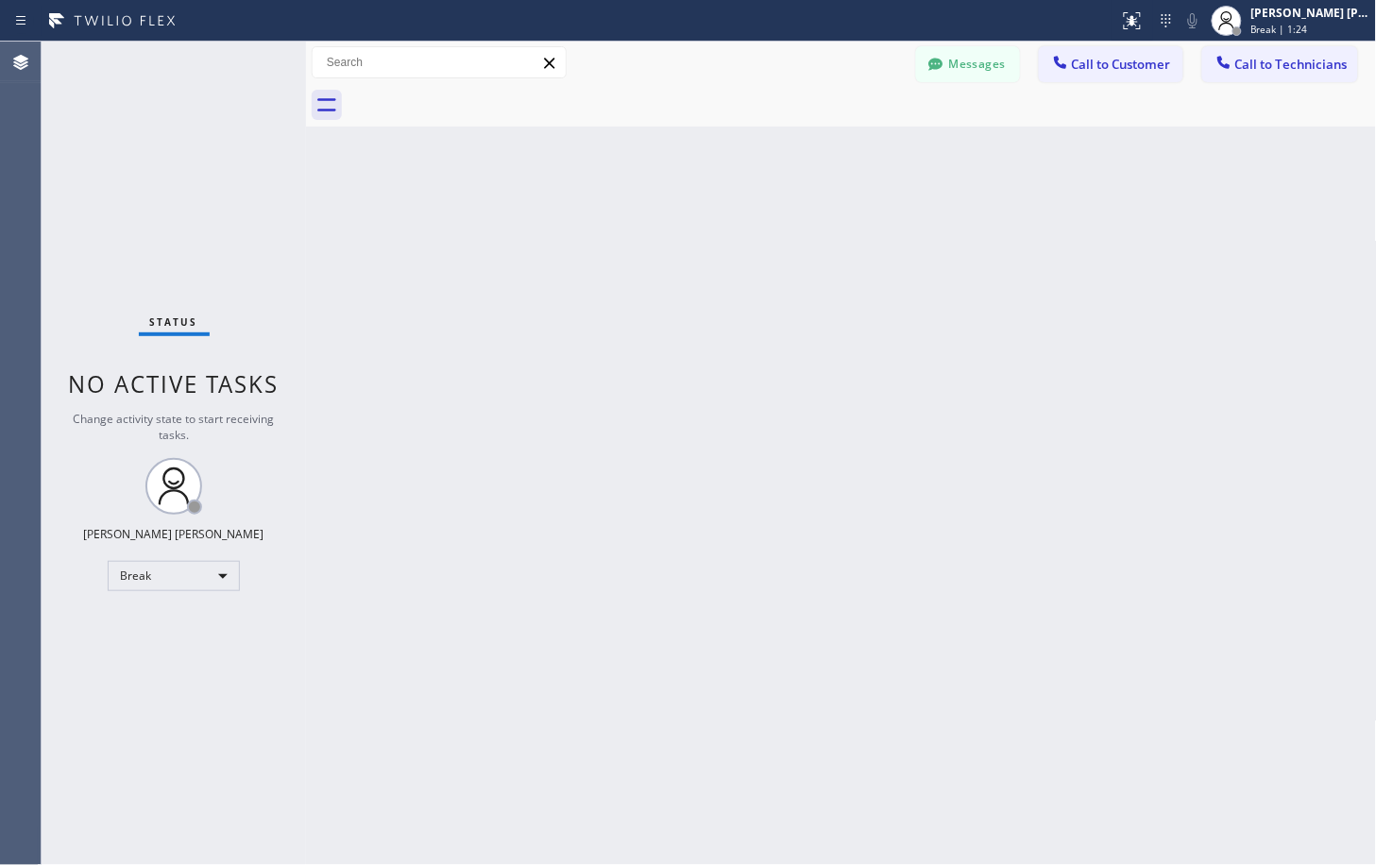
click at [1021, 217] on div "Back to Dashboard Change Sender ID Customers Technicians Select a contact Outbo…" at bounding box center [841, 453] width 1071 height 823
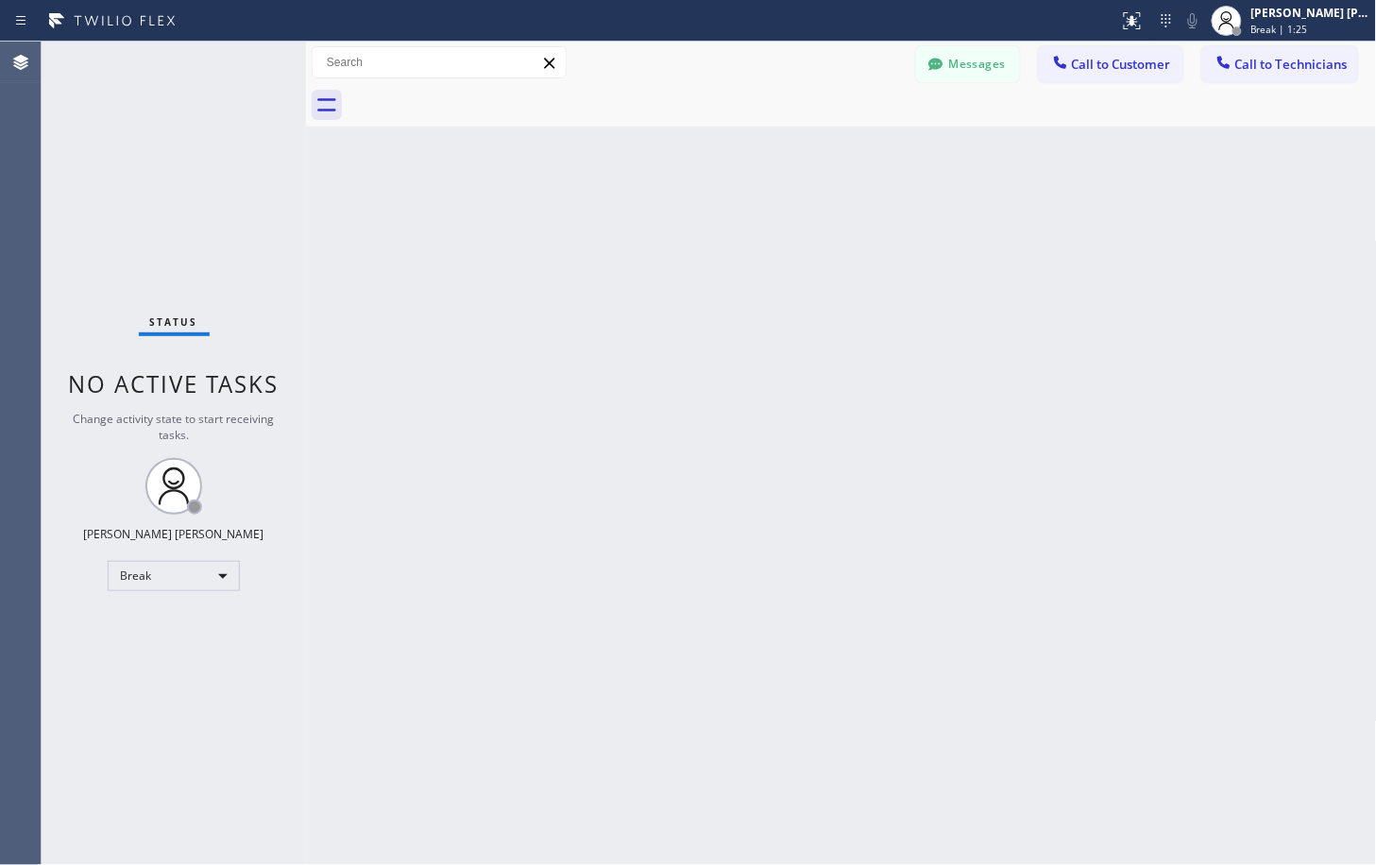
click at [1021, 217] on div "Back to Dashboard Change Sender ID Customers Technicians Select a contact Outbo…" at bounding box center [841, 453] width 1071 height 823
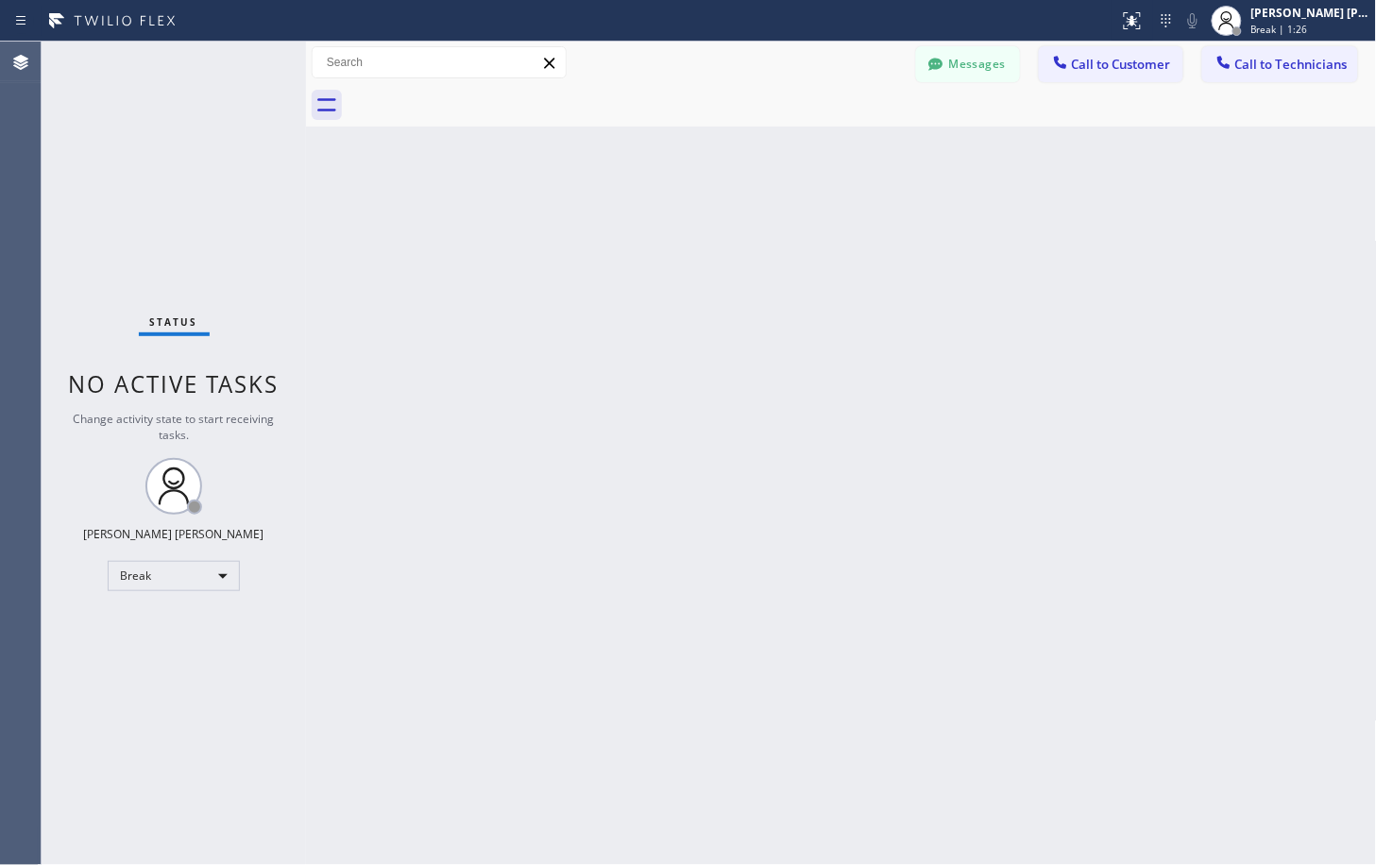
click at [1021, 217] on div "Back to Dashboard Change Sender ID Customers Technicians Select a contact Outbo…" at bounding box center [841, 453] width 1071 height 823
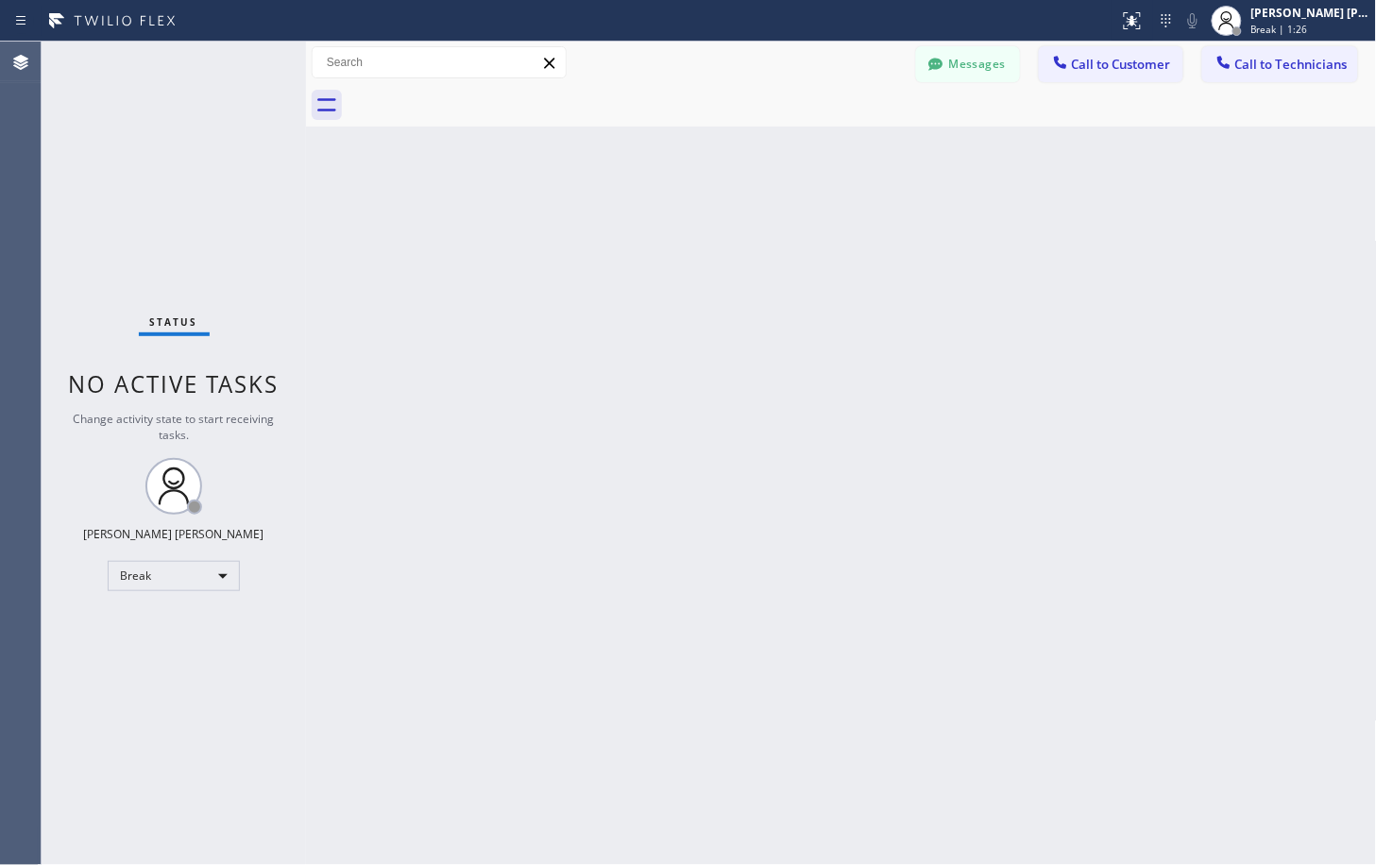
click at [1021, 217] on div "Back to Dashboard Change Sender ID Customers Technicians Select a contact Outbo…" at bounding box center [841, 453] width 1071 height 823
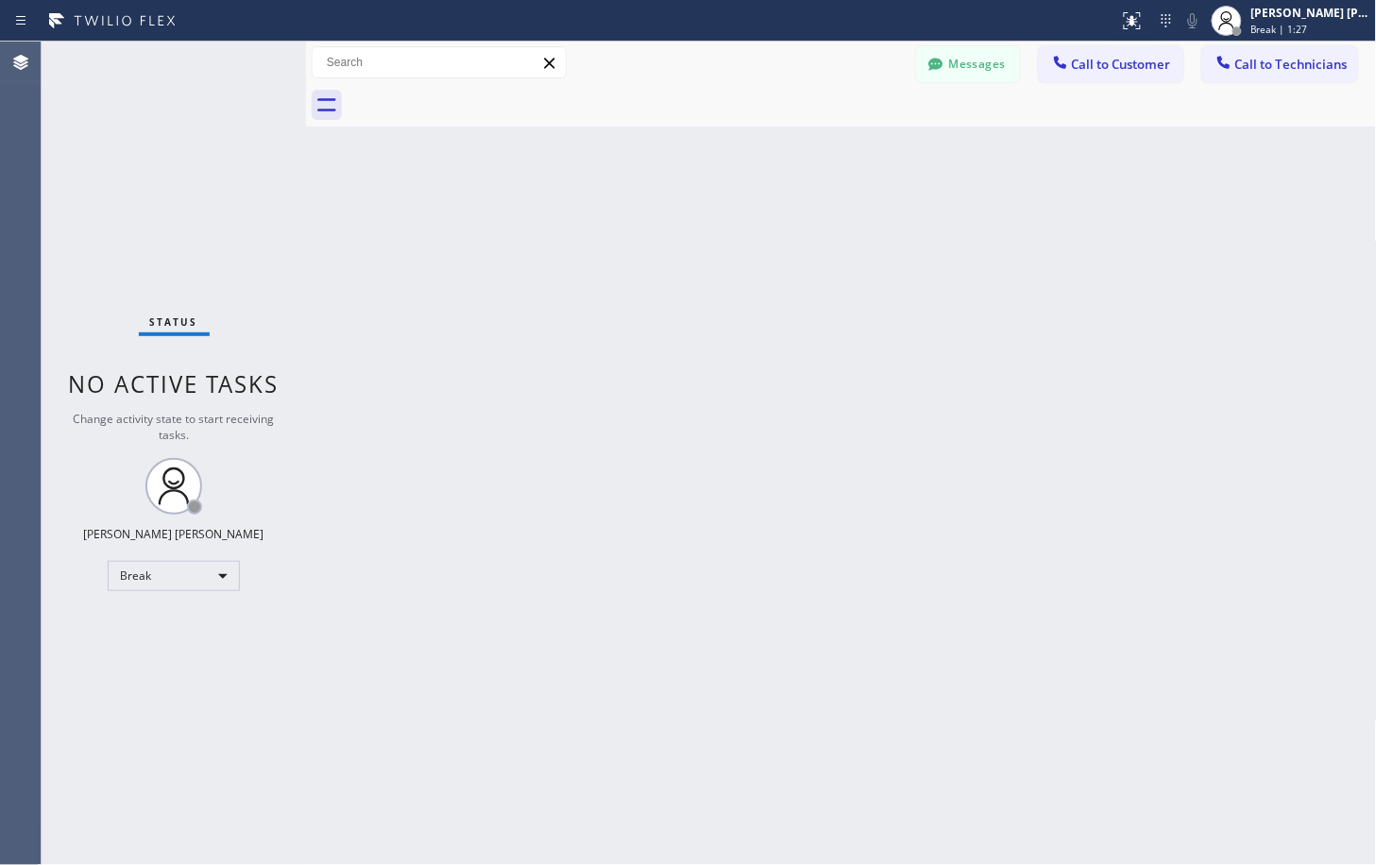
click at [1021, 217] on div "Back to Dashboard Change Sender ID Customers Technicians Select a contact Outbo…" at bounding box center [841, 453] width 1071 height 823
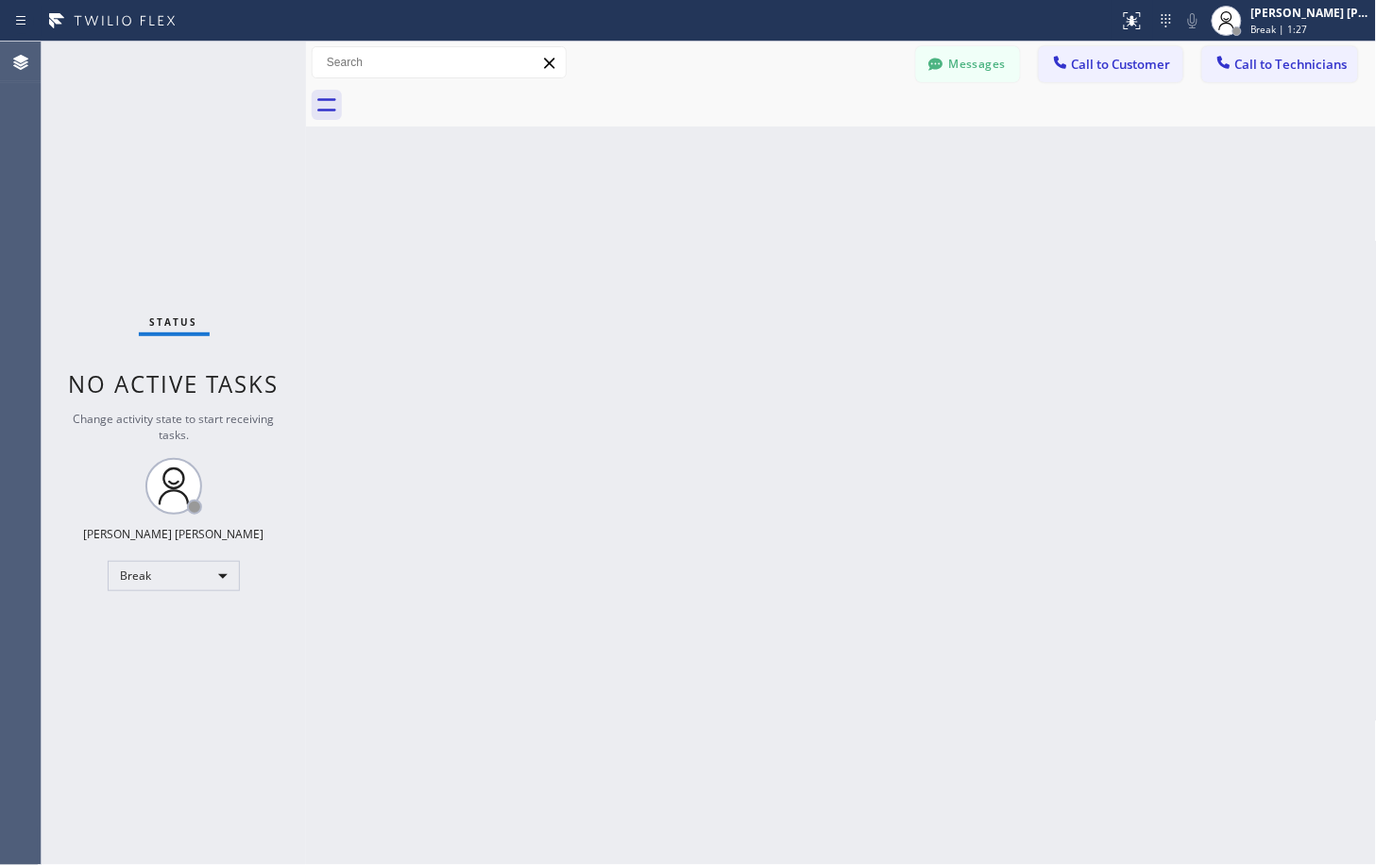
click at [1021, 217] on div "Back to Dashboard Change Sender ID Customers Technicians Select a contact Outbo…" at bounding box center [841, 453] width 1071 height 823
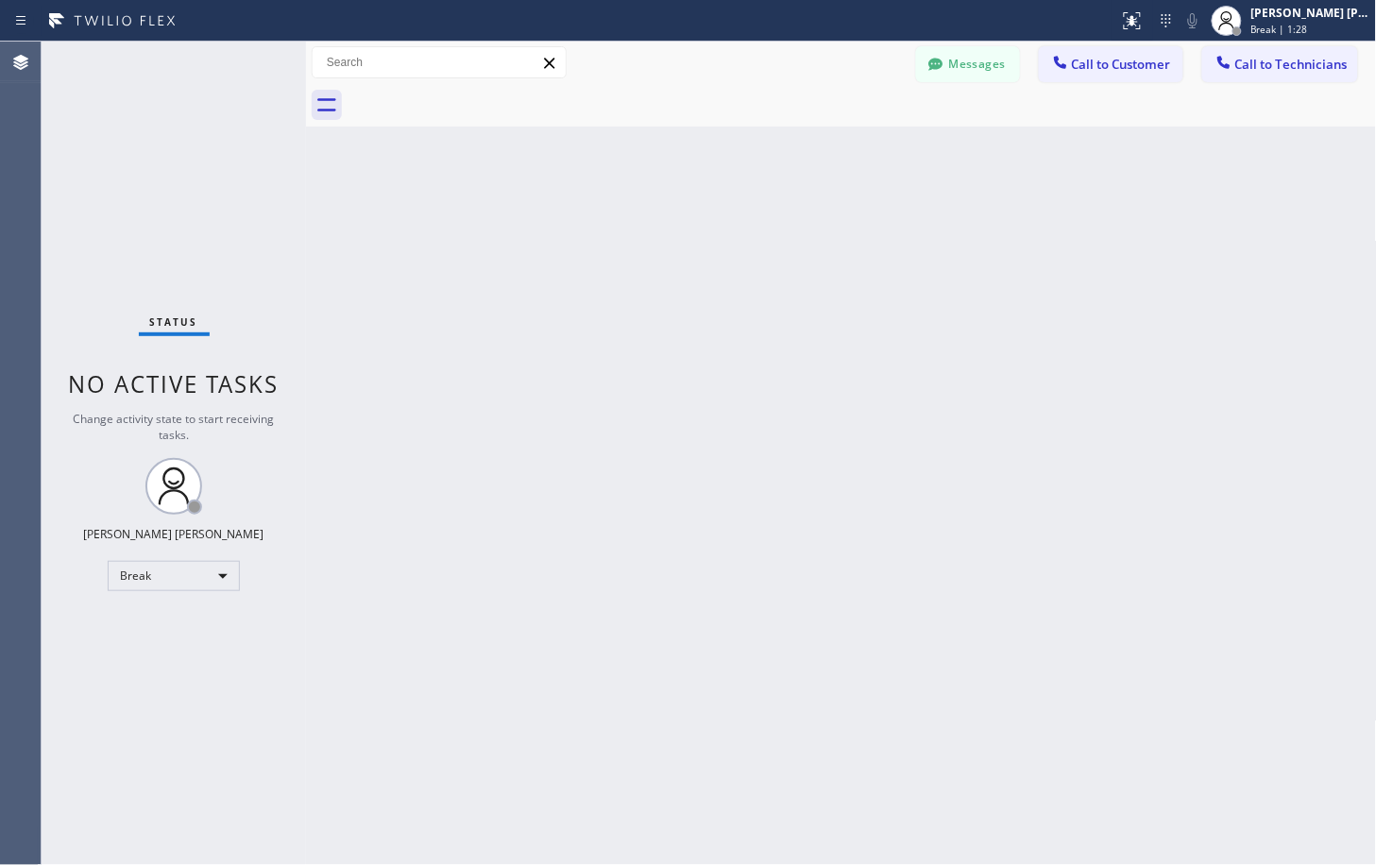
click at [1021, 217] on div "Back to Dashboard Change Sender ID Customers Technicians Select a contact Outbo…" at bounding box center [841, 453] width 1071 height 823
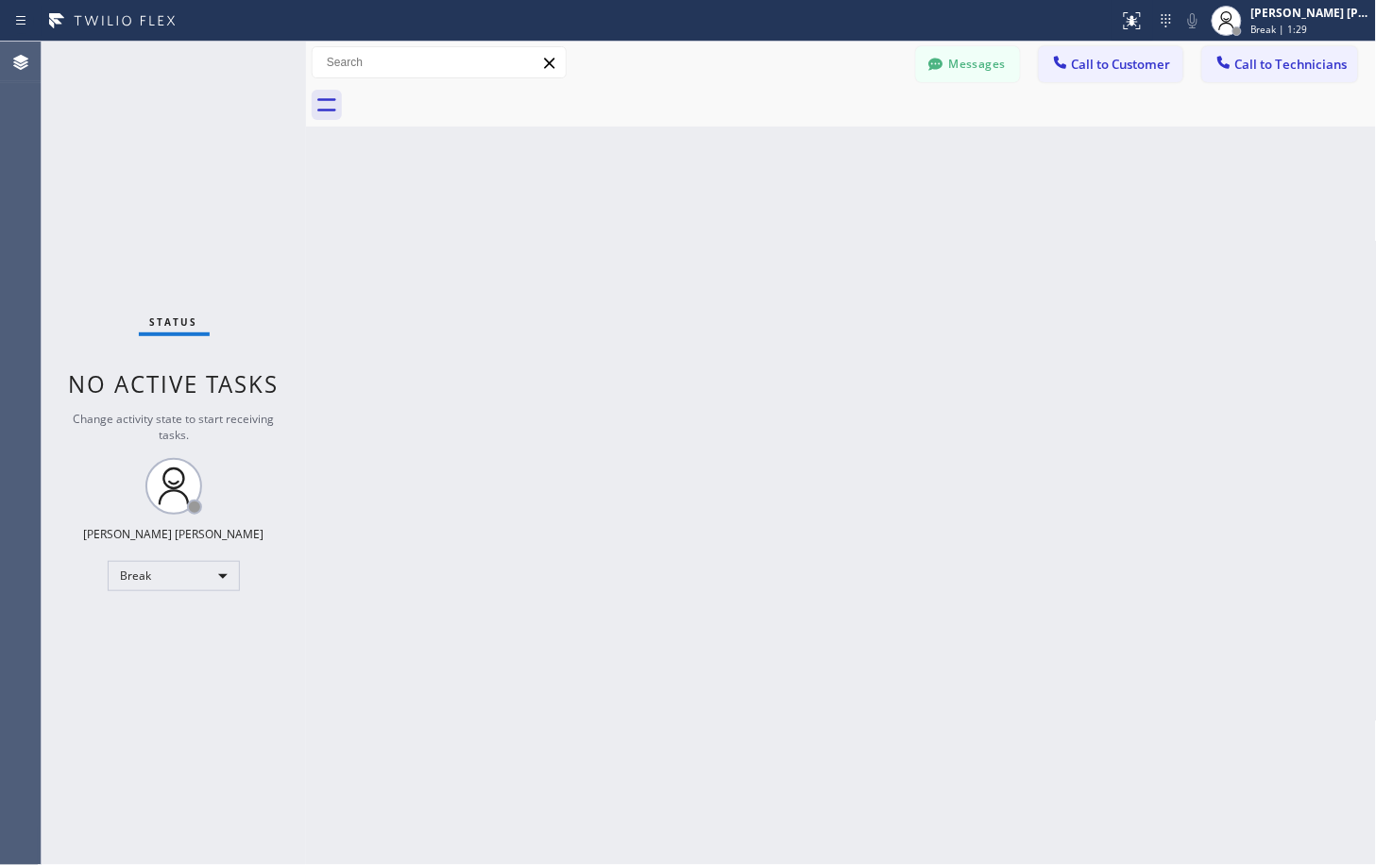
click at [1021, 217] on div "Back to Dashboard Change Sender ID Customers Technicians Select a contact Outbo…" at bounding box center [841, 453] width 1071 height 823
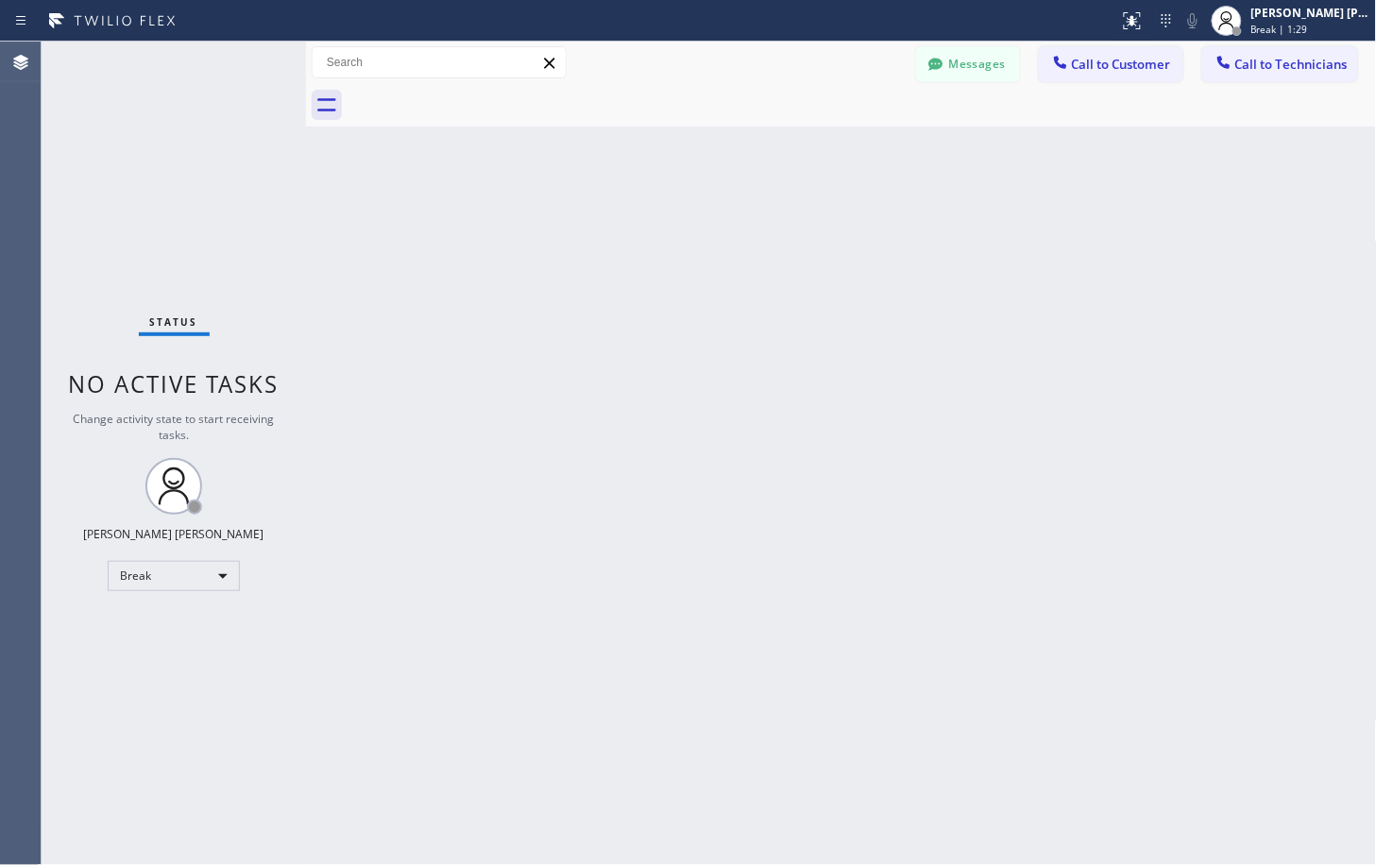
click at [1021, 217] on div "Back to Dashboard Change Sender ID Customers Technicians Select a contact Outbo…" at bounding box center [841, 453] width 1071 height 823
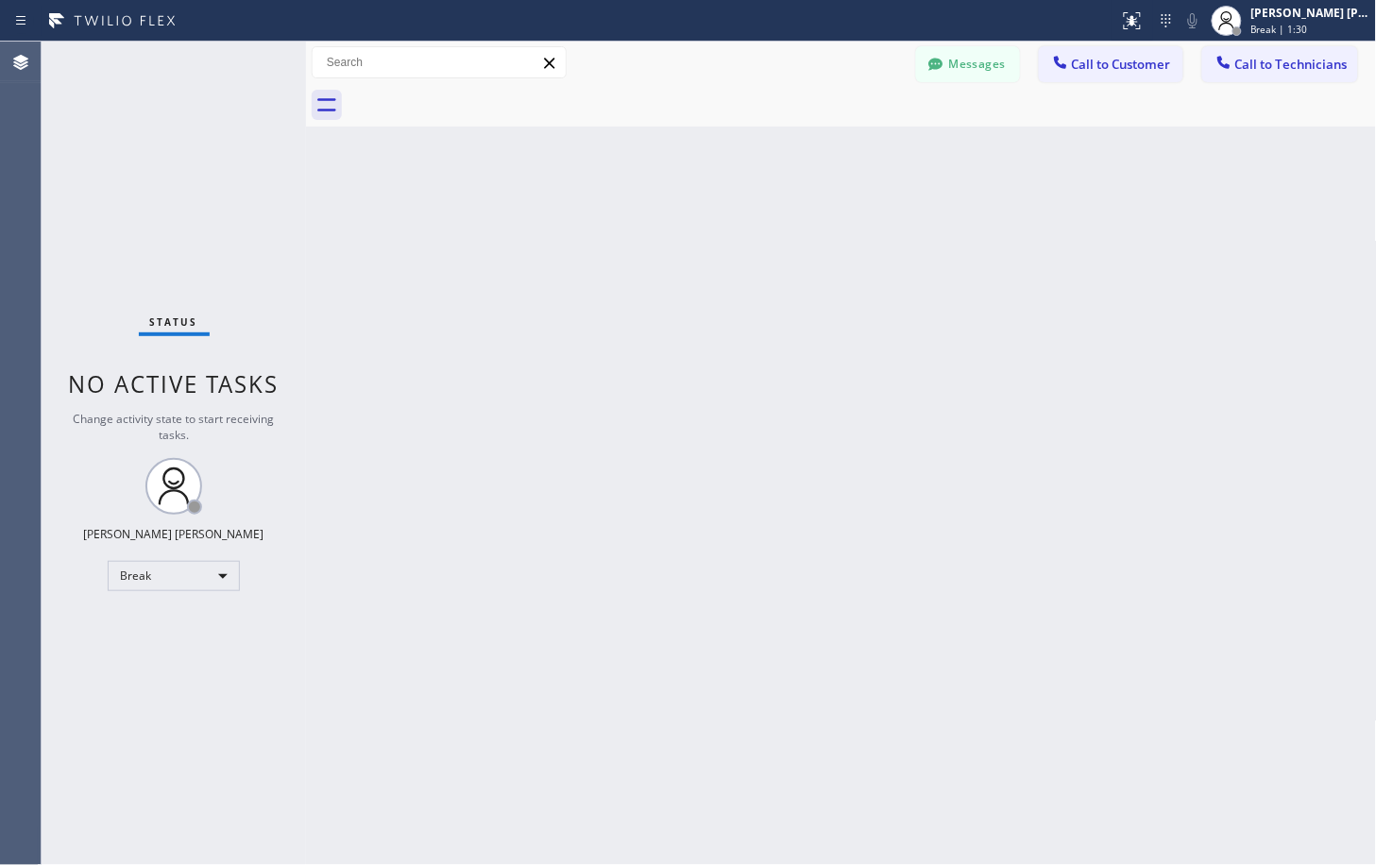
click at [1021, 217] on div "Back to Dashboard Change Sender ID Customers Technicians Select a contact Outbo…" at bounding box center [841, 453] width 1071 height 823
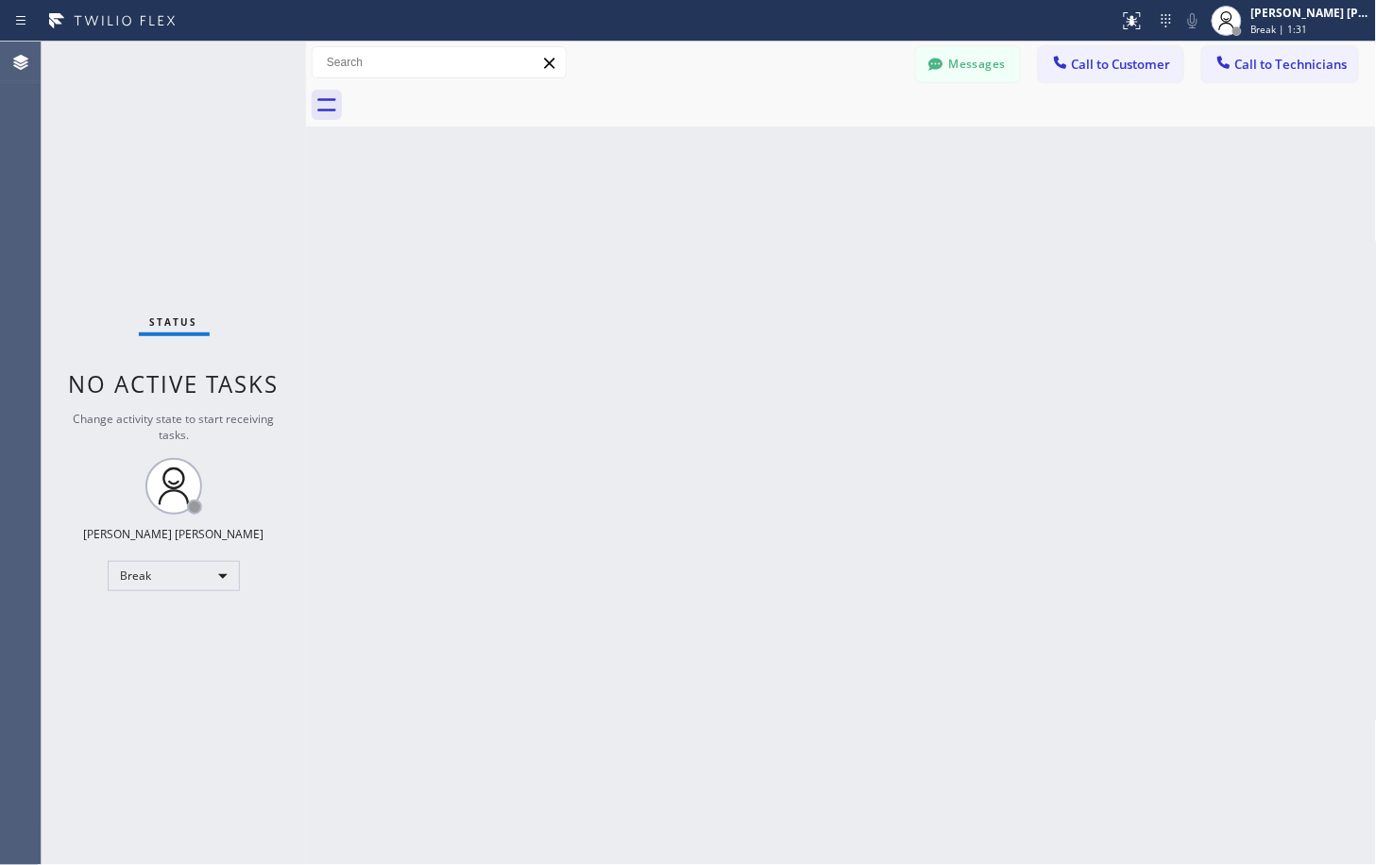
click at [1021, 217] on div "Back to Dashboard Change Sender ID Customers Technicians Select a contact Outbo…" at bounding box center [841, 453] width 1071 height 823
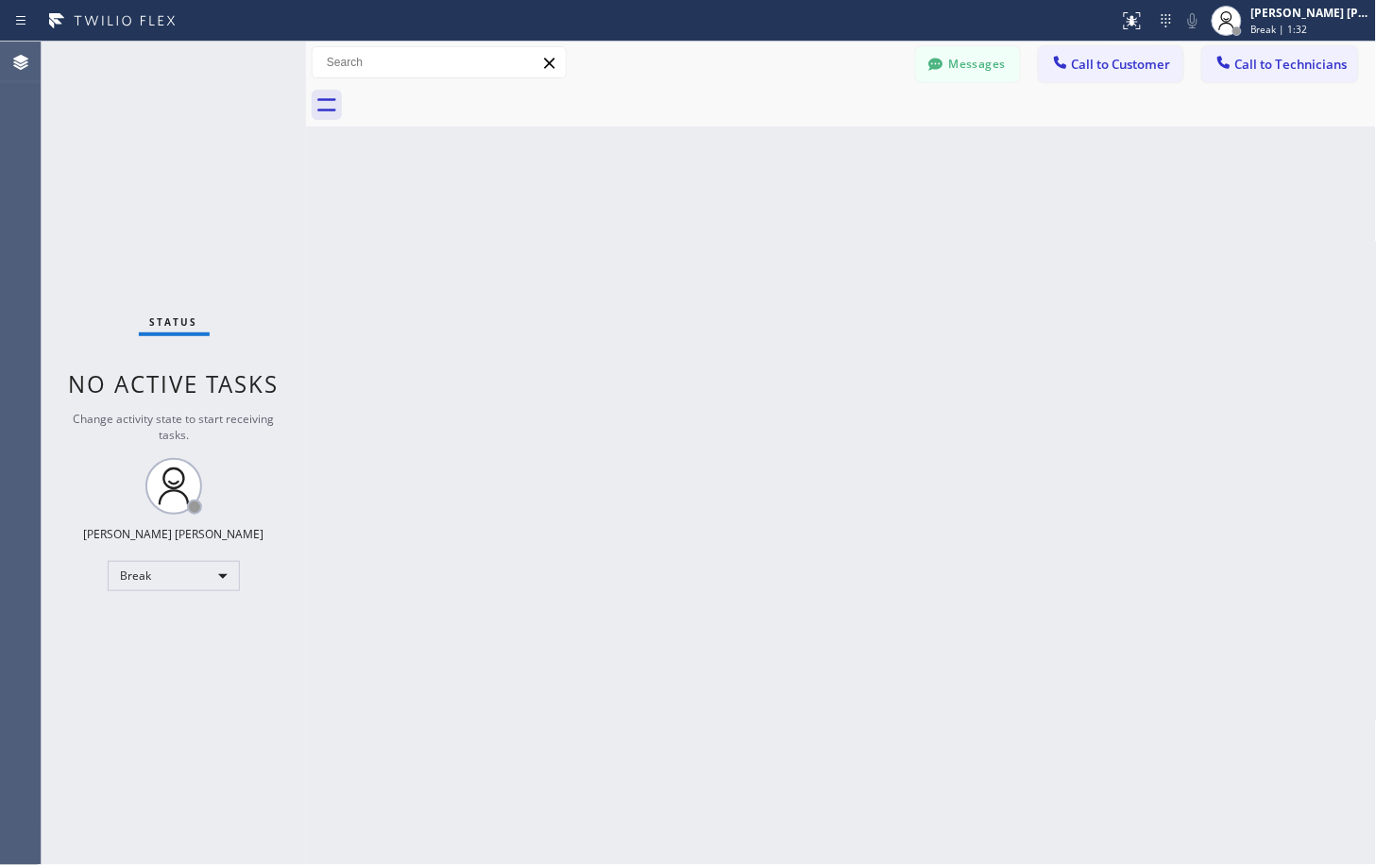
click at [1021, 217] on div "Back to Dashboard Change Sender ID Customers Technicians Select a contact Outbo…" at bounding box center [841, 453] width 1071 height 823
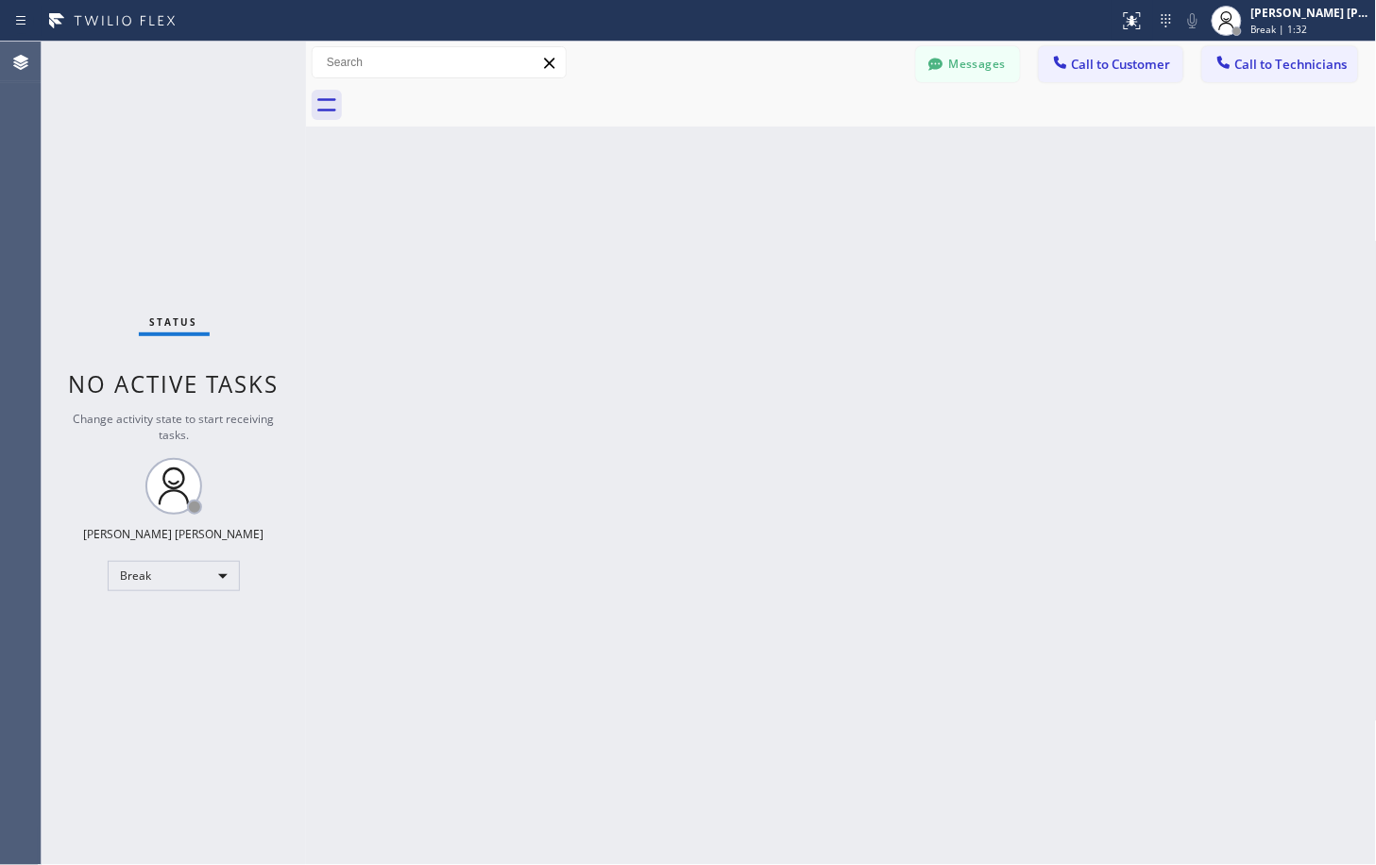
click at [1021, 217] on div "Back to Dashboard Change Sender ID Customers Technicians Select a contact Outbo…" at bounding box center [841, 453] width 1071 height 823
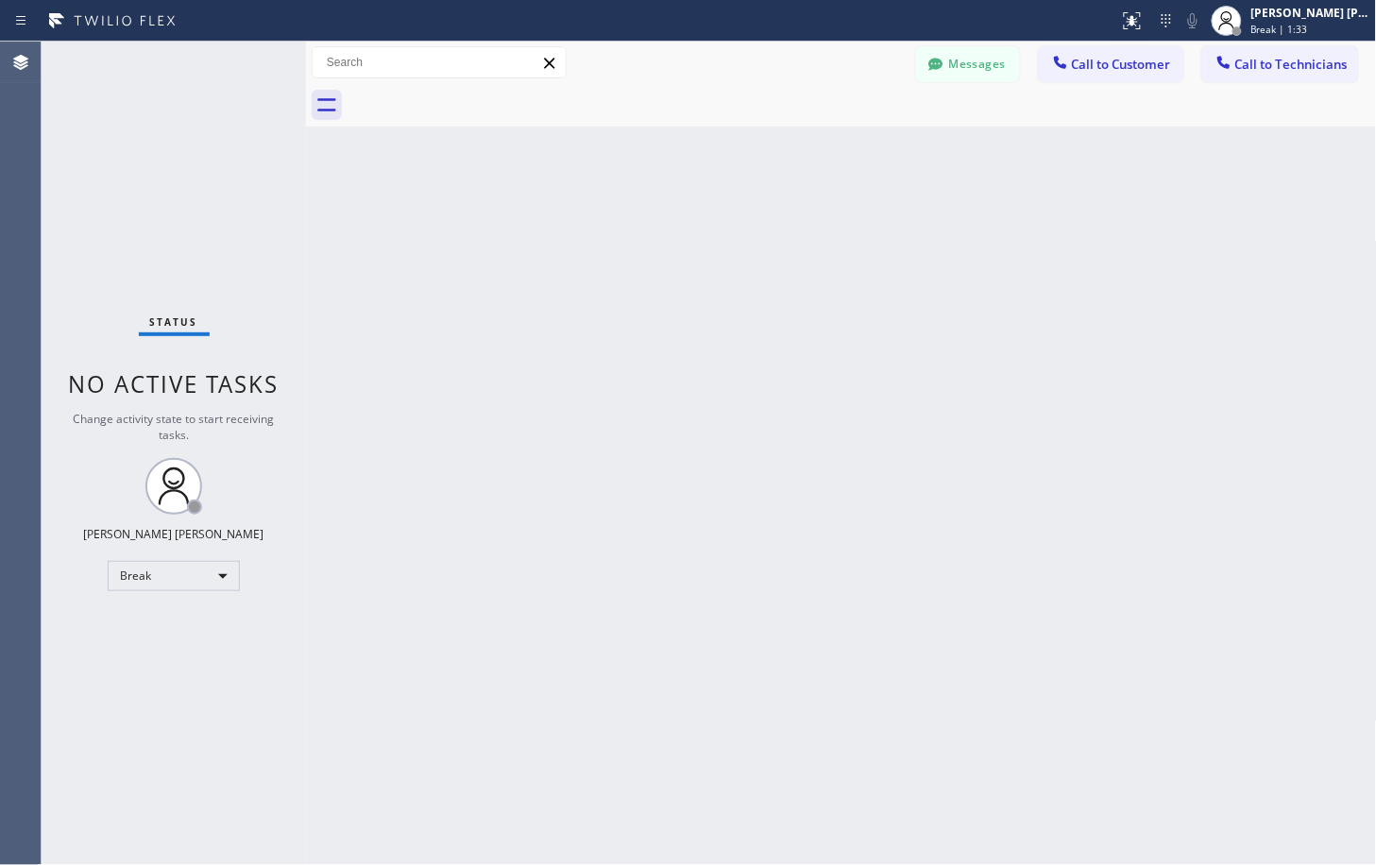
click at [1021, 217] on div "Back to Dashboard Change Sender ID Customers Technicians Select a contact Outbo…" at bounding box center [841, 453] width 1071 height 823
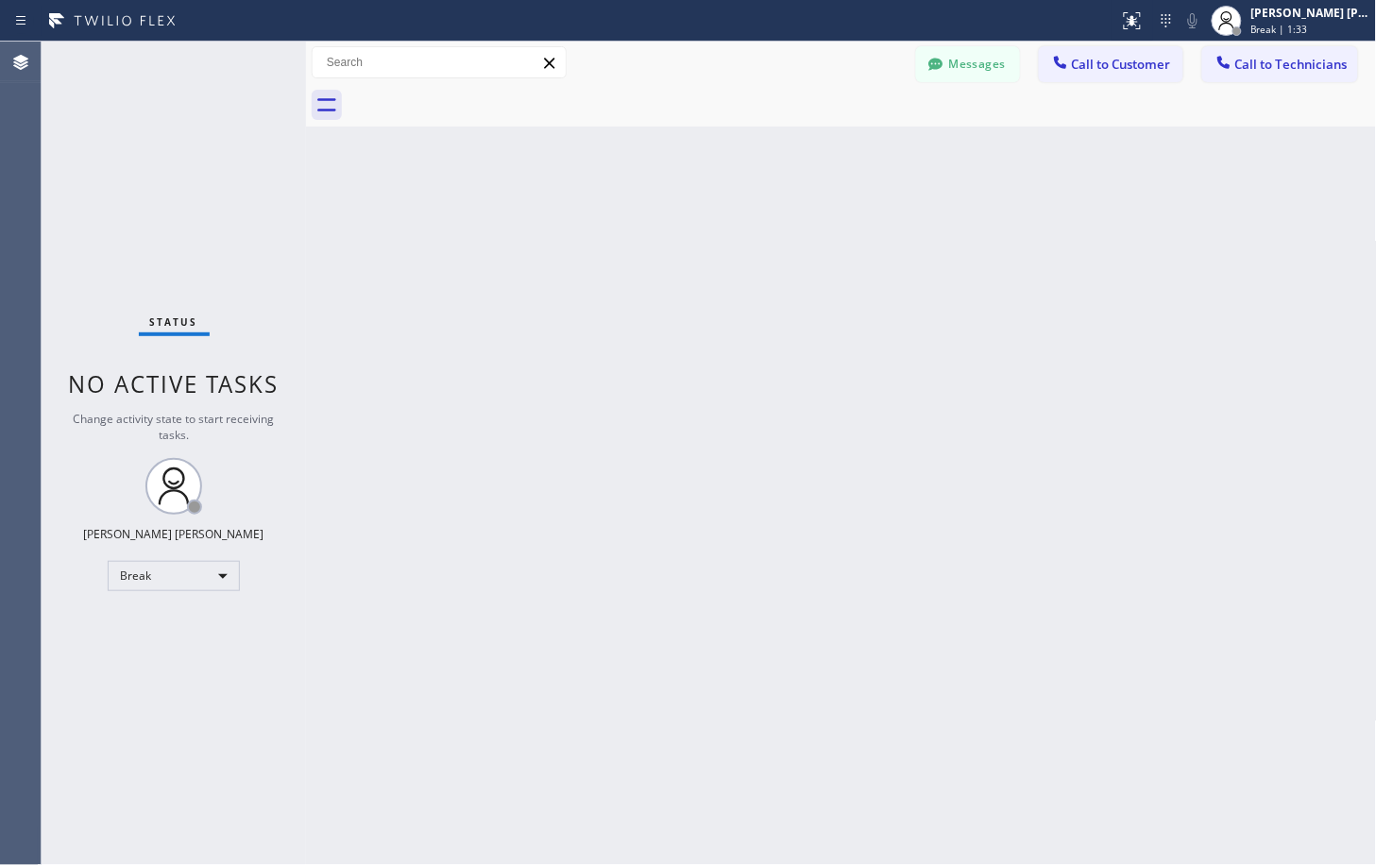
click at [1021, 217] on div "Back to Dashboard Change Sender ID Customers Technicians Select a contact Outbo…" at bounding box center [841, 453] width 1071 height 823
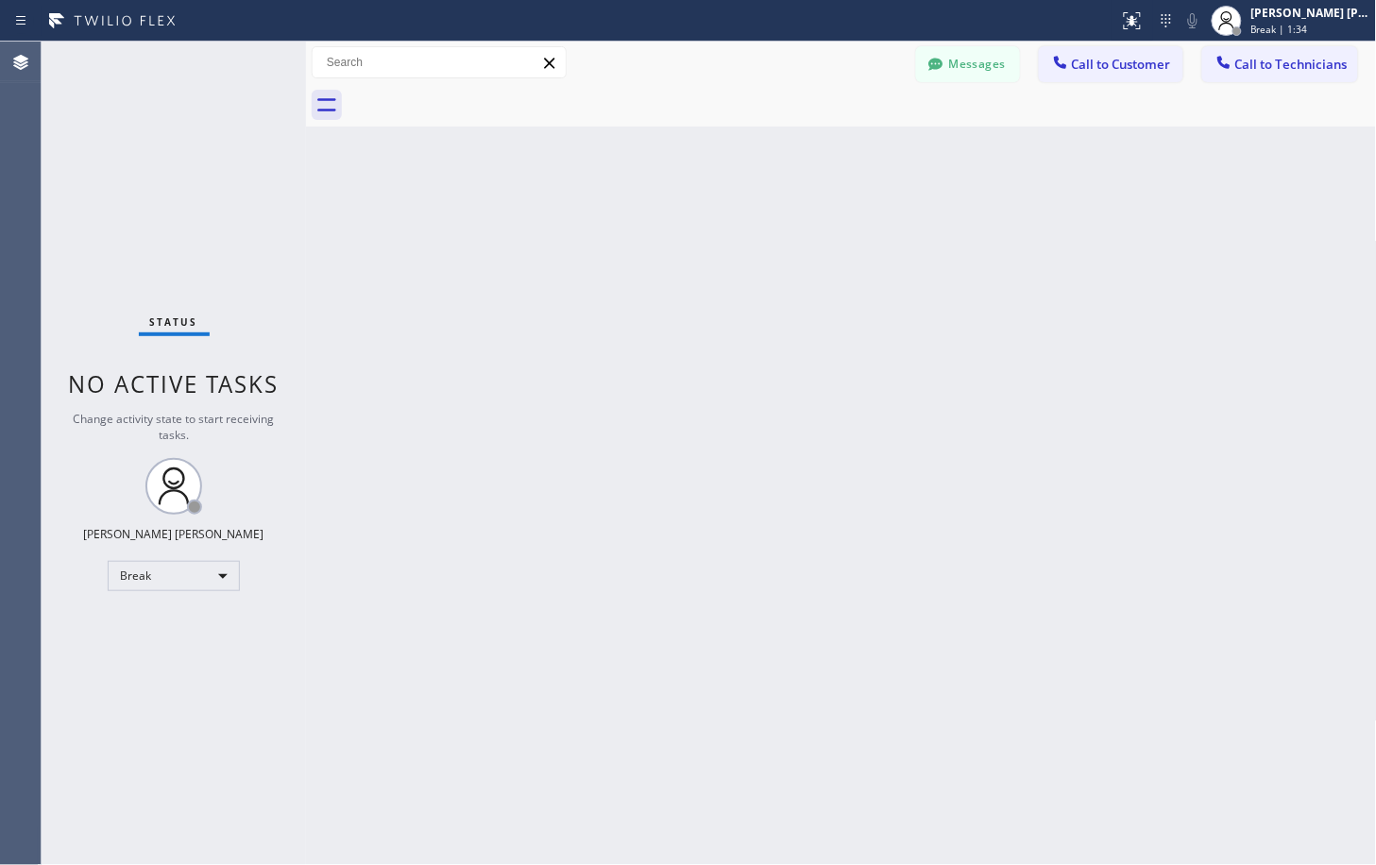
click at [1021, 217] on div "Back to Dashboard Change Sender ID Customers Technicians Select a contact Outbo…" at bounding box center [841, 453] width 1071 height 823
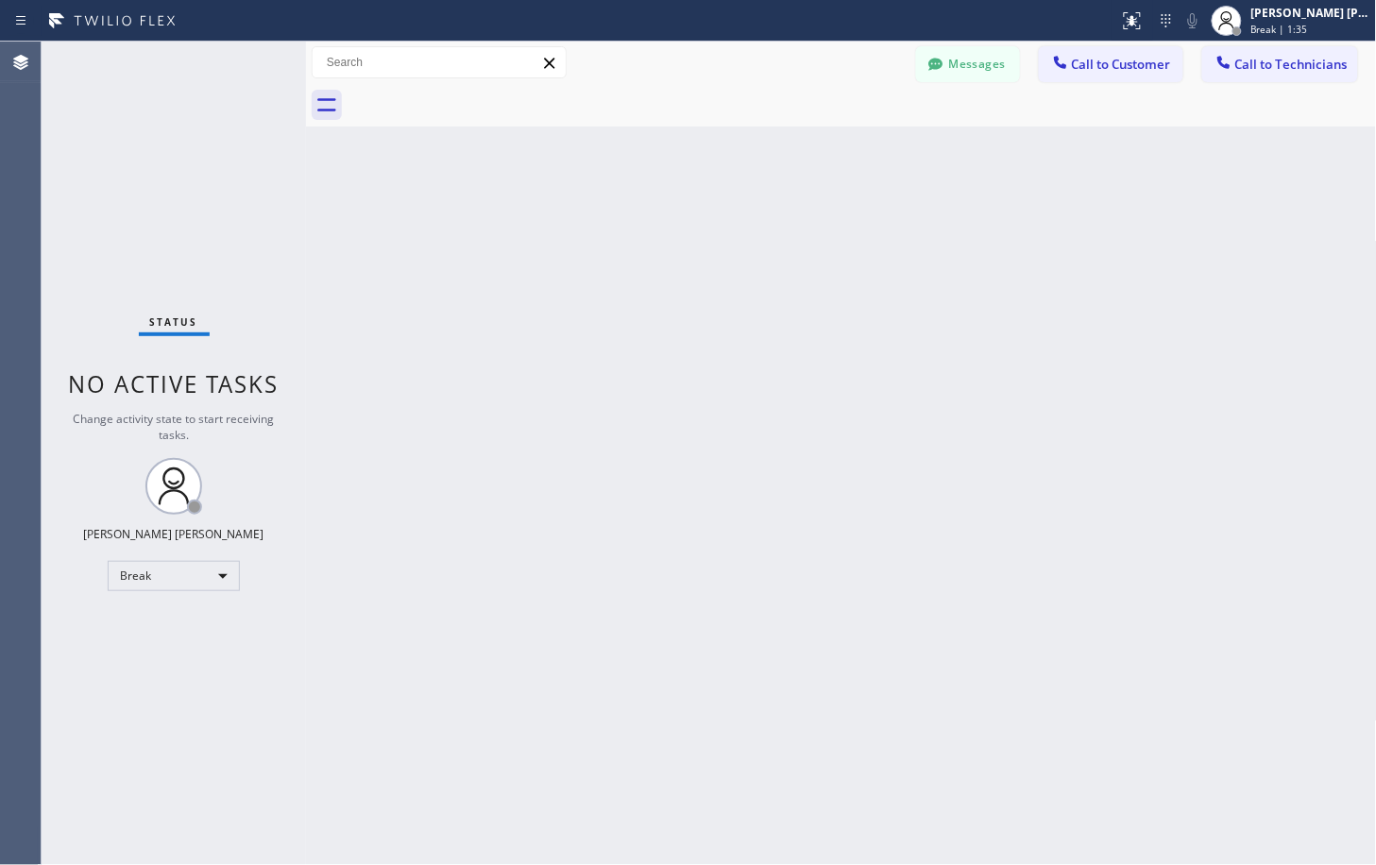
click at [1021, 217] on div "Back to Dashboard Change Sender ID Customers Technicians Select a contact Outbo…" at bounding box center [841, 453] width 1071 height 823
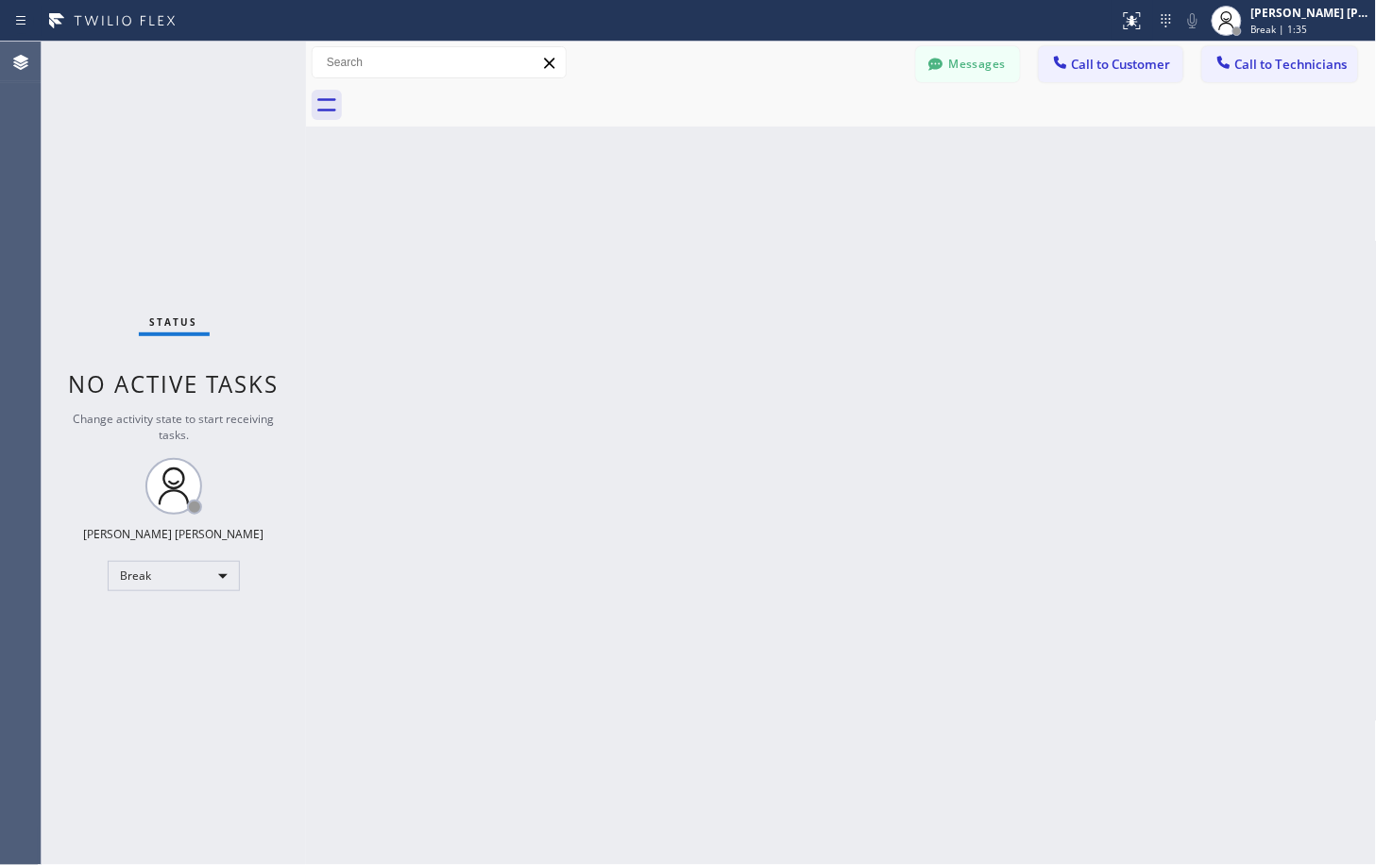
click at [1021, 217] on div "Back to Dashboard Change Sender ID Customers Technicians Select a contact Outbo…" at bounding box center [841, 453] width 1071 height 823
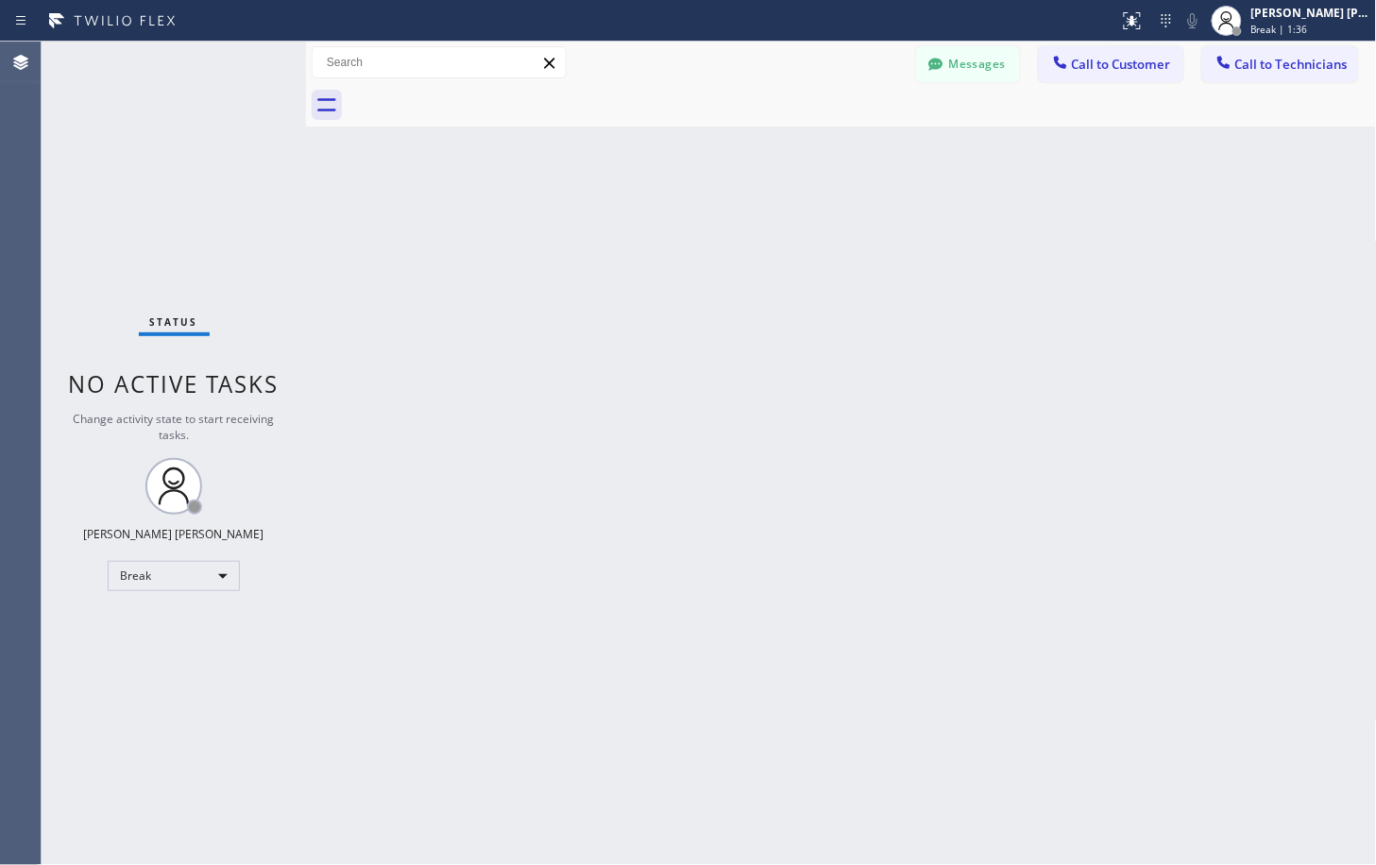
click at [1021, 217] on div "Back to Dashboard Change Sender ID Customers Technicians Select a contact Outbo…" at bounding box center [841, 453] width 1071 height 823
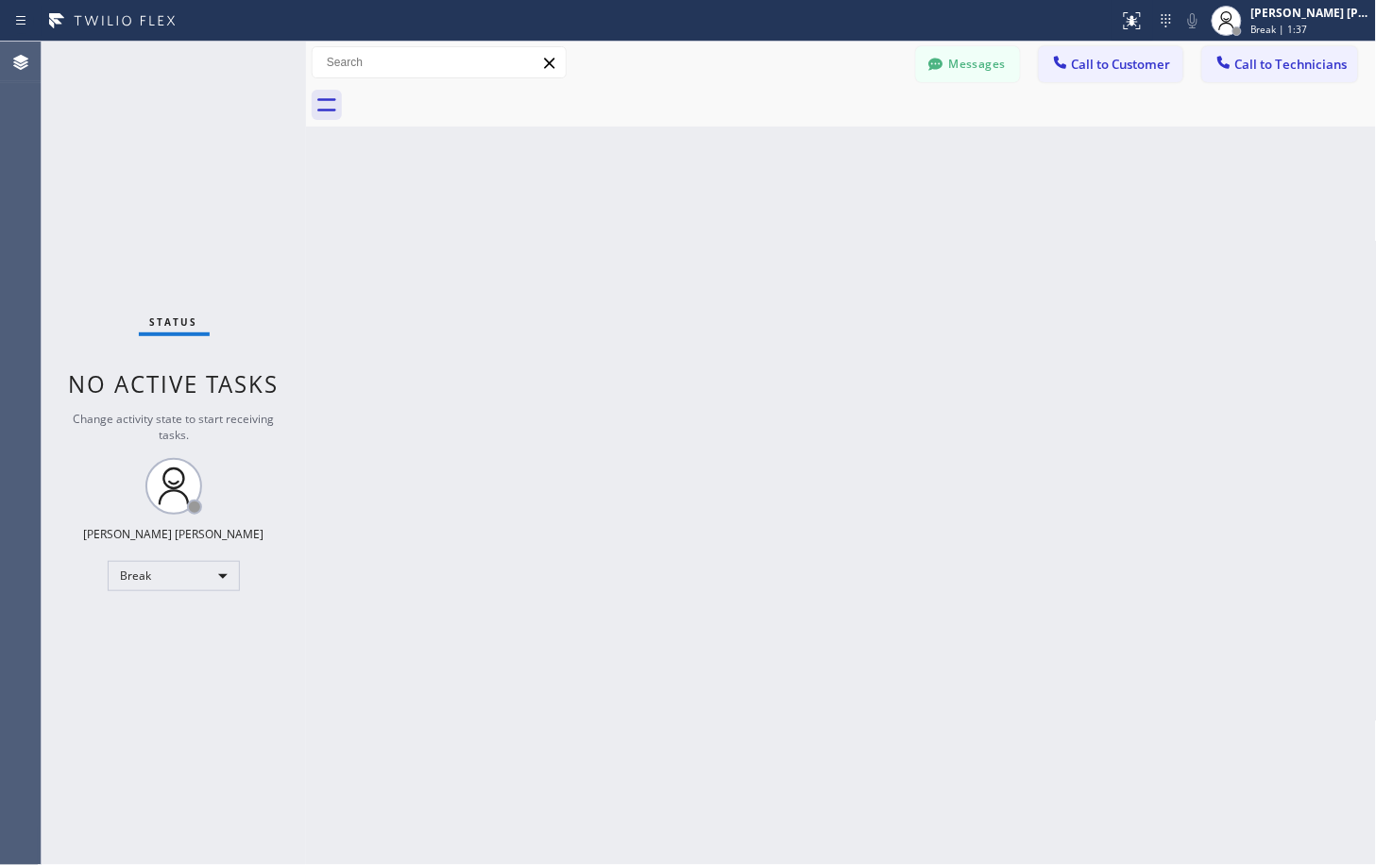
click at [1021, 217] on div "Back to Dashboard Change Sender ID Customers Technicians Select a contact Outbo…" at bounding box center [841, 453] width 1071 height 823
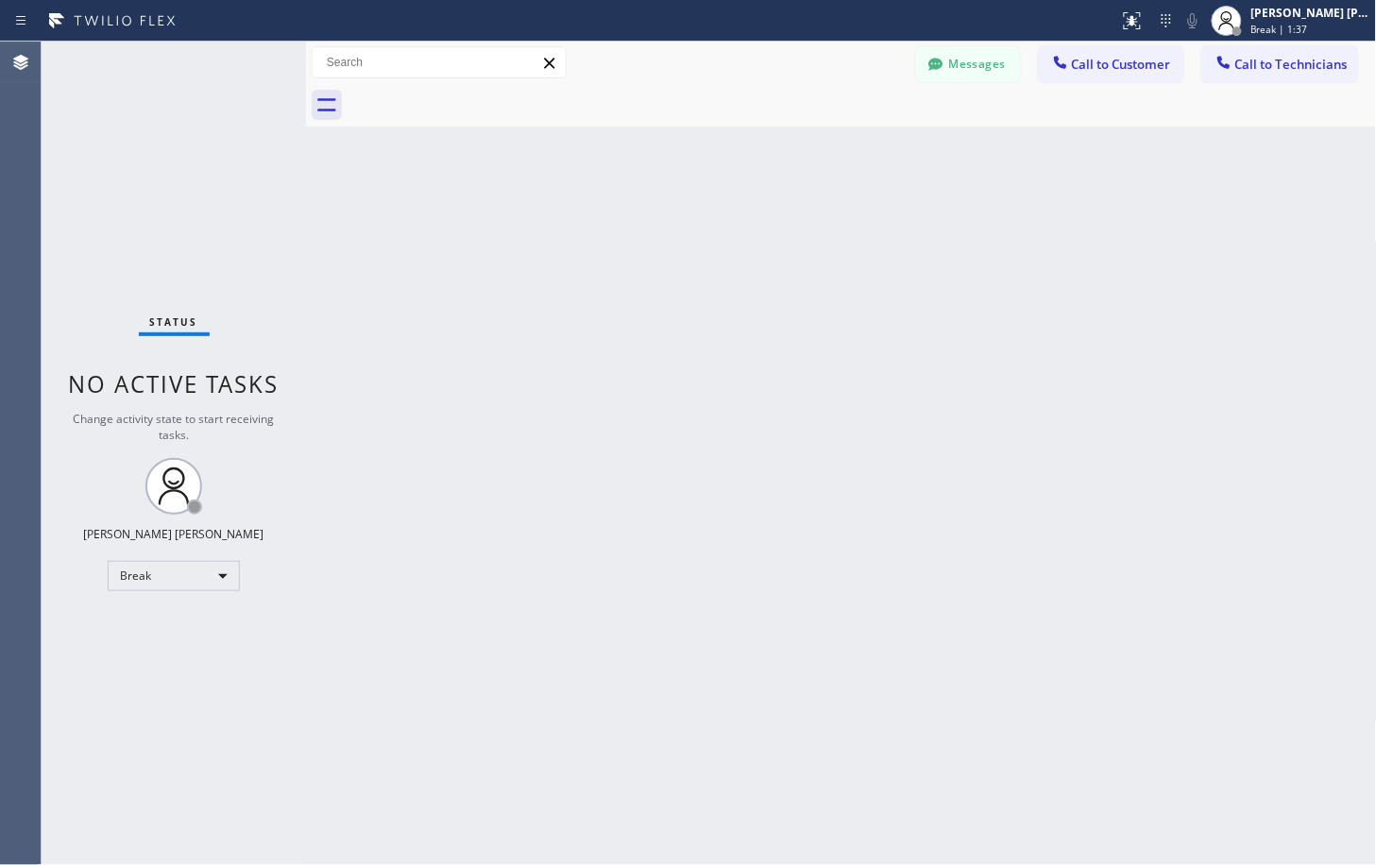
click at [1021, 217] on div "Back to Dashboard Change Sender ID Customers Technicians Select a contact Outbo…" at bounding box center [841, 453] width 1071 height 823
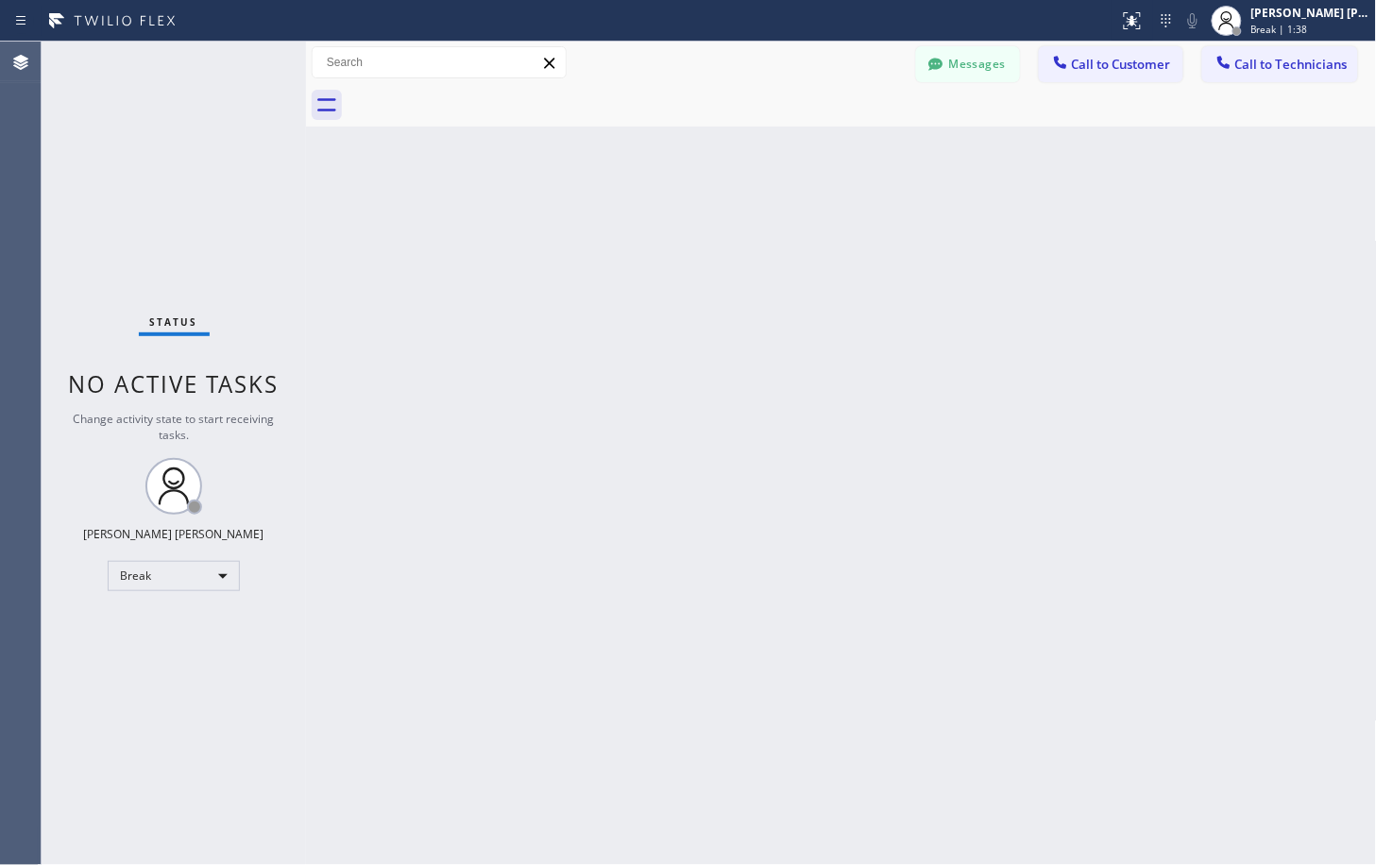
click at [1021, 217] on div "Back to Dashboard Change Sender ID Customers Technicians Select a contact Outbo…" at bounding box center [841, 453] width 1071 height 823
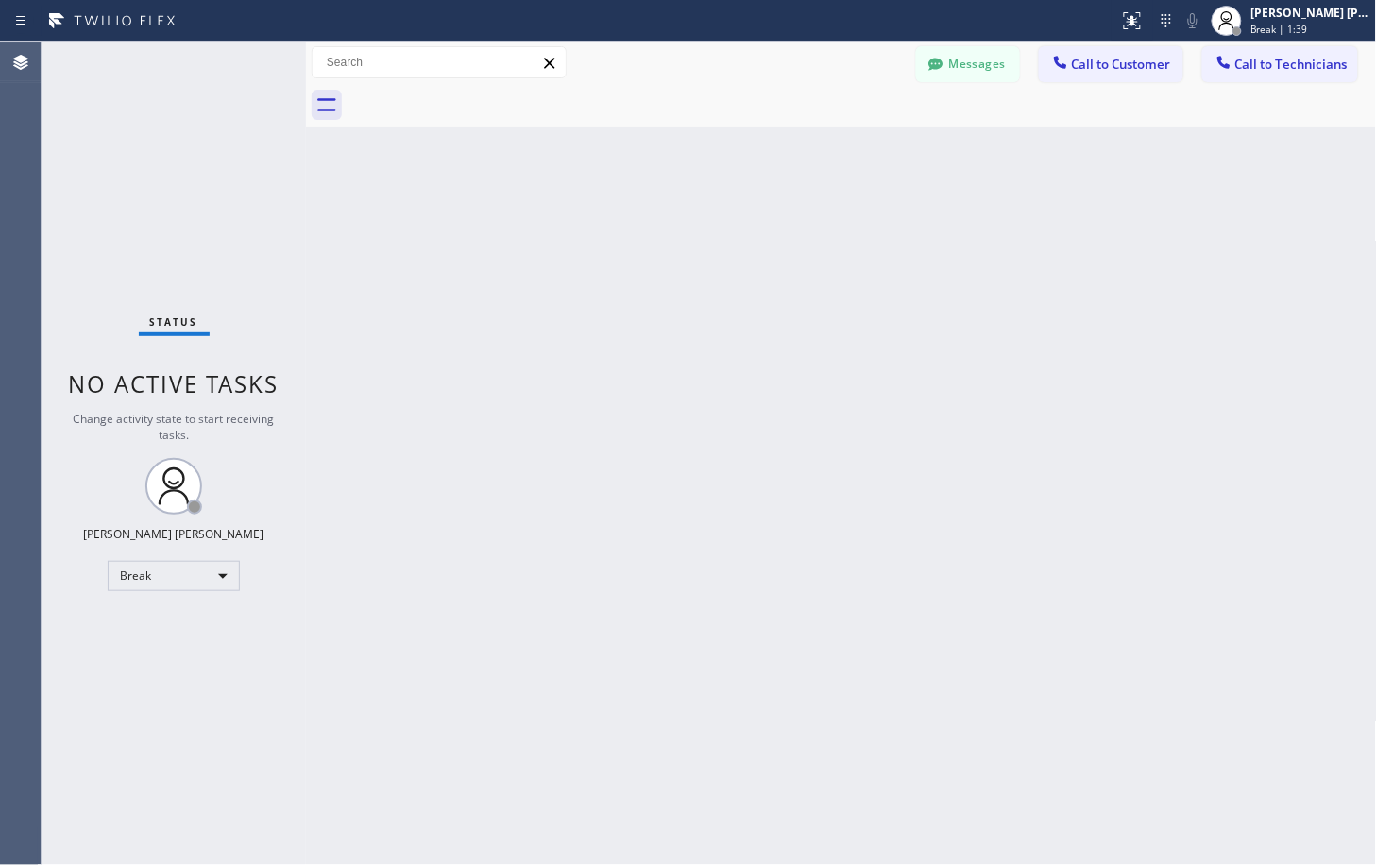
click at [1021, 217] on div "Back to Dashboard Change Sender ID Customers Technicians Select a contact Outbo…" at bounding box center [841, 453] width 1071 height 823
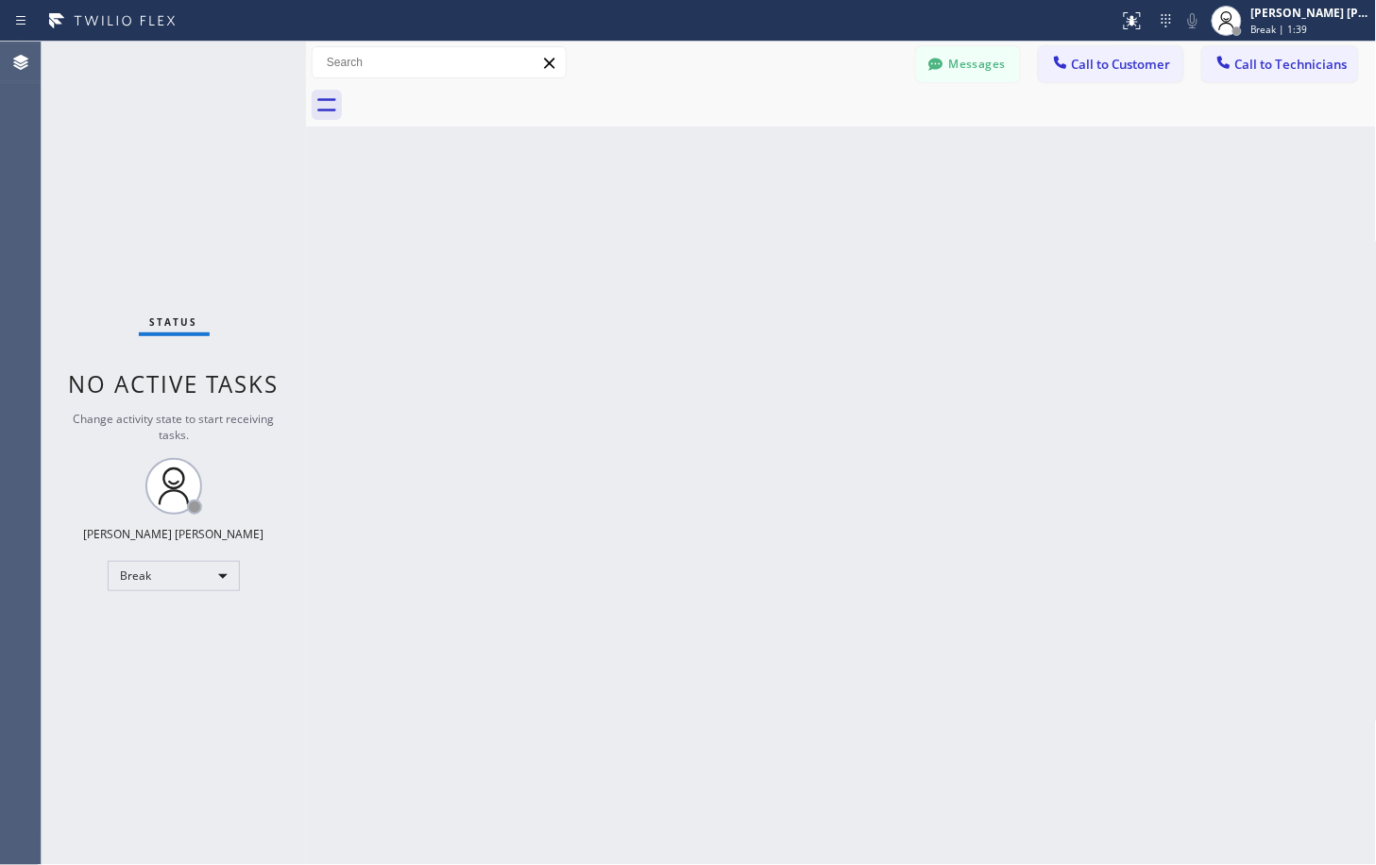
click at [1021, 217] on div "Back to Dashboard Change Sender ID Customers Technicians Select a contact Outbo…" at bounding box center [841, 453] width 1071 height 823
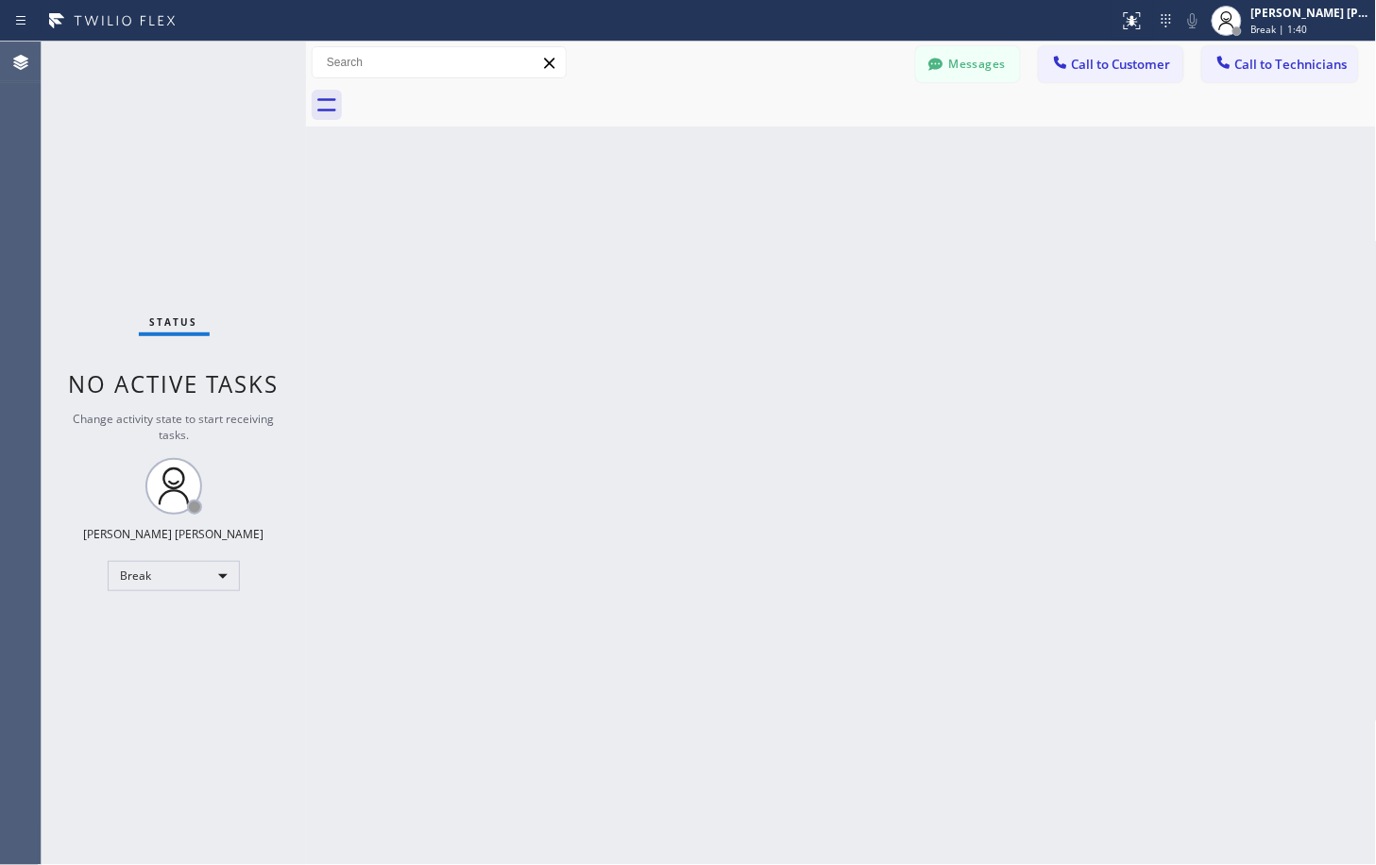
click at [1021, 217] on div "Back to Dashboard Change Sender ID Customers Technicians Select a contact Outbo…" at bounding box center [841, 453] width 1071 height 823
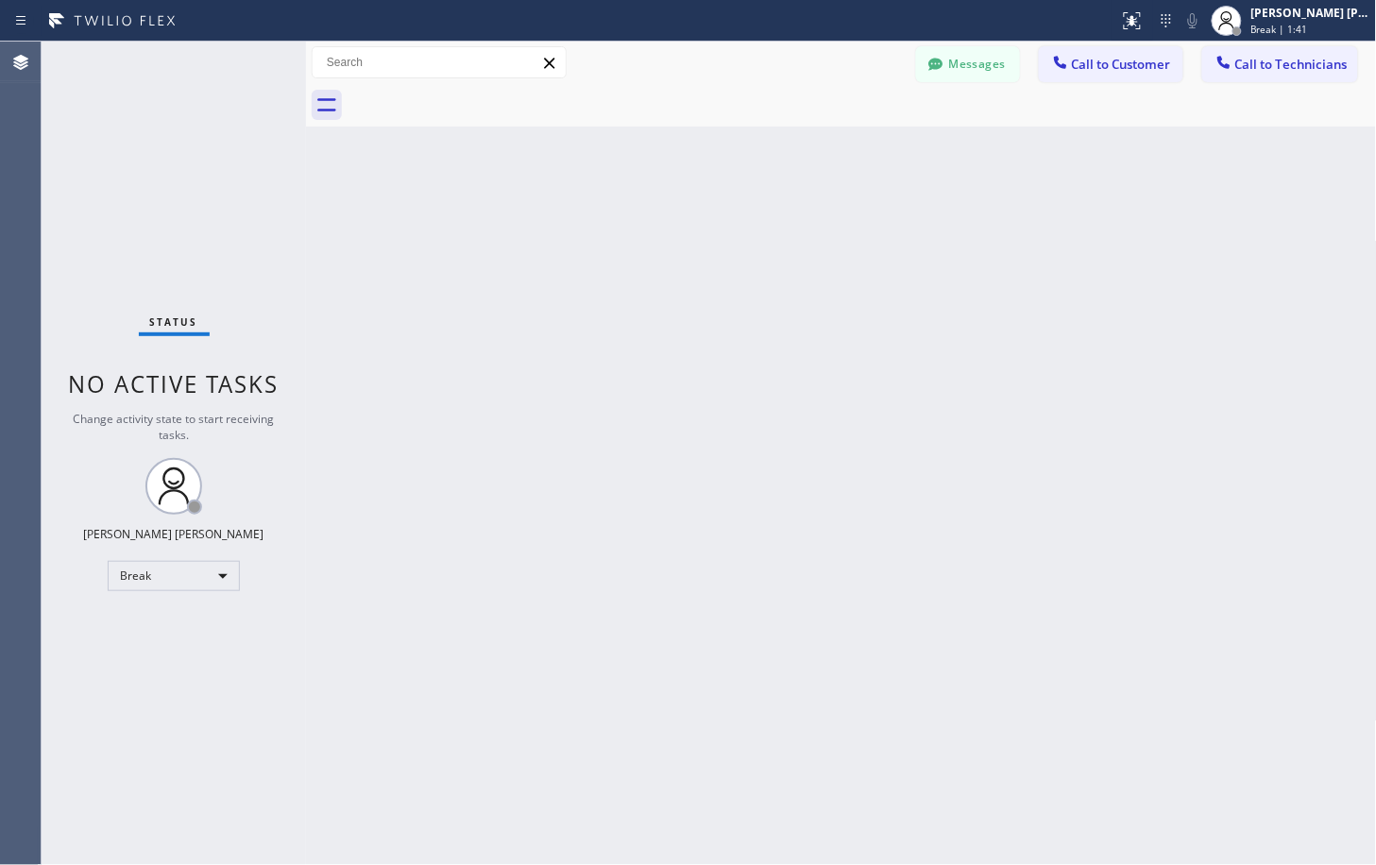
click at [1021, 217] on div "Back to Dashboard Change Sender ID Customers Technicians Select a contact Outbo…" at bounding box center [841, 453] width 1071 height 823
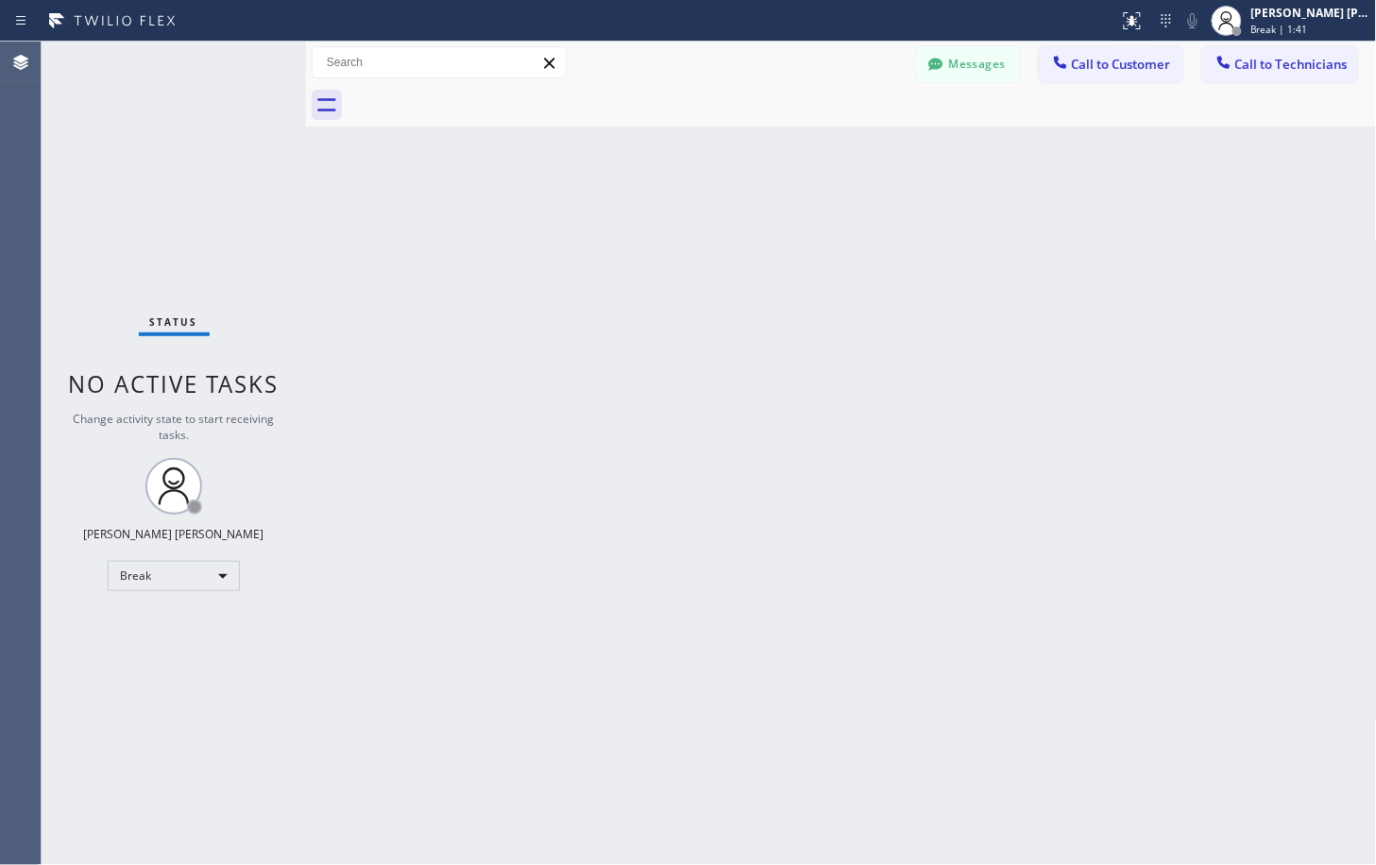
click at [1021, 217] on div "Back to Dashboard Change Sender ID Customers Technicians Select a contact Outbo…" at bounding box center [841, 453] width 1071 height 823
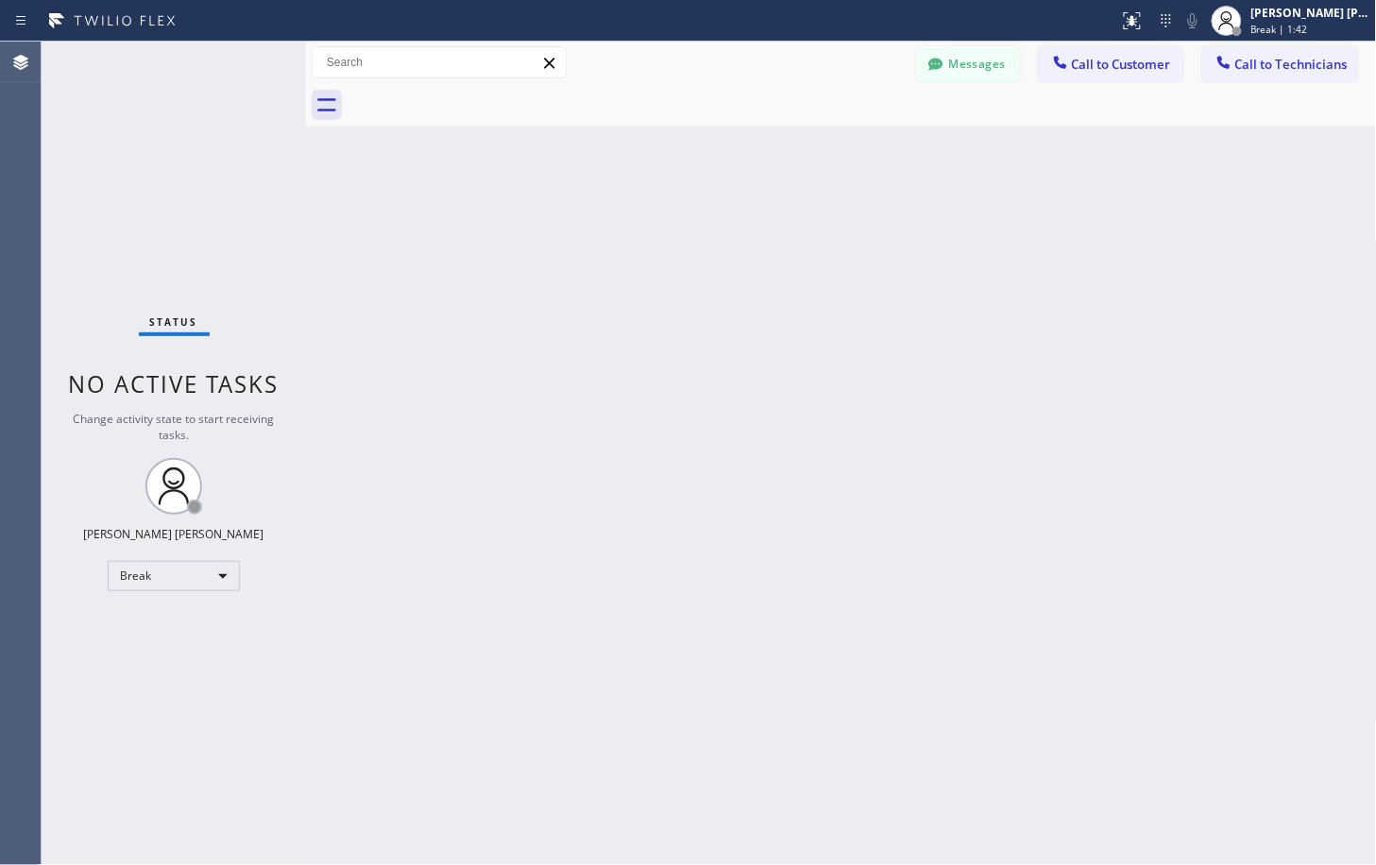
click at [1021, 217] on div "Back to Dashboard Change Sender ID Customers Technicians Select a contact Outbo…" at bounding box center [841, 453] width 1071 height 823
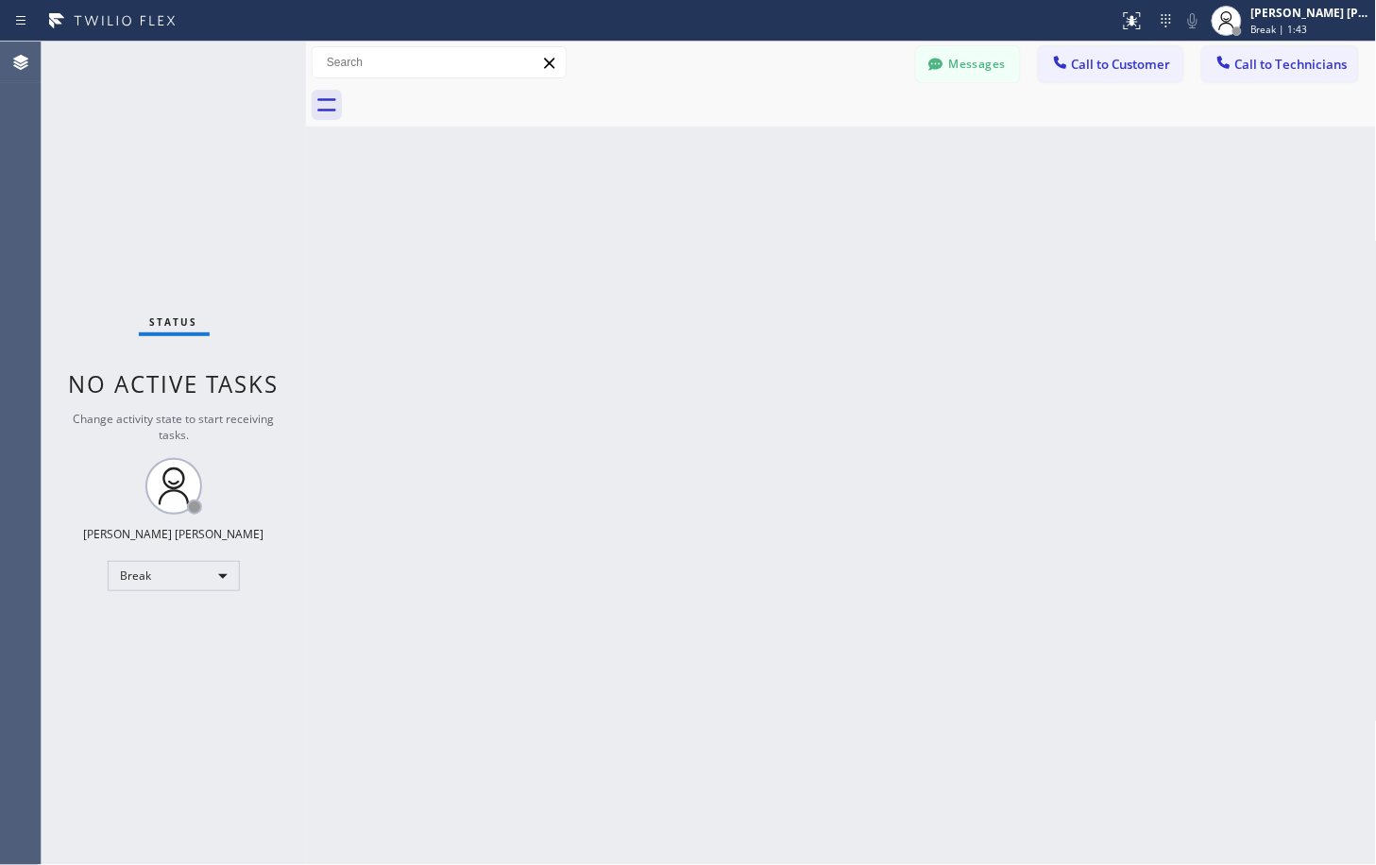
click at [1021, 217] on div "Back to Dashboard Change Sender ID Customers Technicians Select a contact Outbo…" at bounding box center [841, 453] width 1071 height 823
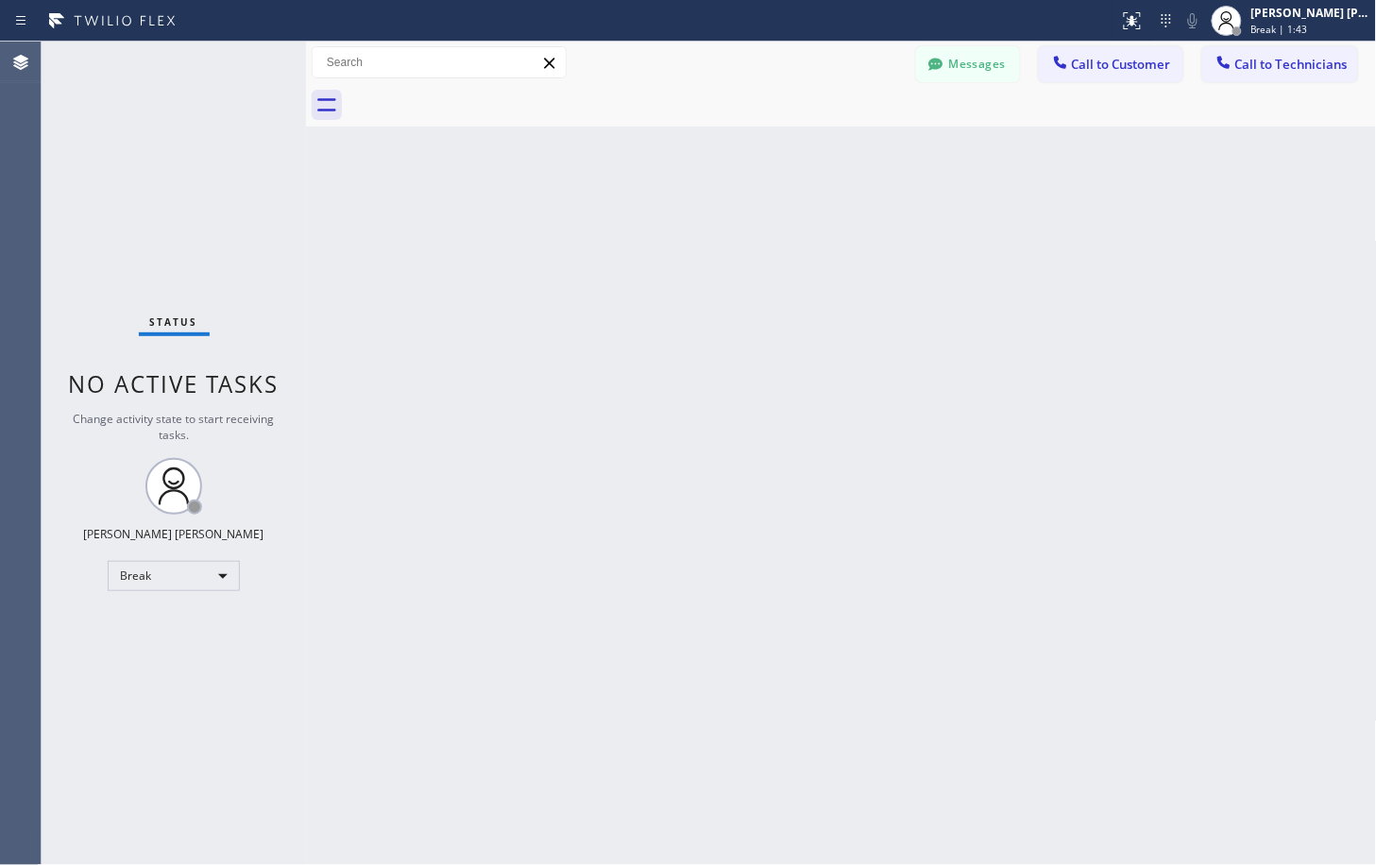
click at [1021, 217] on div "Back to Dashboard Change Sender ID Customers Technicians Select a contact Outbo…" at bounding box center [841, 453] width 1071 height 823
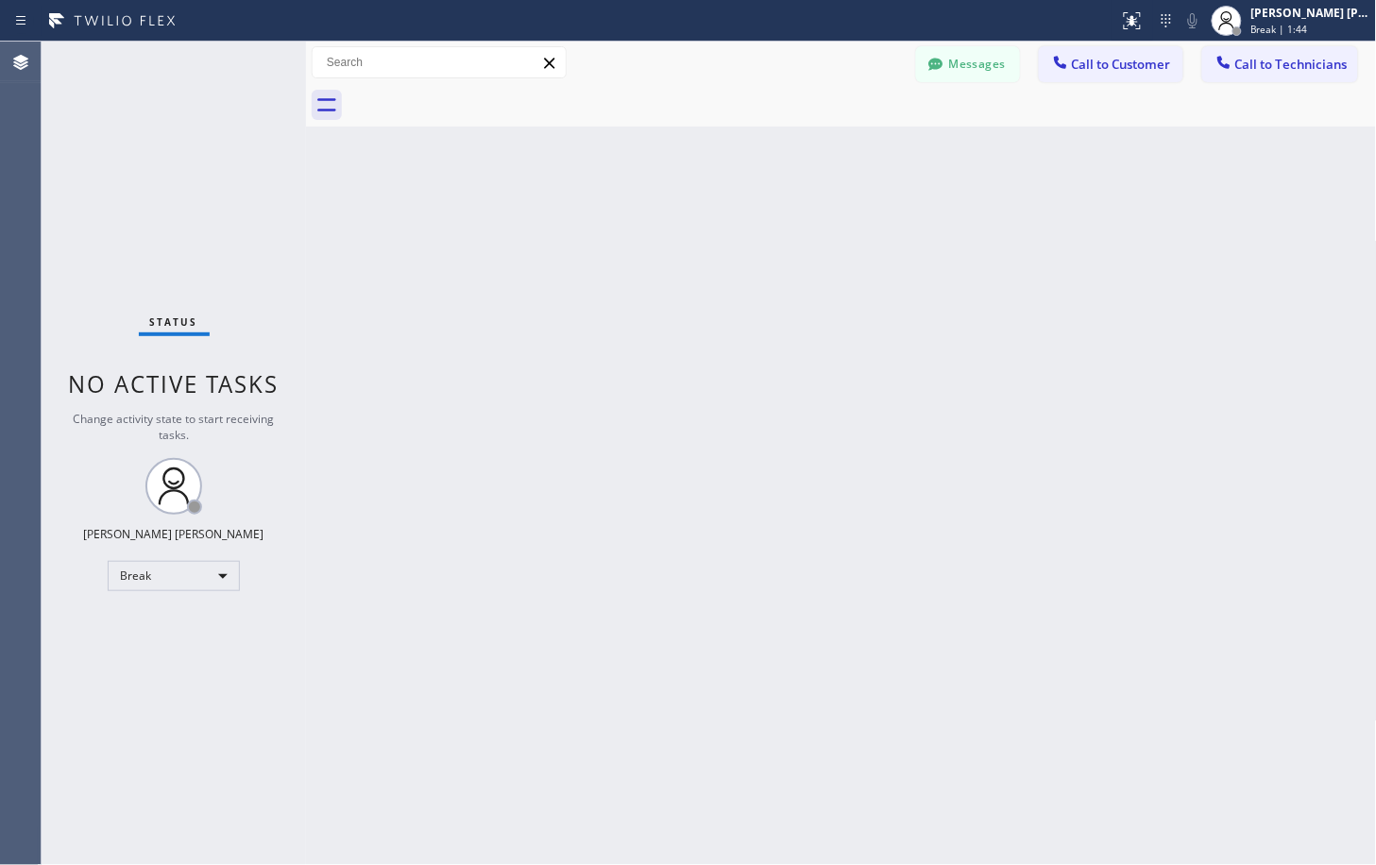
click at [1021, 217] on div "Back to Dashboard Change Sender ID Customers Technicians Select a contact Outbo…" at bounding box center [841, 453] width 1071 height 823
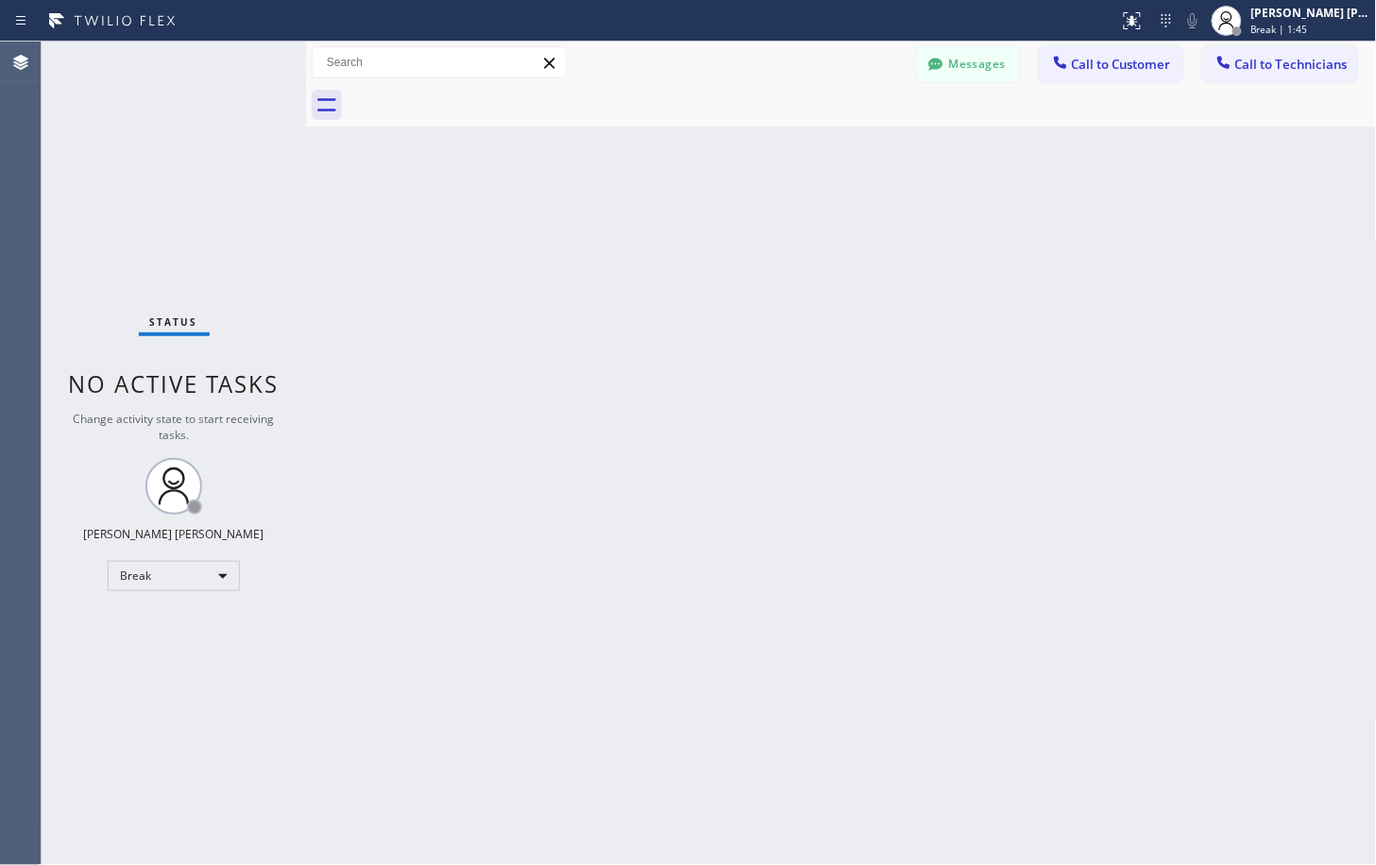
click at [1021, 217] on div "Back to Dashboard Change Sender ID Customers Technicians Select a contact Outbo…" at bounding box center [841, 453] width 1071 height 823
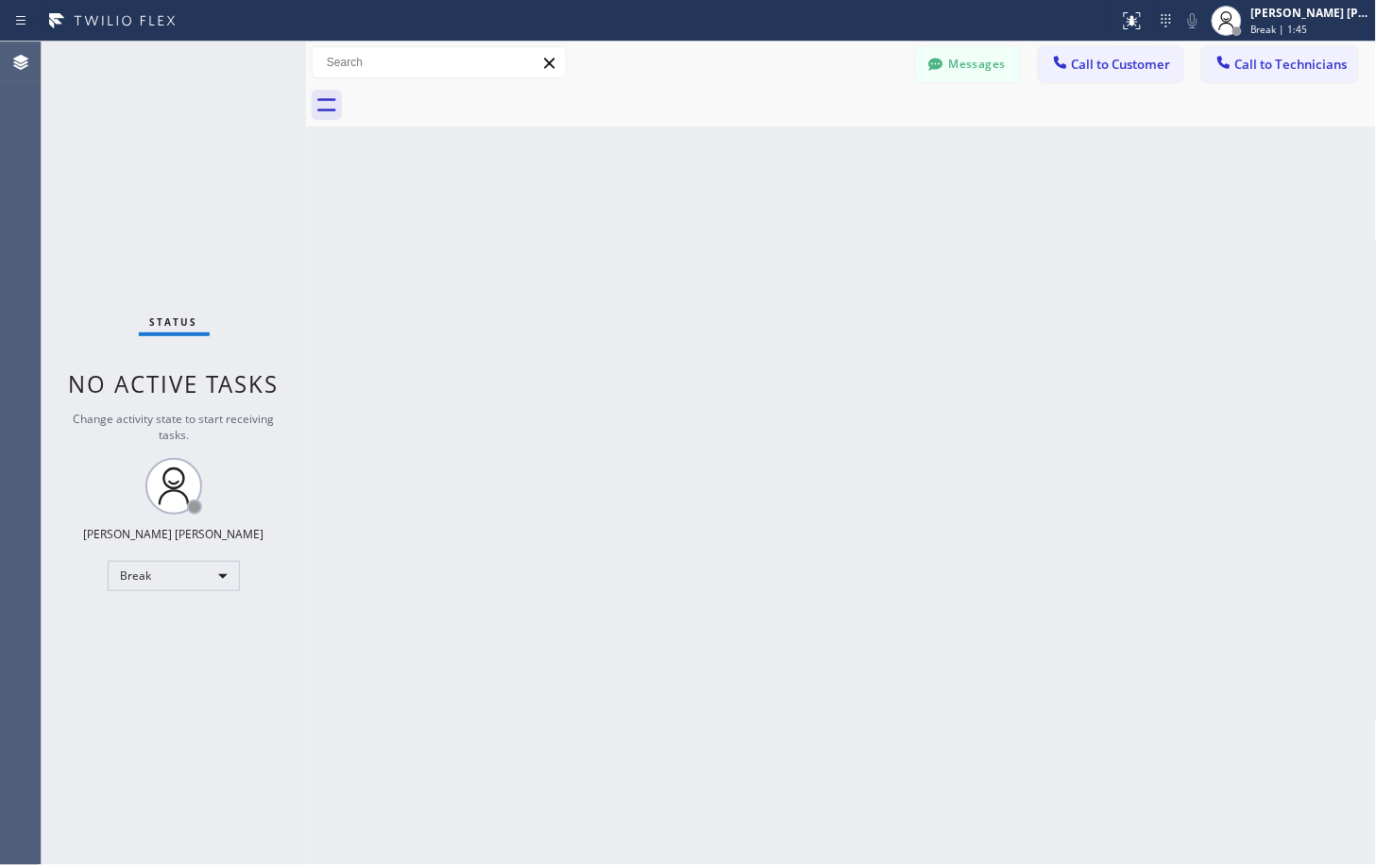
click at [1021, 217] on div "Back to Dashboard Change Sender ID Customers Technicians Select a contact Outbo…" at bounding box center [841, 453] width 1071 height 823
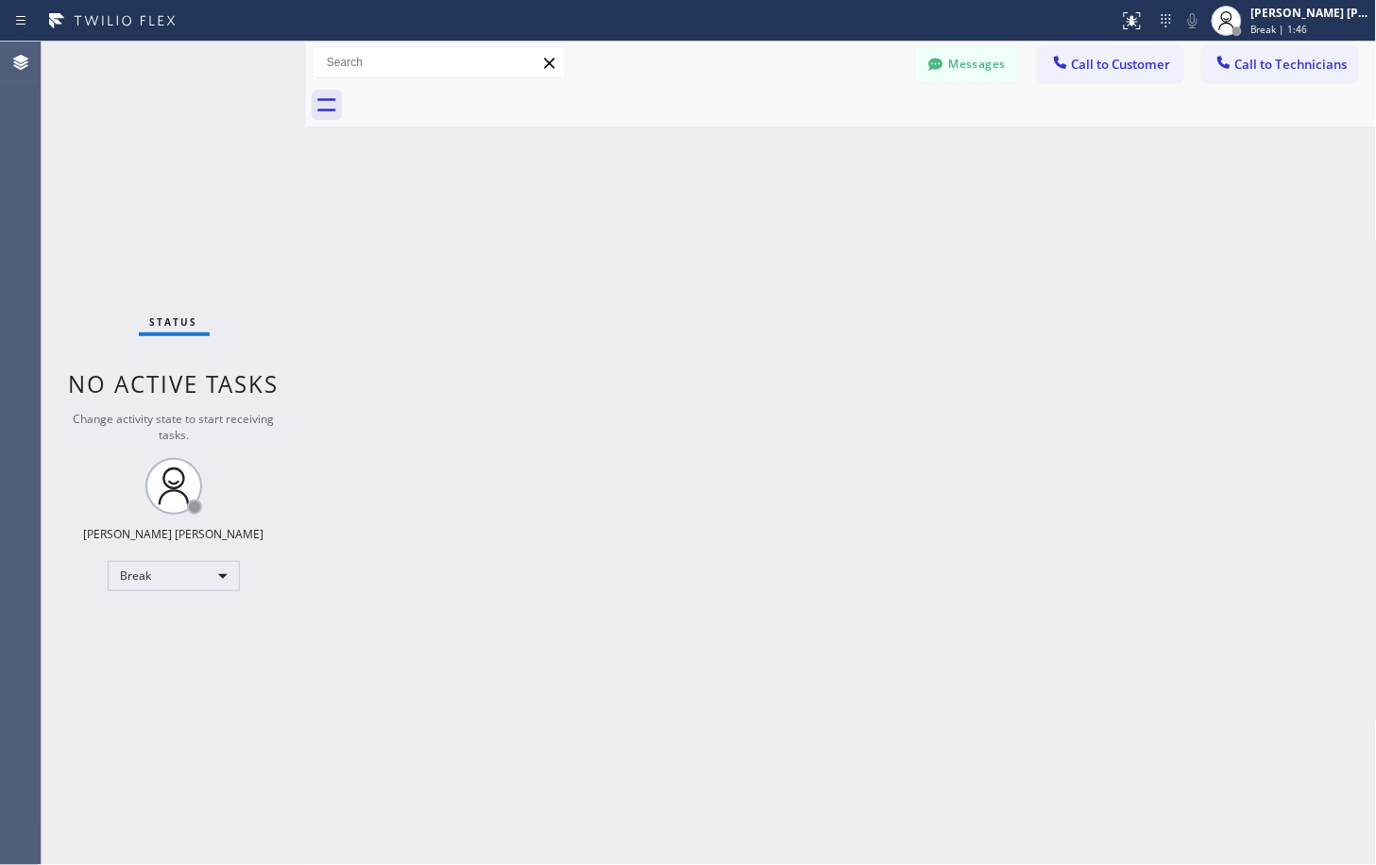
click at [1021, 217] on div "Back to Dashboard Change Sender ID Customers Technicians Select a contact Outbo…" at bounding box center [841, 453] width 1071 height 823
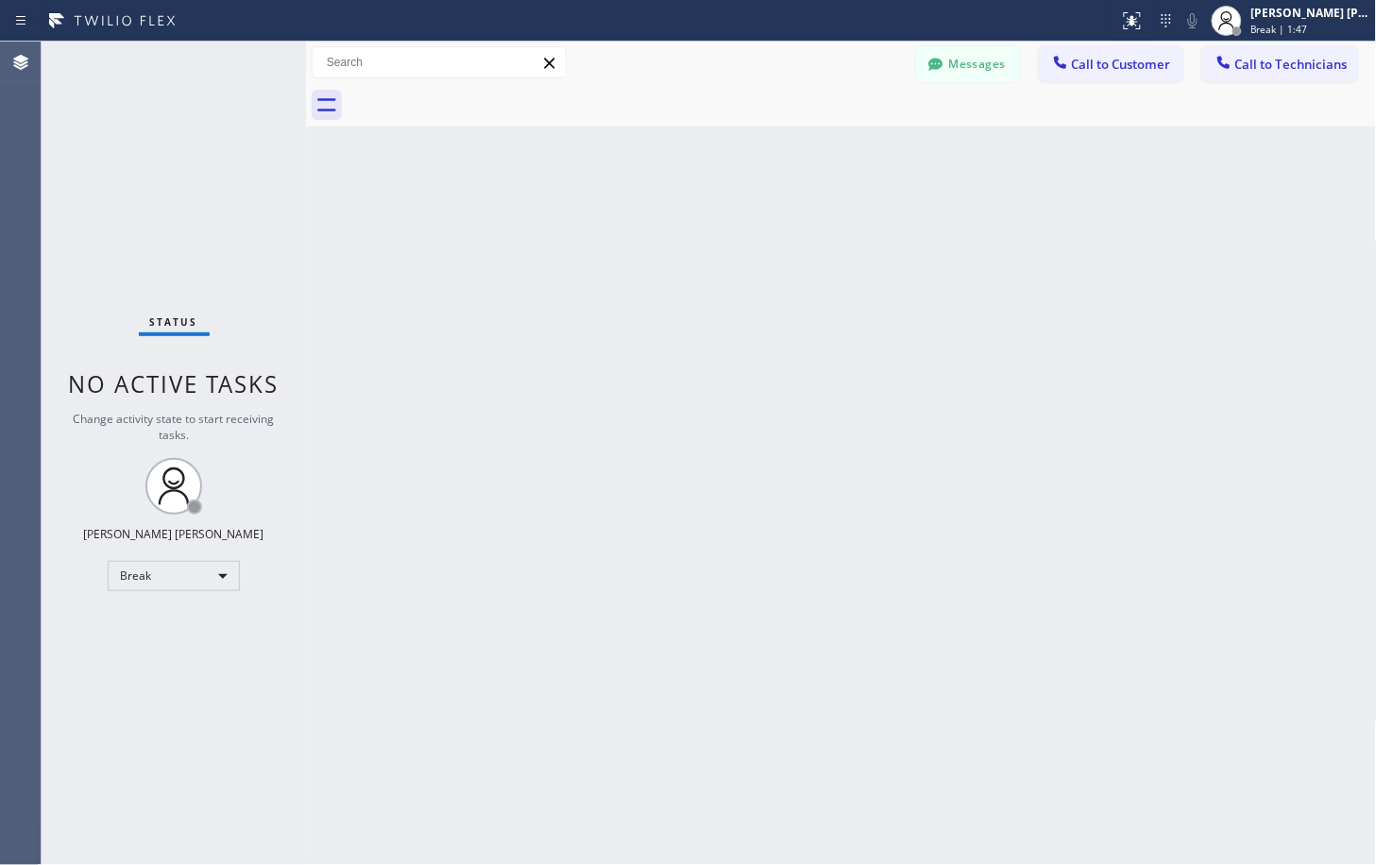
click at [1021, 217] on div "Back to Dashboard Change Sender ID Customers Technicians Select a contact Outbo…" at bounding box center [841, 453] width 1071 height 823
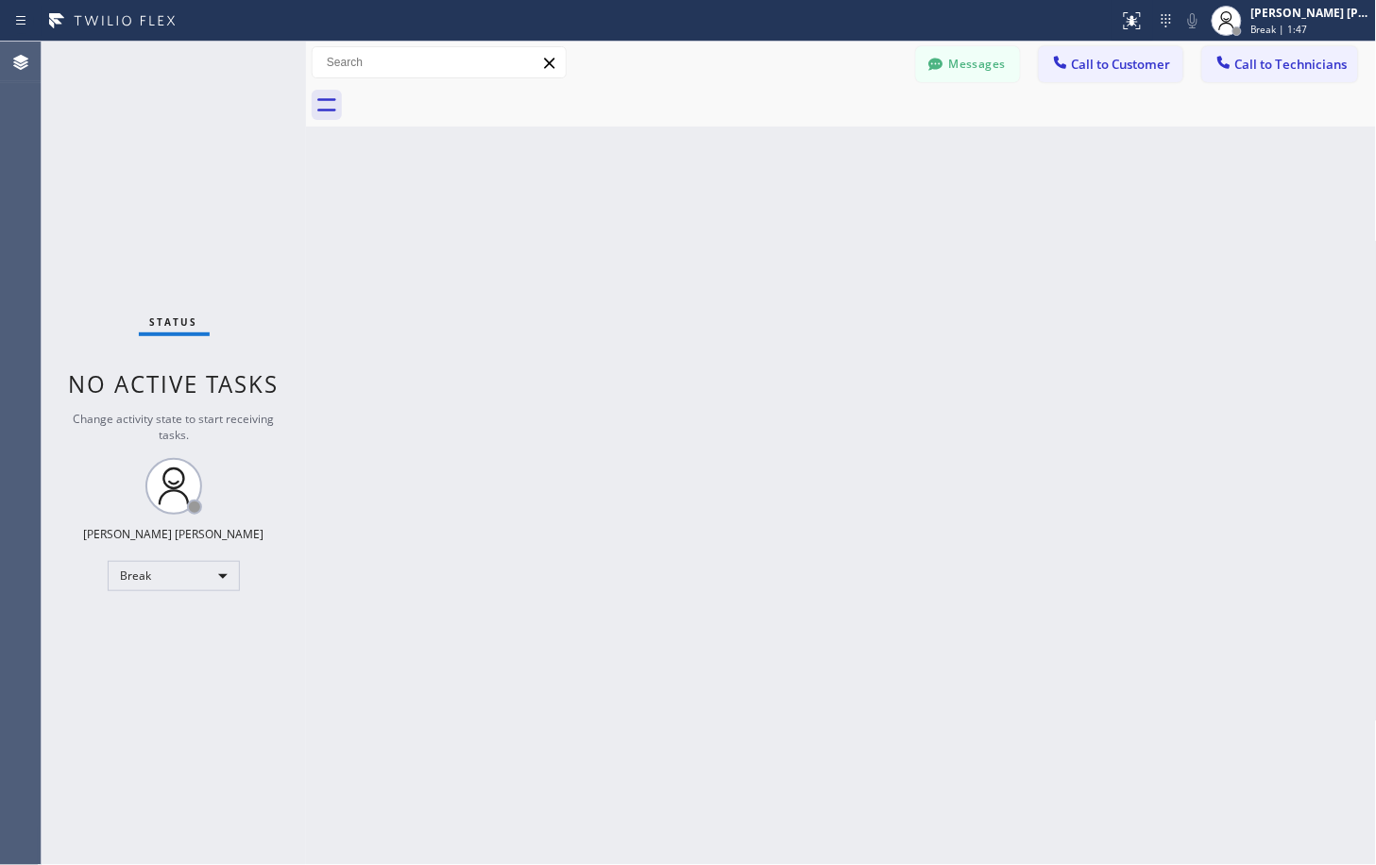
click at [1021, 217] on div "Back to Dashboard Change Sender ID Customers Technicians Select a contact Outbo…" at bounding box center [841, 453] width 1071 height 823
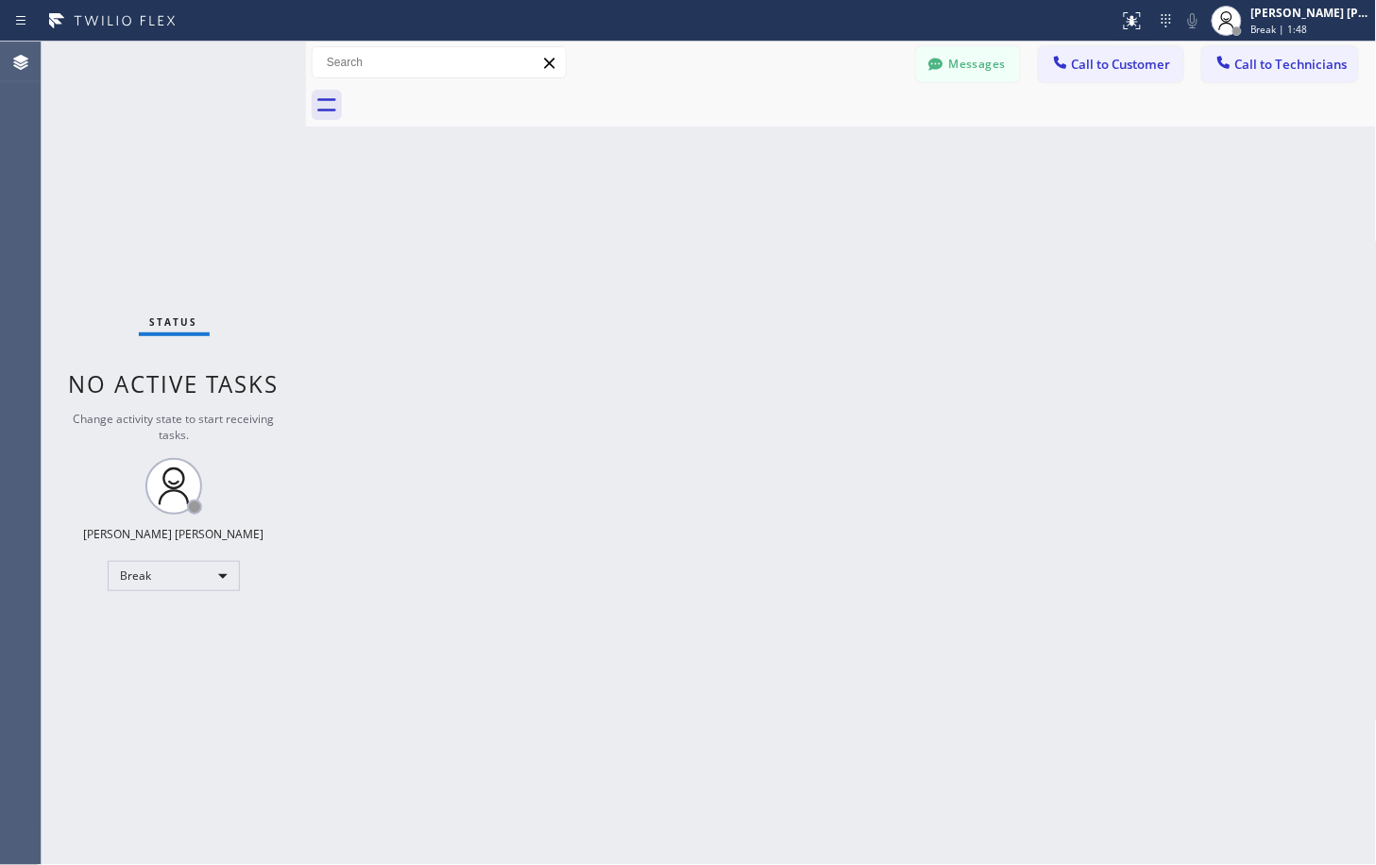
click at [1021, 217] on div "Back to Dashboard Change Sender ID Customers Technicians Select a contact Outbo…" at bounding box center [841, 453] width 1071 height 823
click
